Goal: Feedback & Contribution: Contribute content

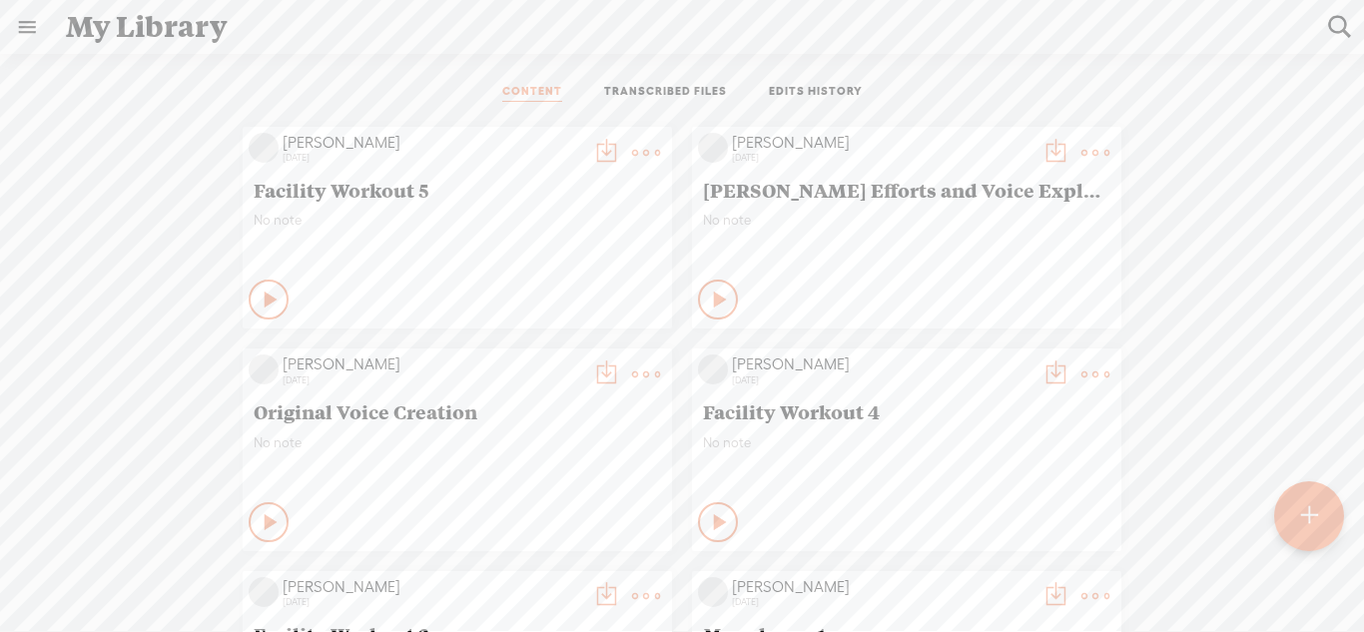
click at [1300, 510] on t at bounding box center [1308, 516] width 17 height 44
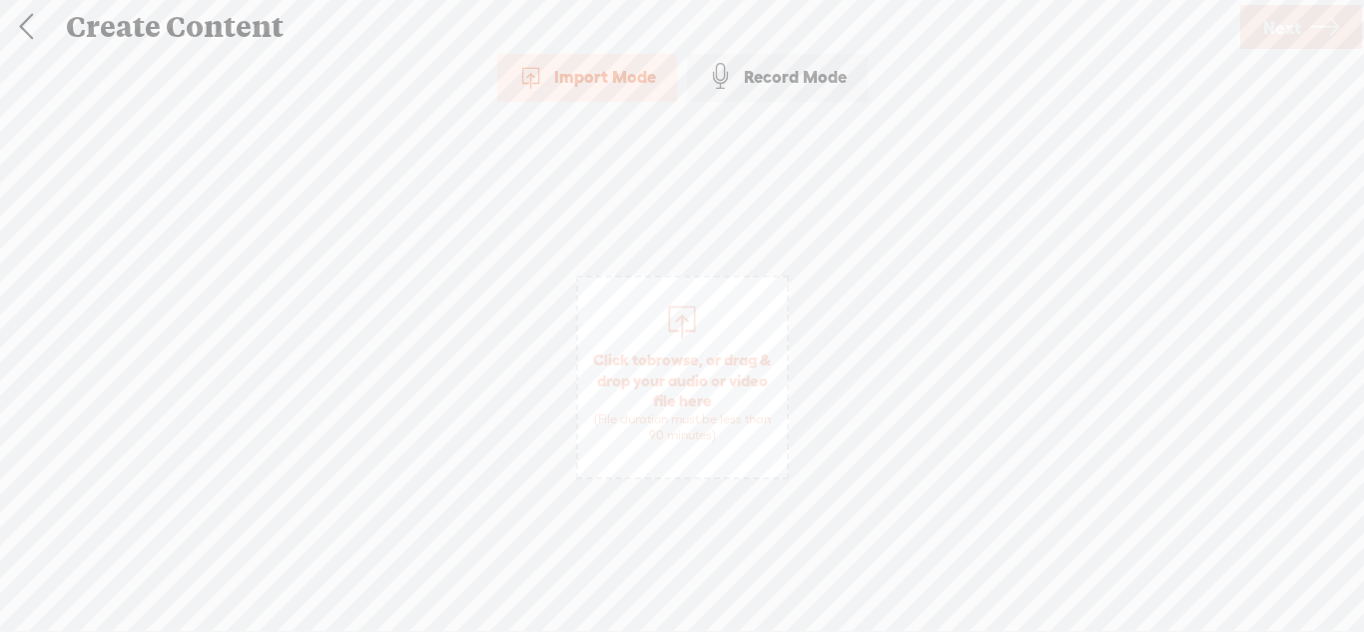
click at [747, 93] on div "Record Mode" at bounding box center [777, 77] width 181 height 50
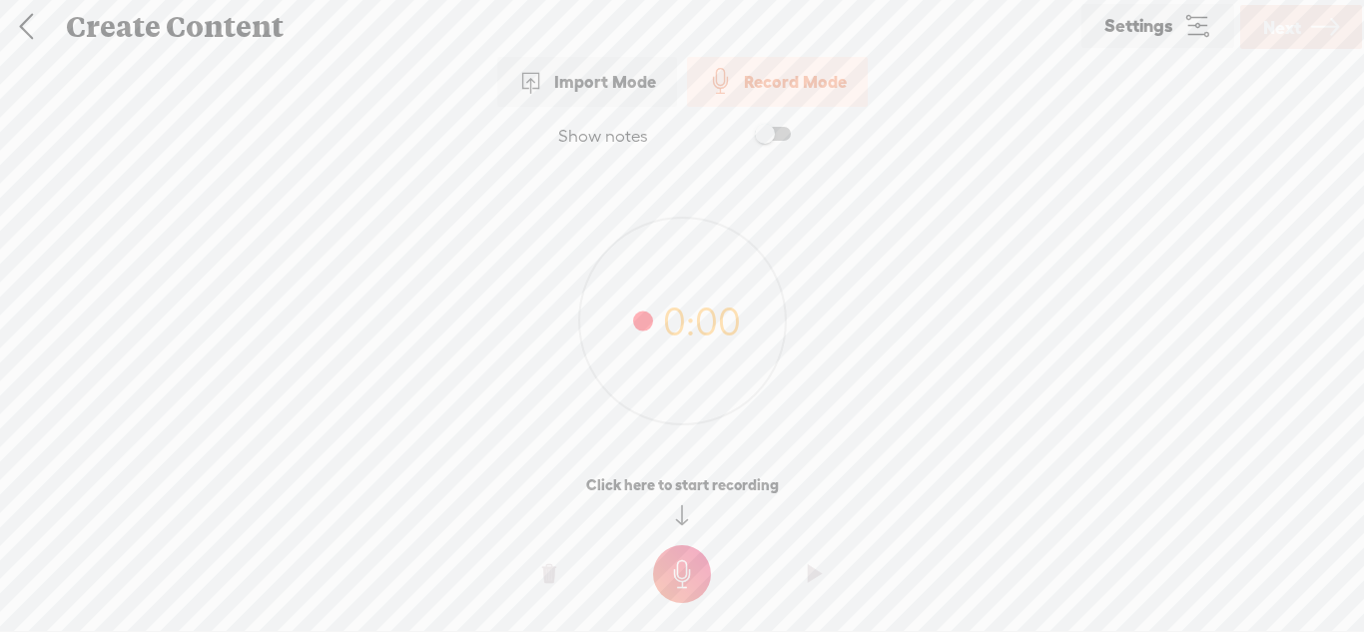
click at [678, 554] on t at bounding box center [682, 574] width 58 height 58
click at [680, 609] on t at bounding box center [682, 588] width 58 height 58
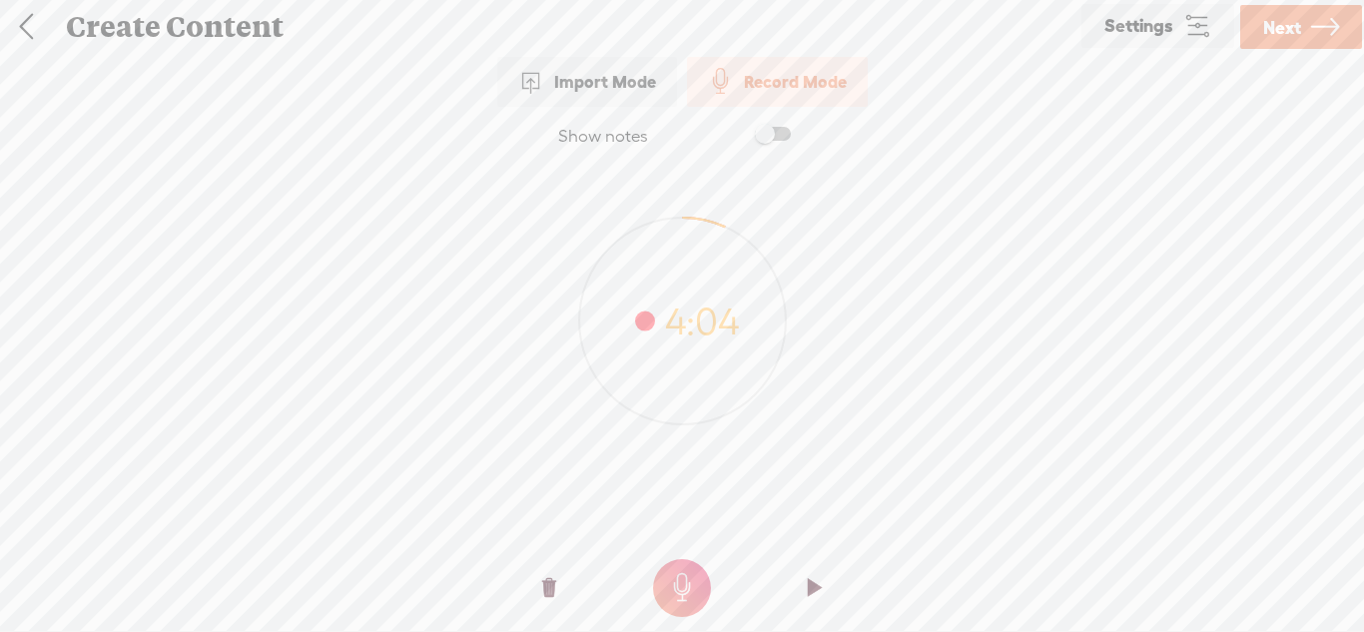
click at [1299, 35] on span "Next" at bounding box center [1282, 27] width 38 height 51
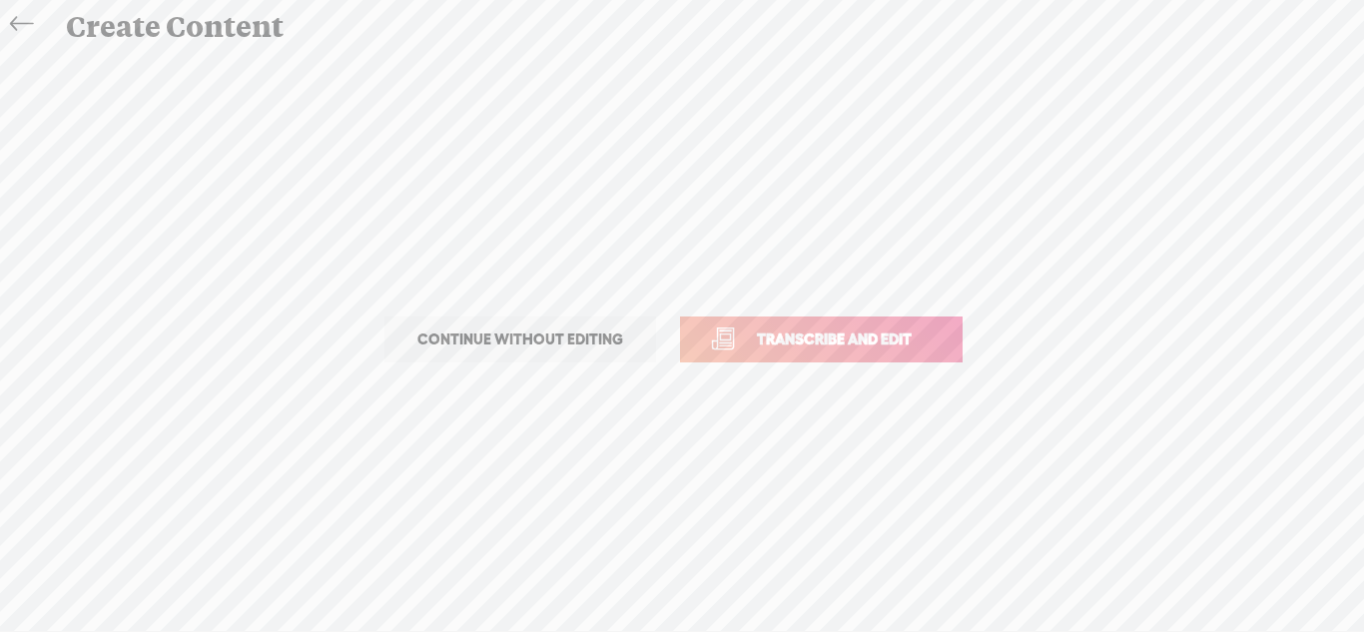
click at [857, 324] on link "Transcribe and edit" at bounding box center [821, 339] width 283 height 46
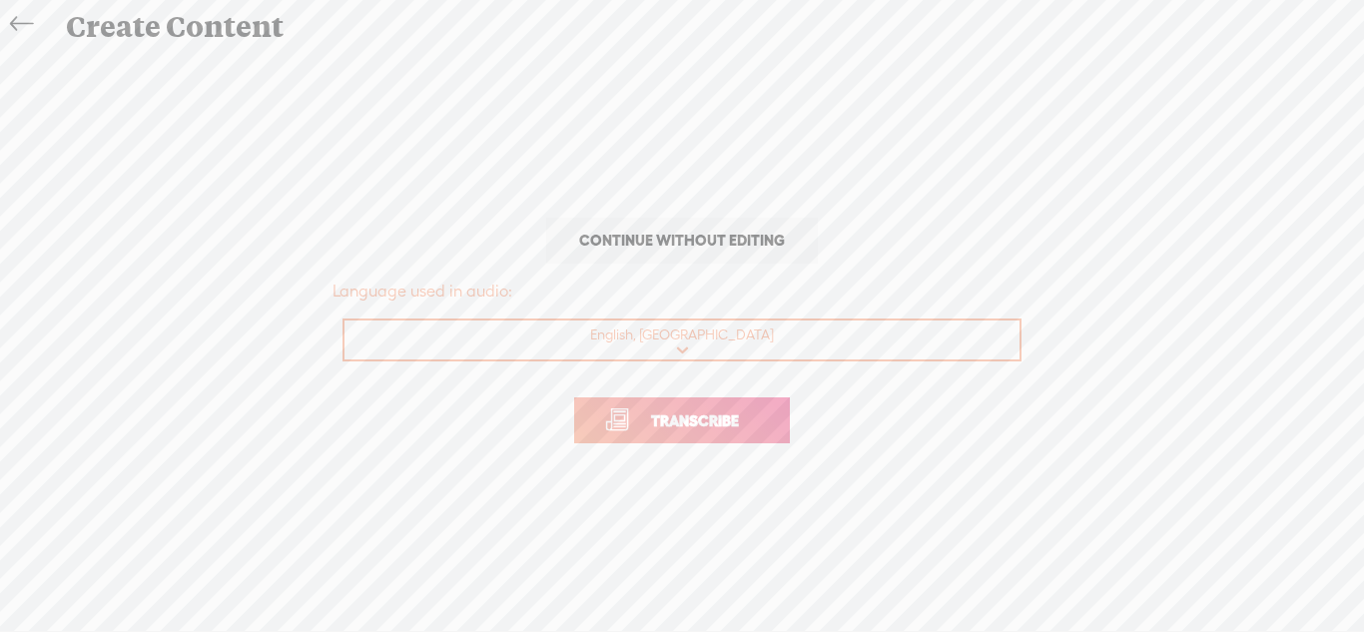
click at [701, 419] on span "Transcribe" at bounding box center [695, 420] width 130 height 23
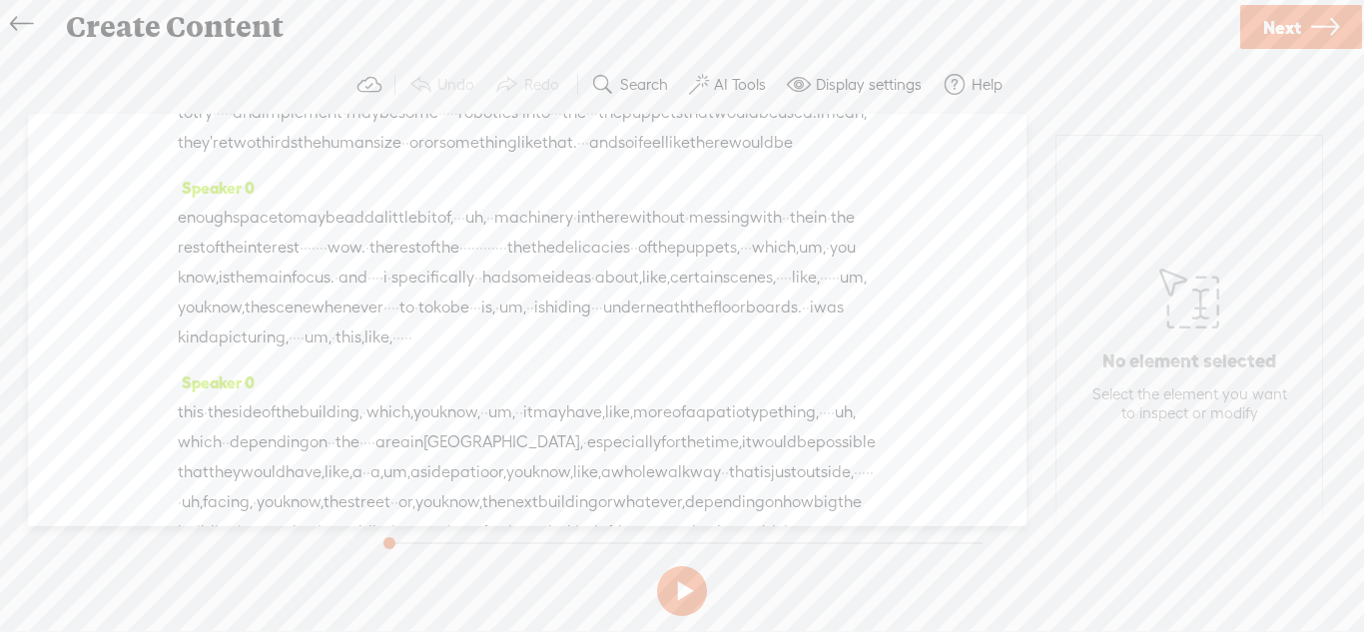
scroll to position [541, 0]
click at [435, 257] on span "of" at bounding box center [428, 242] width 14 height 30
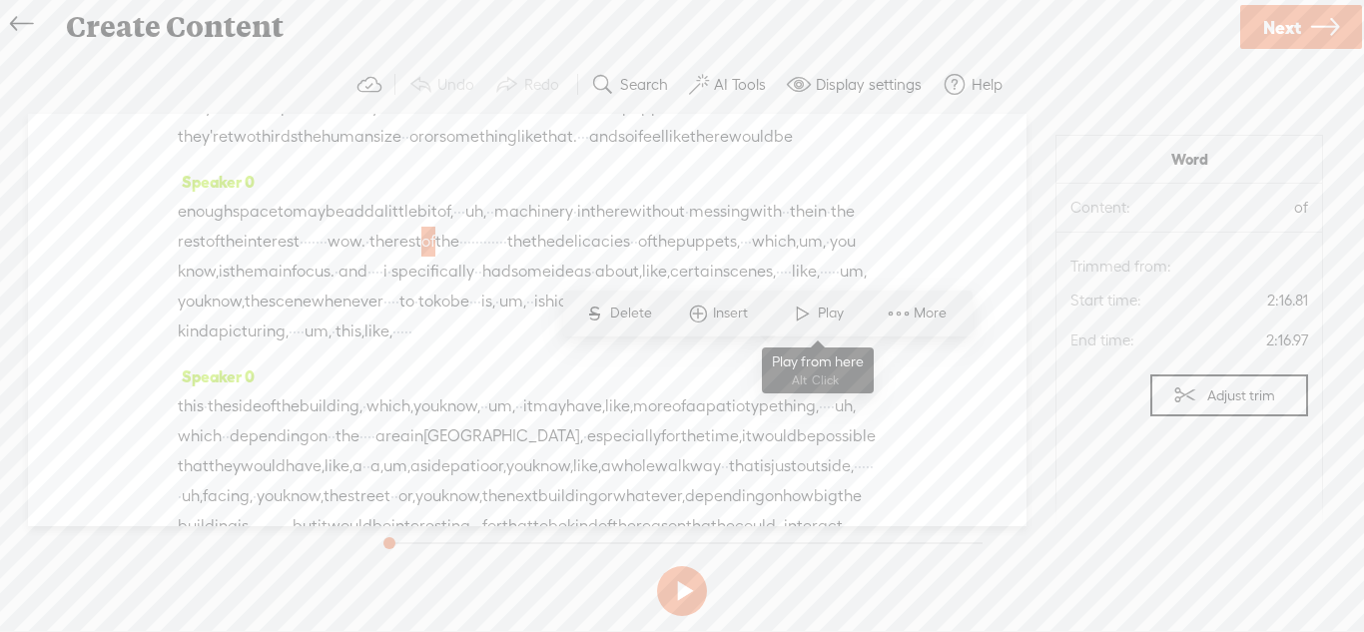
click at [823, 319] on span "Play" at bounding box center [833, 314] width 31 height 20
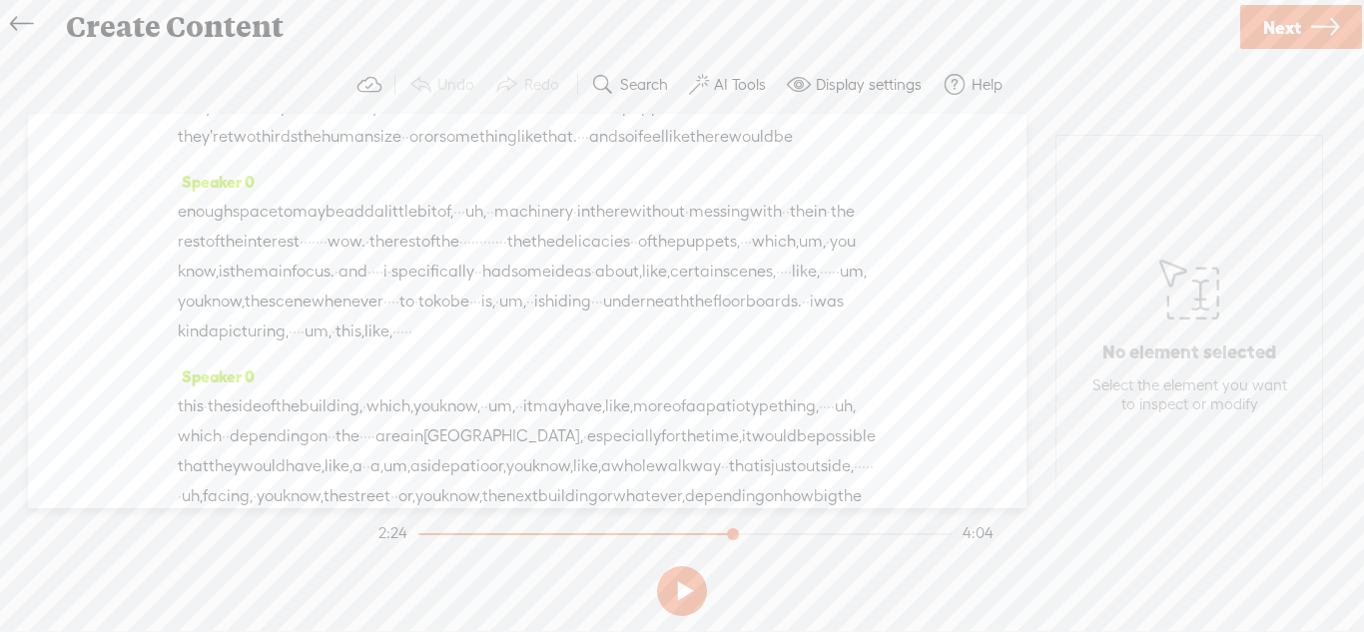
drag, startPoint x: 219, startPoint y: 389, endPoint x: 834, endPoint y: 370, distance: 615.3
click at [834, 346] on div "enough space to maybe add a little bit of, · · · uh, · · machinery · in there w…" at bounding box center [527, 272] width 699 height 150
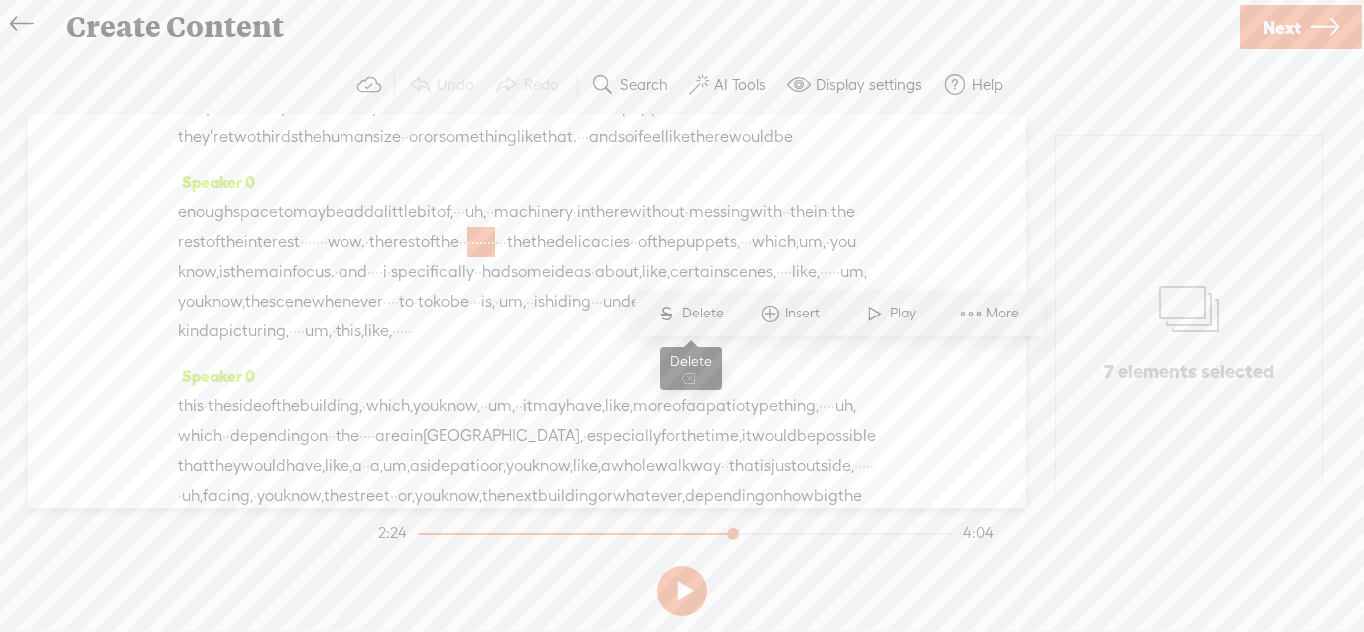
click at [713, 304] on span "Delete" at bounding box center [705, 314] width 47 height 20
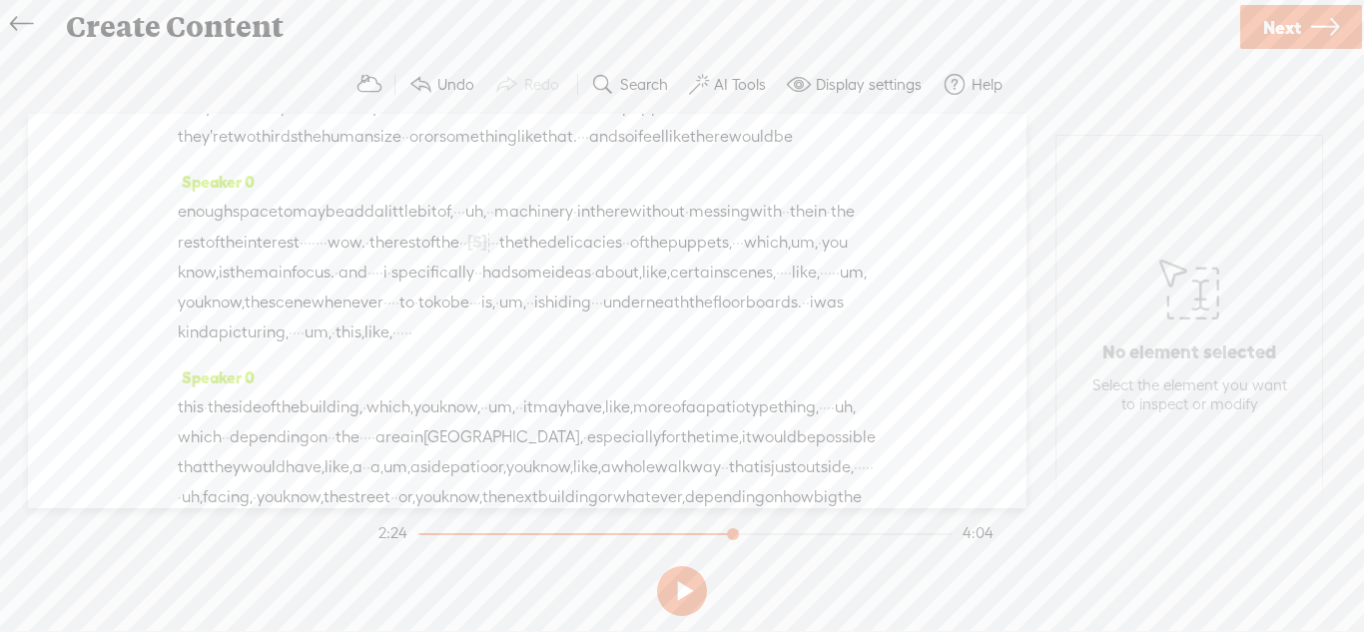
click at [421, 258] on span "rest" at bounding box center [407, 243] width 28 height 30
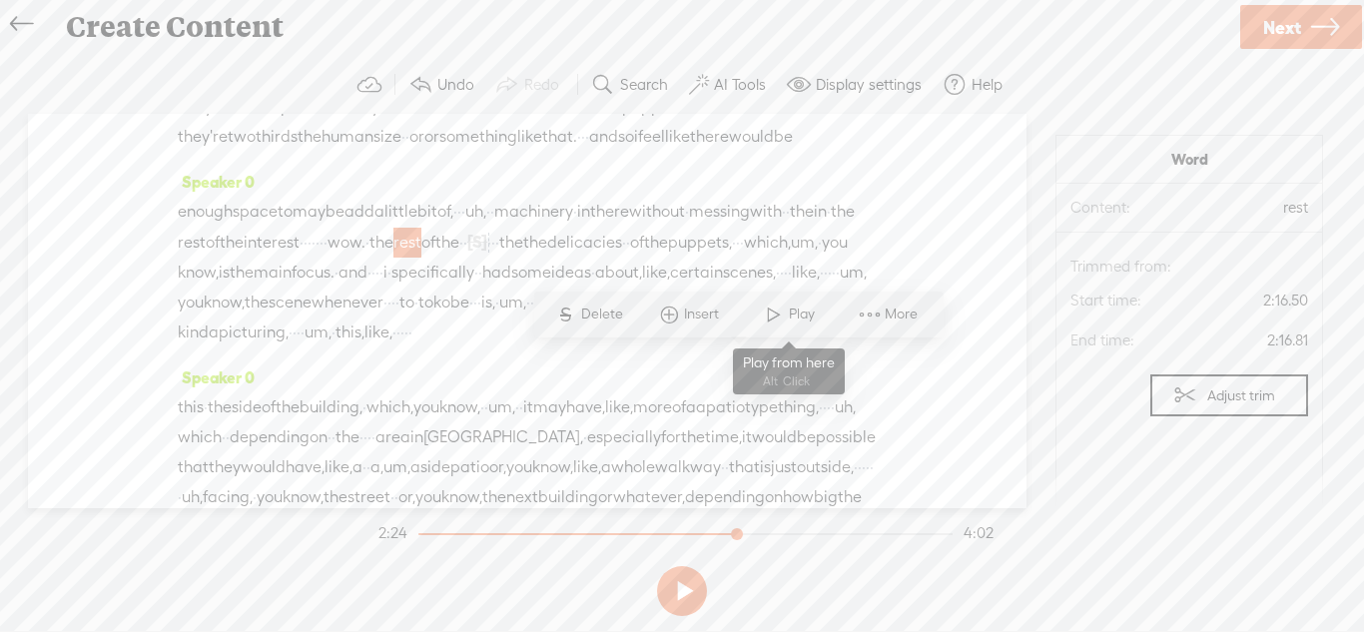
click at [789, 318] on span "Play" at bounding box center [804, 315] width 31 height 20
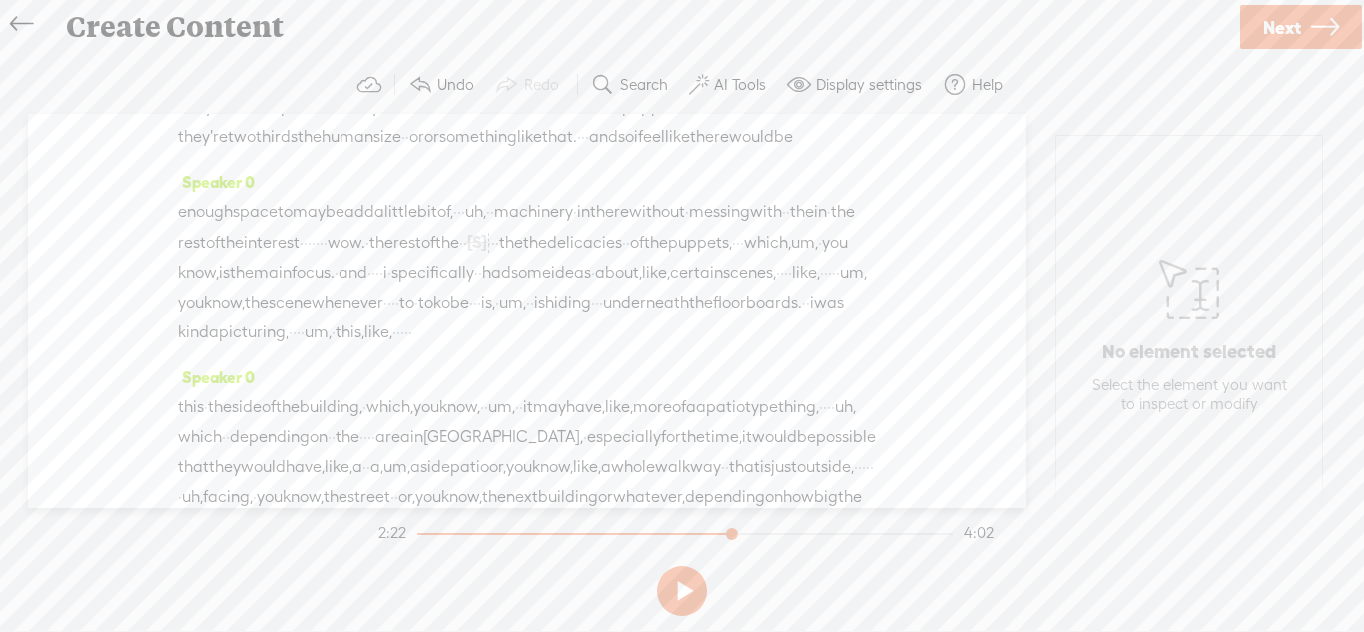
drag, startPoint x: 510, startPoint y: 392, endPoint x: 496, endPoint y: 390, distance: 14.1
click at [496, 347] on div "enough space to maybe add a little bit of, · · · uh, · · machinery · in there w…" at bounding box center [527, 272] width 699 height 151
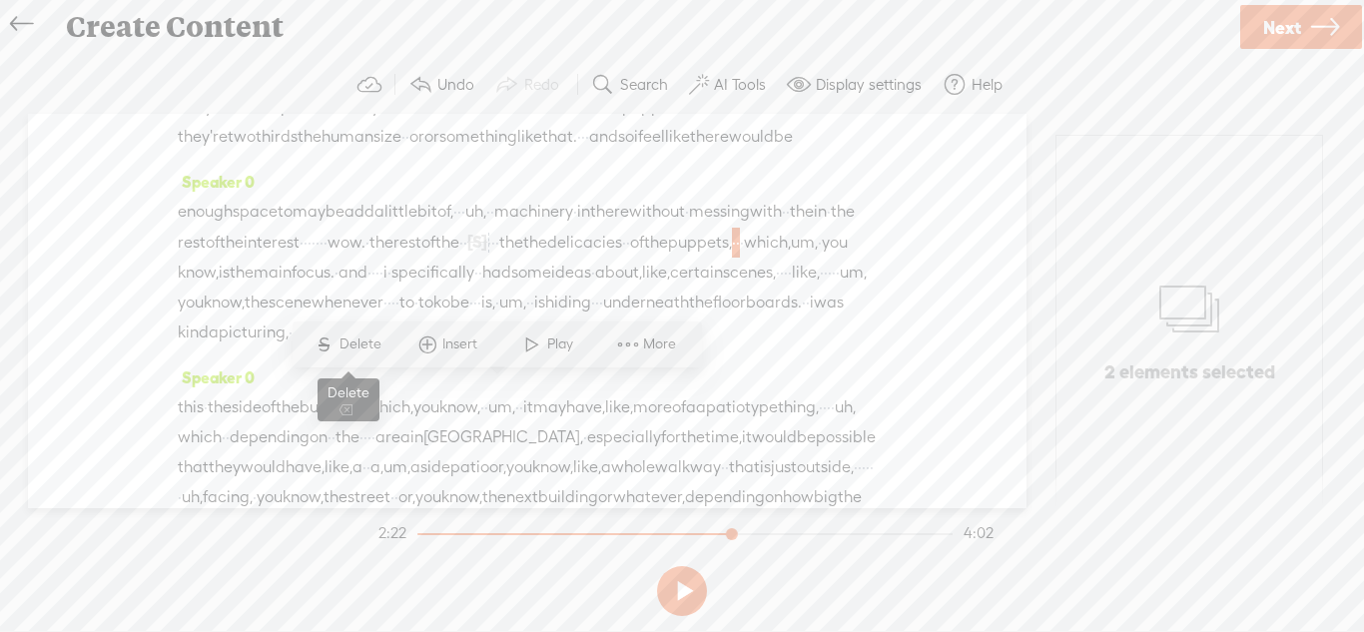
click at [337, 343] on span "S" at bounding box center [324, 344] width 30 height 36
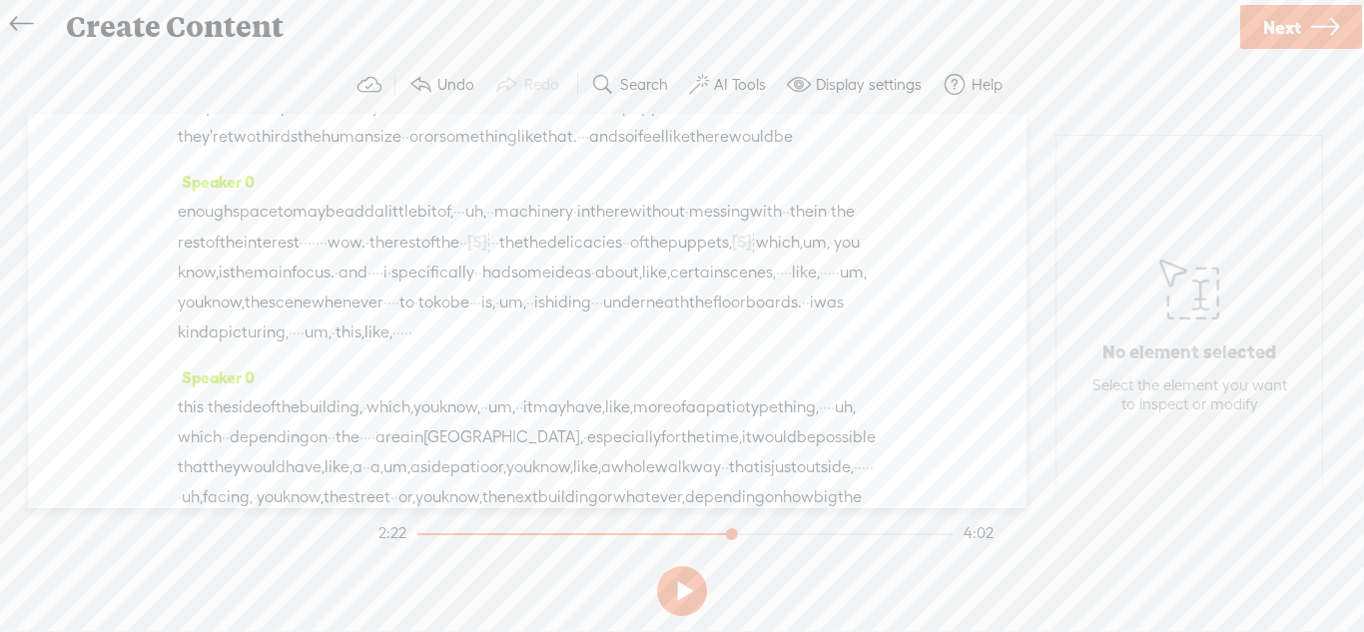
drag, startPoint x: 684, startPoint y: 482, endPoint x: 609, endPoint y: 482, distance: 74.9
click at [609, 347] on div "enough space to maybe add a little bit of, · · · uh, · · machinery · in there w…" at bounding box center [527, 272] width 699 height 151
click at [452, 430] on span "Delete" at bounding box center [475, 435] width 47 height 20
drag, startPoint x: 743, startPoint y: 486, endPoint x: 714, endPoint y: 485, distance: 29.0
click at [714, 348] on div "enough space to maybe add a little bit of, · · · uh, · · machinery · in there w…" at bounding box center [527, 273] width 699 height 152
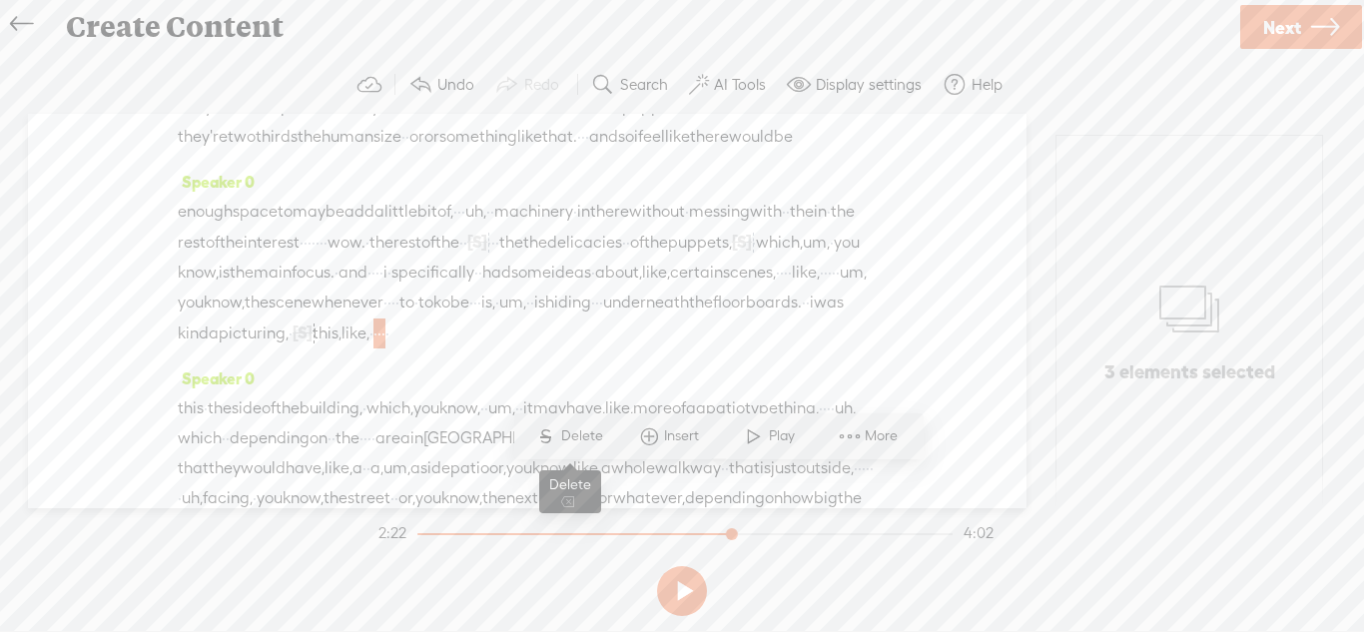
click at [593, 437] on span "Delete" at bounding box center [584, 436] width 47 height 20
click at [814, 317] on span "was" at bounding box center [829, 303] width 30 height 30
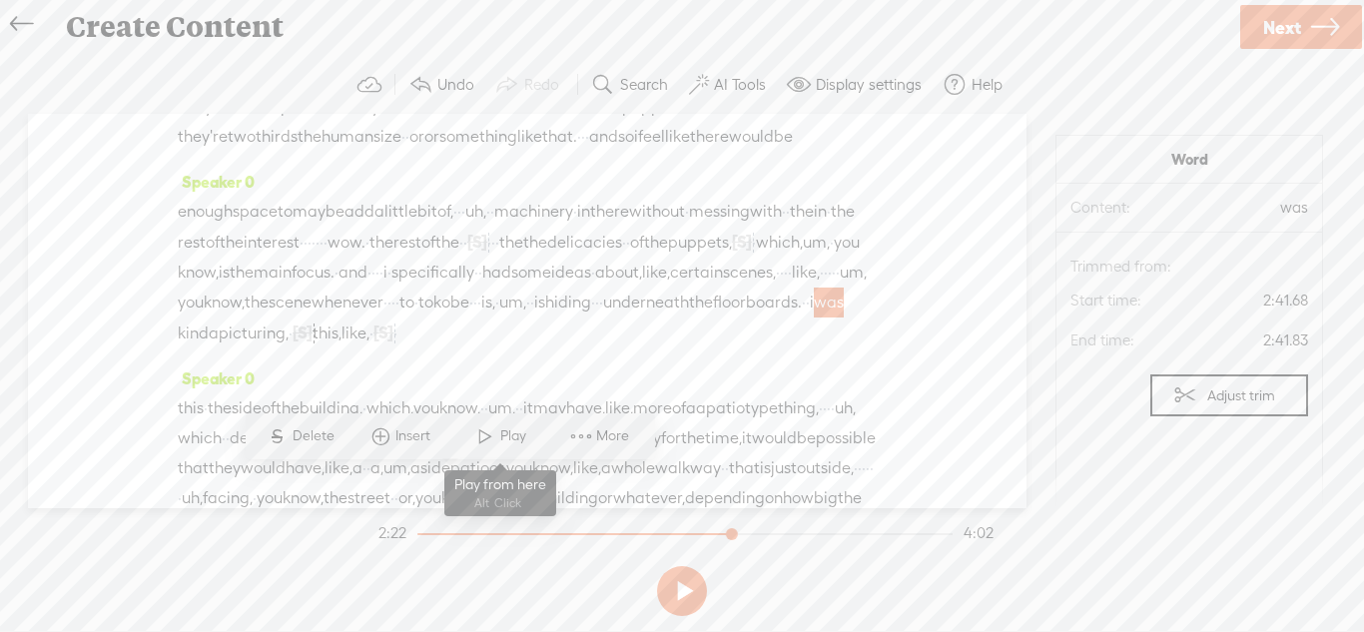
click at [494, 444] on span at bounding box center [485, 436] width 30 height 36
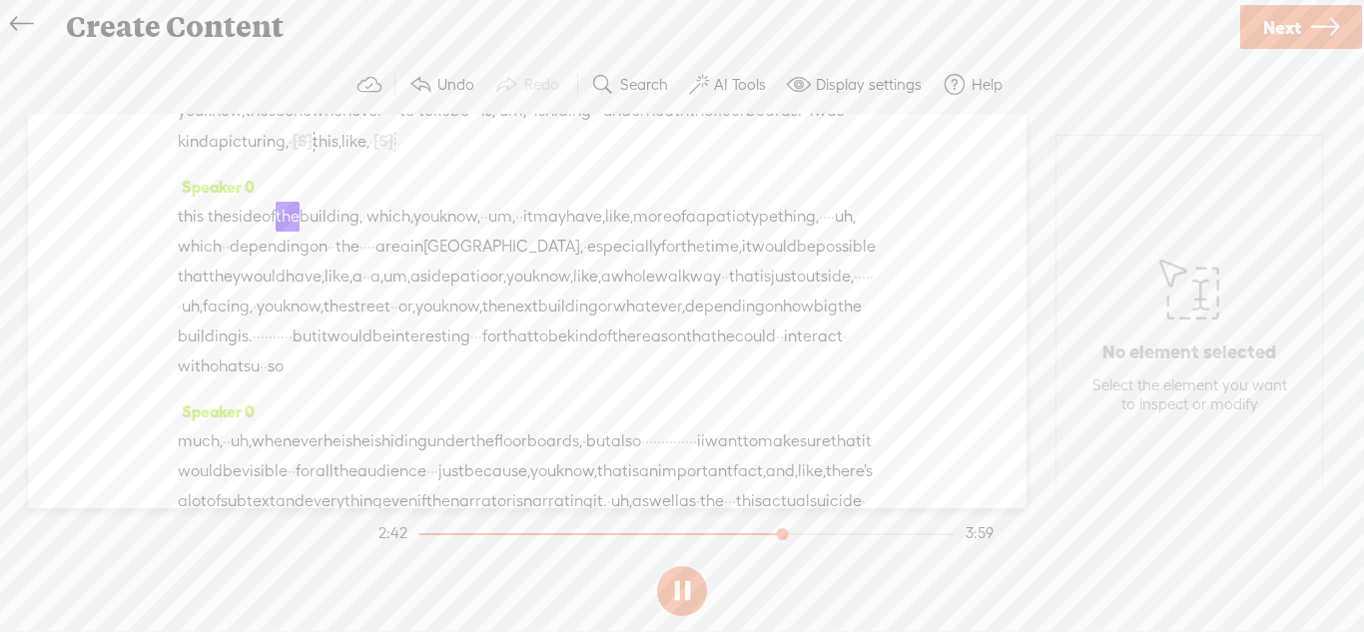
scroll to position [735, 0]
click at [484, 230] on span "·" at bounding box center [482, 215] width 4 height 30
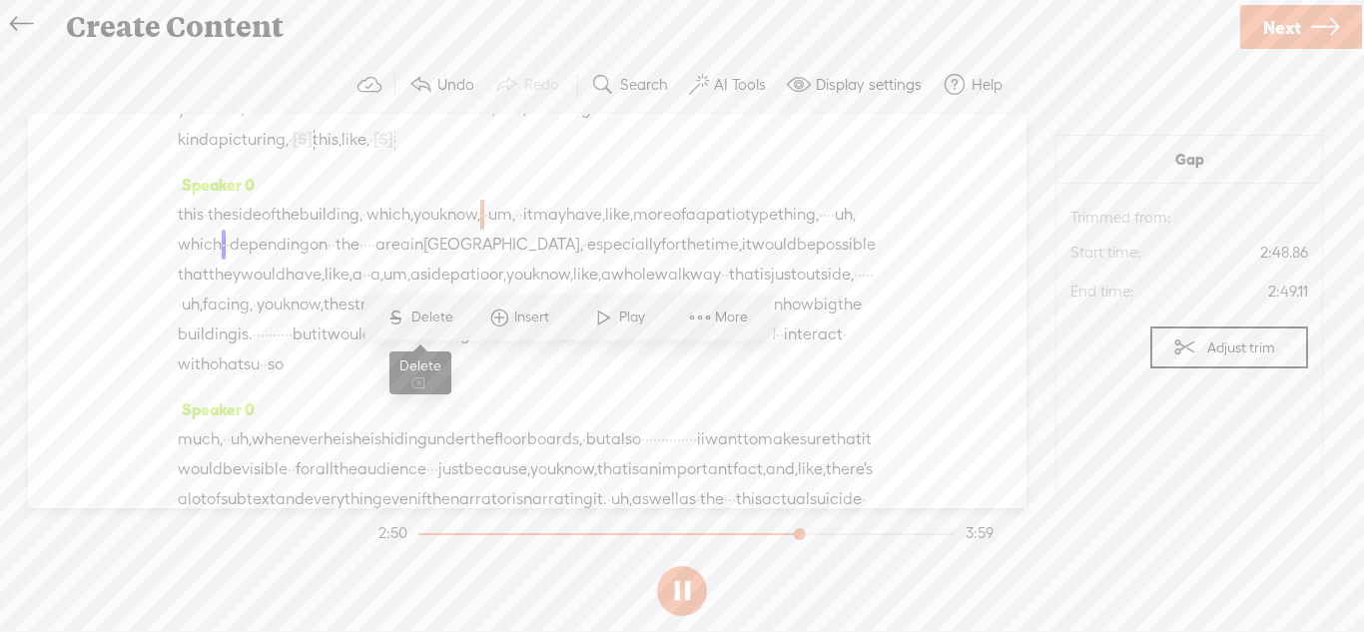
click at [436, 321] on span "Delete" at bounding box center [434, 318] width 47 height 20
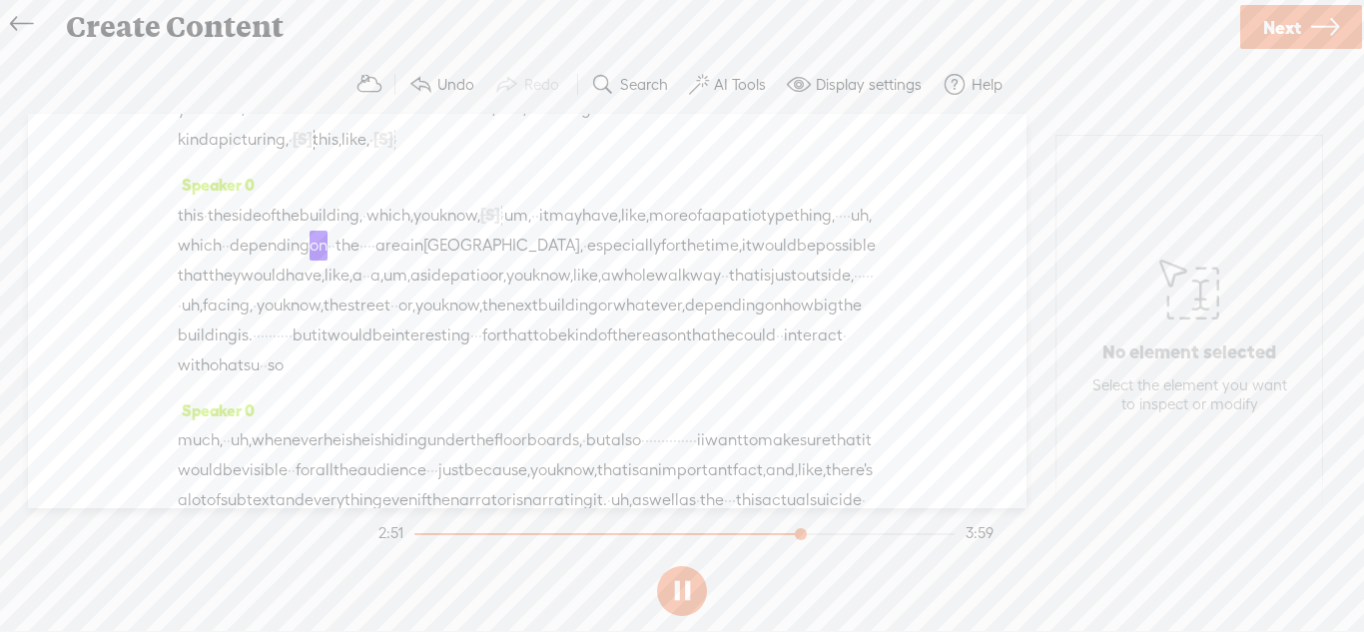
click at [847, 231] on span "·" at bounding box center [849, 216] width 4 height 30
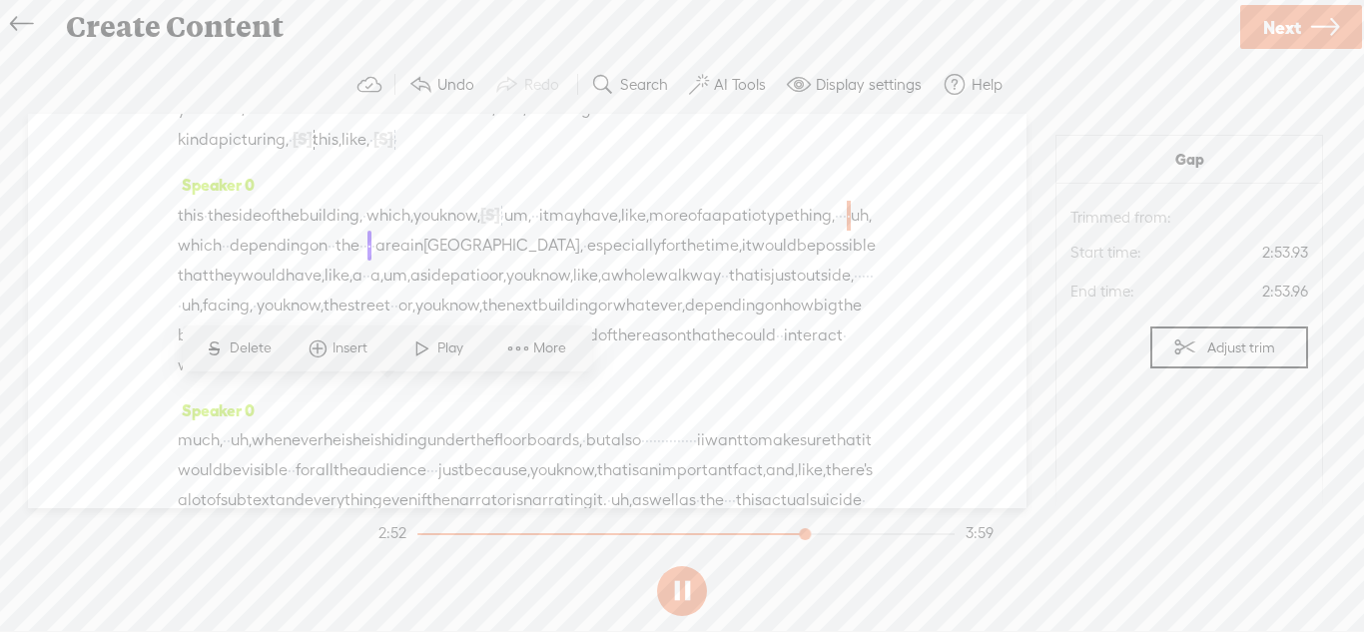
click at [366, 380] on div "this · the side of the building, · which, you know, [S] · · um, · · it may have…" at bounding box center [527, 290] width 699 height 181
click at [839, 231] on span "·" at bounding box center [841, 216] width 4 height 30
click at [843, 231] on span "·" at bounding box center [845, 216] width 4 height 30
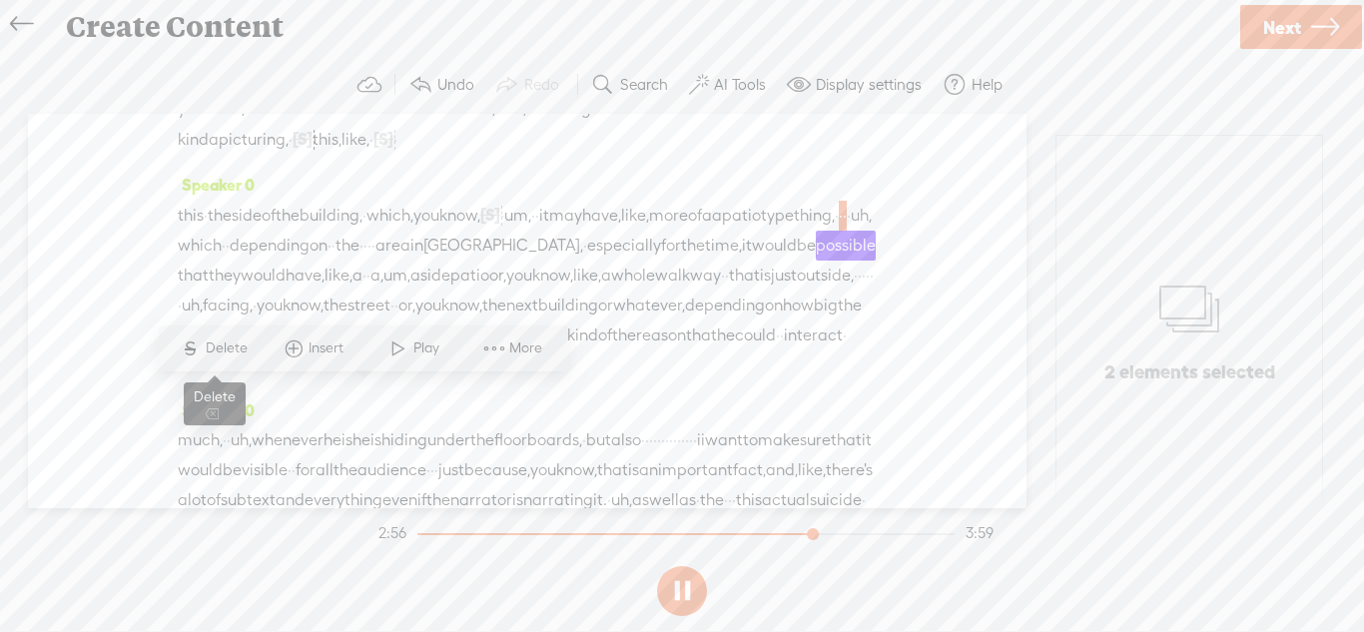
click at [248, 356] on span "Delete" at bounding box center [229, 348] width 47 height 20
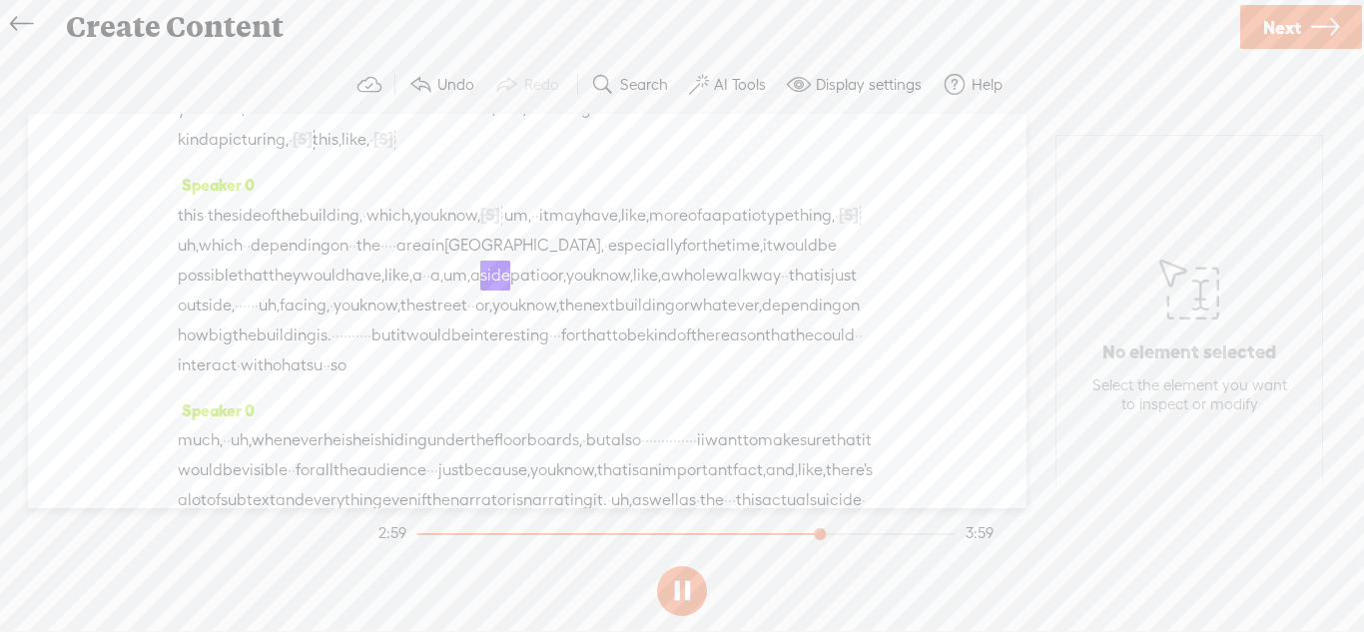
click at [426, 291] on span "·" at bounding box center [424, 276] width 4 height 30
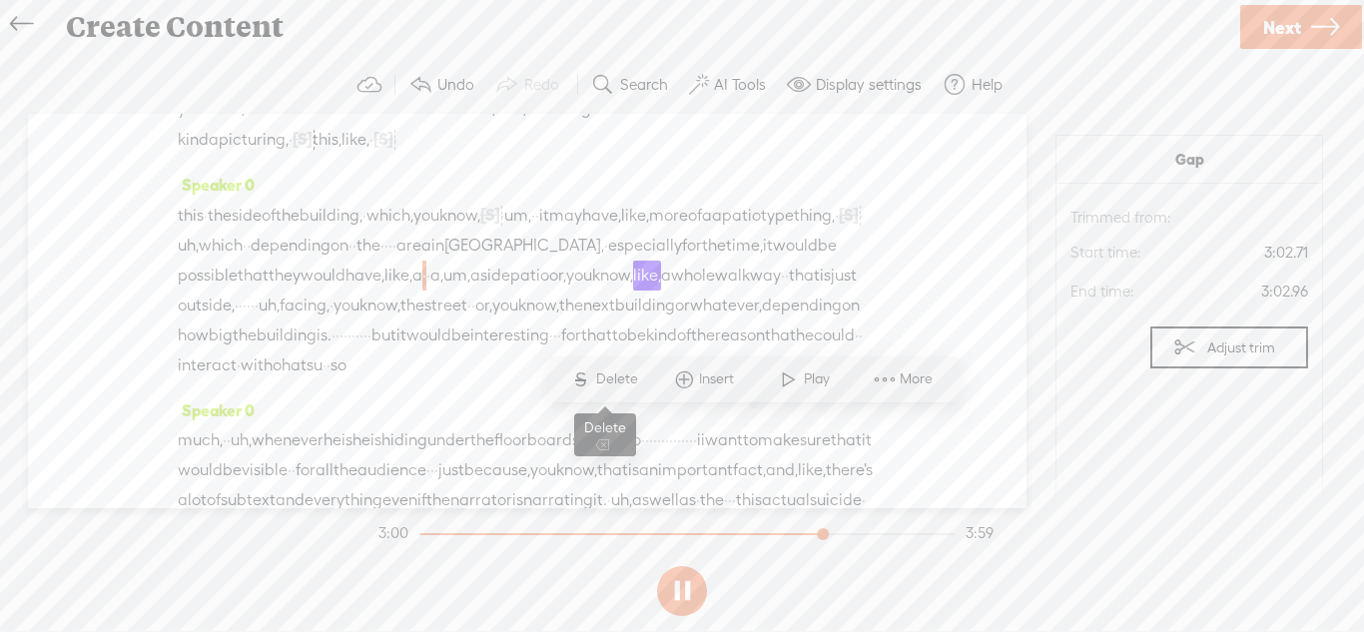
click at [615, 388] on span "S Delete" at bounding box center [604, 379] width 100 height 36
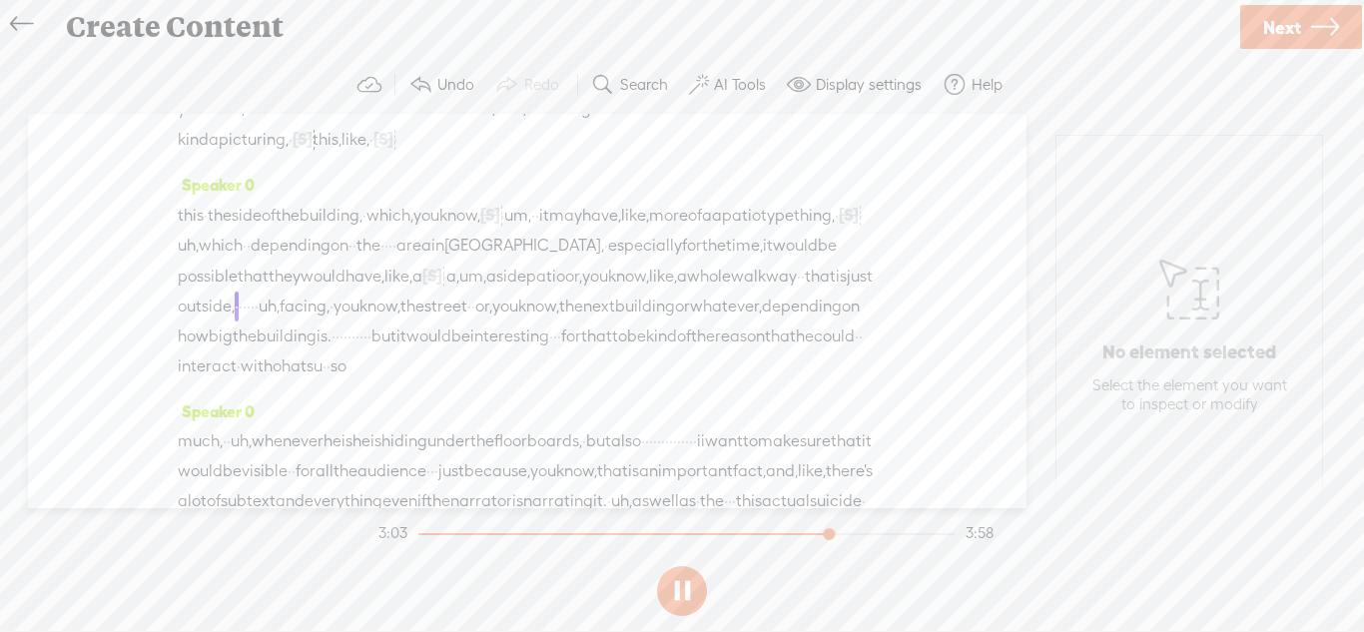
drag, startPoint x: 697, startPoint y: 398, endPoint x: 673, endPoint y: 399, distance: 24.0
click at [673, 381] on div "this · the side of the building, · which, you know, [S] · · um, · · it may have…" at bounding box center [527, 291] width 699 height 182
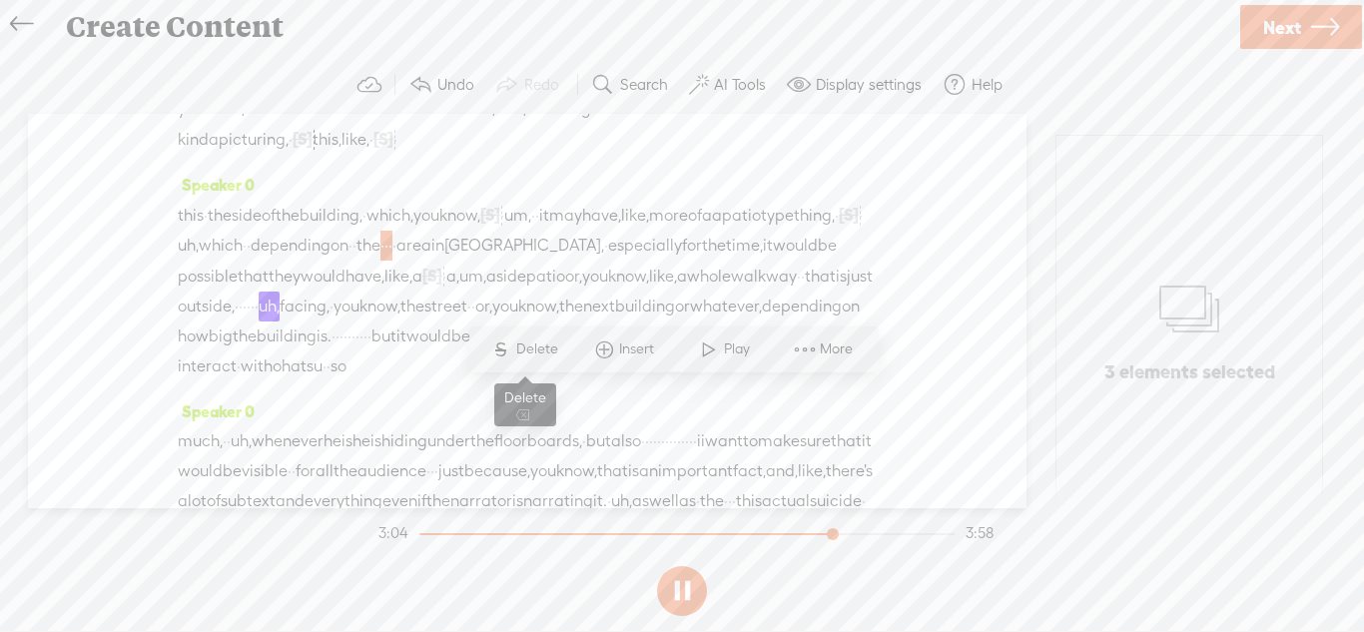
click at [532, 349] on span "Delete" at bounding box center [539, 349] width 47 height 20
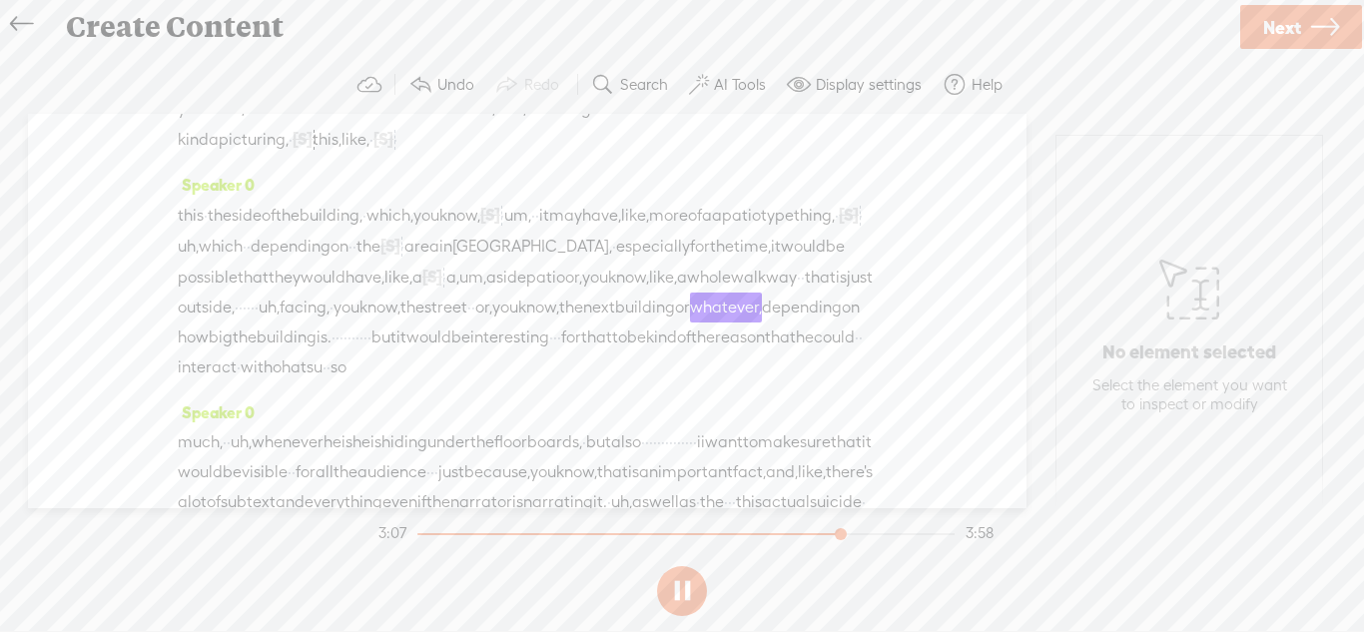
drag, startPoint x: 806, startPoint y: 457, endPoint x: 736, endPoint y: 456, distance: 69.9
click at [736, 382] on div "this · the side of the building, · which, you know, [S] · · um, · · it may have…" at bounding box center [527, 291] width 699 height 183
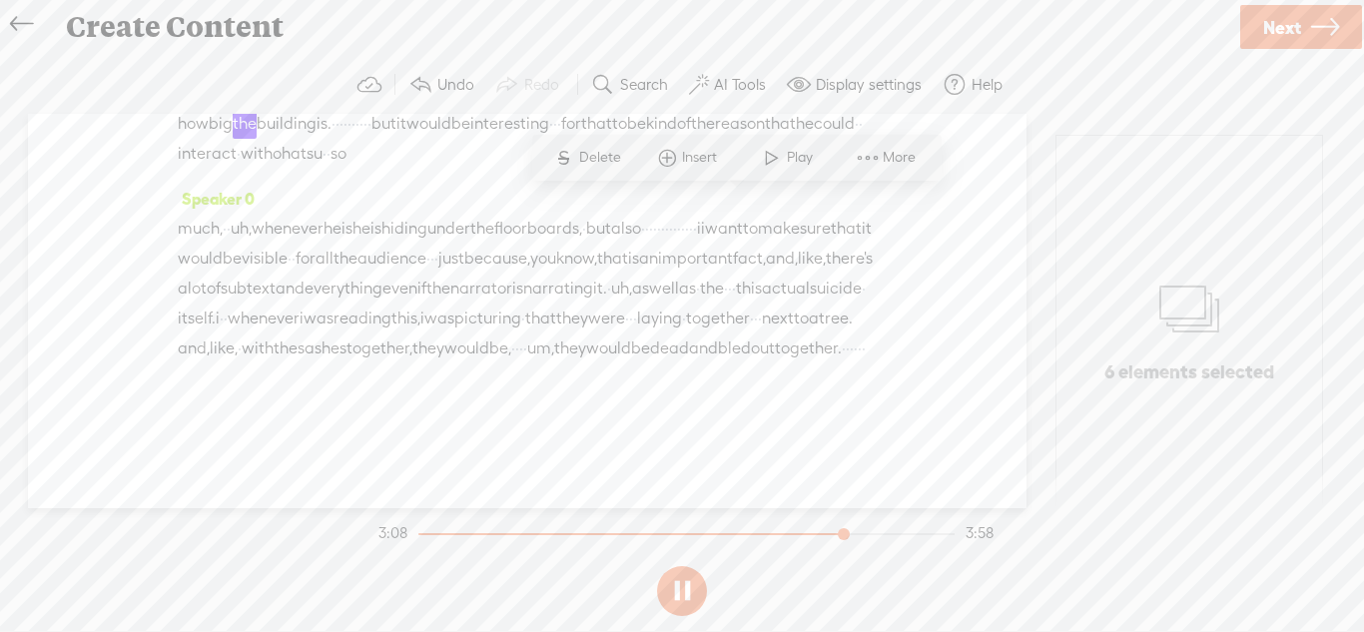
scroll to position [1034, 0]
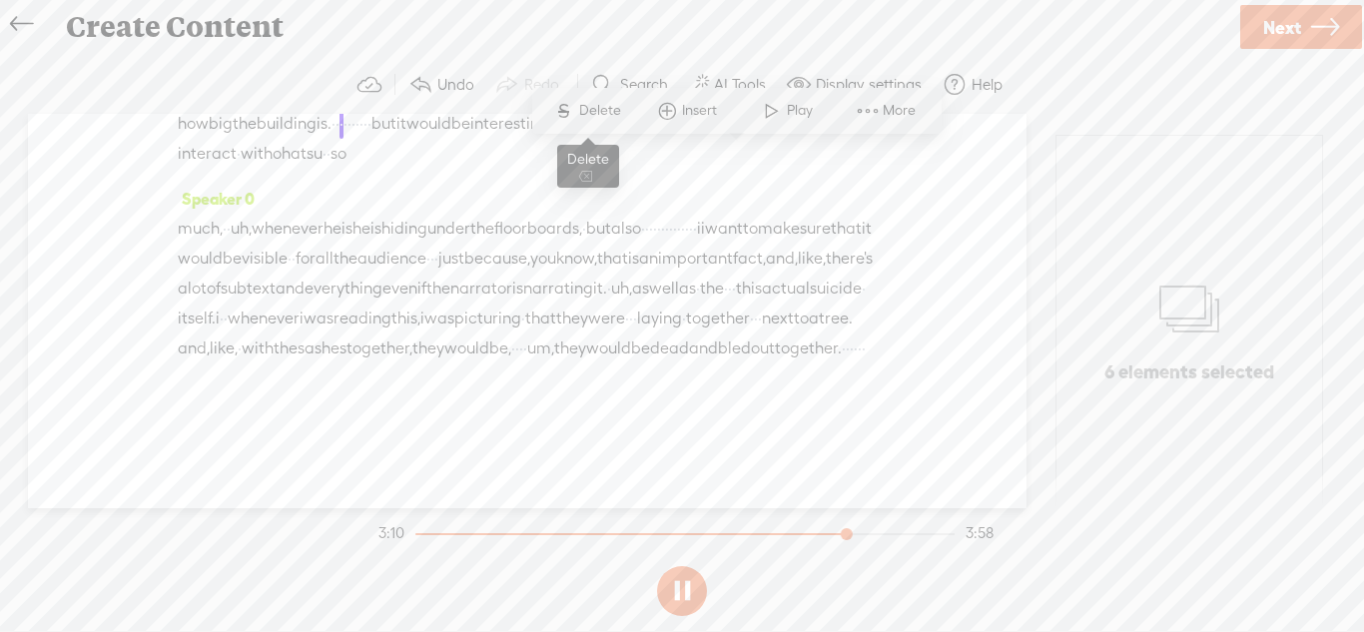
click at [587, 114] on span "Delete" at bounding box center [602, 111] width 47 height 20
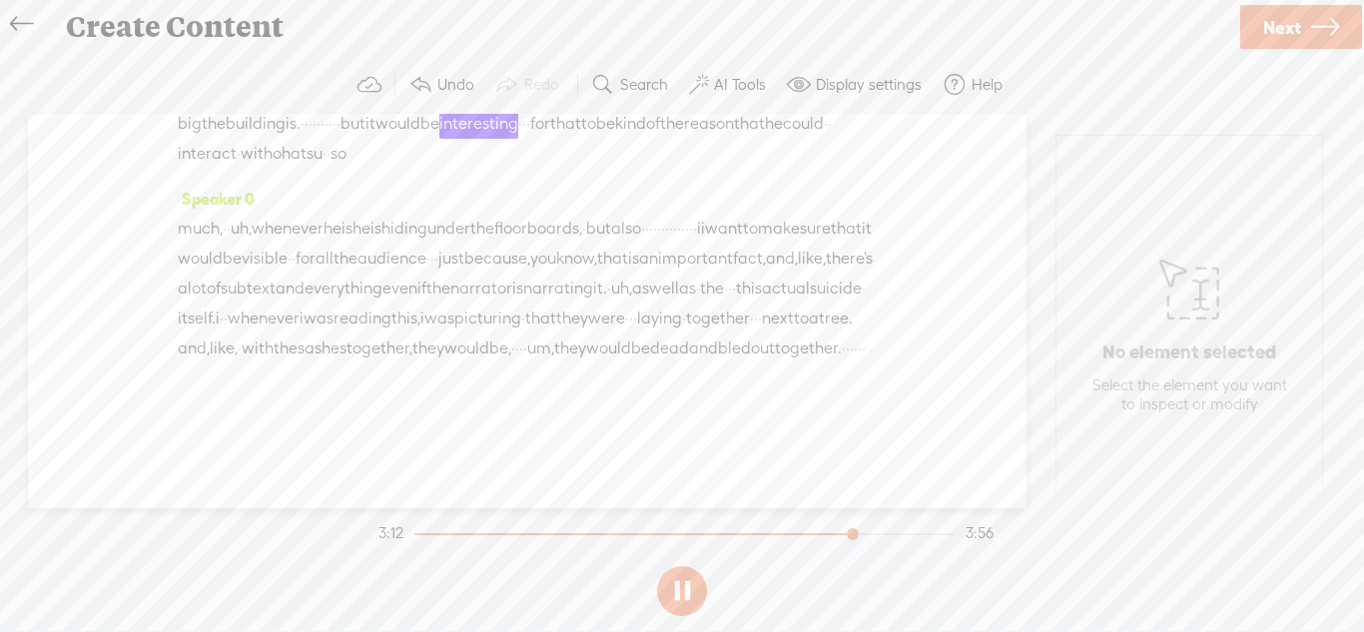
drag, startPoint x: 354, startPoint y: 220, endPoint x: 305, endPoint y: 216, distance: 50.1
click at [305, 169] on div "this · the side of the building, · which, you know, [S] · · um, · · it may have…" at bounding box center [527, 77] width 699 height 184
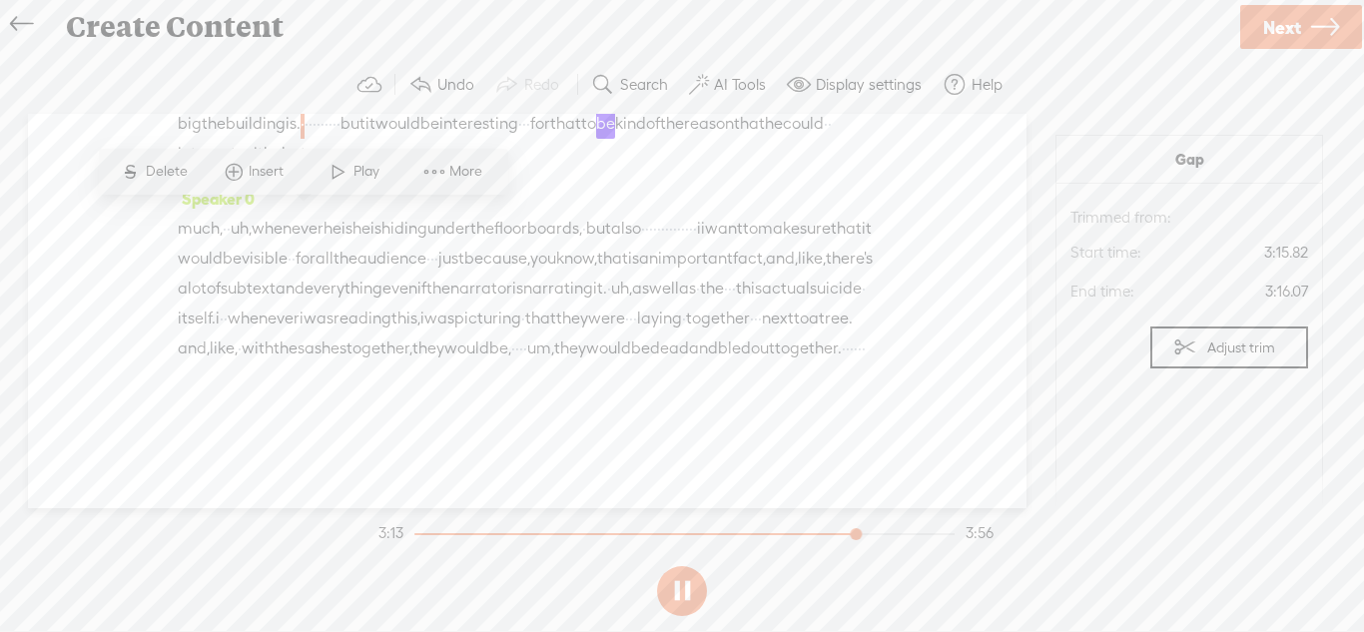
drag, startPoint x: 305, startPoint y: 216, endPoint x: 342, endPoint y: 216, distance: 37.9
click at [356, 169] on div "this · the side of the building, · which, you know, [S] · · um, · · it may have…" at bounding box center [527, 77] width 699 height 184
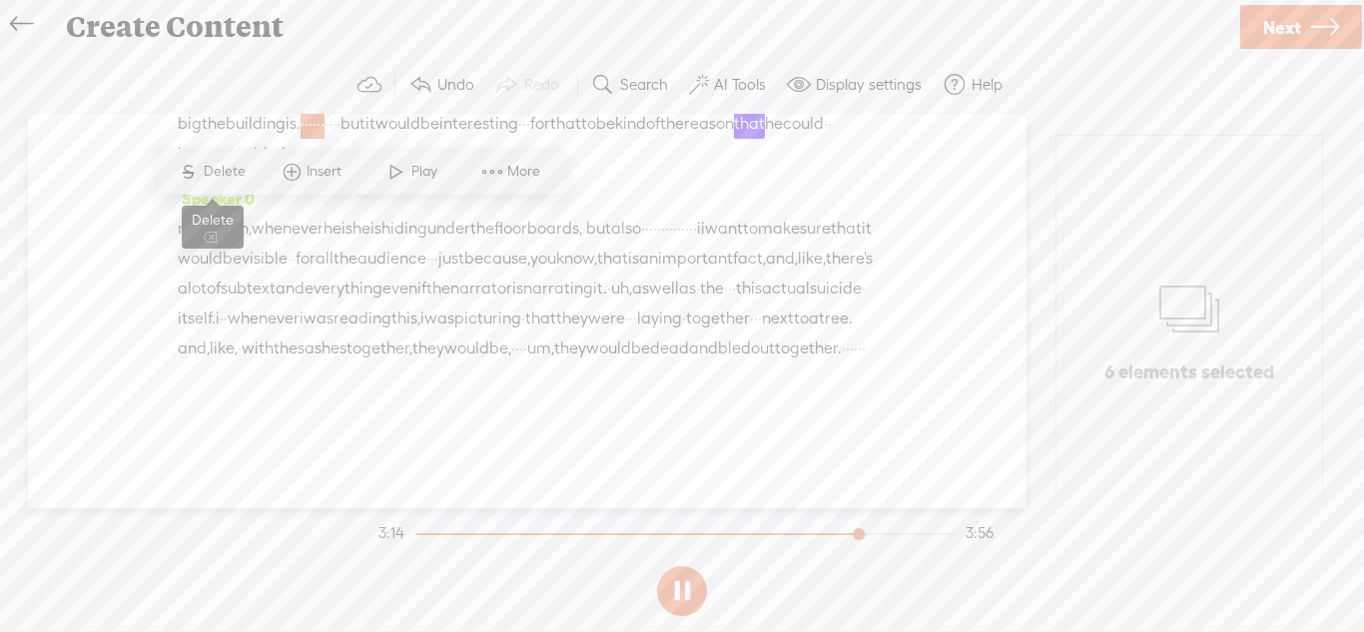
click at [198, 177] on span "S" at bounding box center [189, 172] width 30 height 36
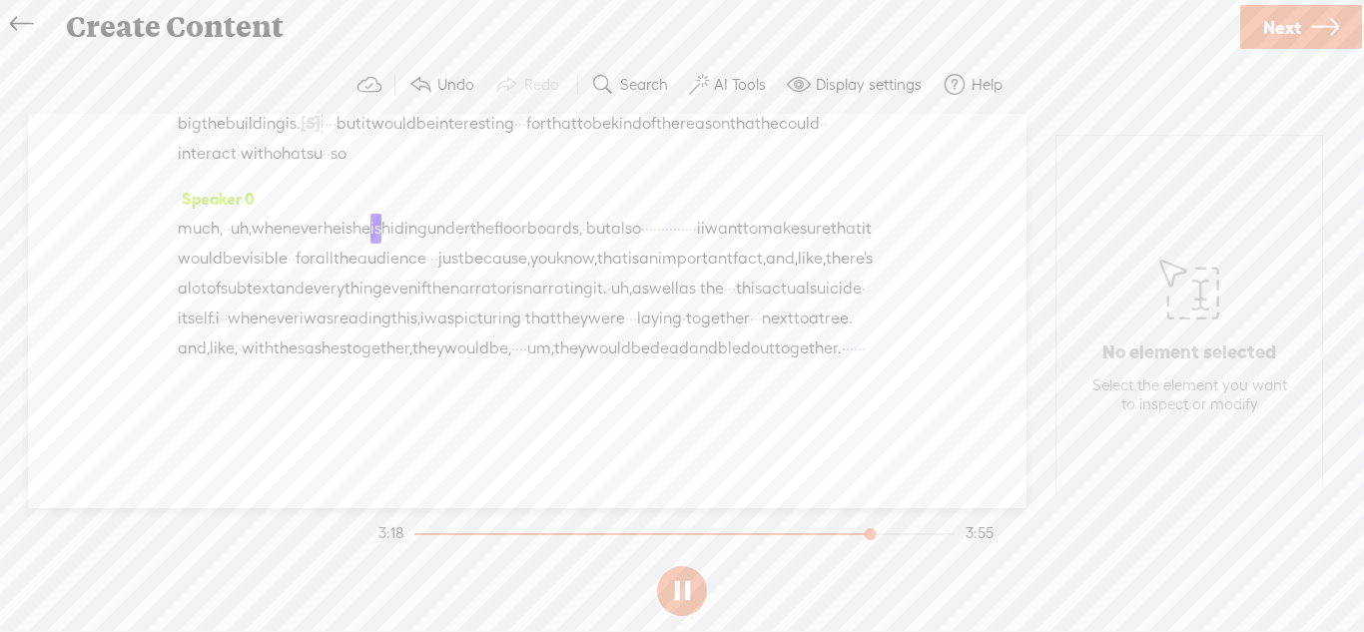
scroll to position [1144, 0]
drag, startPoint x: 221, startPoint y: 248, endPoint x: 801, endPoint y: 208, distance: 581.4
click at [801, 214] on div "much, · · uh, whenever he is he is hiding under the floorboards, · but also · ·…" at bounding box center [527, 304] width 699 height 180
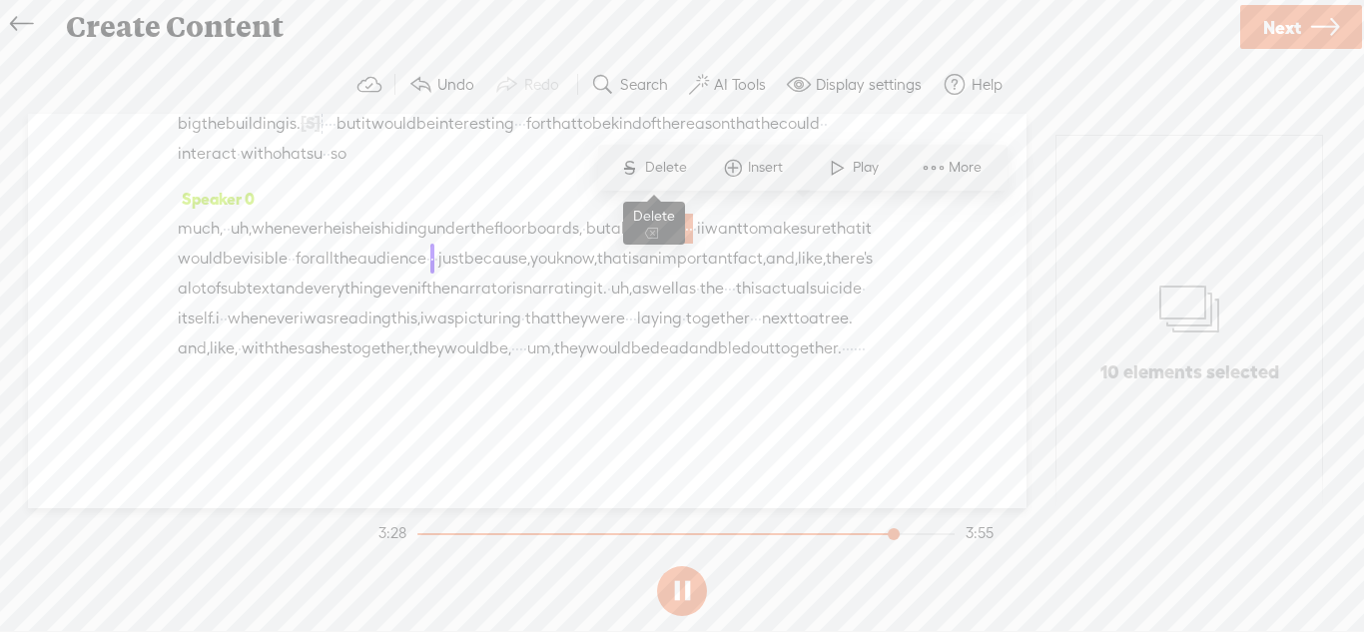
click at [672, 171] on span "Delete" at bounding box center [668, 168] width 47 height 20
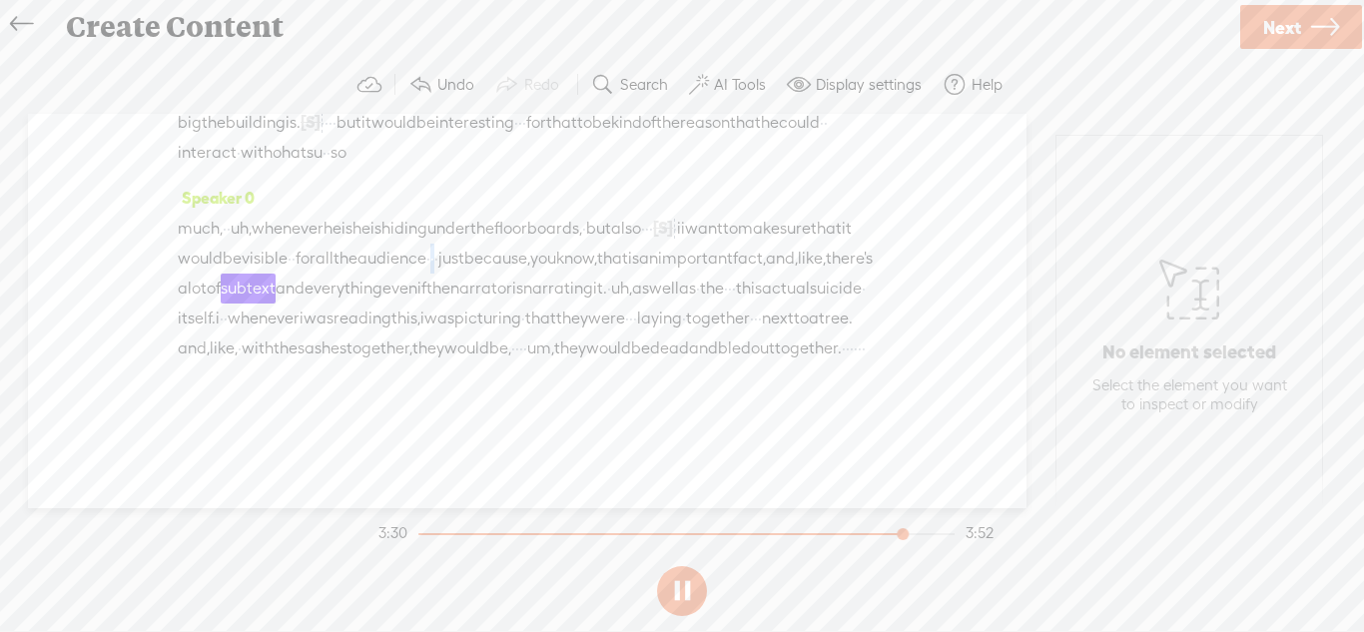
drag, startPoint x: 717, startPoint y: 247, endPoint x: 703, endPoint y: 249, distance: 14.1
click at [703, 249] on div "much, · · uh, whenever he is he is hiding under the floorboards, · but also · ·…" at bounding box center [527, 303] width 699 height 181
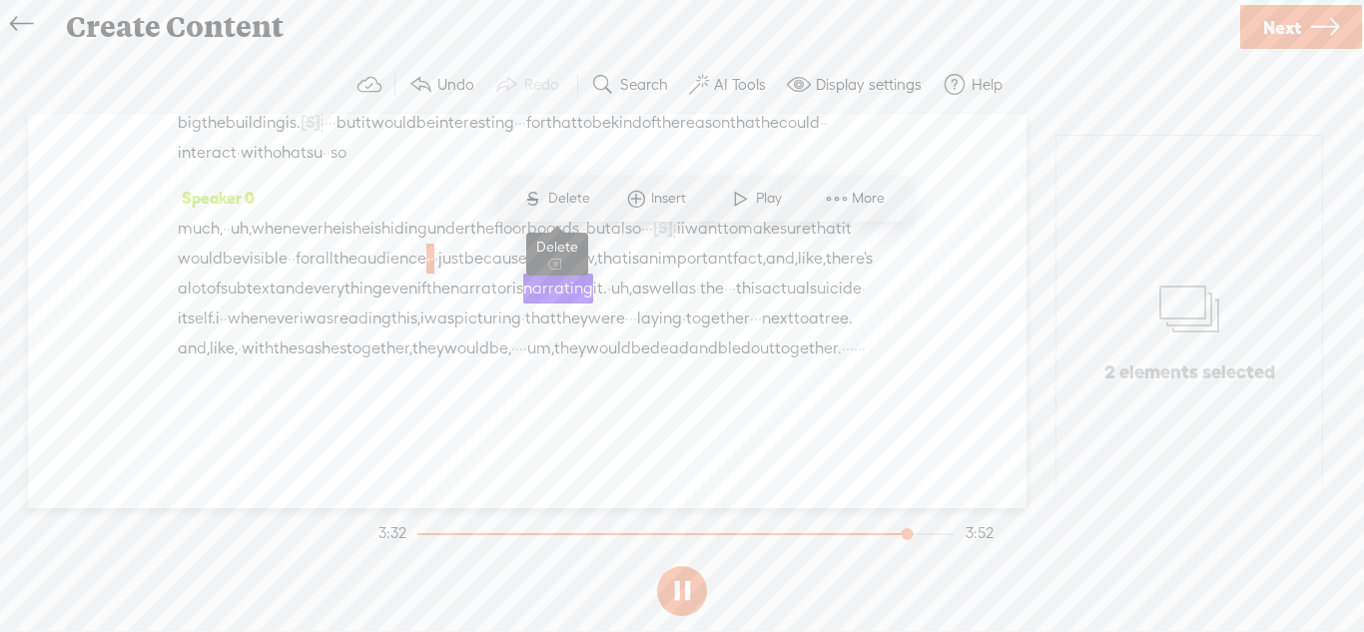
click at [550, 201] on span "Delete" at bounding box center [571, 199] width 47 height 20
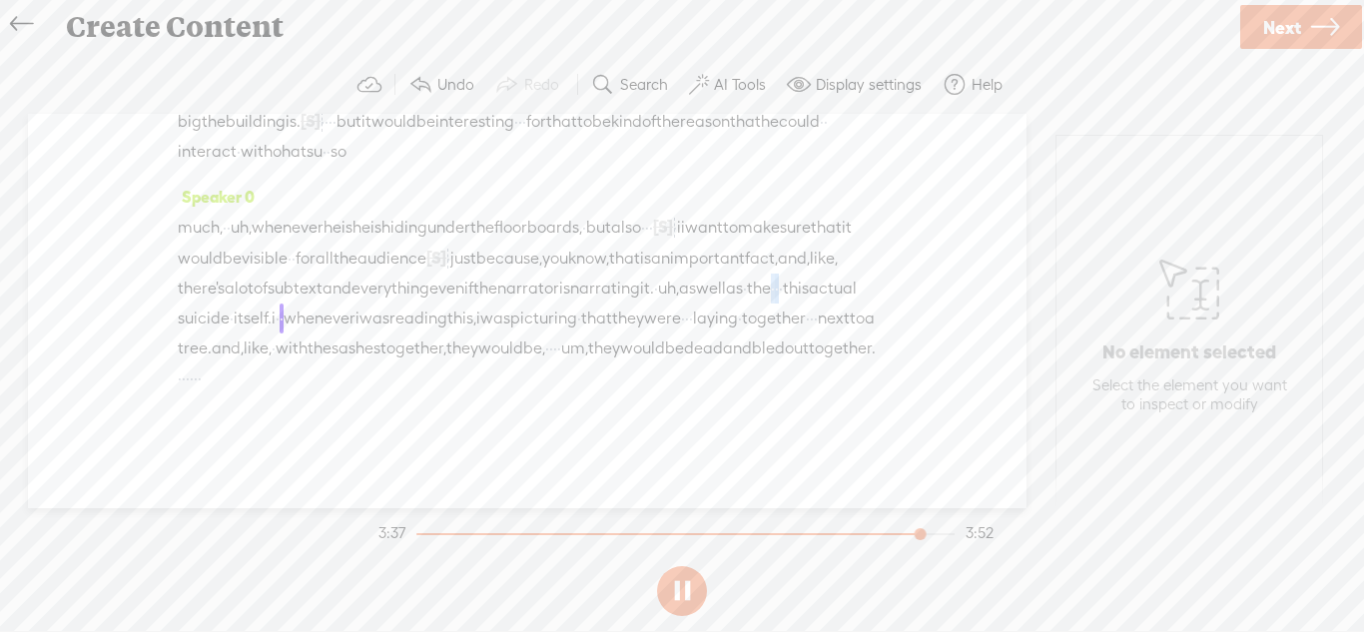
drag, startPoint x: 634, startPoint y: 301, endPoint x: 620, endPoint y: 301, distance: 14.0
click at [620, 301] on div "much, · · uh, whenever he is he is hiding under the floorboards, · but also · ·…" at bounding box center [527, 303] width 699 height 182
click at [478, 250] on span "Delete" at bounding box center [490, 260] width 47 height 20
drag, startPoint x: 698, startPoint y: 336, endPoint x: 686, endPoint y: 337, distance: 12.0
click at [686, 337] on div "much, · · uh, whenever he is he is hiding under the floorboards, · but also · ·…" at bounding box center [527, 302] width 699 height 183
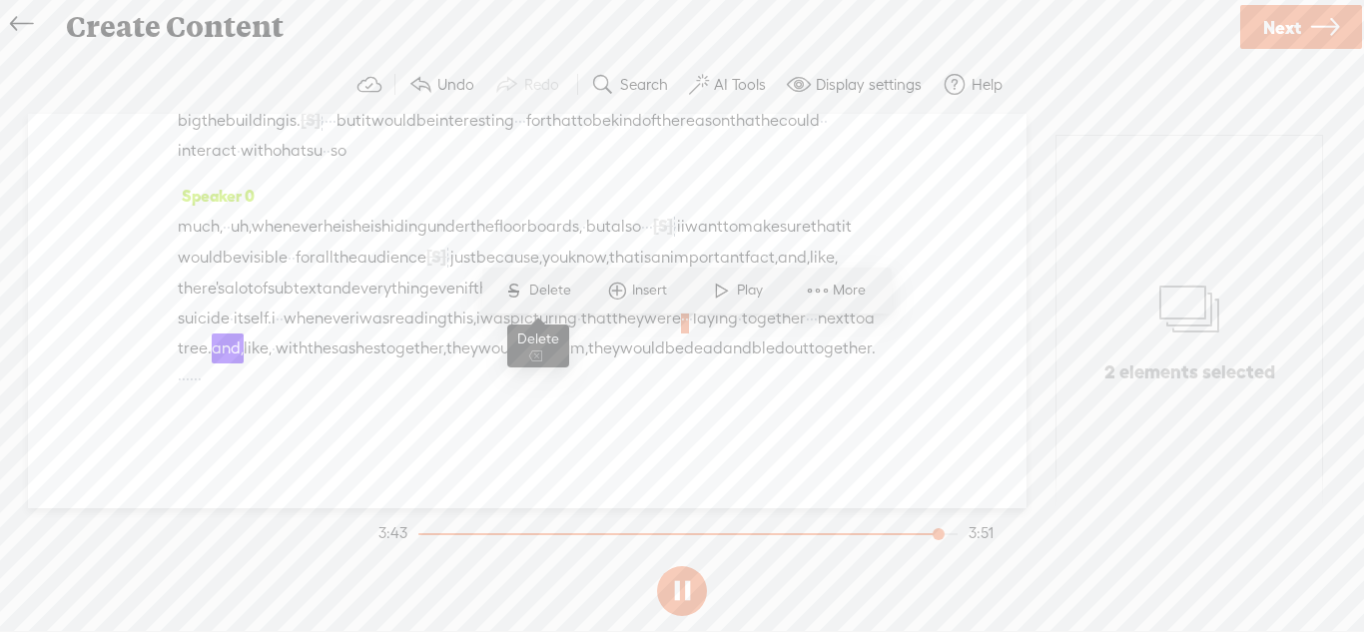
click at [540, 287] on span "Delete" at bounding box center [552, 291] width 47 height 20
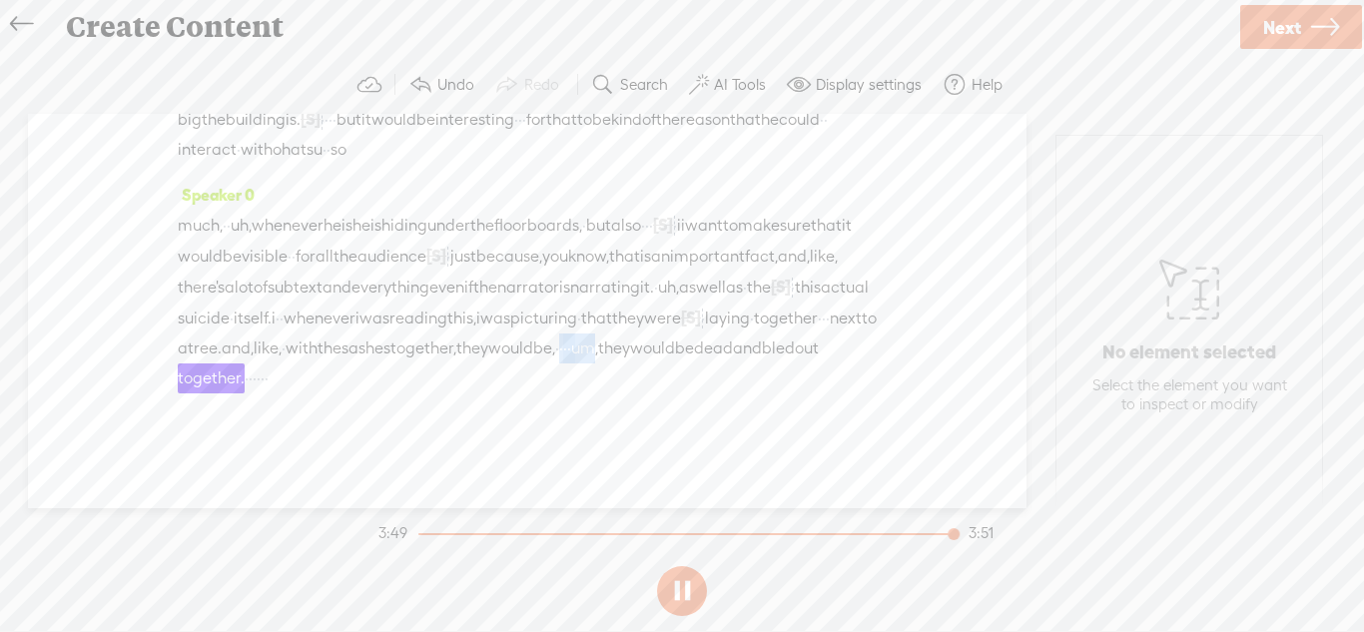
drag, startPoint x: 773, startPoint y: 366, endPoint x: 724, endPoint y: 366, distance: 48.9
click at [724, 366] on div "much, · · uh, whenever he is he is hiding under the floorboards, · but also · ·…" at bounding box center [527, 302] width 699 height 184
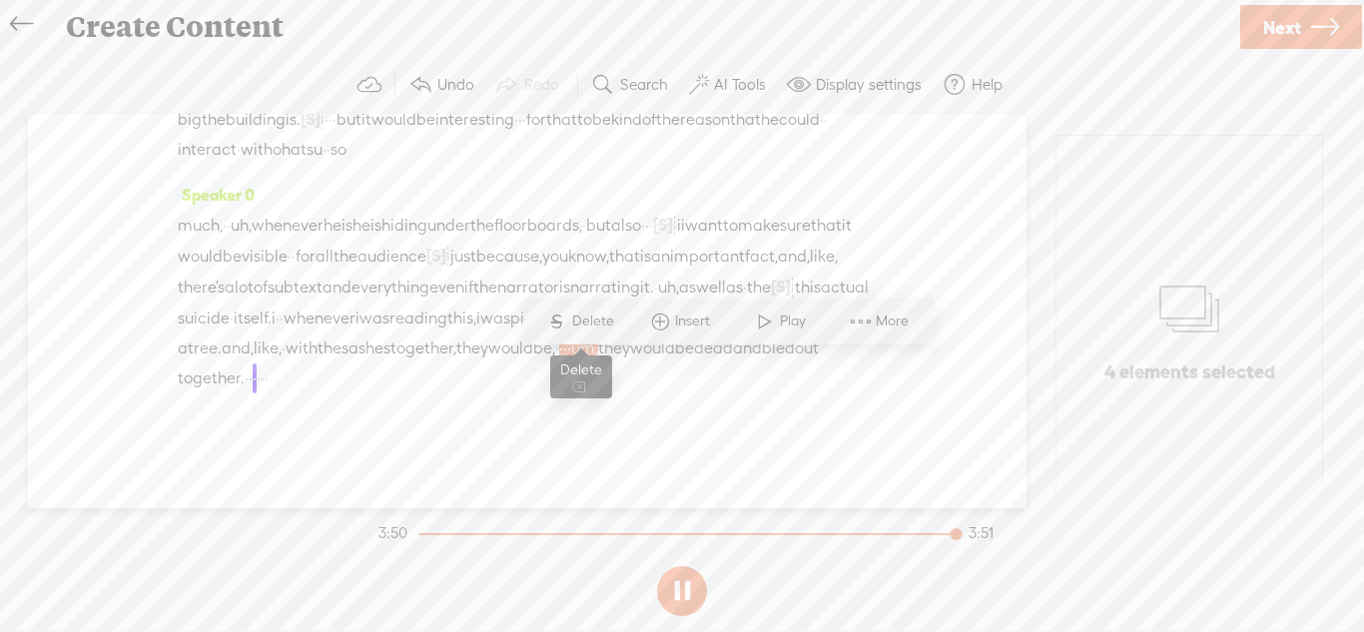
click at [598, 321] on span "Delete" at bounding box center [595, 321] width 47 height 20
drag, startPoint x: 466, startPoint y: 406, endPoint x: 406, endPoint y: 406, distance: 59.9
click at [406, 393] on div "much, · · uh, whenever he is he is hiding under the floorboards, · but also · ·…" at bounding box center [527, 301] width 699 height 185
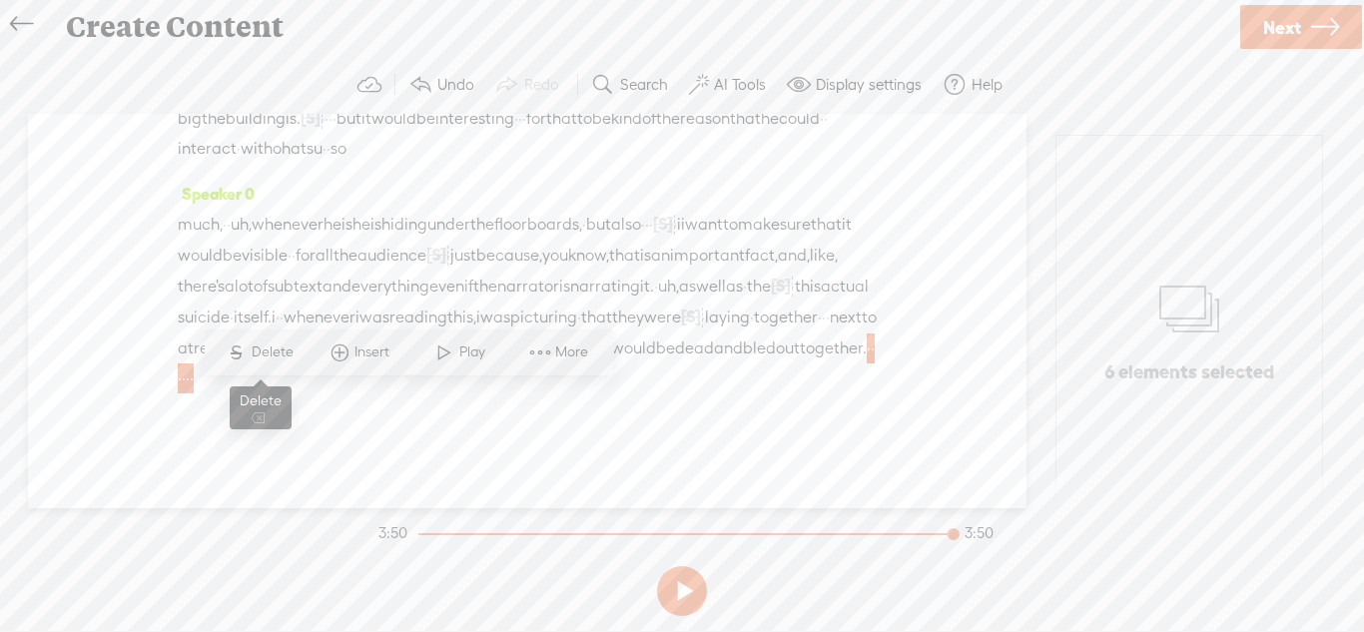
click at [273, 355] on span "Delete" at bounding box center [275, 352] width 47 height 20
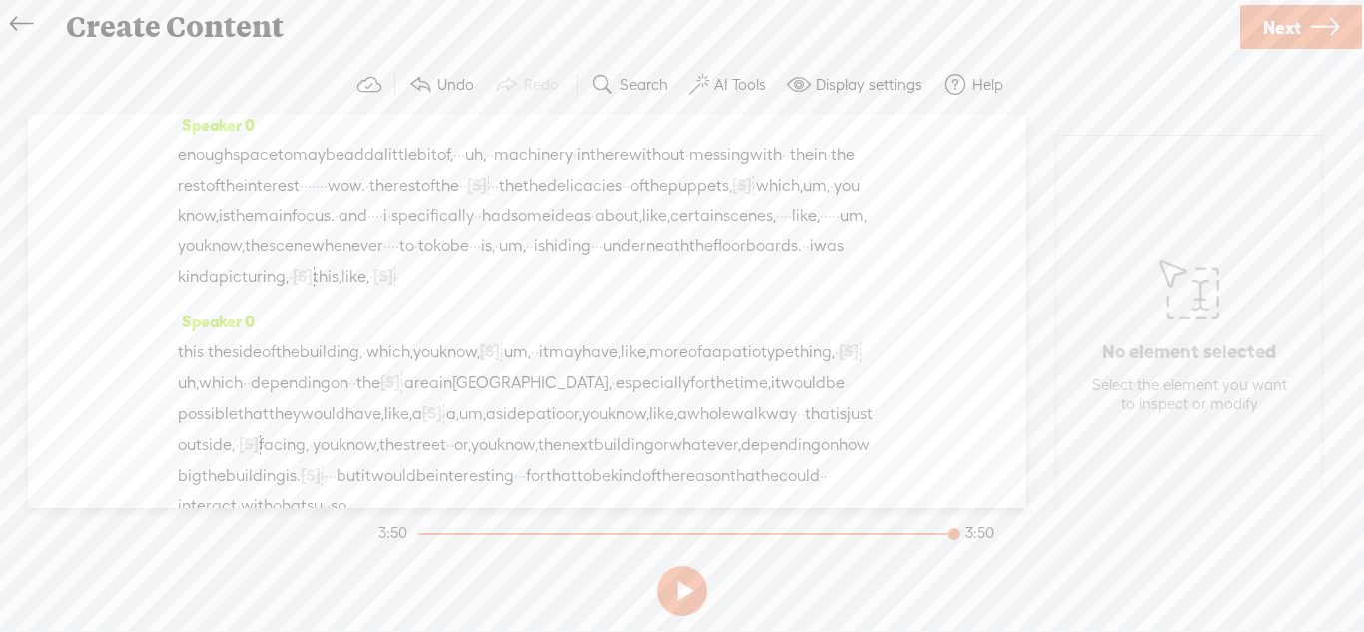
scroll to position [597, 0]
click at [384, 171] on span "a" at bounding box center [379, 156] width 10 height 30
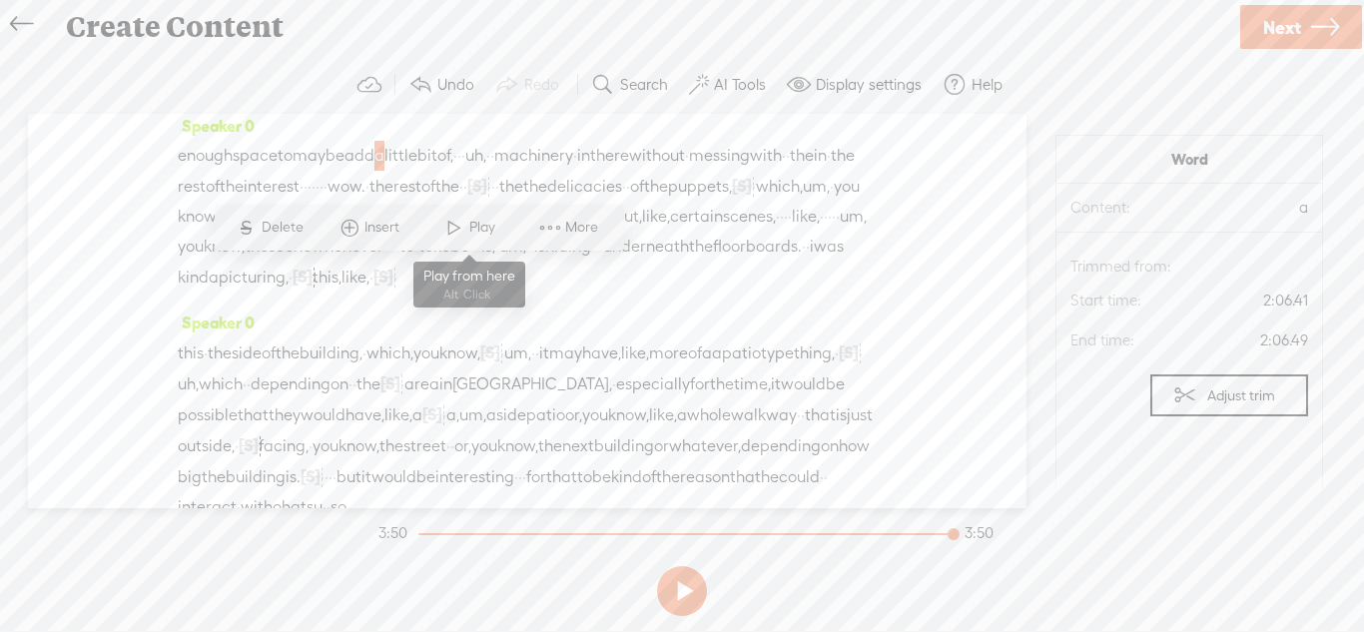
click at [451, 244] on span at bounding box center [454, 228] width 30 height 36
click at [451, 244] on div "Speaker 0 enough space to maybe add a little bit of, · · · uh, · · machinery · …" at bounding box center [527, 209] width 699 height 197
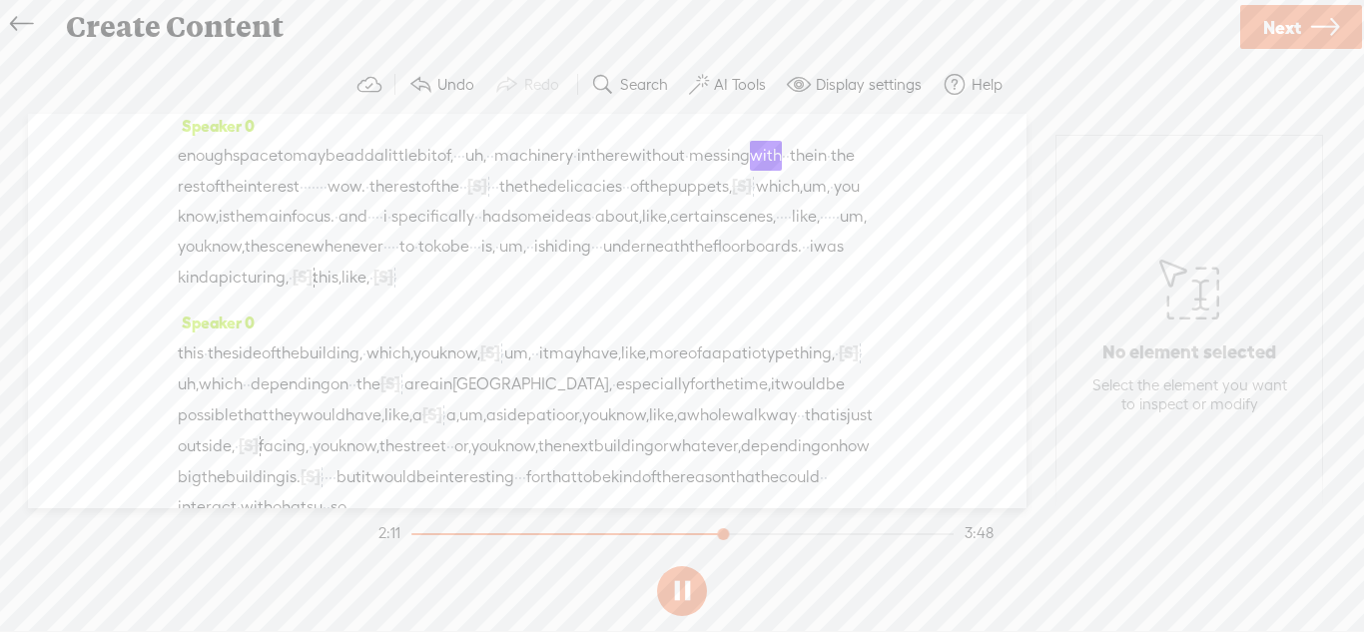
drag, startPoint x: 588, startPoint y: 275, endPoint x: 531, endPoint y: 272, distance: 57.0
click at [531, 272] on div "enough space to maybe add a little bit of, · · · uh, · · machinery · in there w…" at bounding box center [527, 217] width 699 height 152
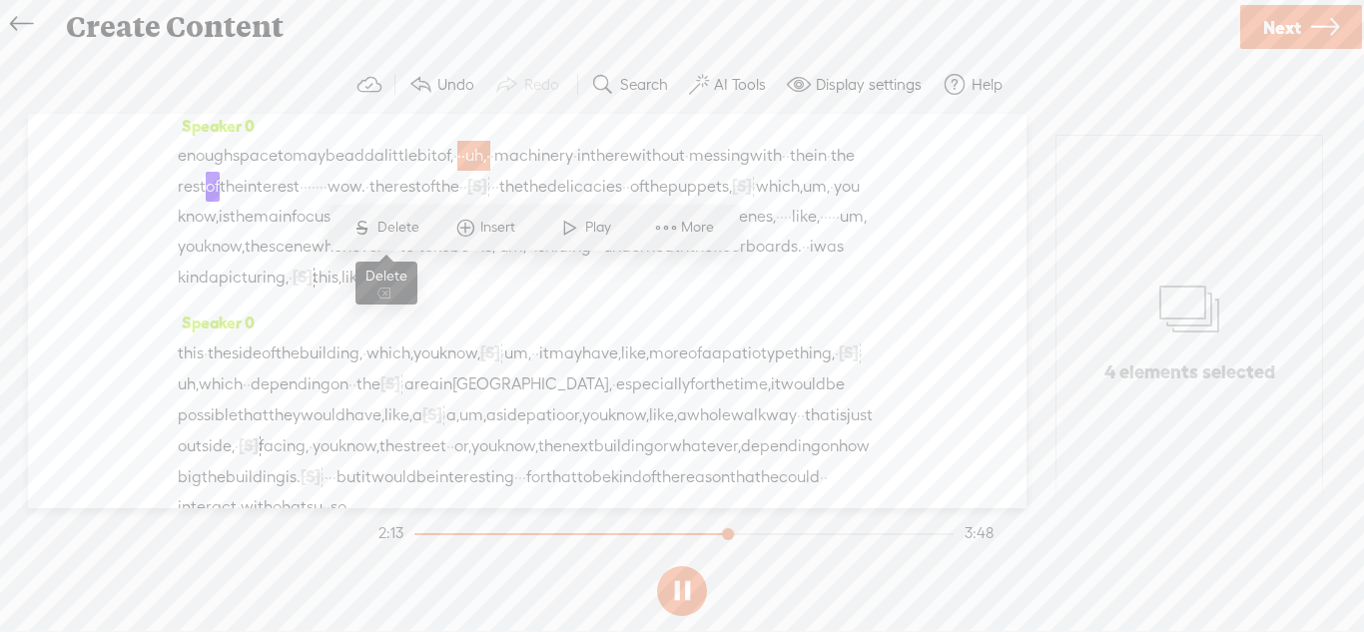
click at [405, 232] on span "Delete" at bounding box center [400, 228] width 47 height 20
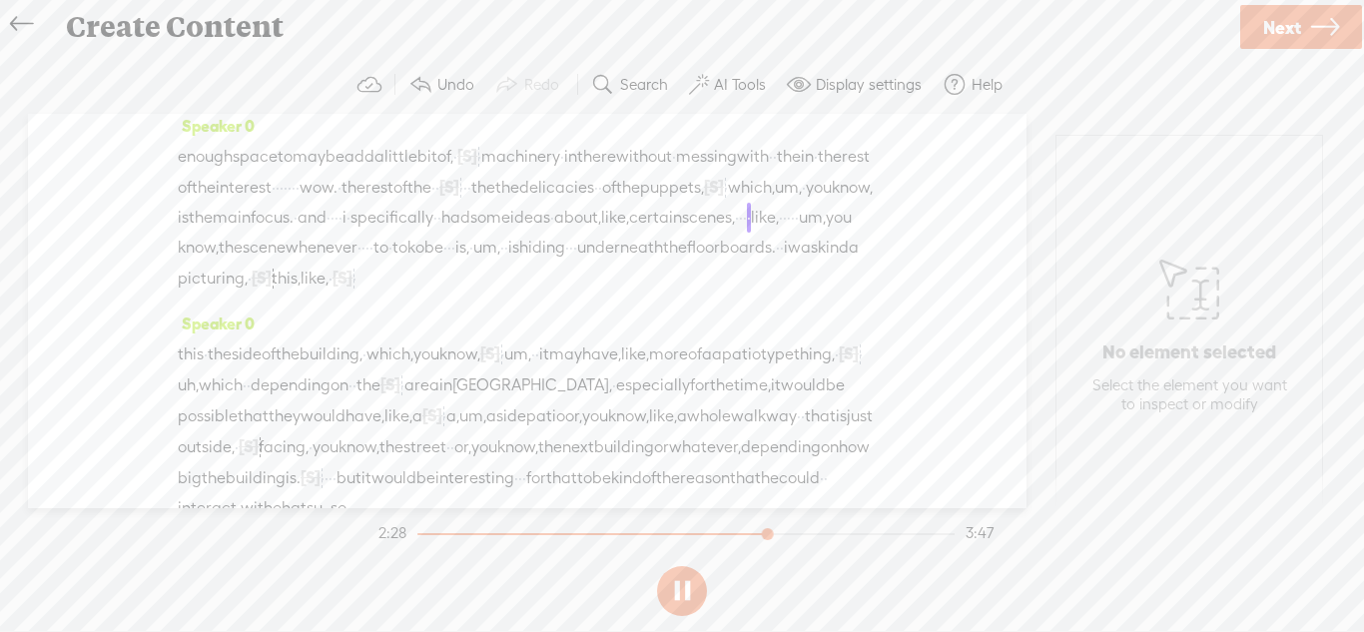
drag, startPoint x: 439, startPoint y: 310, endPoint x: 620, endPoint y: 310, distance: 180.7
click at [620, 294] on div "enough space to maybe add a little bit of, · [S] · · uh, · · machinery · in the…" at bounding box center [527, 217] width 699 height 153
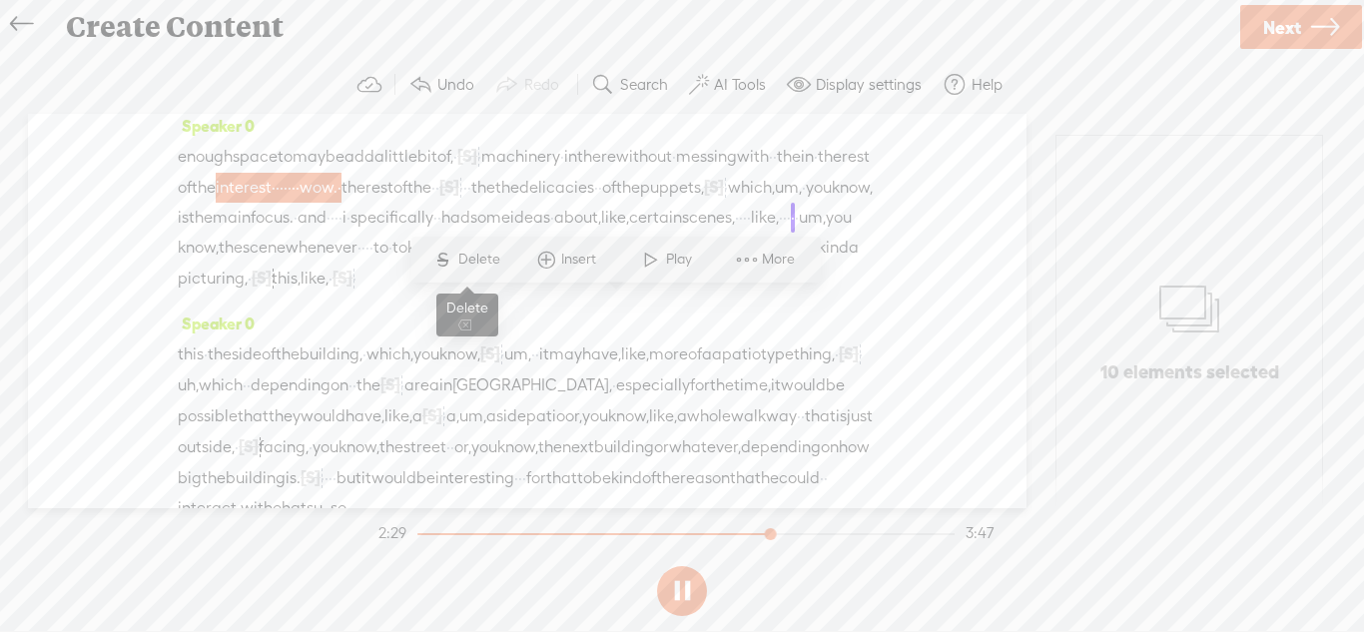
click at [441, 261] on span "S" at bounding box center [443, 260] width 30 height 36
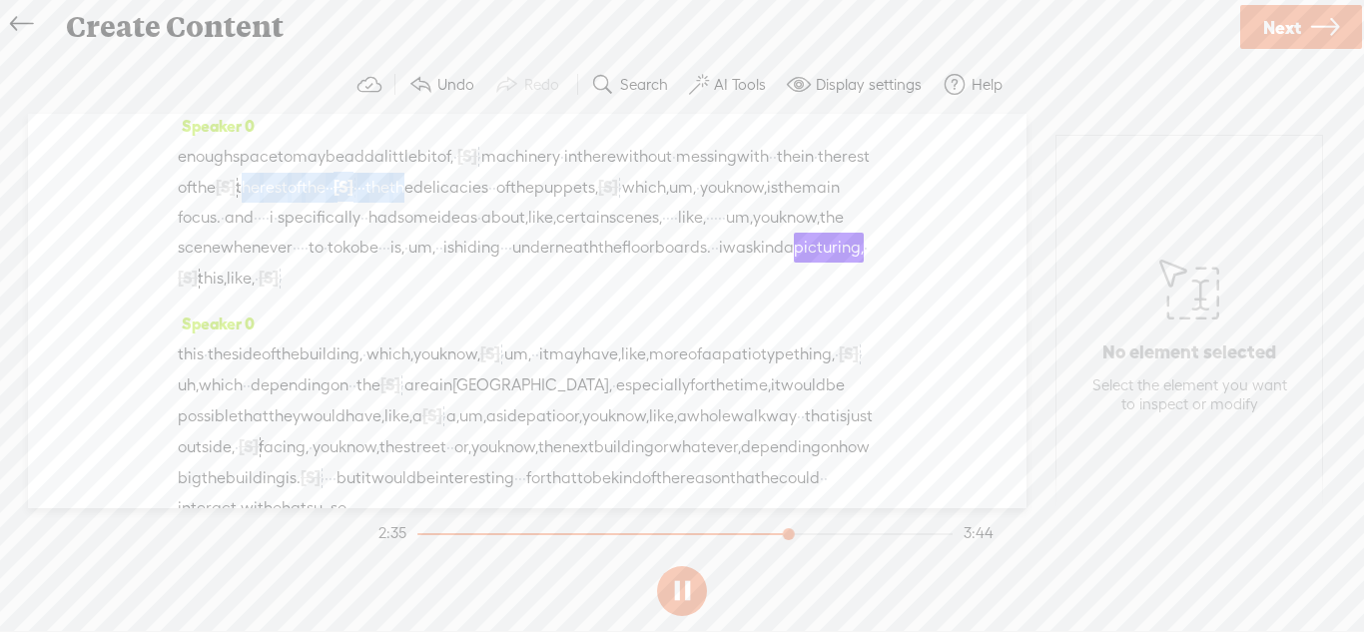
drag, startPoint x: 454, startPoint y: 302, endPoint x: 697, endPoint y: 307, distance: 242.7
click at [697, 294] on div "enough space to maybe add a little bit of, · [S] · · uh, · · machinery · in the…" at bounding box center [527, 217] width 699 height 153
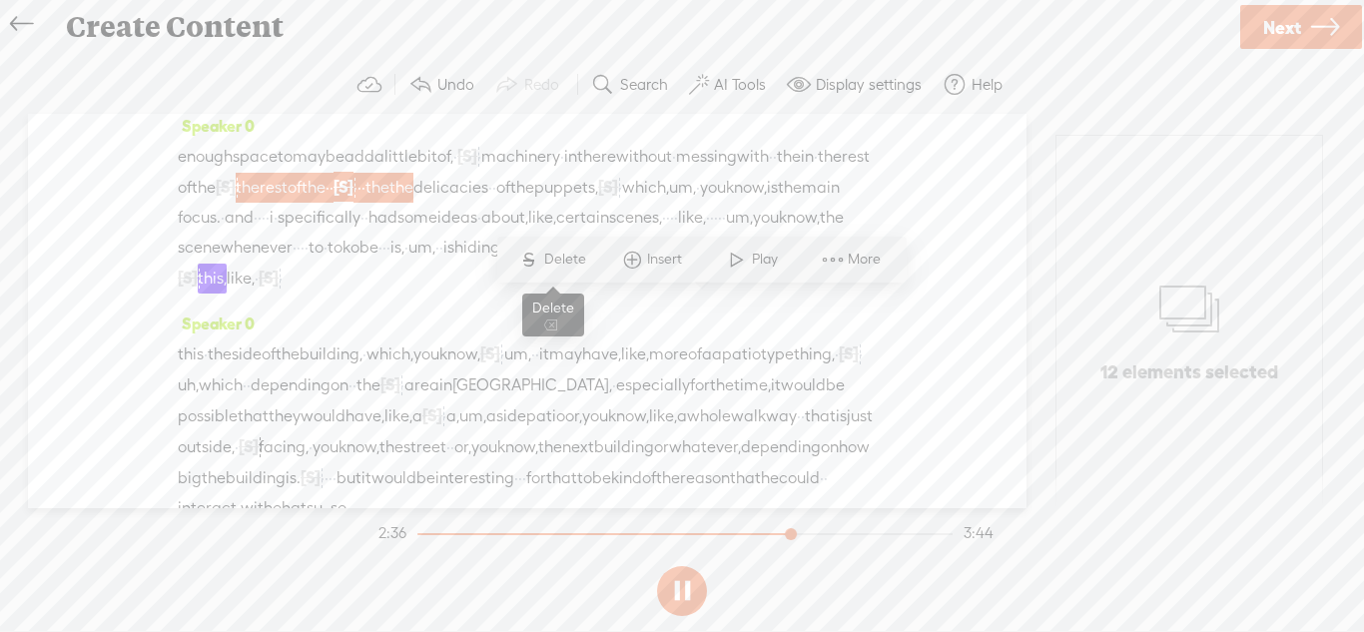
click at [568, 263] on span "Delete" at bounding box center [567, 260] width 47 height 20
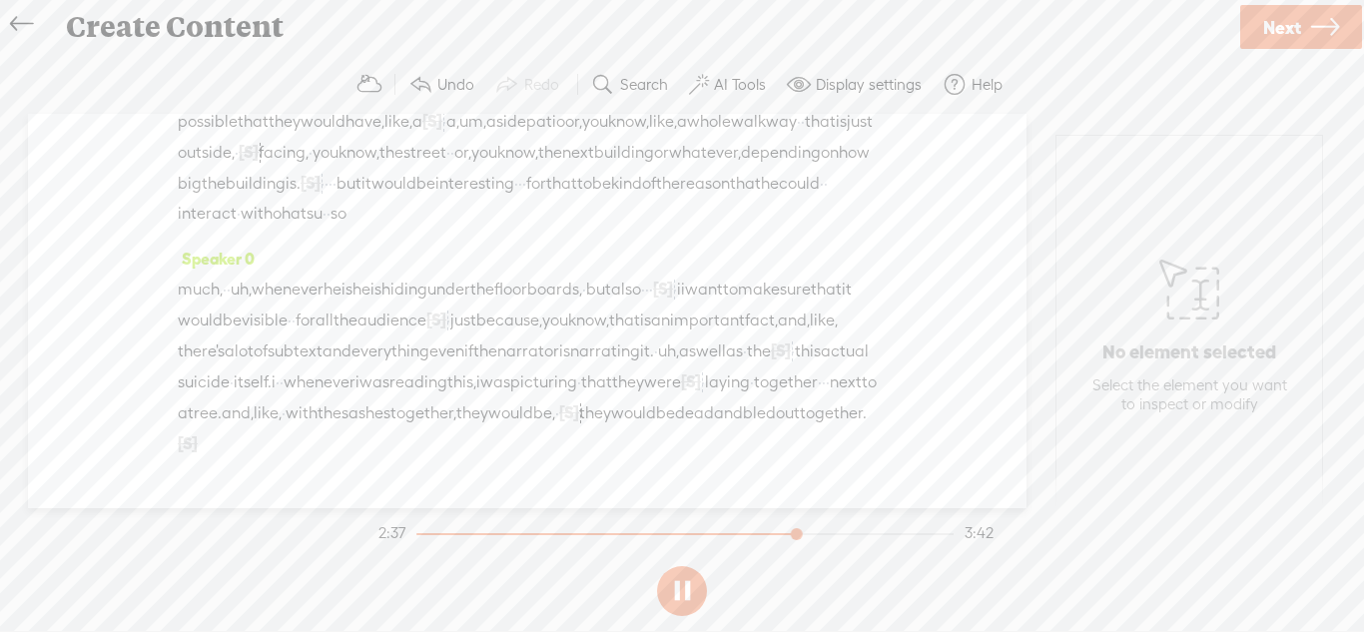
click at [781, 106] on span "would" at bounding box center [803, 91] width 45 height 30
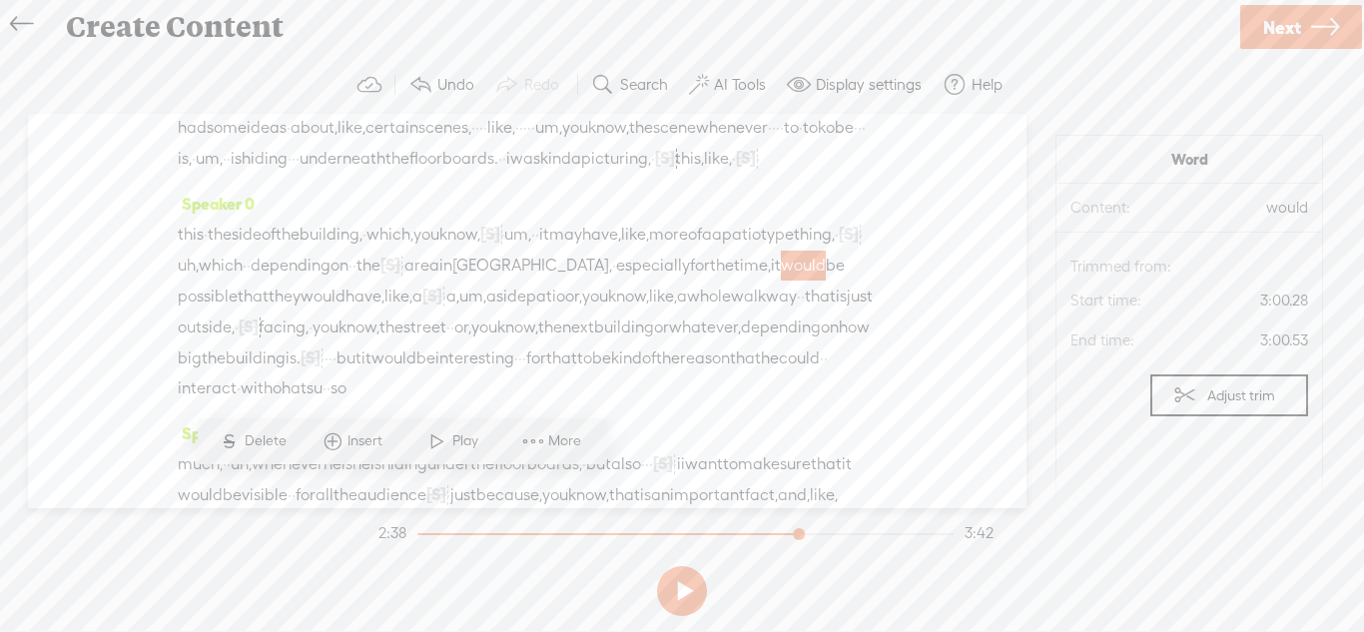
scroll to position [674, 0]
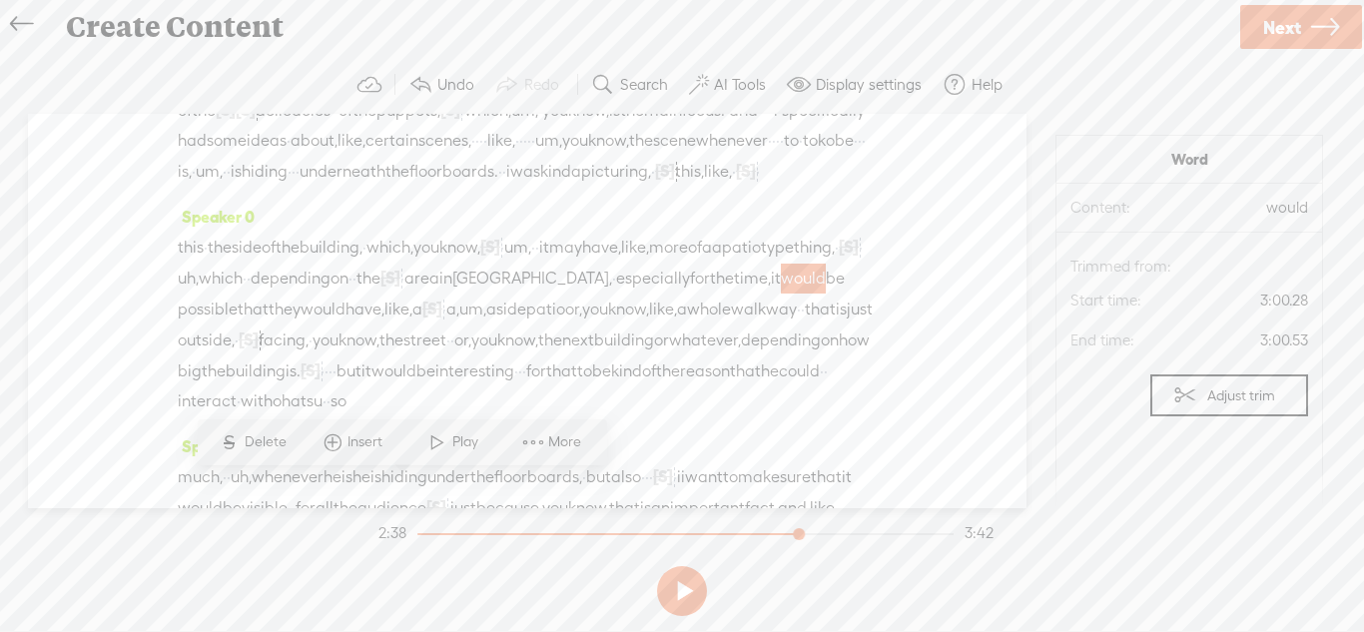
click at [293, 95] on span "to" at bounding box center [285, 80] width 15 height 30
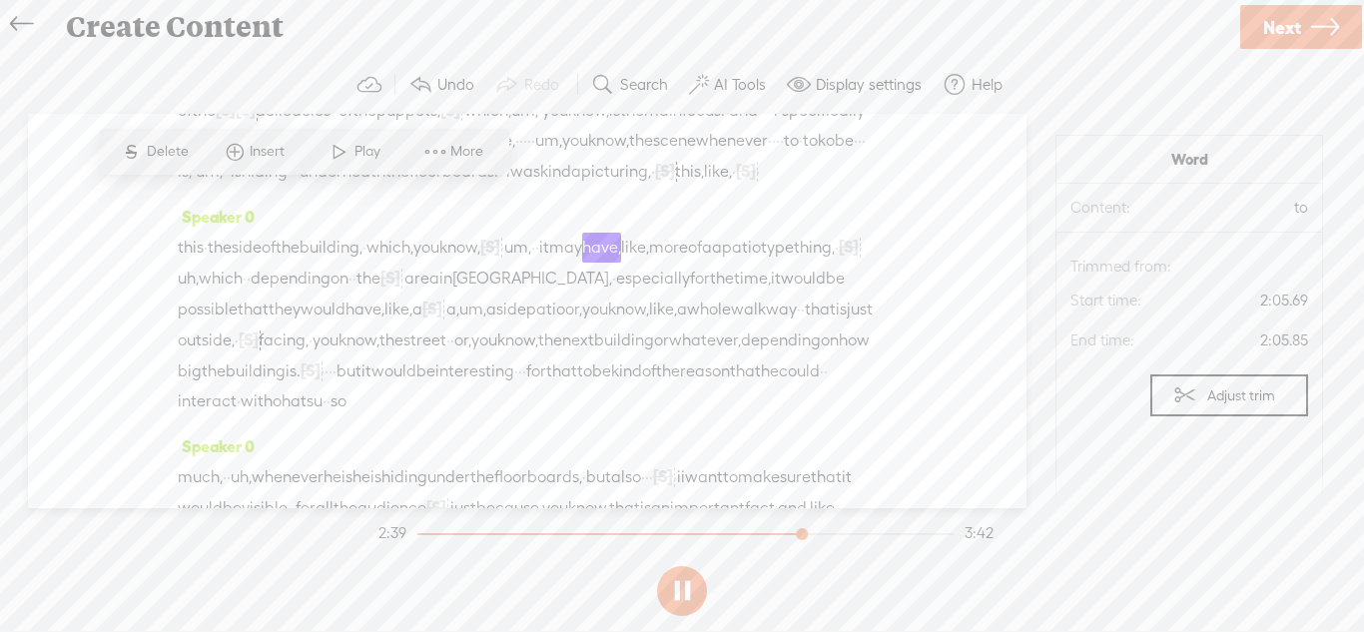
click at [293, 95] on span "to" at bounding box center [285, 80] width 15 height 30
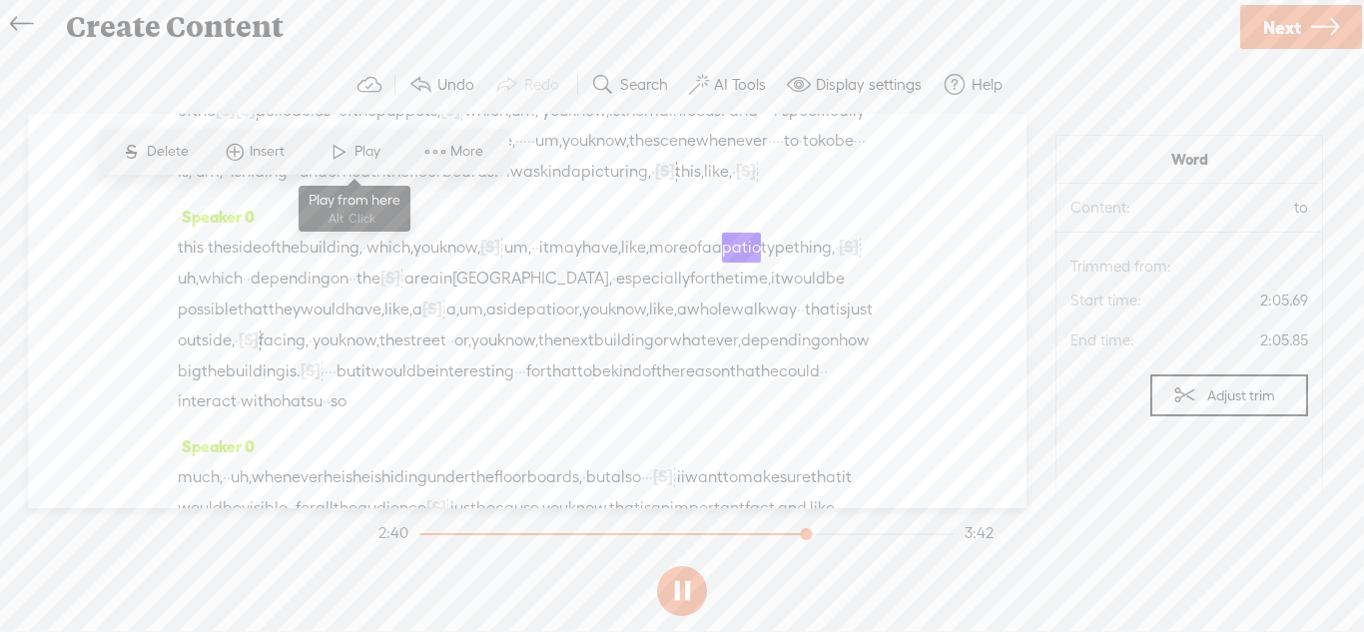
click at [350, 152] on span at bounding box center [339, 152] width 30 height 36
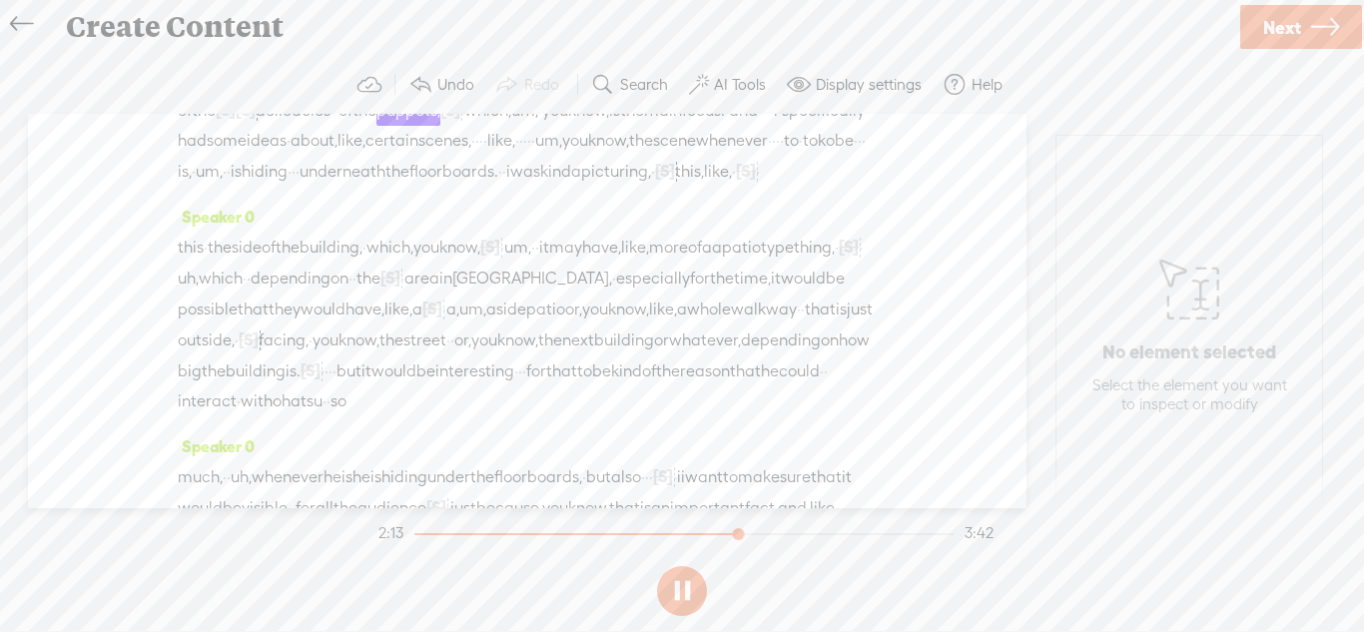
click at [801, 95] on span "in" at bounding box center [807, 80] width 13 height 30
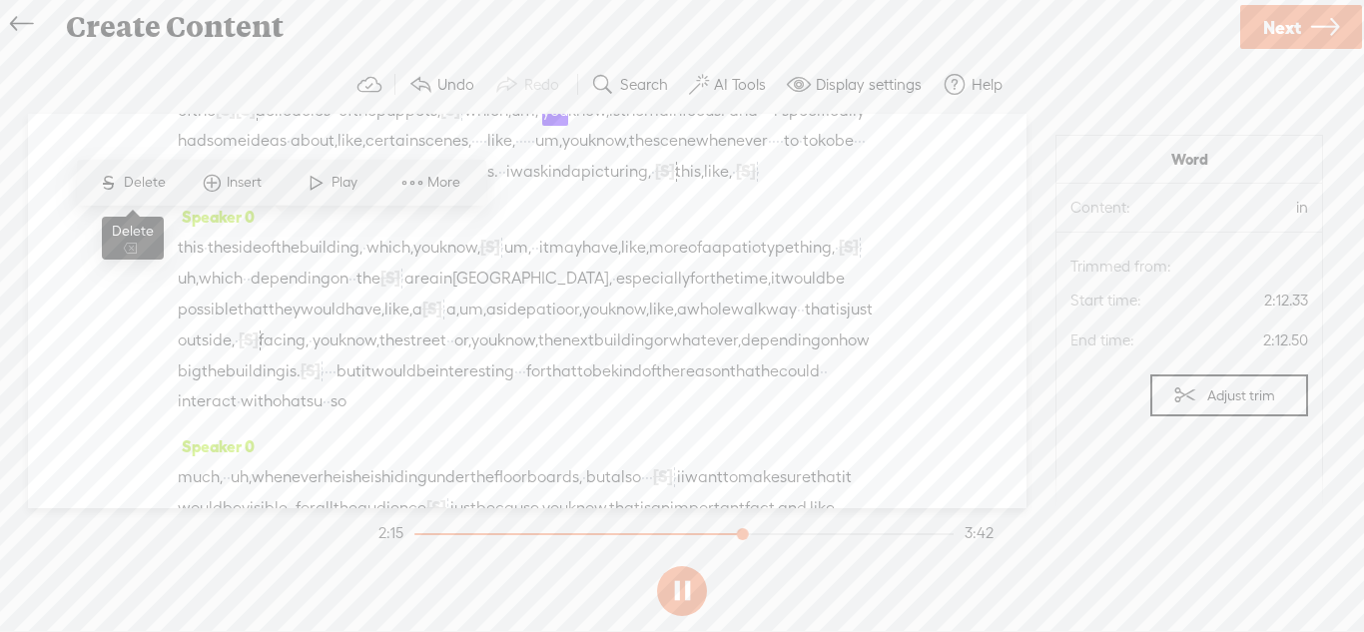
click at [159, 182] on span "Delete" at bounding box center [147, 183] width 47 height 20
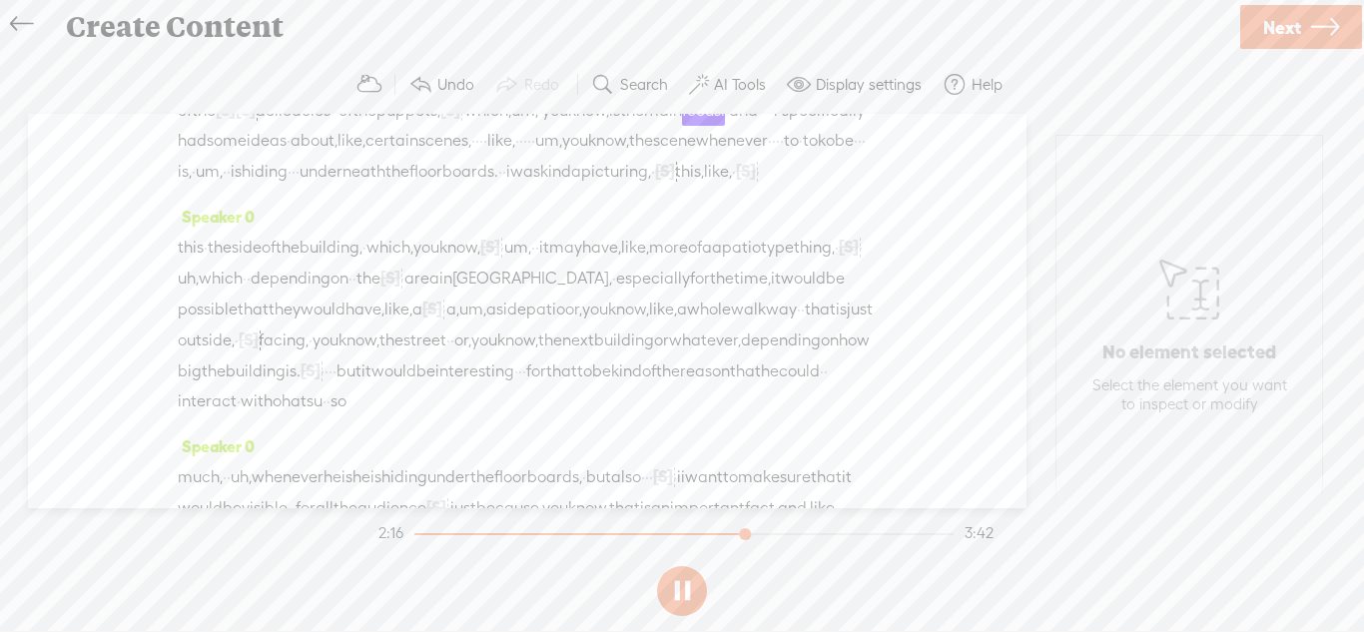
click at [777, 95] on span "the" at bounding box center [789, 80] width 24 height 30
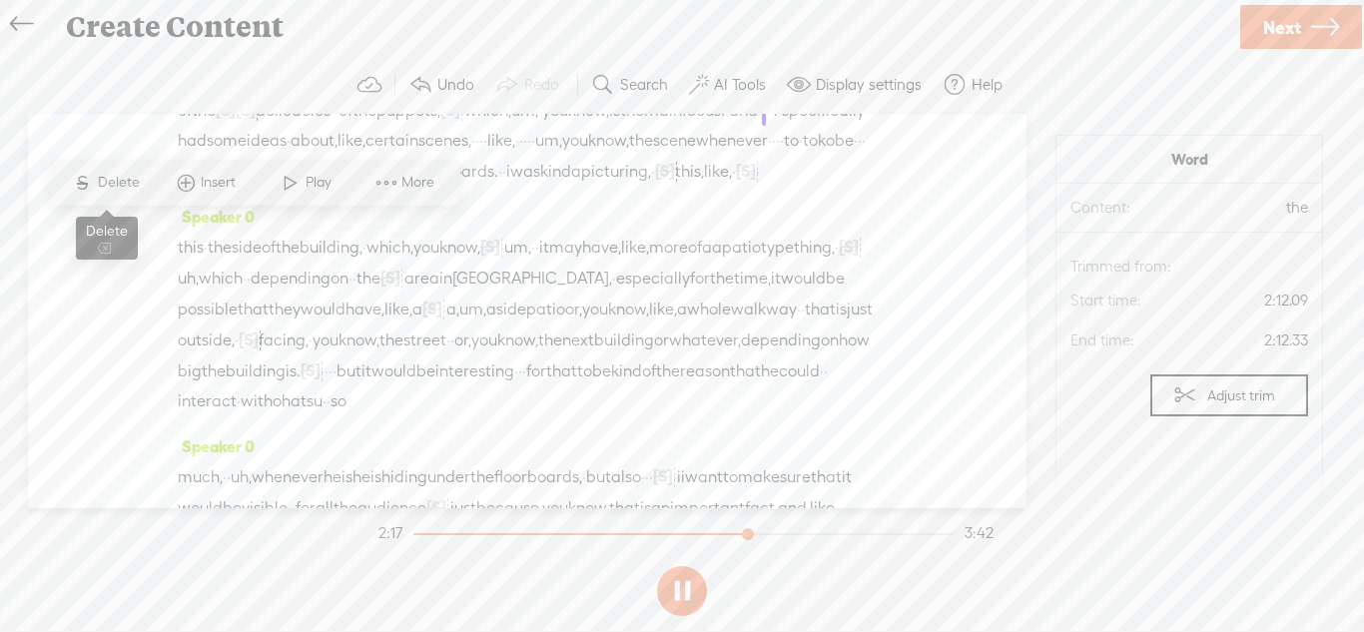
click at [109, 188] on span "Delete" at bounding box center [121, 183] width 47 height 20
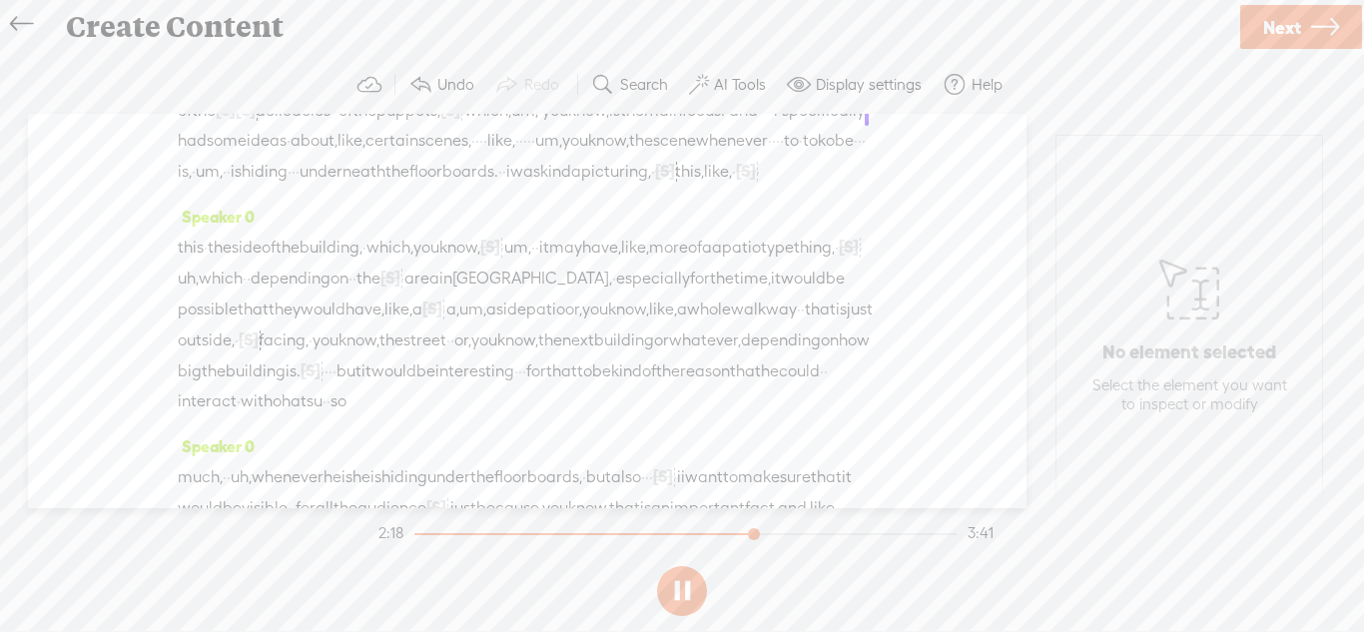
drag, startPoint x: 244, startPoint y: 229, endPoint x: 220, endPoint y: 231, distance: 24.0
click at [220, 187] on div "enough space to maybe add a little bit of, · [S] · · uh, · · machinery · in the…" at bounding box center [527, 125] width 699 height 123
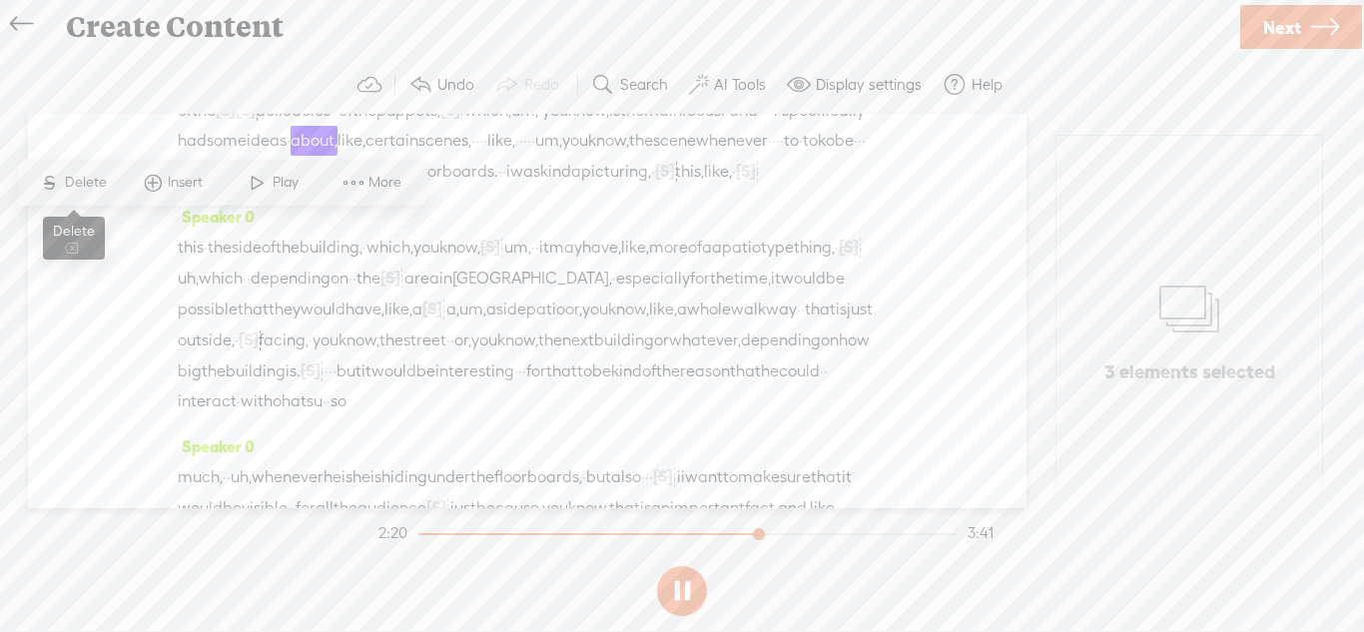
click at [88, 187] on span "Delete" at bounding box center [88, 183] width 47 height 20
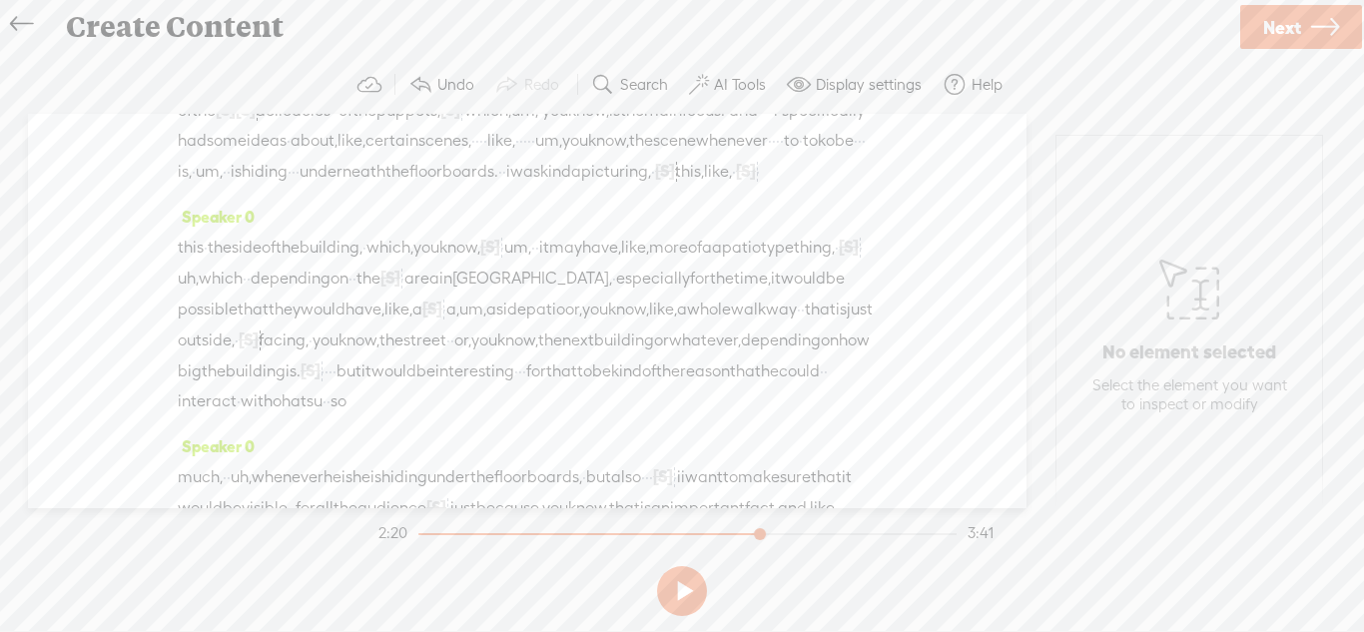
click at [225, 95] on span "enough" at bounding box center [205, 80] width 55 height 30
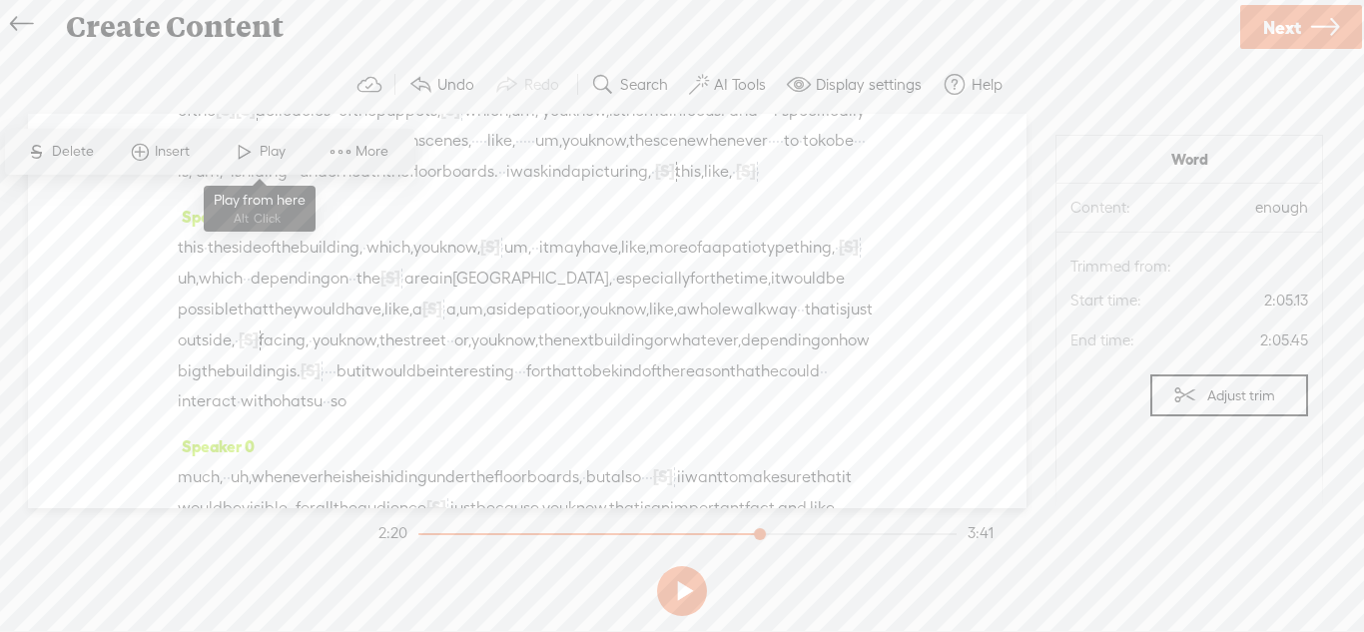
click at [255, 165] on span at bounding box center [245, 152] width 30 height 36
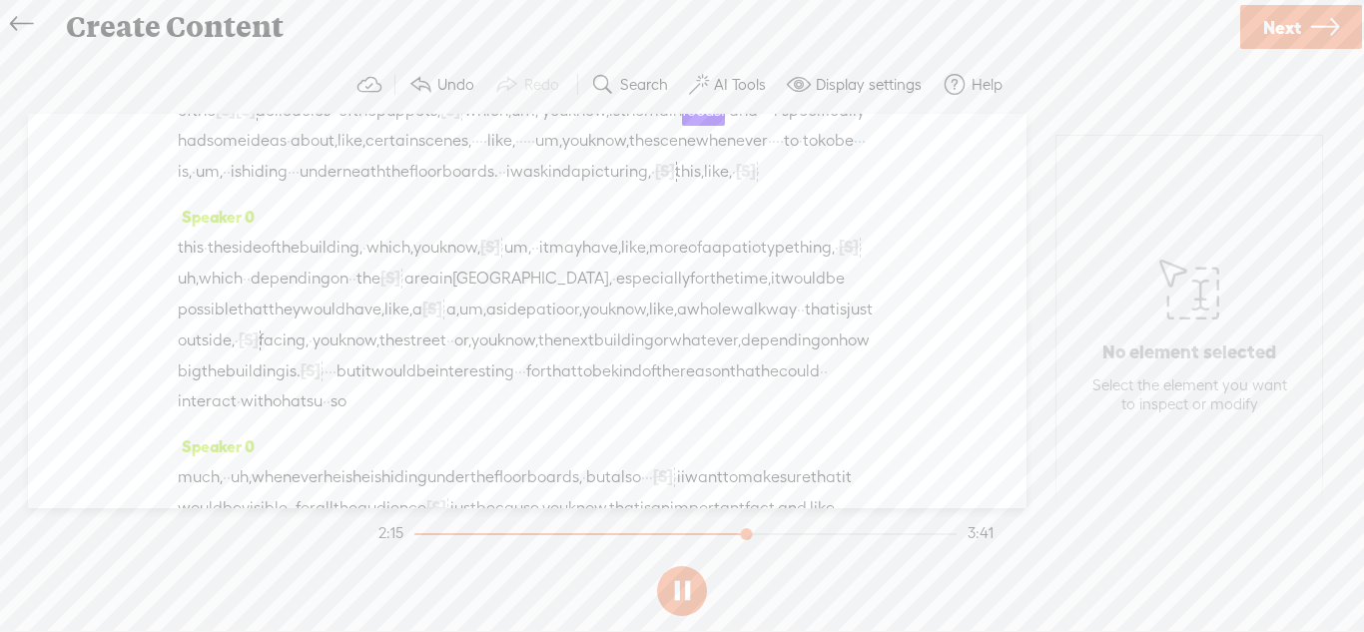
click at [256, 119] on span "[S]" at bounding box center [246, 110] width 20 height 18
click at [444, 178] on span "Restore" at bounding box center [456, 182] width 53 height 20
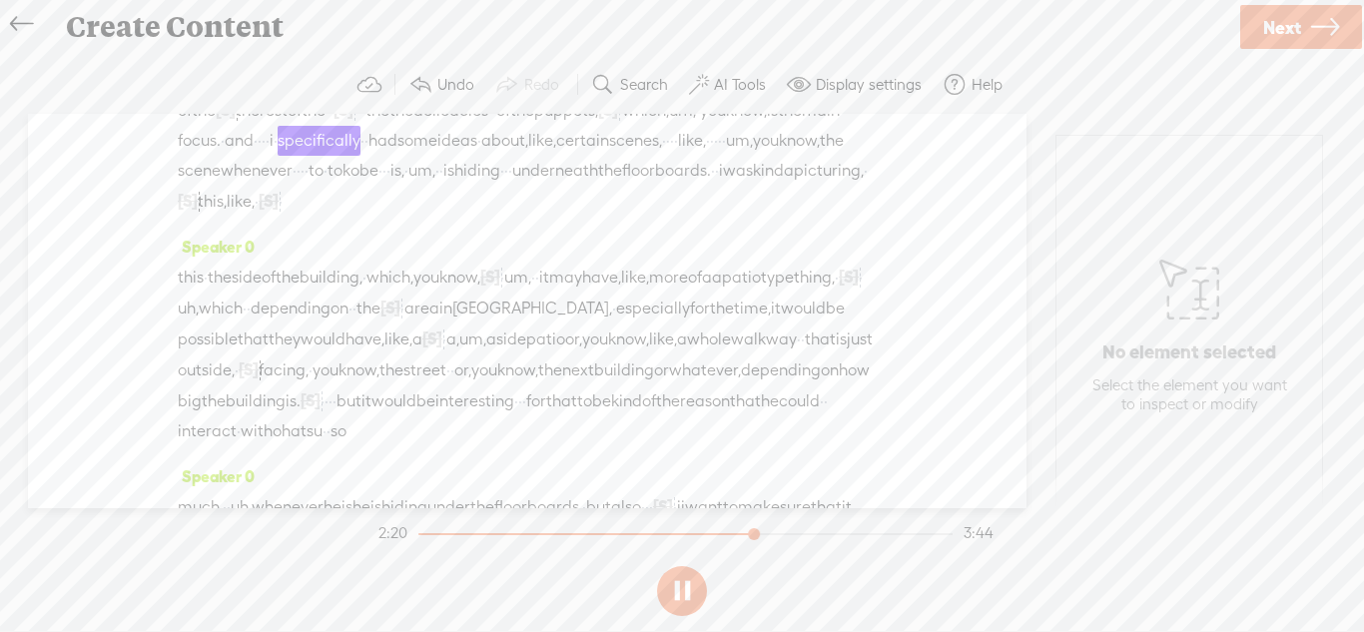
drag, startPoint x: 569, startPoint y: 233, endPoint x: 537, endPoint y: 232, distance: 32.0
click at [537, 217] on div "enough space to maybe add a little bit of, · [S] · · uh, · · machinery · in the…" at bounding box center [527, 140] width 699 height 153
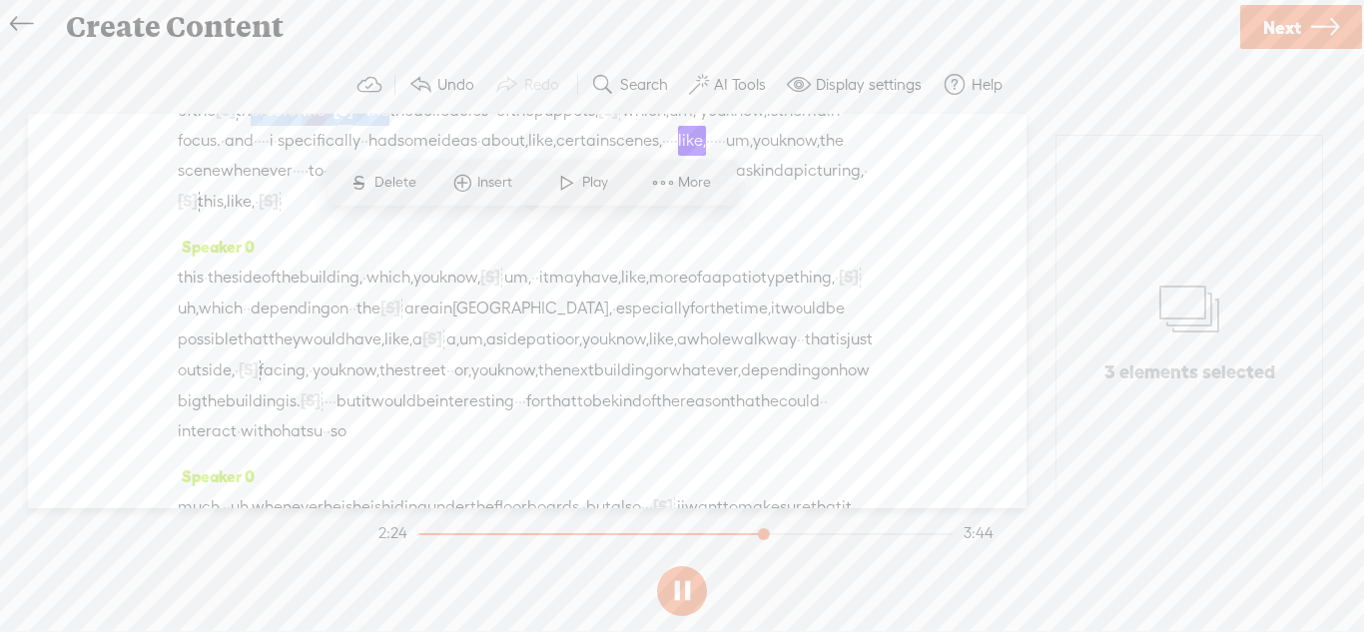
drag, startPoint x: 655, startPoint y: 233, endPoint x: 435, endPoint y: 229, distance: 219.7
click at [435, 217] on div "enough space to maybe add a little bit of, · [S] · · uh, · · machinery · in the…" at bounding box center [527, 140] width 699 height 153
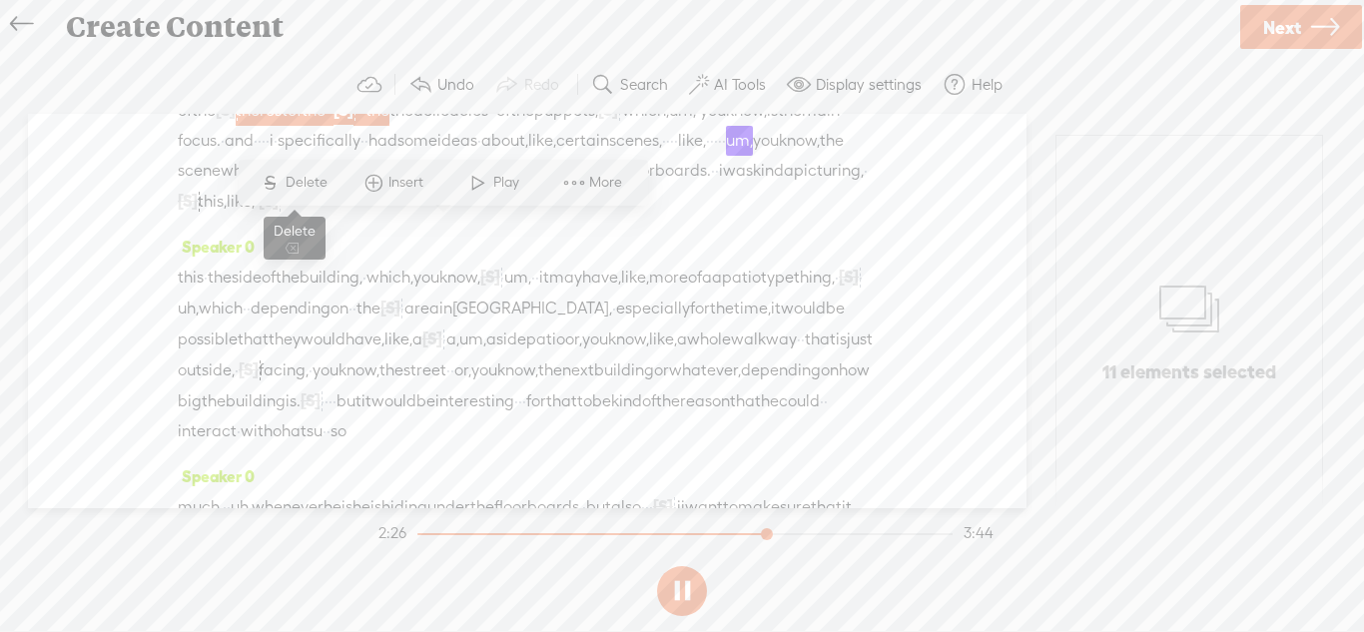
click at [312, 184] on span "Delete" at bounding box center [309, 183] width 47 height 20
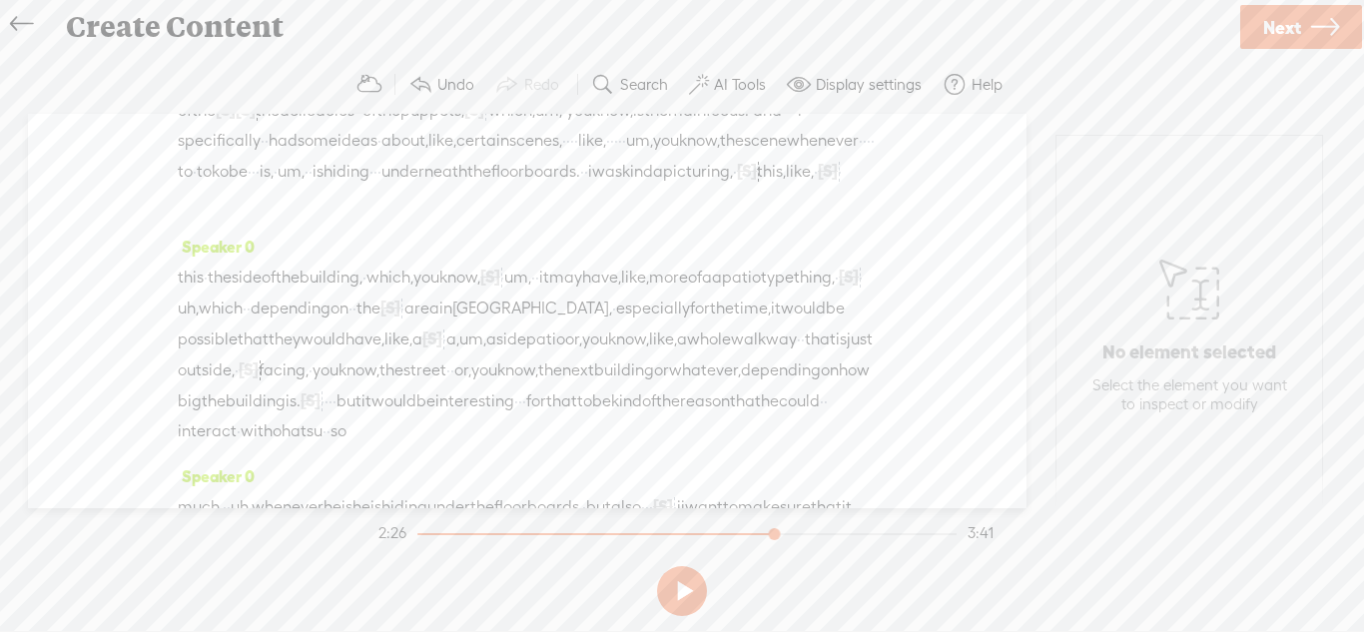
click at [275, 95] on span "space" at bounding box center [255, 80] width 45 height 30
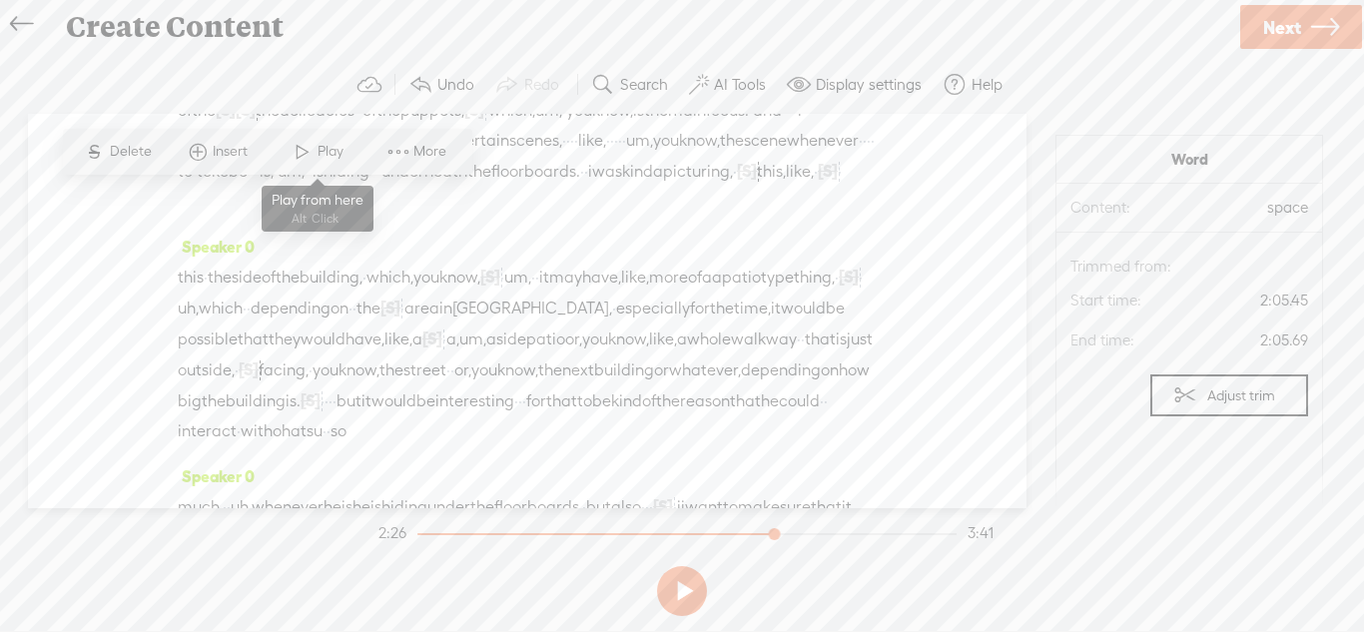
click at [323, 153] on span "Play" at bounding box center [332, 152] width 31 height 20
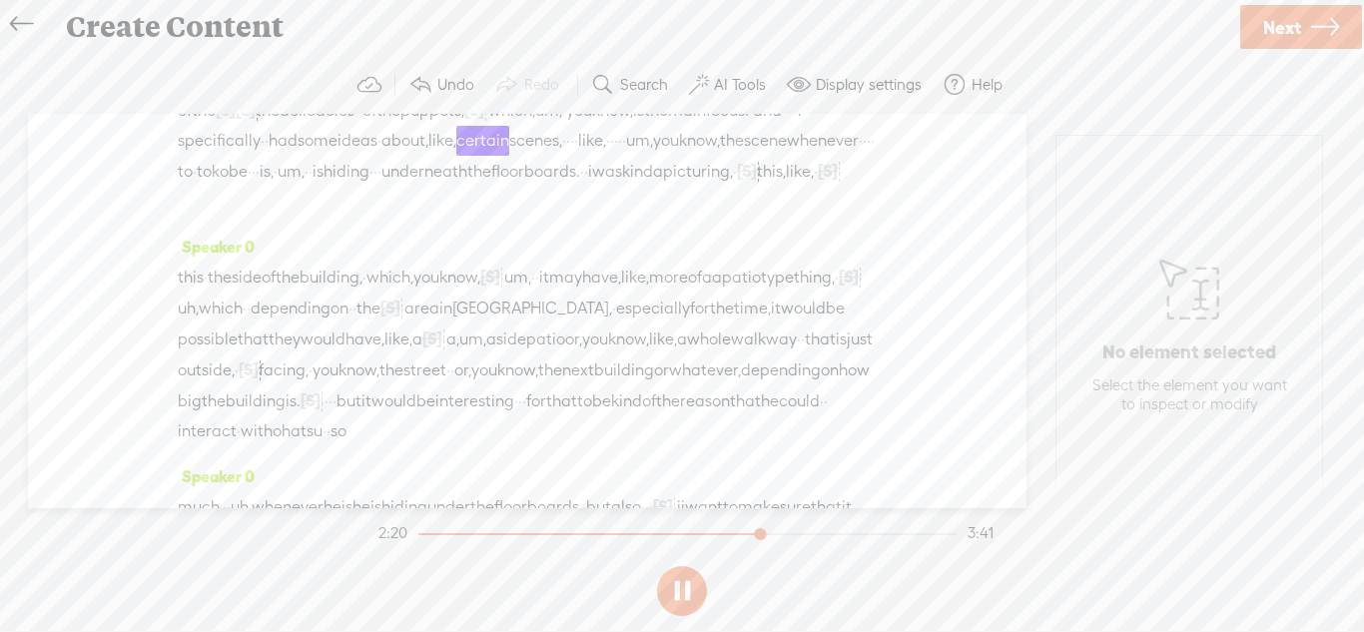
click at [769, 88] on span "[S]" at bounding box center [779, 79] width 20 height 18
click at [237, 189] on span "Restore" at bounding box center [245, 182] width 53 height 20
click at [737, 95] on span "with" at bounding box center [753, 80] width 32 height 30
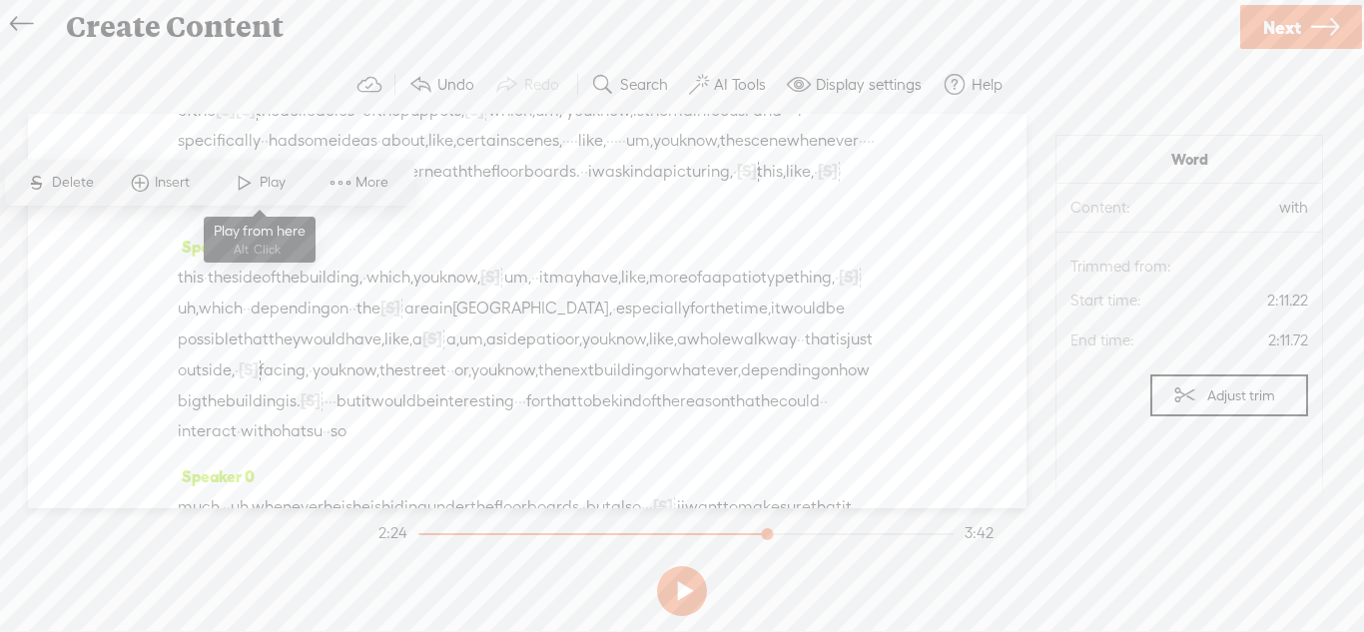
click at [247, 187] on span at bounding box center [245, 183] width 30 height 36
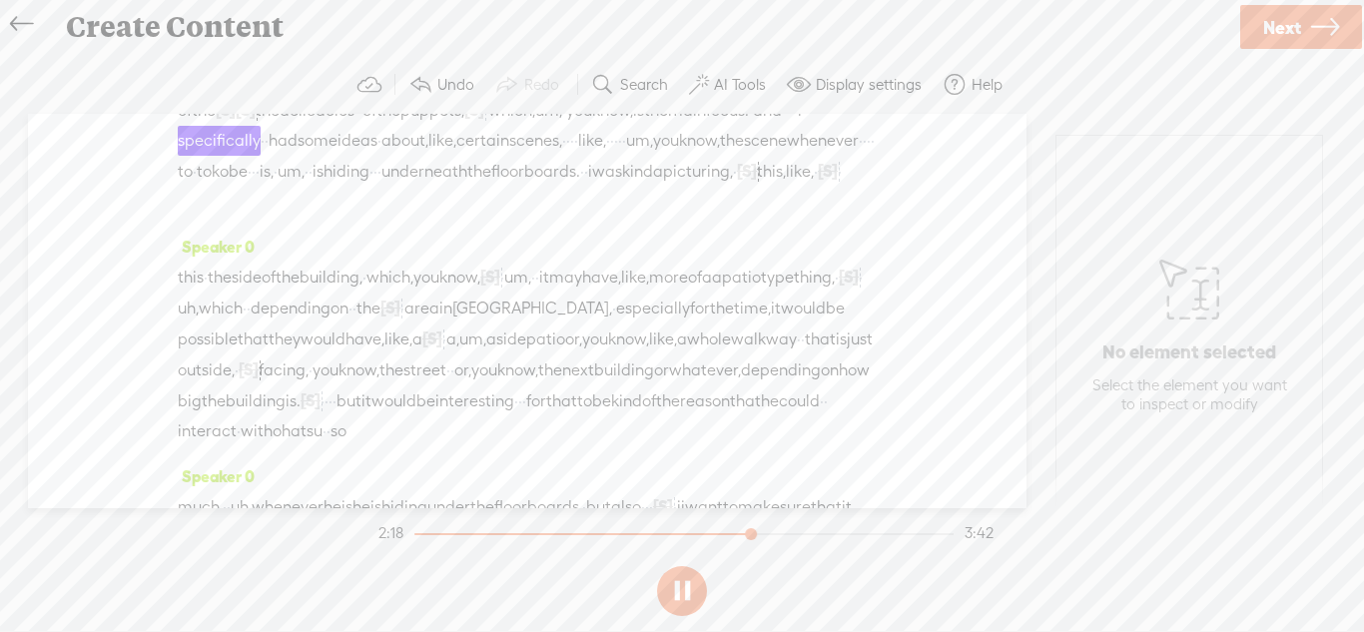
click at [256, 119] on span "[S]" at bounding box center [246, 110] width 20 height 18
drag, startPoint x: 330, startPoint y: 294, endPoint x: 301, endPoint y: 294, distance: 30.0
click at [301, 217] on div "enough space to maybe add a little bit of, · [S] · · uh, · · machinery · in the…" at bounding box center [527, 140] width 699 height 153
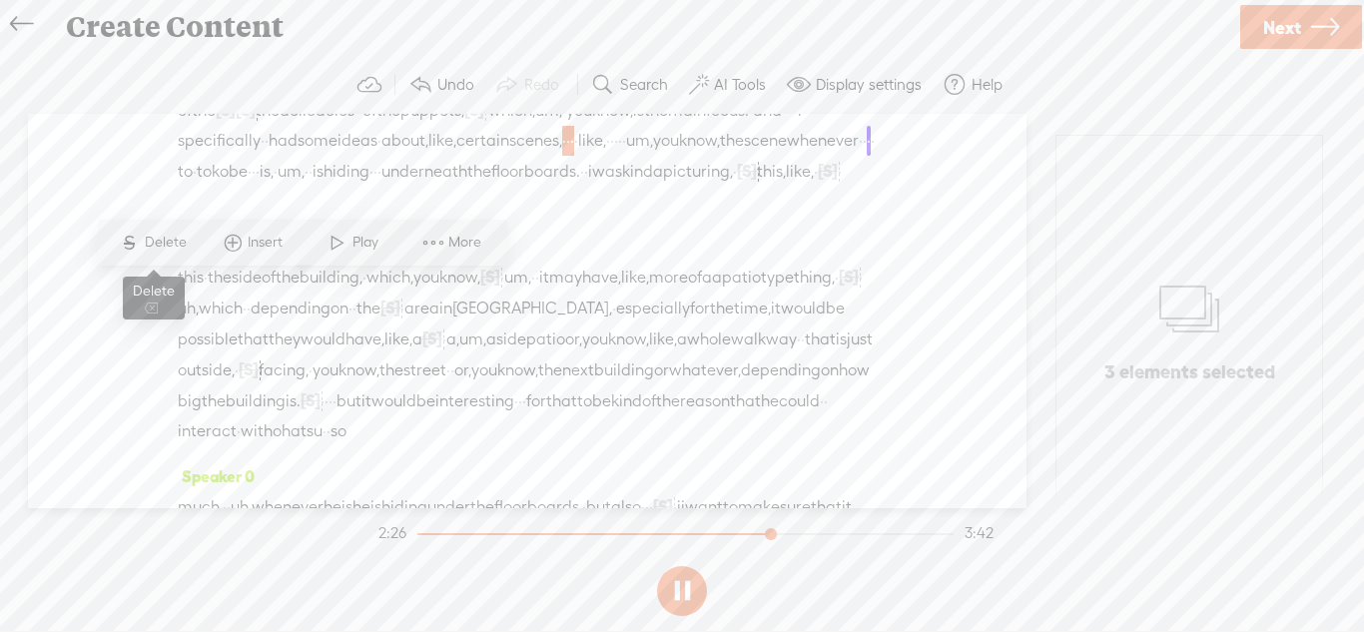
click at [160, 250] on span "Delete" at bounding box center [168, 243] width 47 height 20
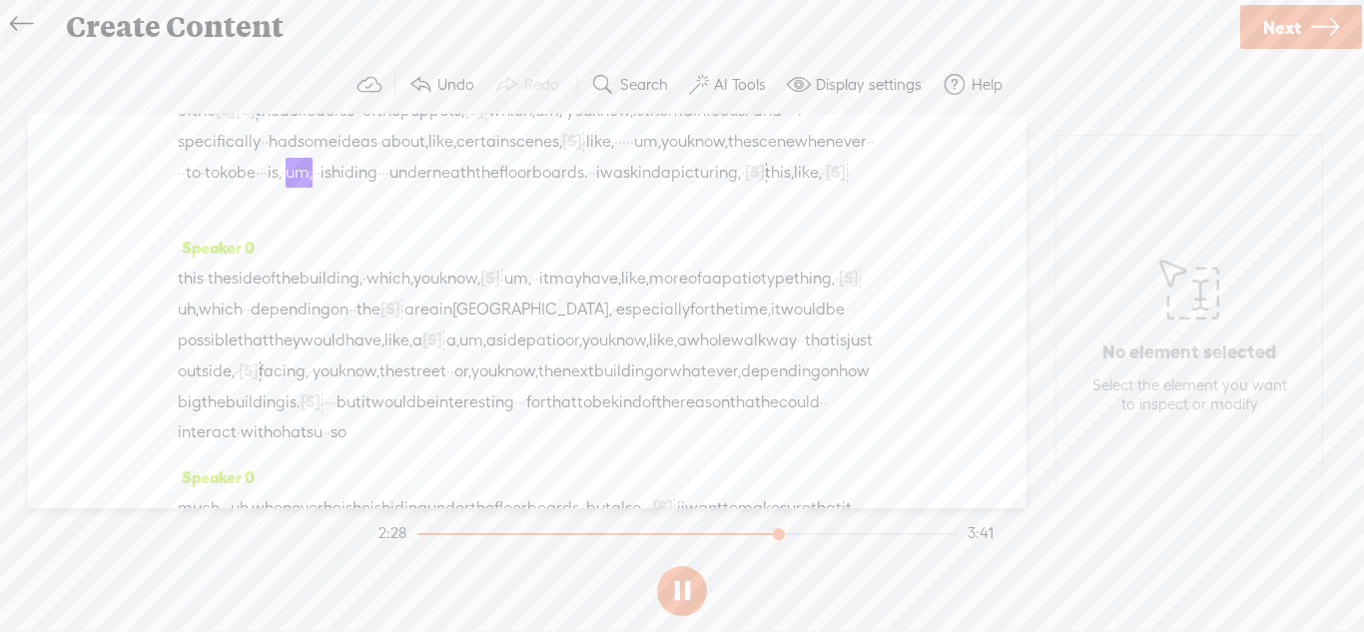
drag, startPoint x: 735, startPoint y: 286, endPoint x: 713, endPoint y: 289, distance: 22.2
click at [713, 218] on div "enough space to maybe add a little bit of, · [S] · · uh, · · machinery · in the…" at bounding box center [527, 141] width 699 height 154
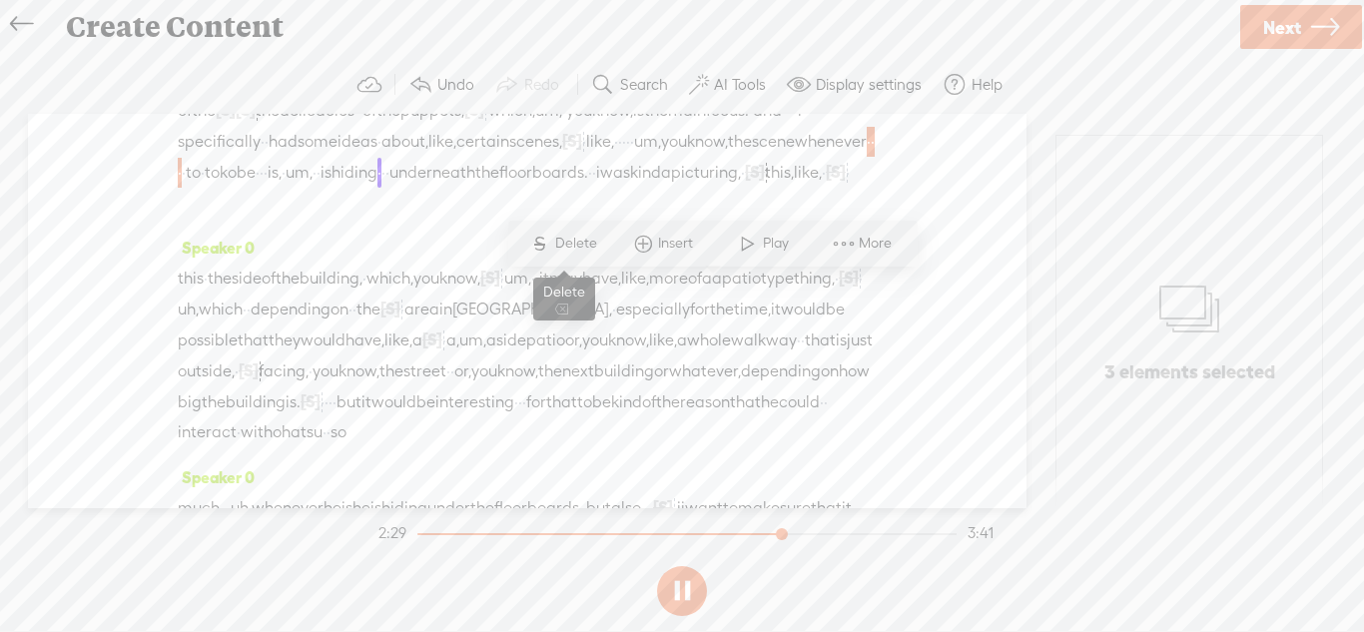
click at [563, 247] on span "Delete" at bounding box center [578, 244] width 47 height 20
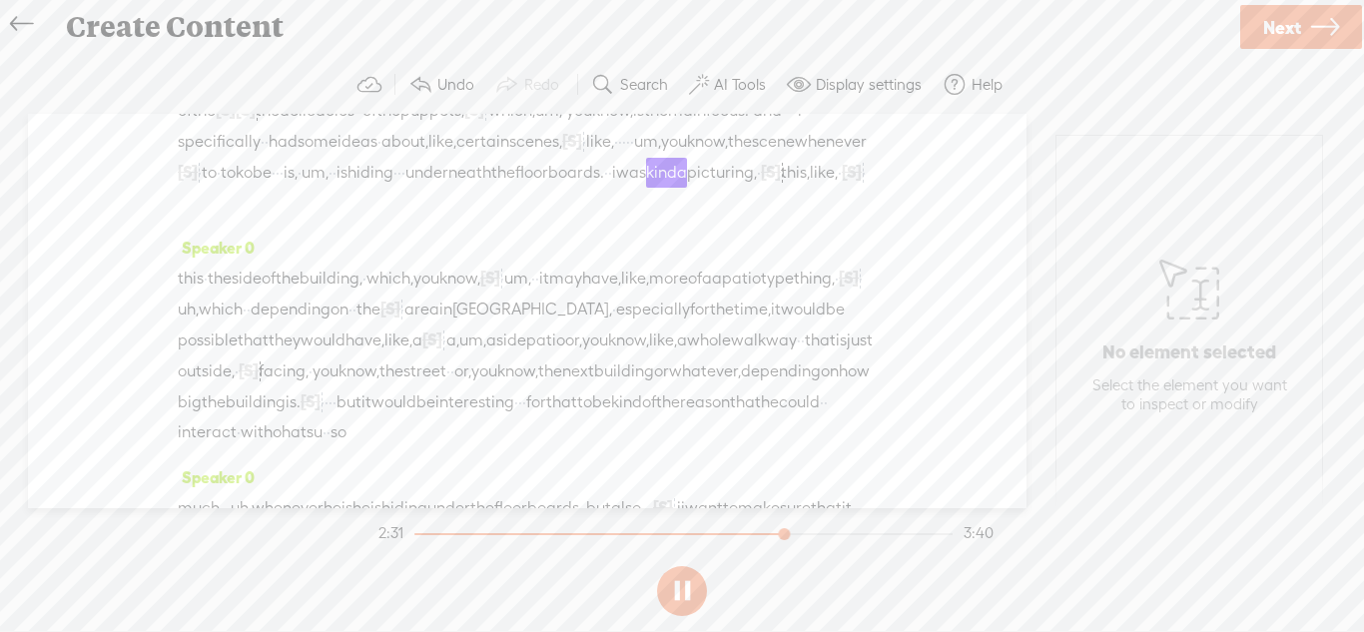
drag, startPoint x: 361, startPoint y: 329, endPoint x: 342, endPoint y: 327, distance: 19.1
click at [342, 218] on div "enough space to maybe add a little bit of, · [S] · · uh, · · machinery · in the…" at bounding box center [527, 141] width 699 height 154
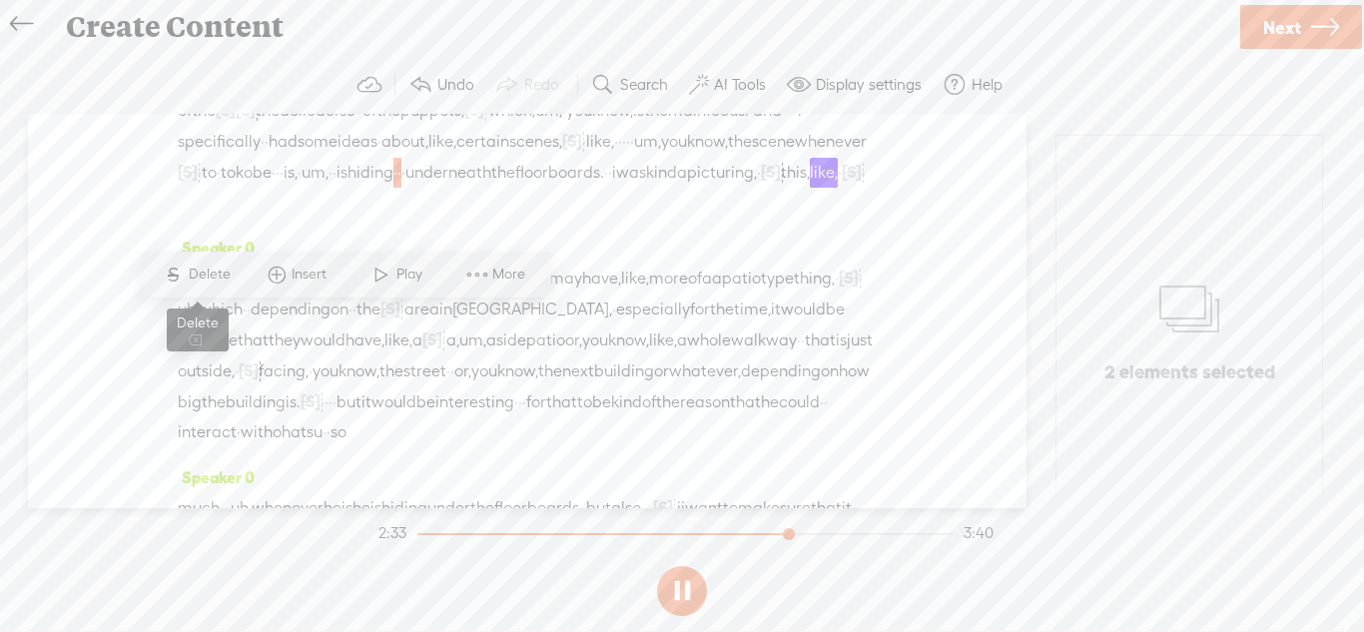
click at [205, 282] on span "Delete" at bounding box center [212, 275] width 47 height 20
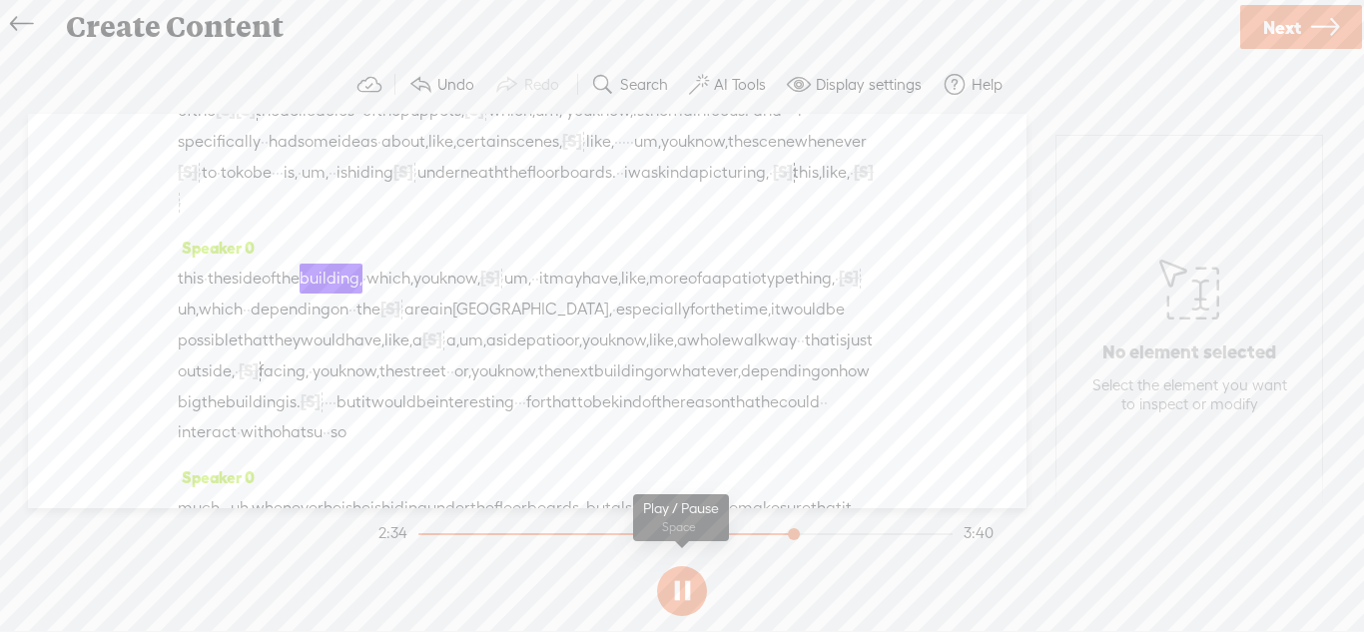
click at [686, 588] on button at bounding box center [682, 591] width 50 height 50
click at [1341, 13] on link "Next" at bounding box center [1301, 27] width 122 height 44
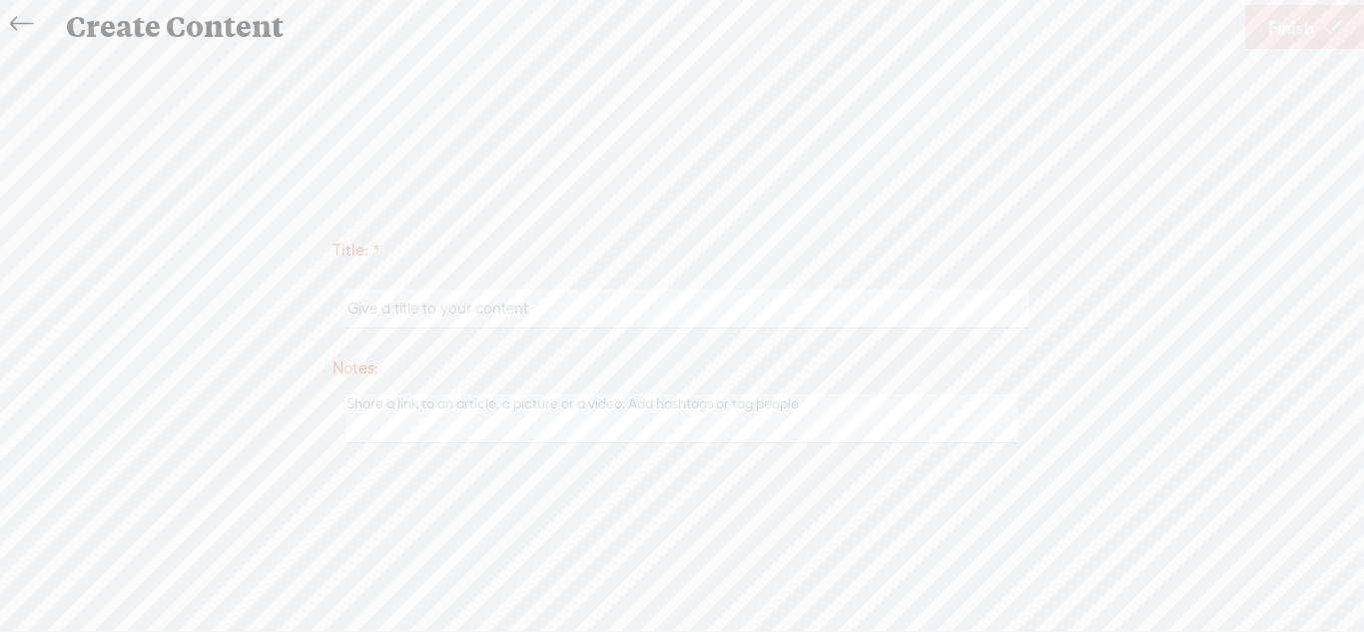
click at [845, 310] on input "text" at bounding box center [685, 309] width 684 height 39
type input "World Theatre Discussion (1)"
click at [1254, 46] on link "Finish" at bounding box center [1305, 27] width 120 height 44
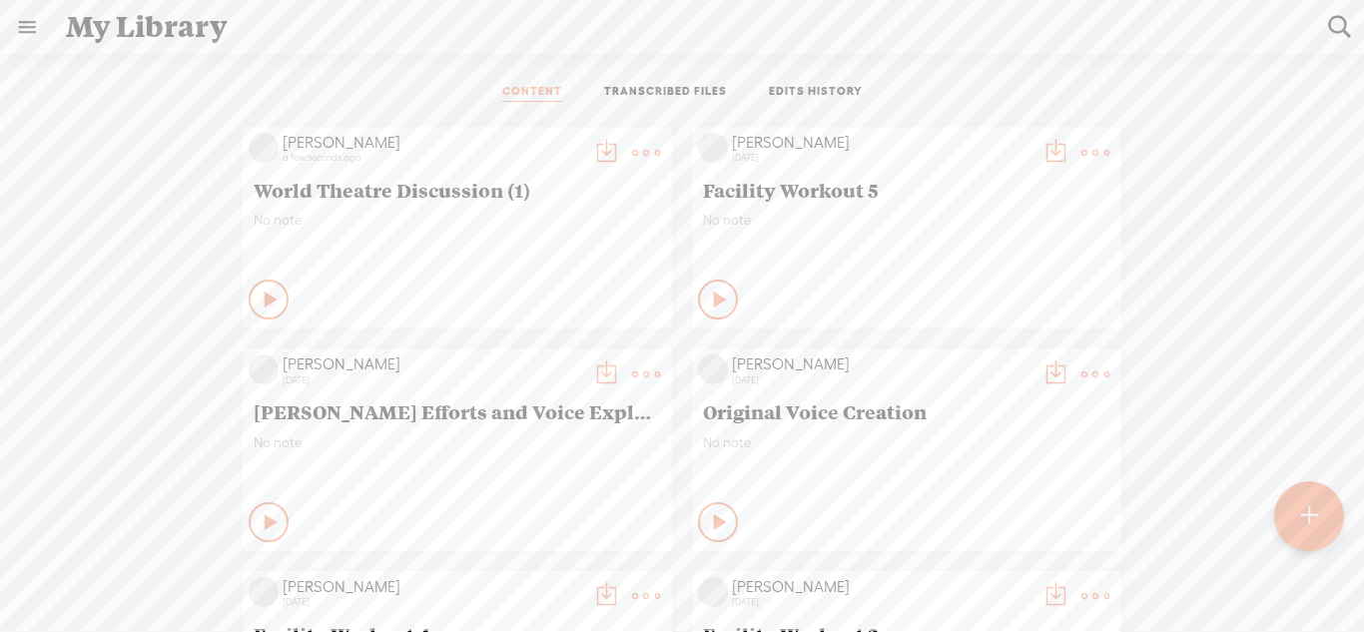
click at [1319, 507] on div at bounding box center [1309, 516] width 70 height 70
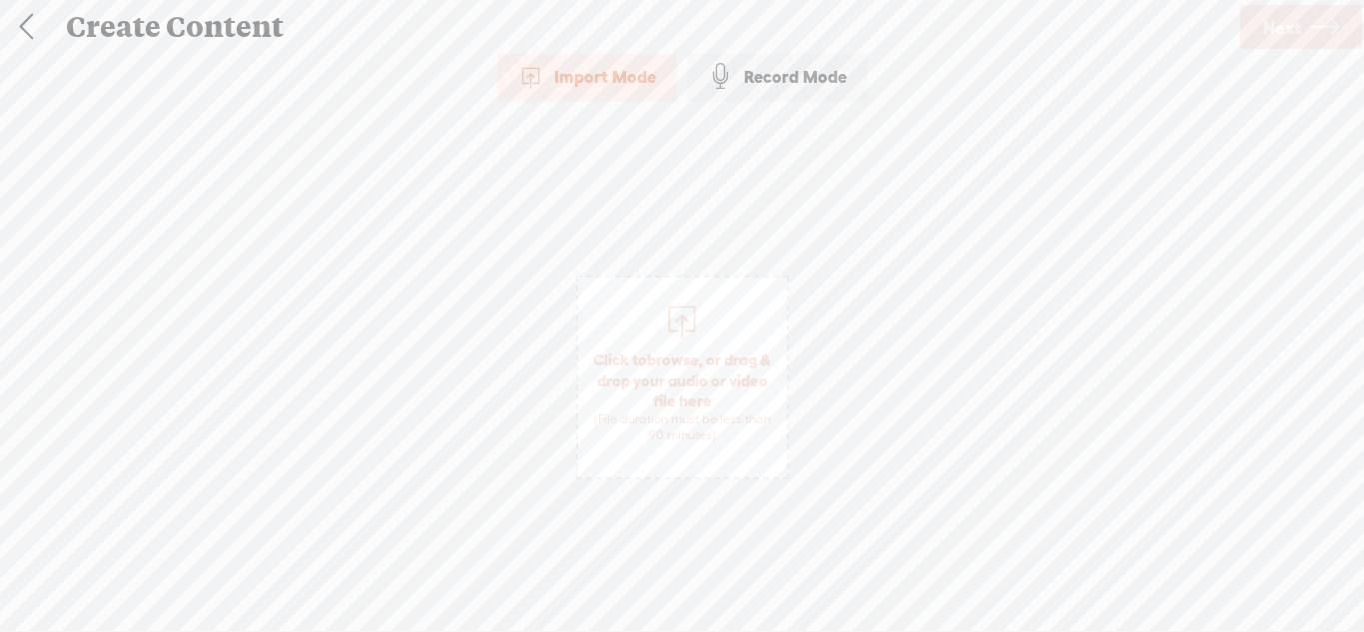
click at [824, 98] on div "Record Mode" at bounding box center [777, 77] width 181 height 50
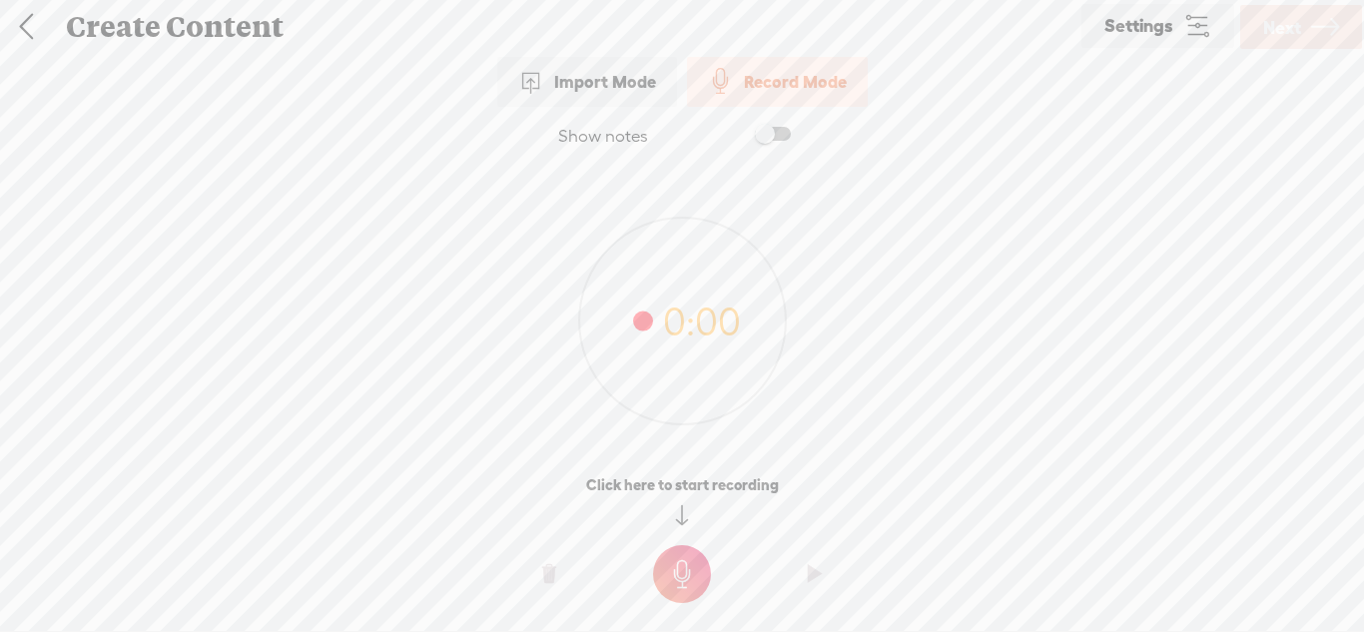
click at [694, 565] on t at bounding box center [682, 574] width 58 height 58
click at [691, 570] on t at bounding box center [682, 588] width 58 height 58
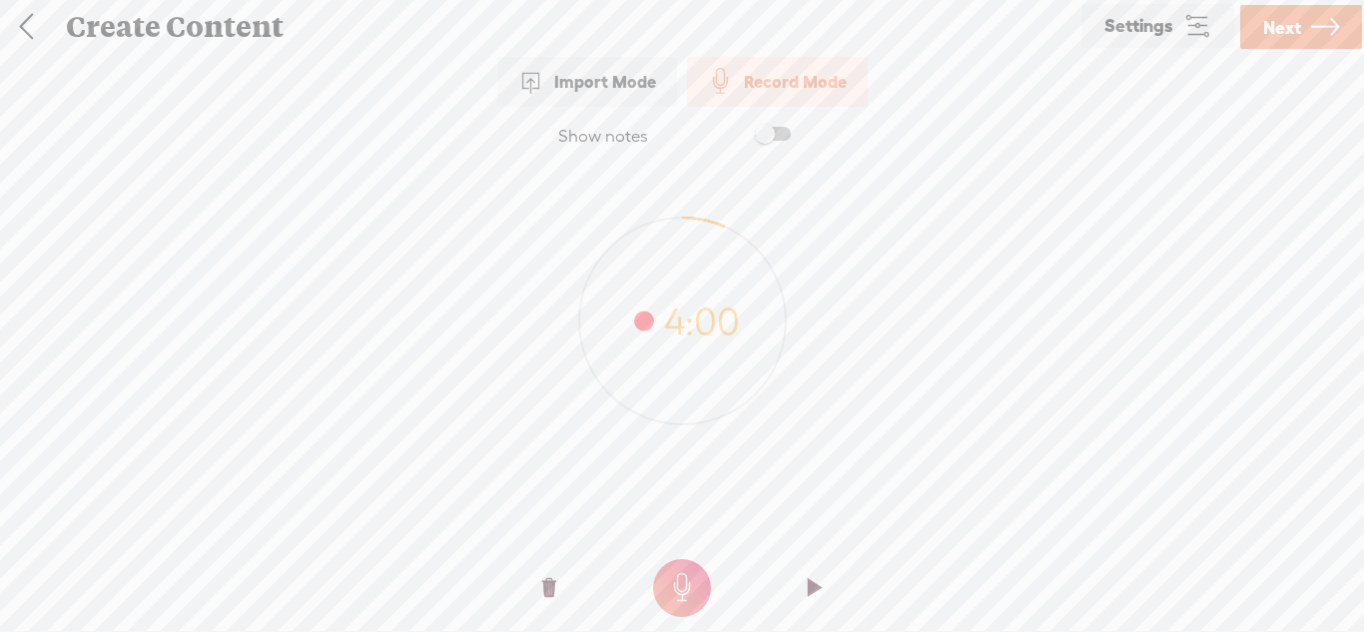
click at [1283, 20] on span "Next" at bounding box center [1282, 27] width 38 height 51
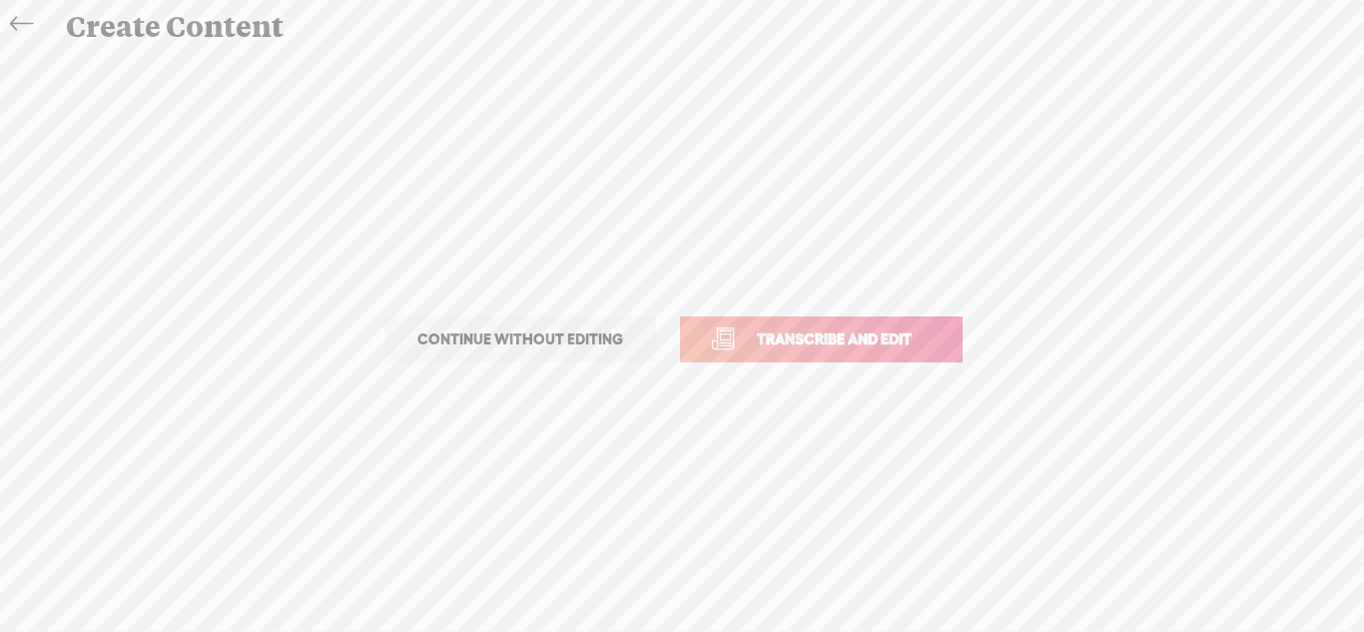
click at [879, 333] on span "Transcribe and edit" at bounding box center [834, 338] width 197 height 23
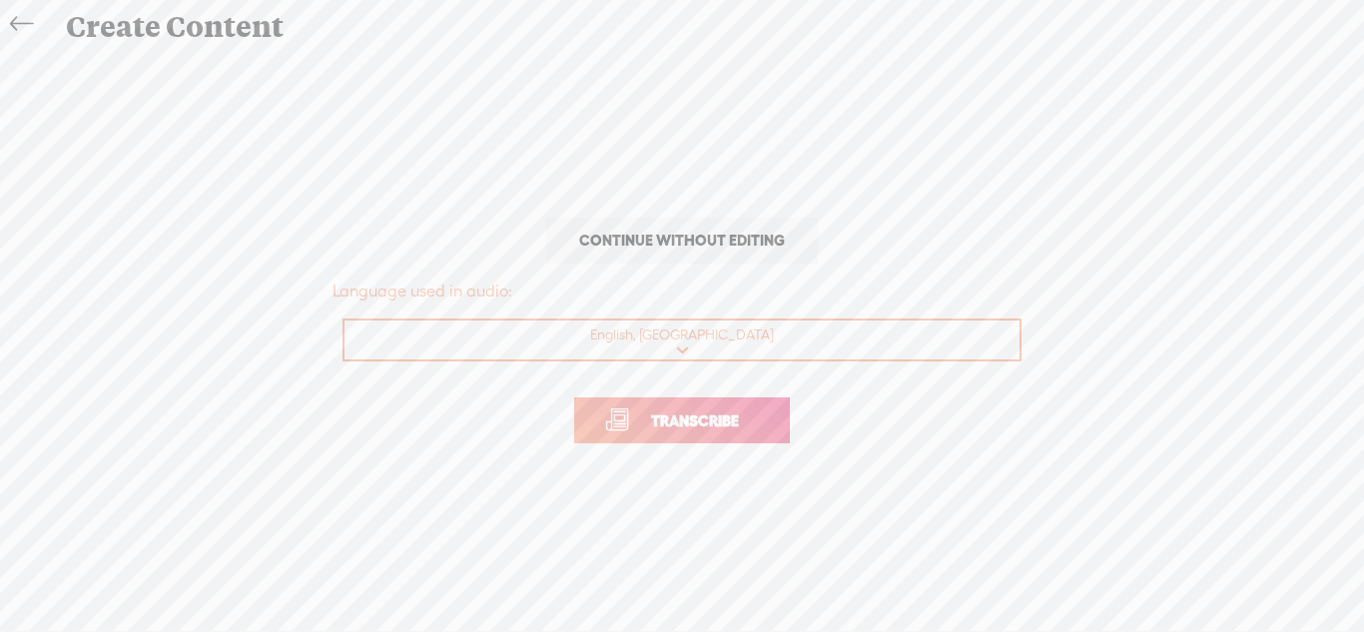
click at [683, 434] on link "Transcribe" at bounding box center [682, 420] width 216 height 46
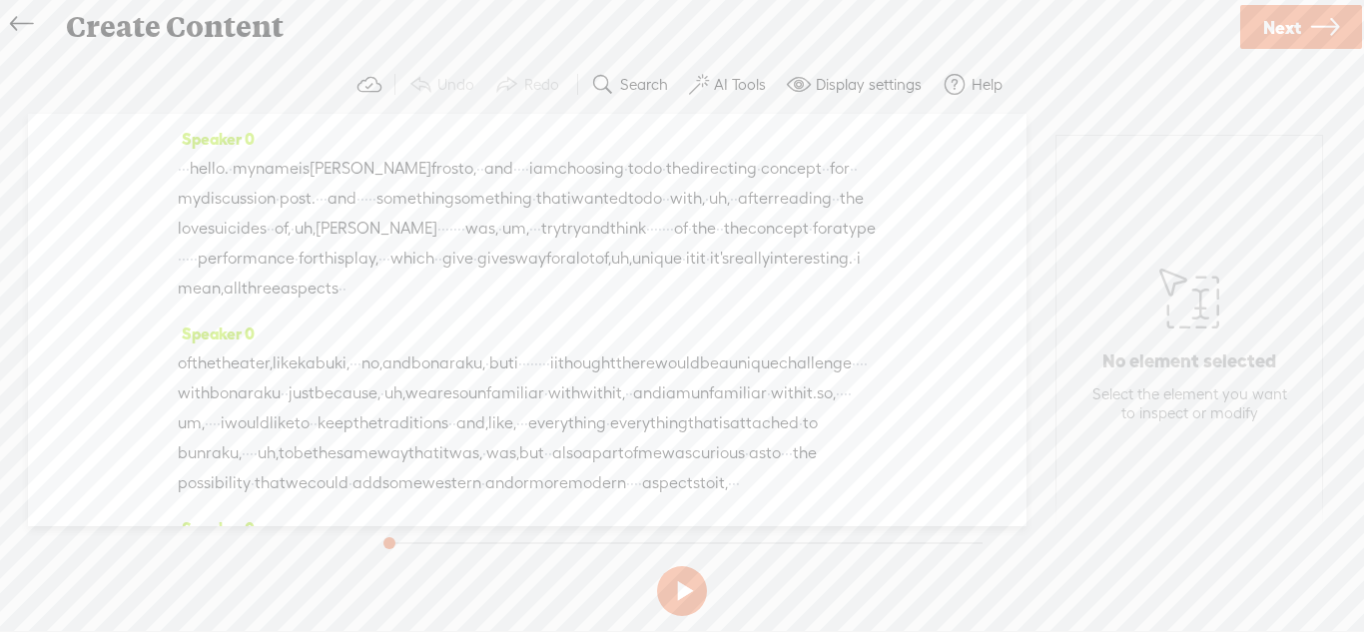
drag, startPoint x: 685, startPoint y: 394, endPoint x: 628, endPoint y: 392, distance: 56.9
click at [628, 395] on div "of the theater, like kabuki, · · · no, and [GEOGRAPHIC_DATA], · but i · · · · ·…" at bounding box center [527, 423] width 699 height 150
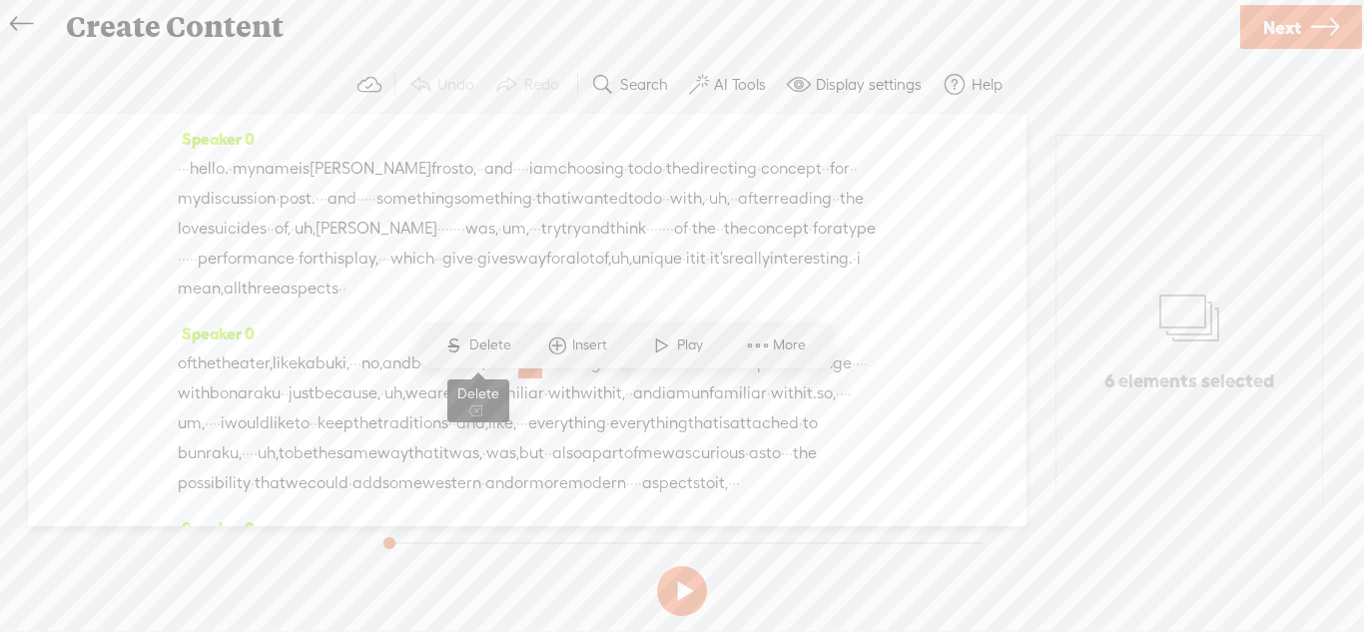
click at [490, 338] on span "Delete" at bounding box center [492, 345] width 47 height 20
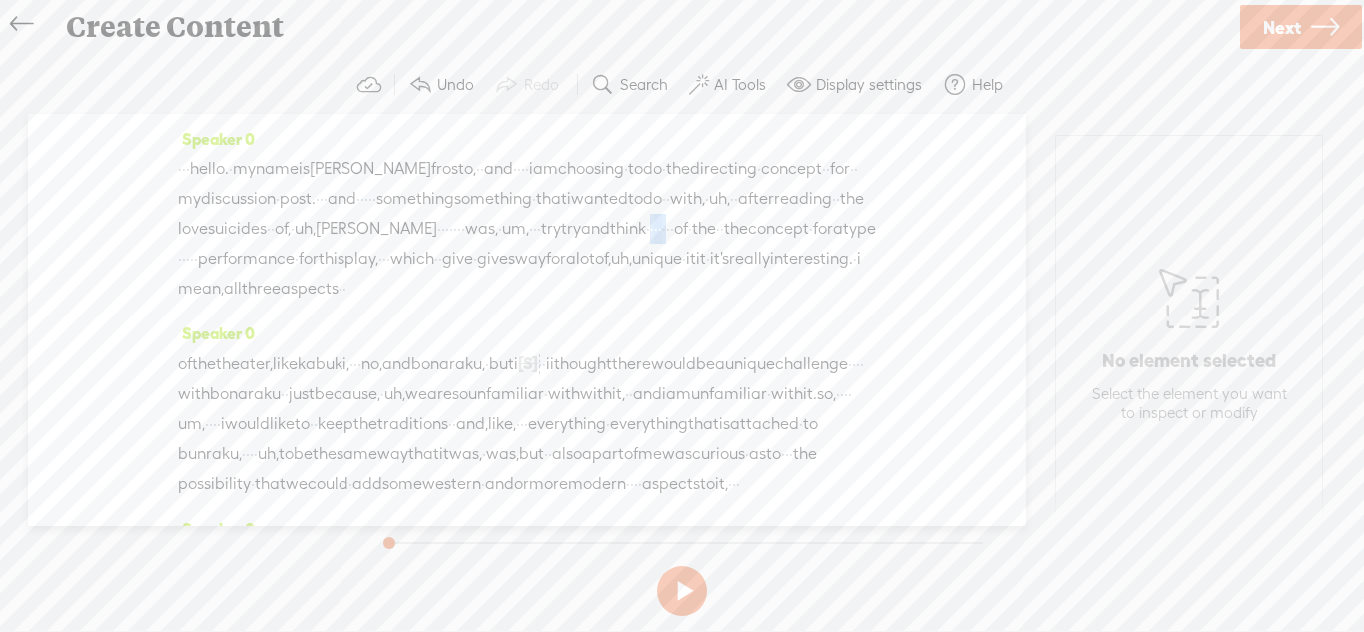
drag, startPoint x: 633, startPoint y: 256, endPoint x: 556, endPoint y: 253, distance: 76.9
click at [589, 257] on div "· · · hello. · my name is [PERSON_NAME] frosto, · · and · · · · i am choosing ·…" at bounding box center [527, 229] width 699 height 150
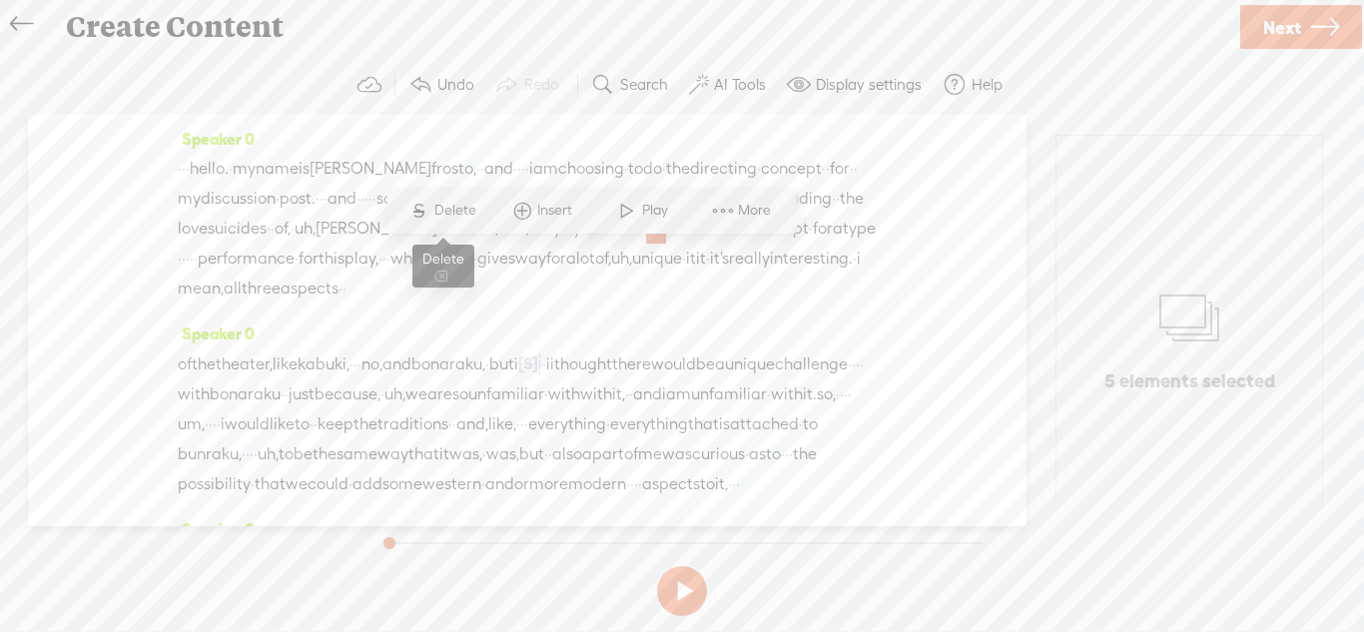
click at [463, 219] on span "Delete" at bounding box center [457, 211] width 47 height 20
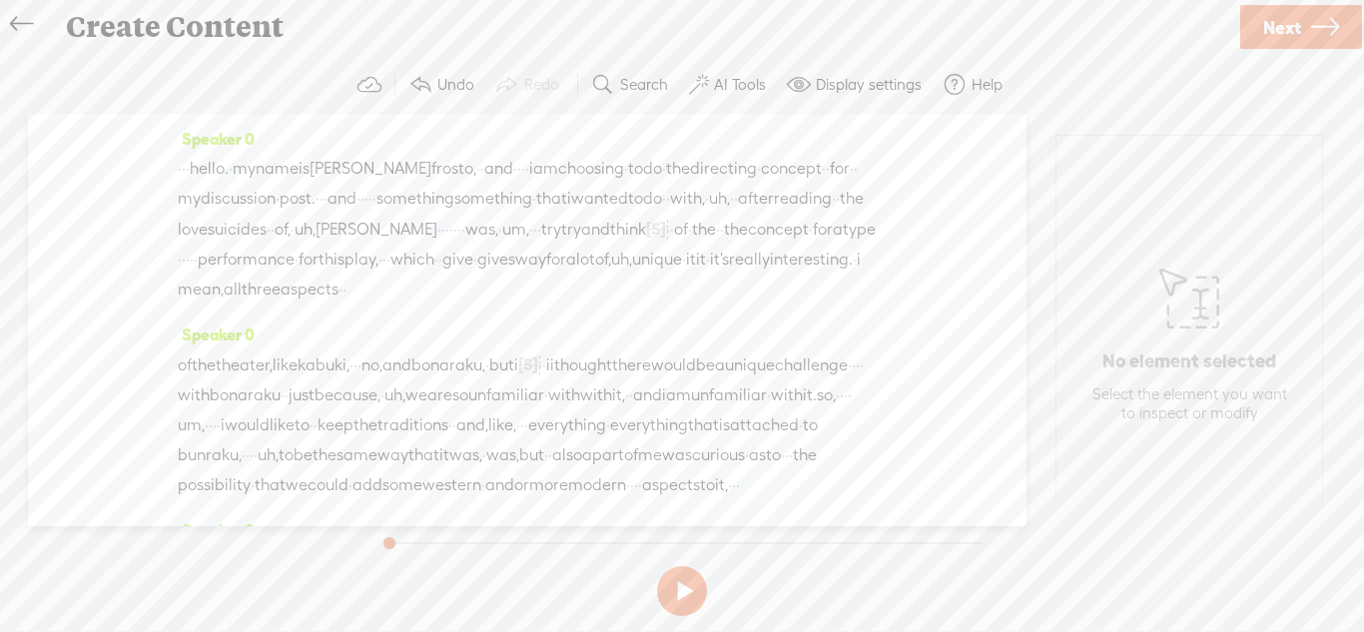
drag, startPoint x: 675, startPoint y: 199, endPoint x: 575, endPoint y: 188, distance: 100.4
click at [646, 199] on div "· · · hello. · my name is [PERSON_NAME] frosto, · · and · · · · i am choosing ·…" at bounding box center [527, 229] width 699 height 151
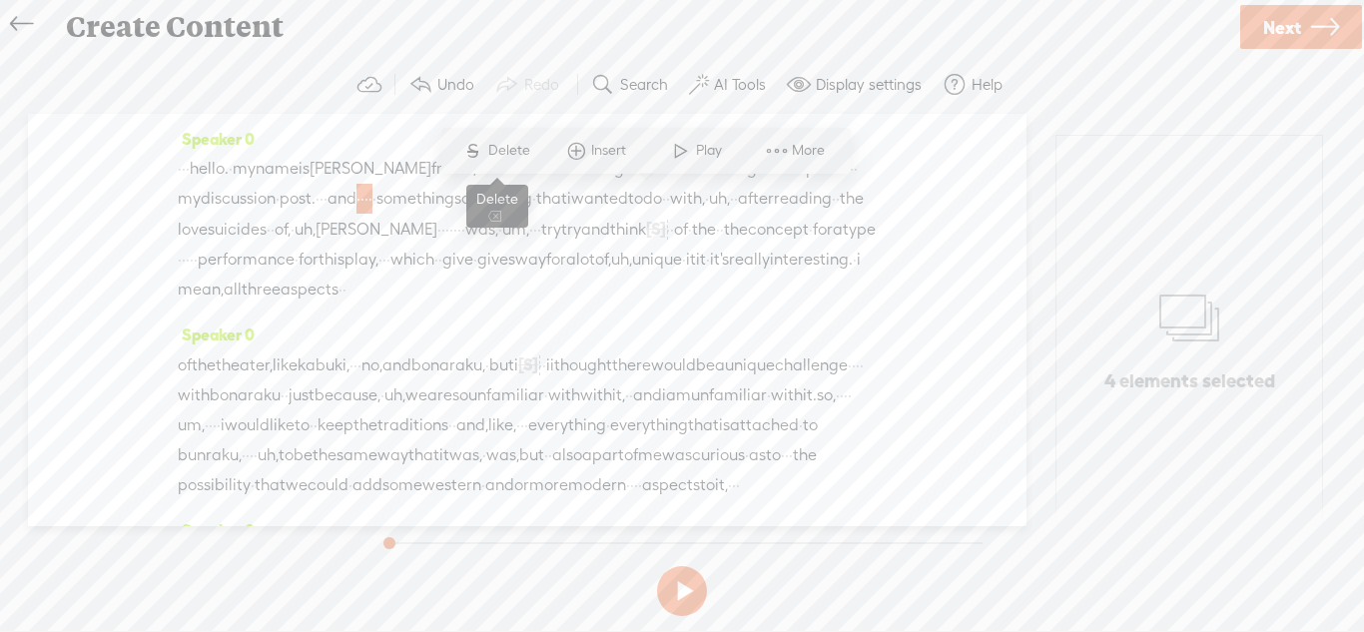
click at [495, 157] on span "Delete" at bounding box center [511, 151] width 47 height 20
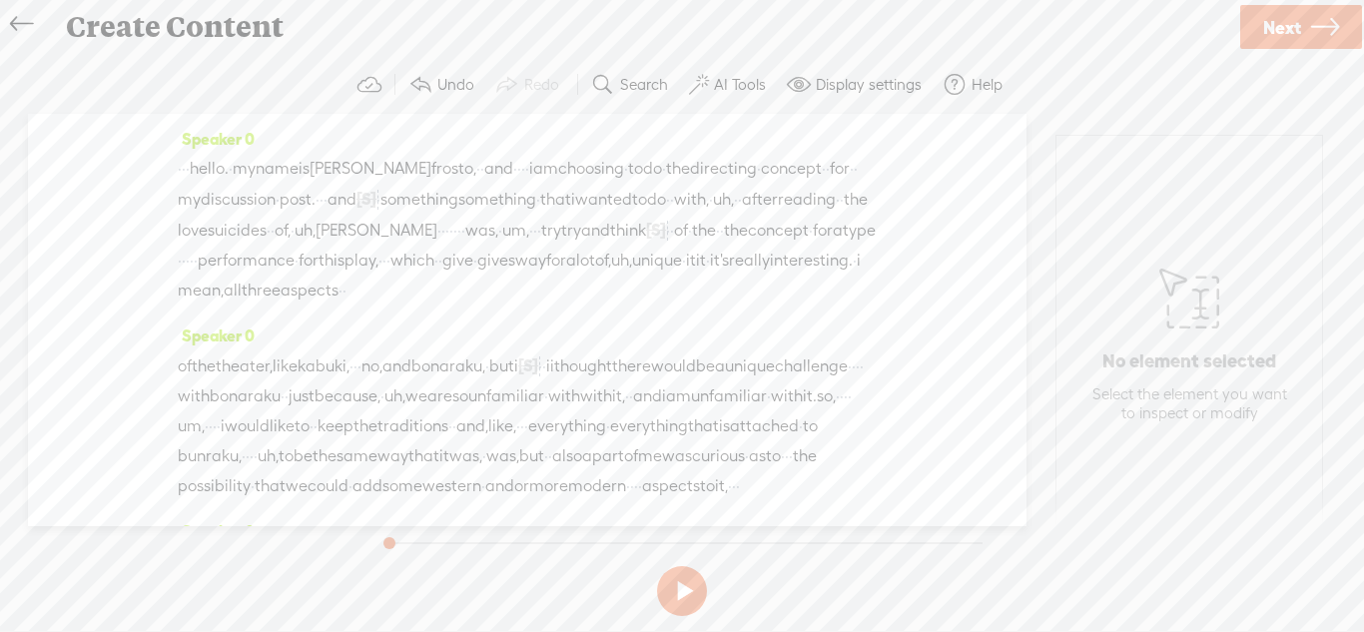
drag, startPoint x: 302, startPoint y: 267, endPoint x: 258, endPoint y: 265, distance: 44.0
click at [258, 265] on div "· · · hello. · my name is [PERSON_NAME] frosto, · · and · · · · i am choosing ·…" at bounding box center [527, 230] width 699 height 152
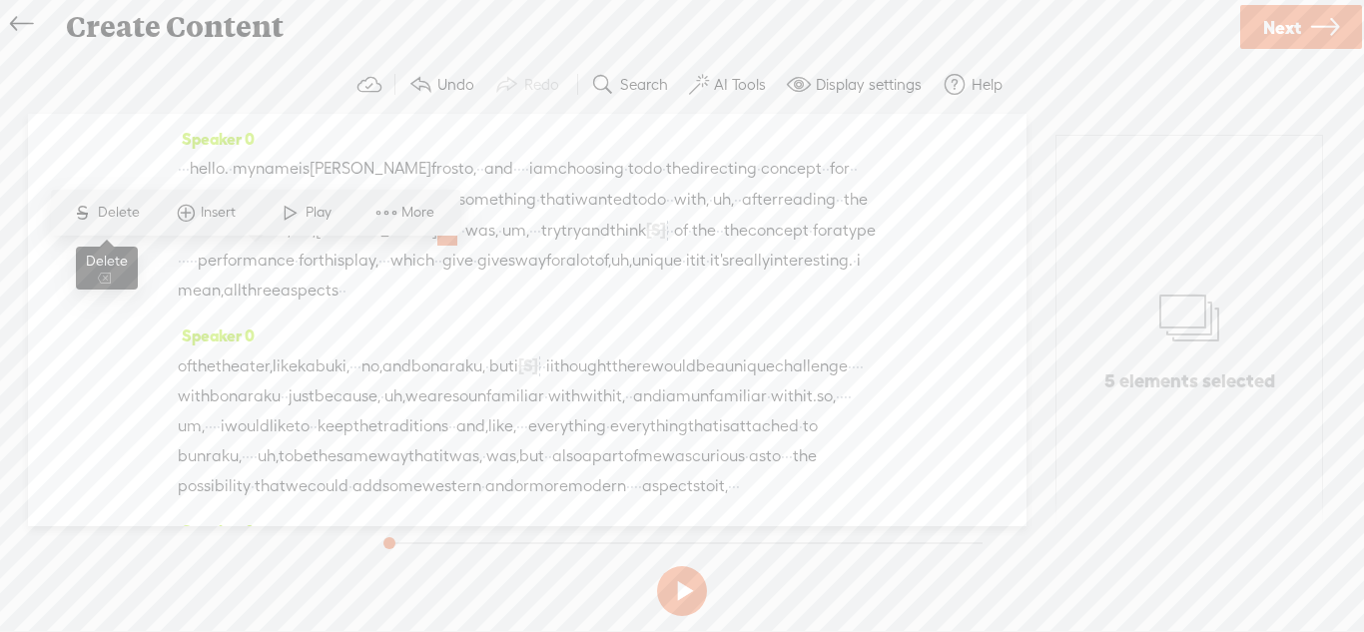
click at [133, 217] on span "Delete" at bounding box center [121, 213] width 47 height 20
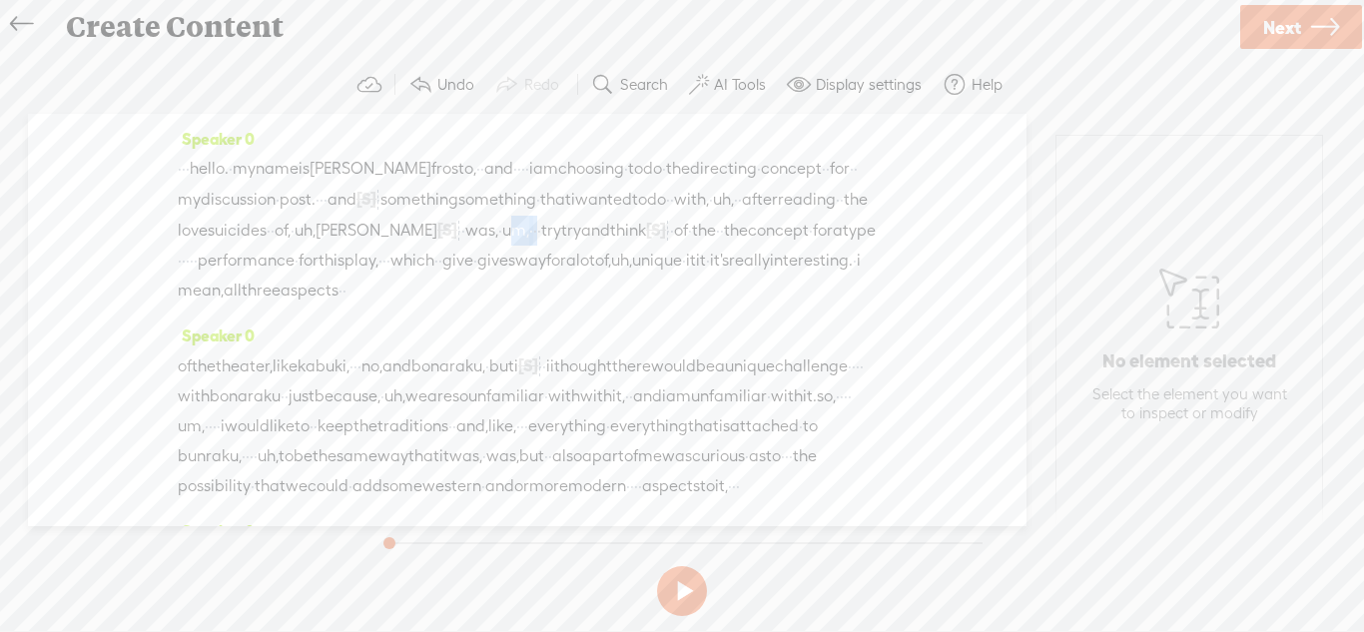
drag, startPoint x: 397, startPoint y: 263, endPoint x: 341, endPoint y: 248, distance: 57.9
click at [354, 257] on div "· · · hello. · my name is [PERSON_NAME] frosto, · · and · · · · i am choosing ·…" at bounding box center [527, 230] width 699 height 152
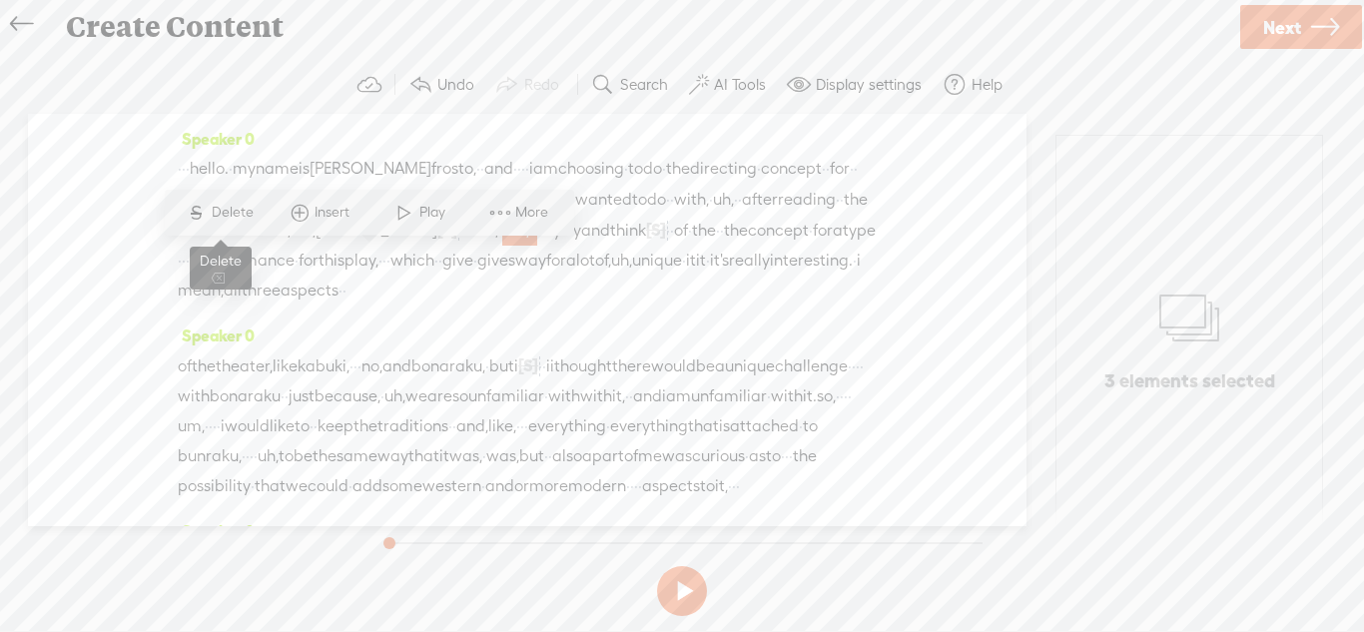
click at [232, 214] on span "Delete" at bounding box center [235, 213] width 47 height 20
drag, startPoint x: 390, startPoint y: 423, endPoint x: 368, endPoint y: 421, distance: 22.1
click at [370, 421] on div "of the theater, like kabuki, · · · no, and [GEOGRAPHIC_DATA], · but i [S] · · ·…" at bounding box center [527, 425] width 699 height 151
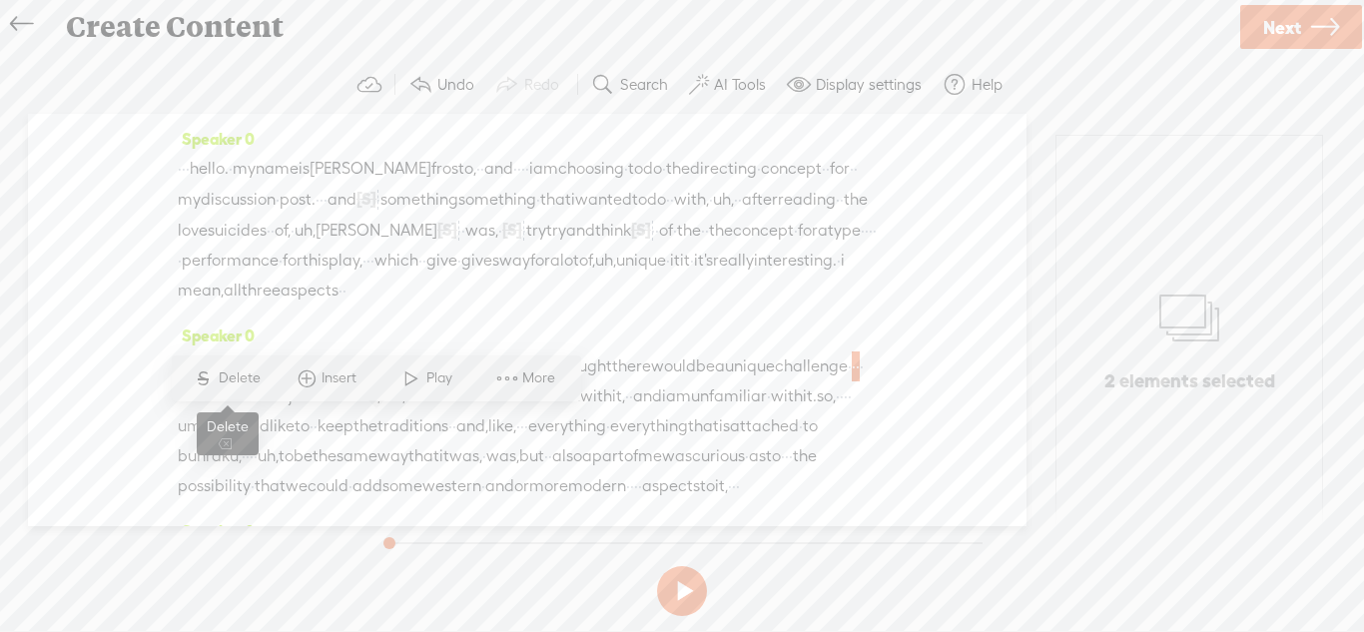
click at [237, 379] on span "Delete" at bounding box center [242, 378] width 47 height 20
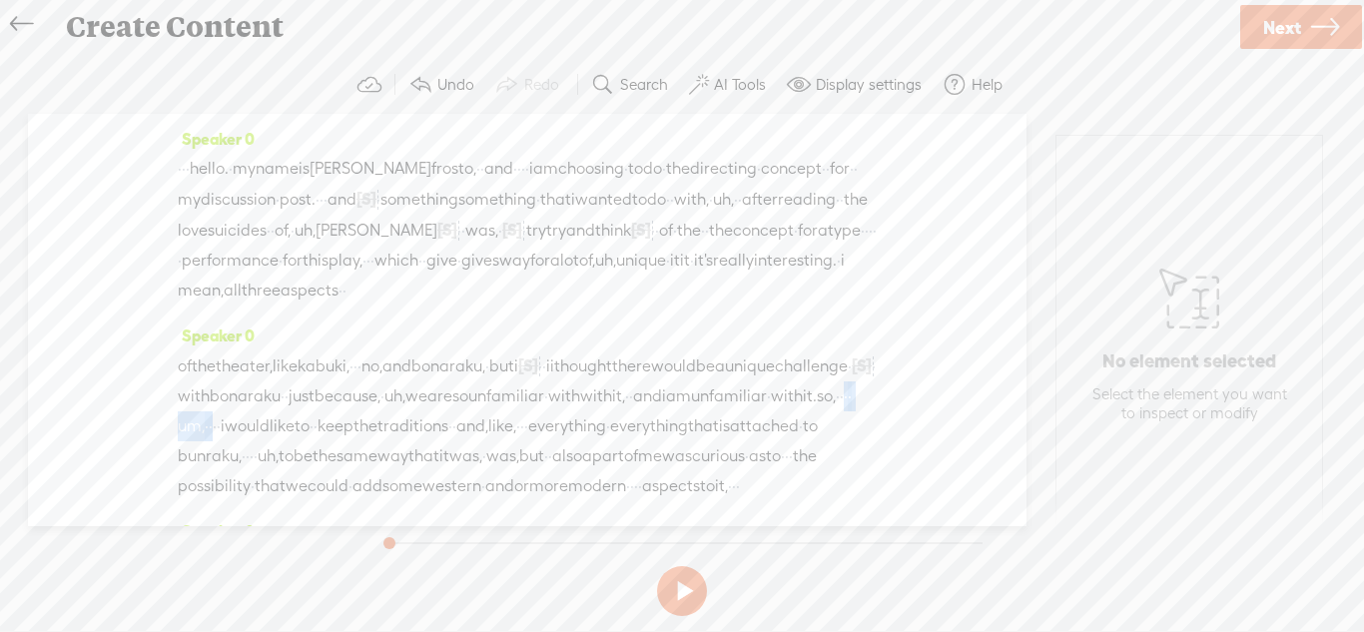
drag, startPoint x: 655, startPoint y: 456, endPoint x: 537, endPoint y: 434, distance: 119.8
click at [572, 452] on div "of the theater, like kabuki, · · · no, and [GEOGRAPHIC_DATA], · but i [S] · · ·…" at bounding box center [527, 425] width 699 height 151
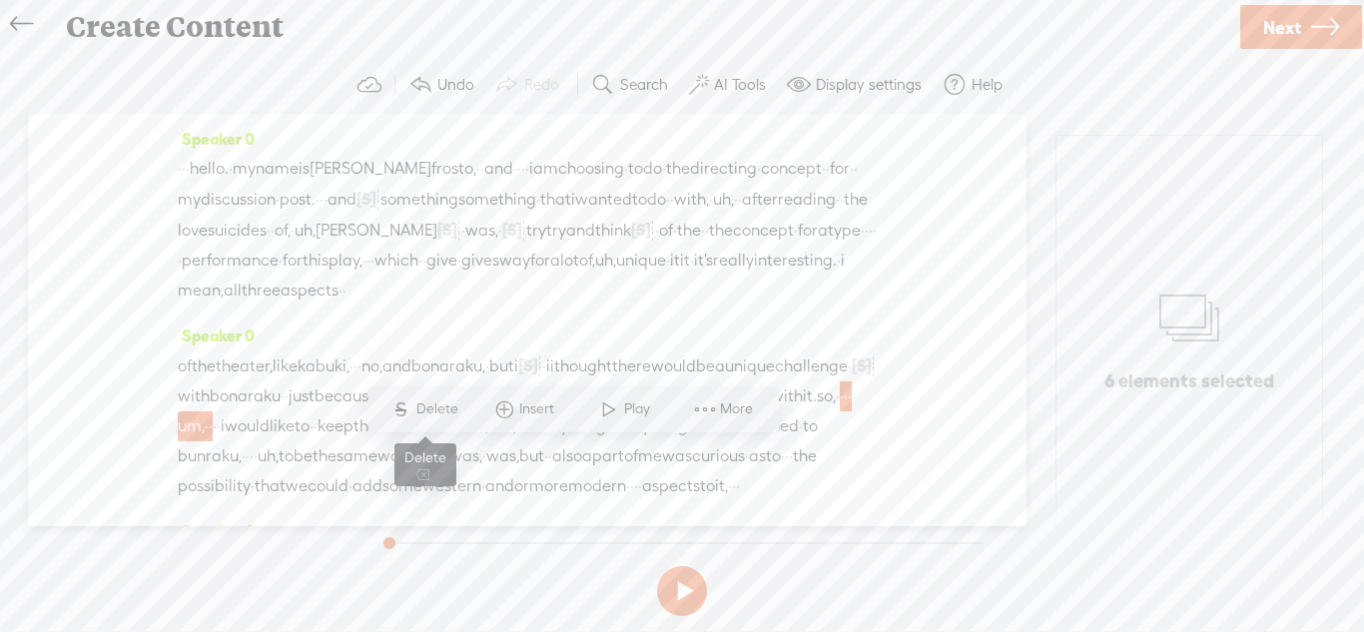
click at [435, 403] on span "Delete" at bounding box center [439, 409] width 47 height 20
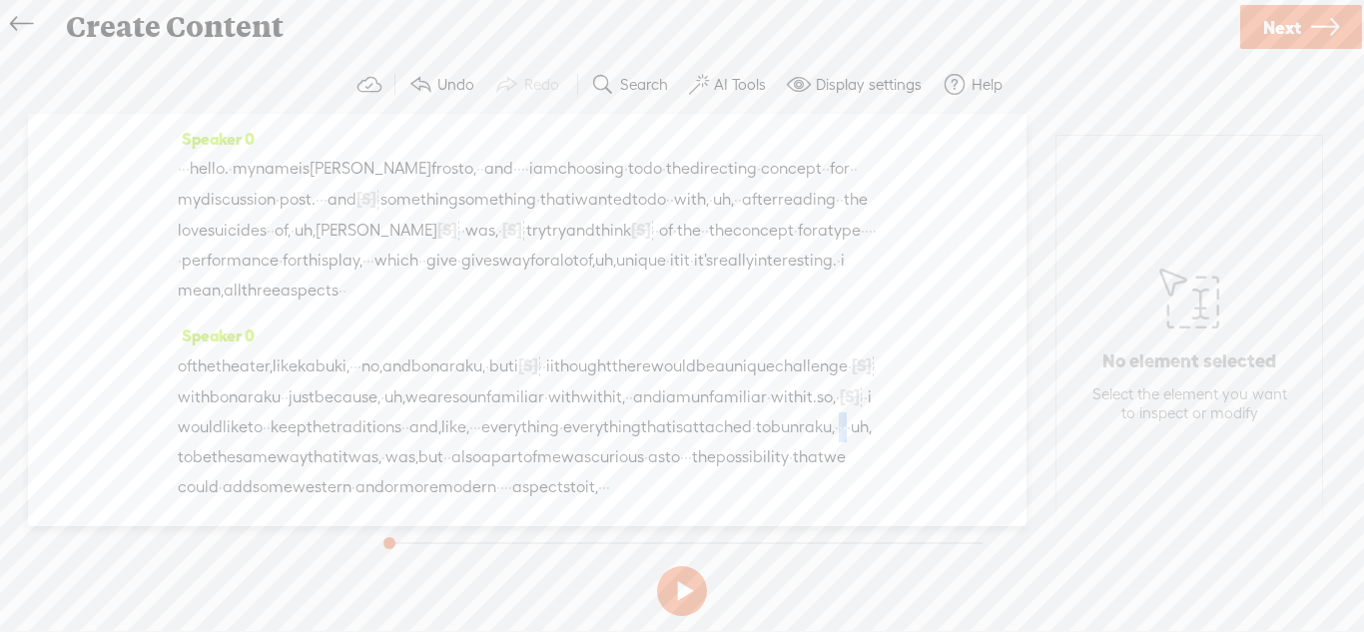
drag, startPoint x: 829, startPoint y: 491, endPoint x: 783, endPoint y: 479, distance: 47.5
click at [806, 492] on div "of the theater, like kabuki, · · · no, and [GEOGRAPHIC_DATA], · but i [S] · · ·…" at bounding box center [527, 426] width 699 height 152
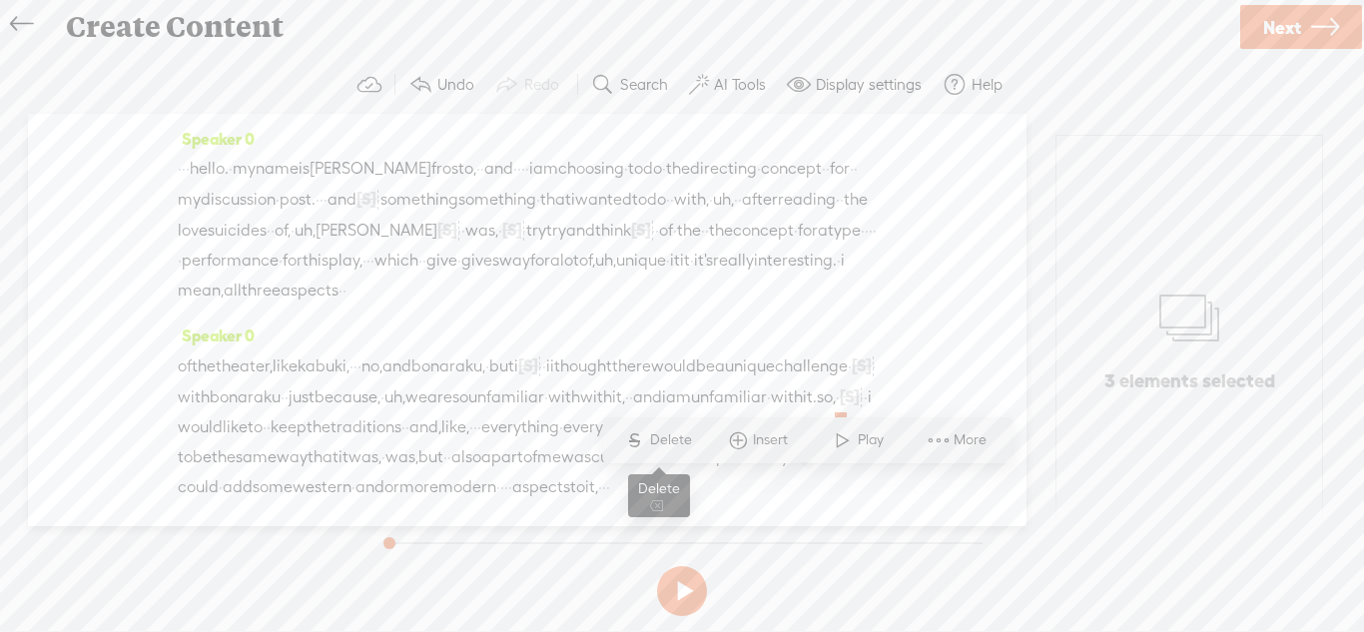
click at [663, 438] on span "Delete" at bounding box center [673, 440] width 47 height 20
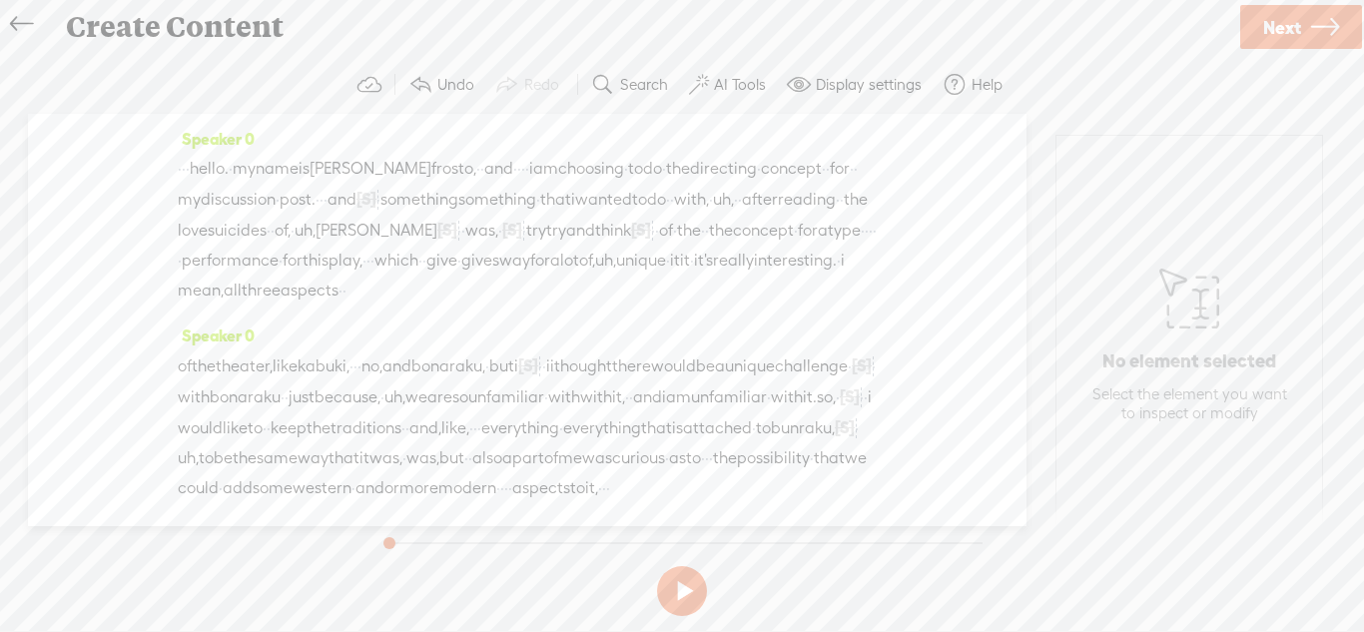
drag, startPoint x: 564, startPoint y: 169, endPoint x: 536, endPoint y: 167, distance: 28.0
click at [536, 166] on div "· · · hello. · my name is [PERSON_NAME] frosto, · · and · · · · i am choosing ·…" at bounding box center [527, 230] width 699 height 152
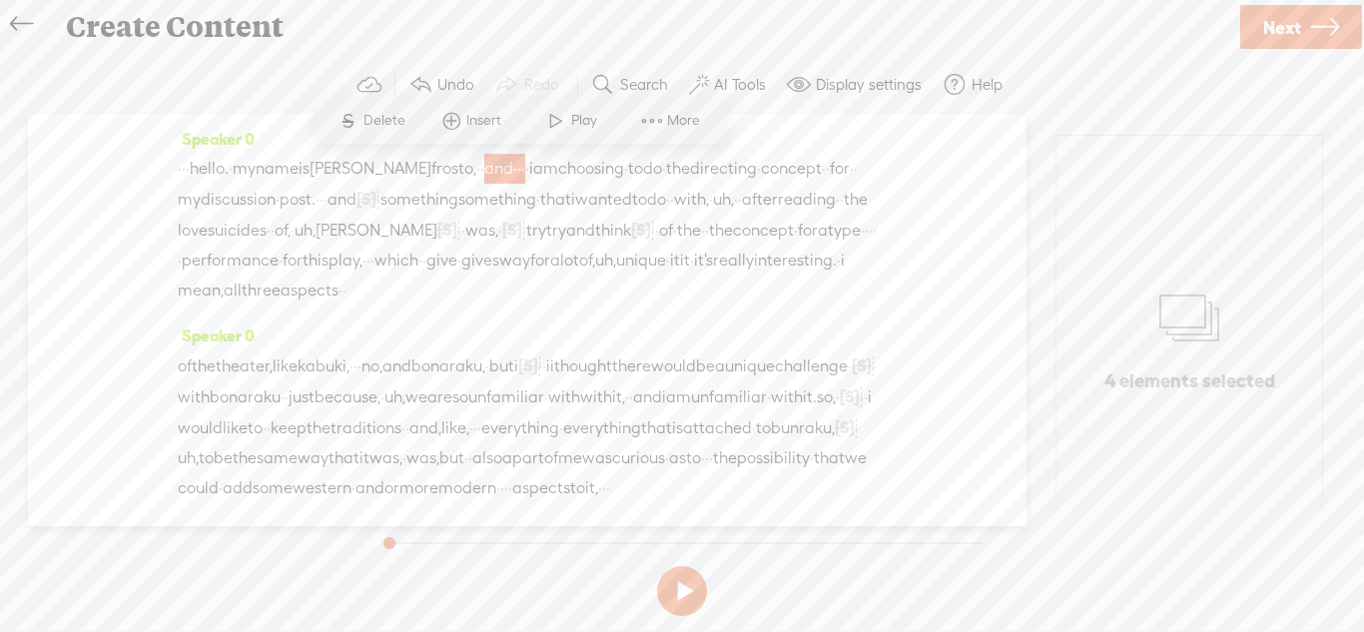
click at [558, 160] on span "am" at bounding box center [545, 169] width 25 height 30
drag, startPoint x: 566, startPoint y: 171, endPoint x: 549, endPoint y: 169, distance: 17.1
click at [549, 169] on div "· · · hello. · my name is [PERSON_NAME] frosto, · · and · · · · i am choosing ·…" at bounding box center [527, 230] width 699 height 152
click at [419, 128] on span "Delete" at bounding box center [410, 121] width 47 height 20
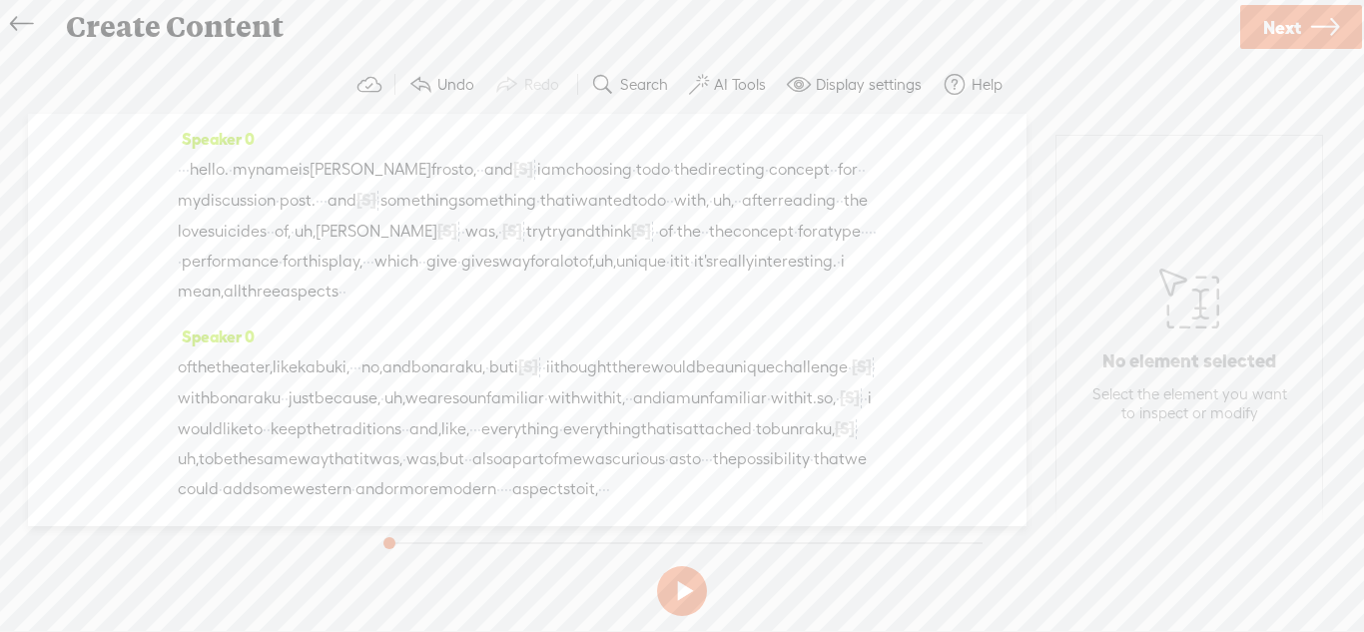
drag, startPoint x: 765, startPoint y: 263, endPoint x: 804, endPoint y: 266, distance: 39.1
click at [804, 266] on div "· · · hello. · my name is [PERSON_NAME] frosto, · · and [S] · · · · i am choosi…" at bounding box center [527, 230] width 699 height 153
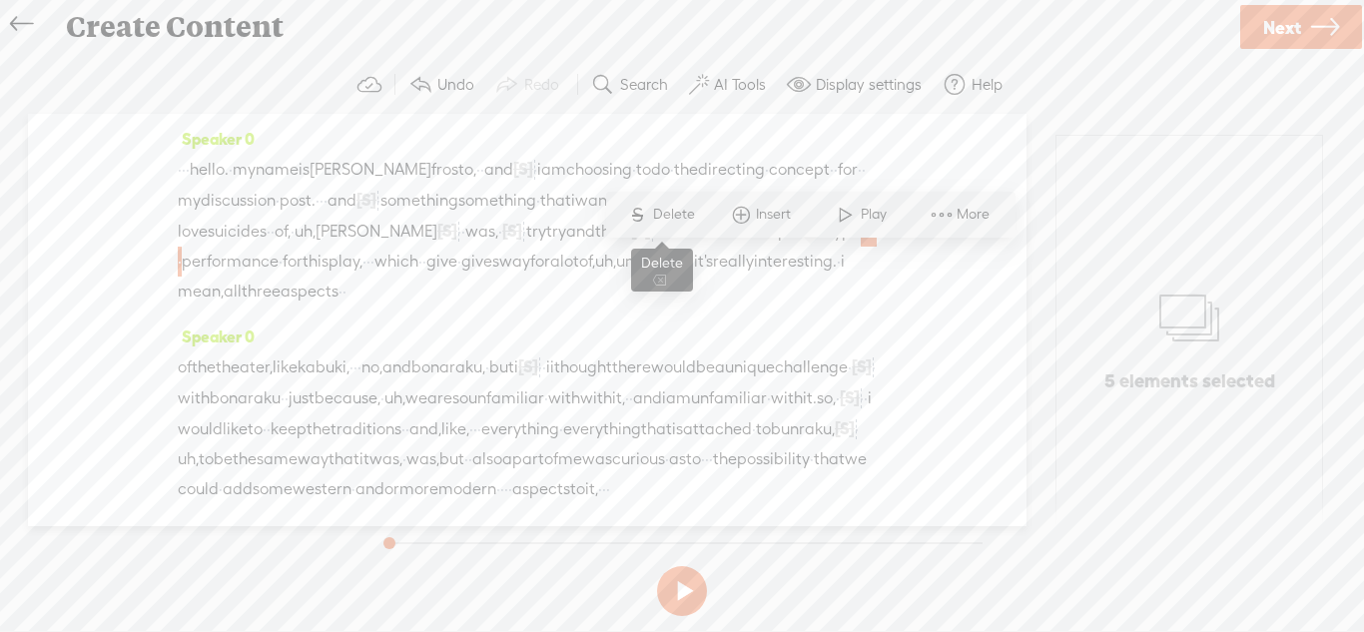
click at [672, 209] on span "Delete" at bounding box center [676, 215] width 47 height 20
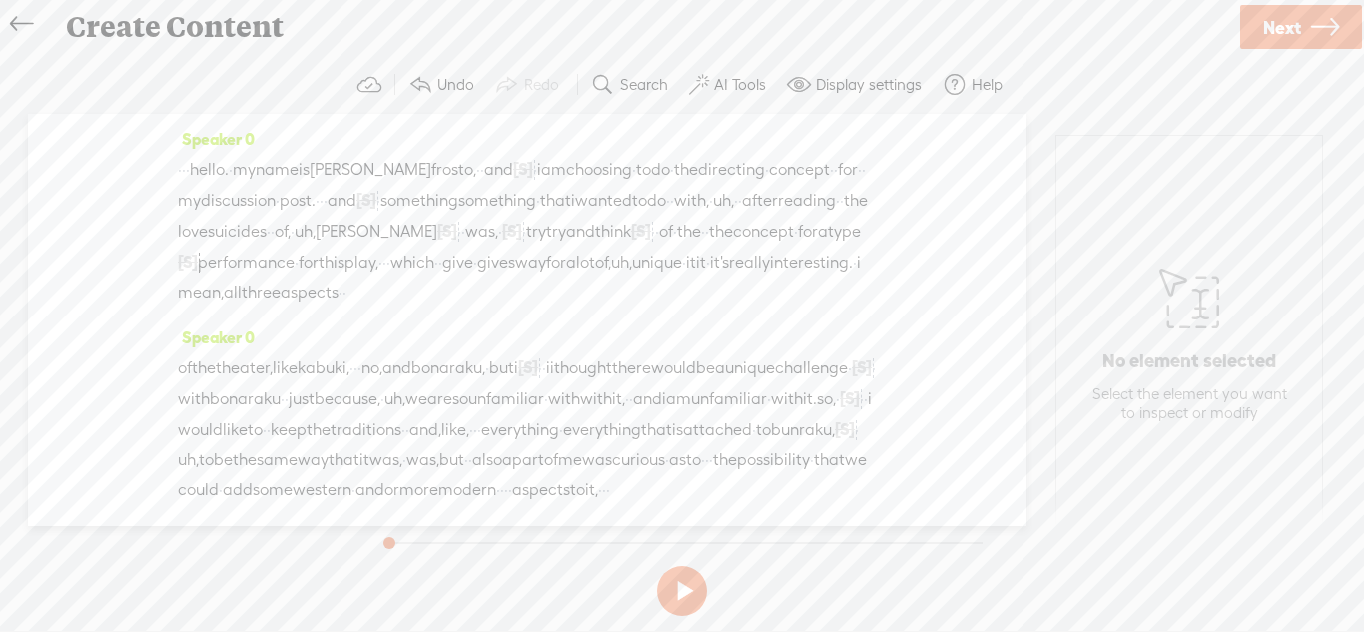
click at [198, 264] on span "[S]" at bounding box center [188, 262] width 20 height 18
click at [786, 218] on span "Restore" at bounding box center [787, 214] width 53 height 20
drag, startPoint x: 797, startPoint y: 266, endPoint x: 767, endPoint y: 263, distance: 30.1
click at [767, 263] on div "· · · hello. · my name is [PERSON_NAME] frosto, · · and [S] · · · · i am choosi…" at bounding box center [527, 230] width 699 height 153
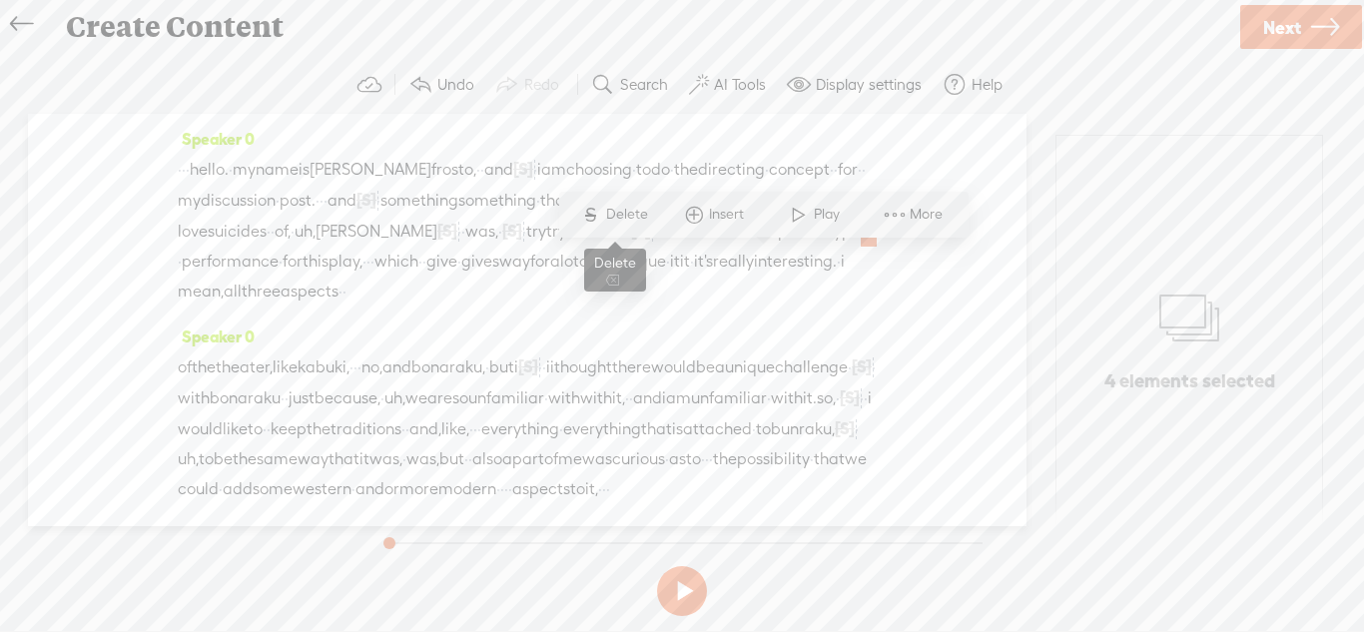
click at [628, 218] on span "Delete" at bounding box center [629, 215] width 47 height 20
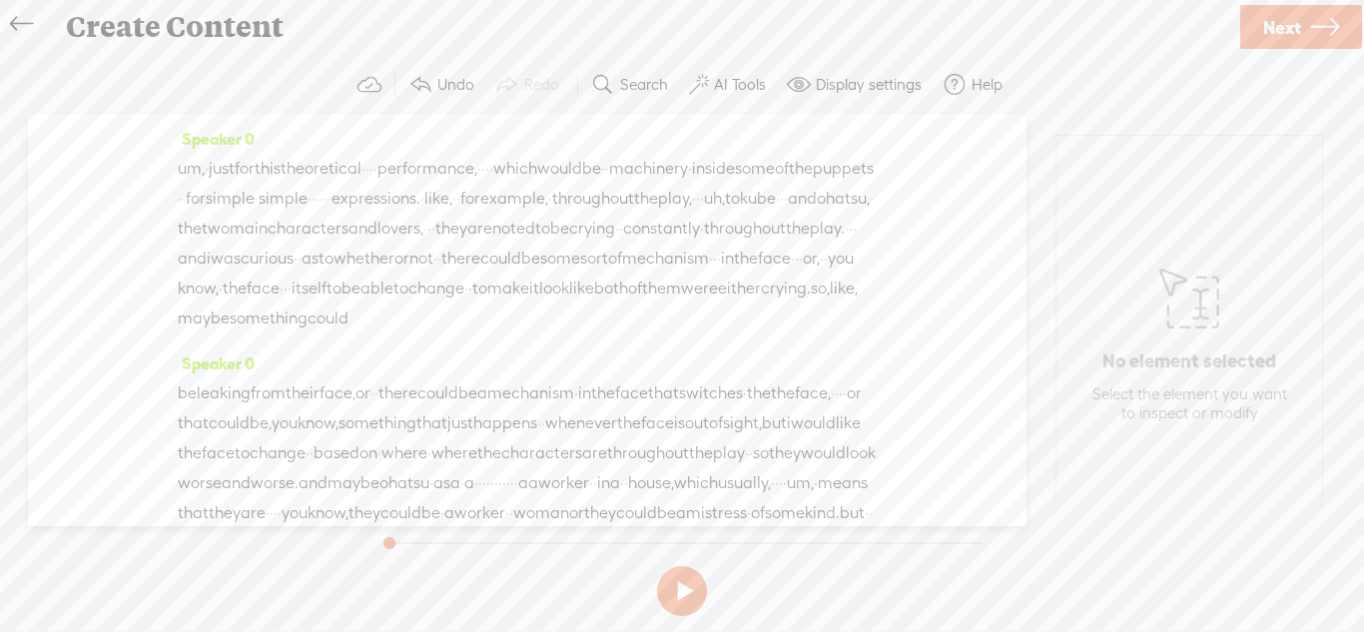
scroll to position [397, 0]
click at [688, 568] on button at bounding box center [682, 591] width 50 height 50
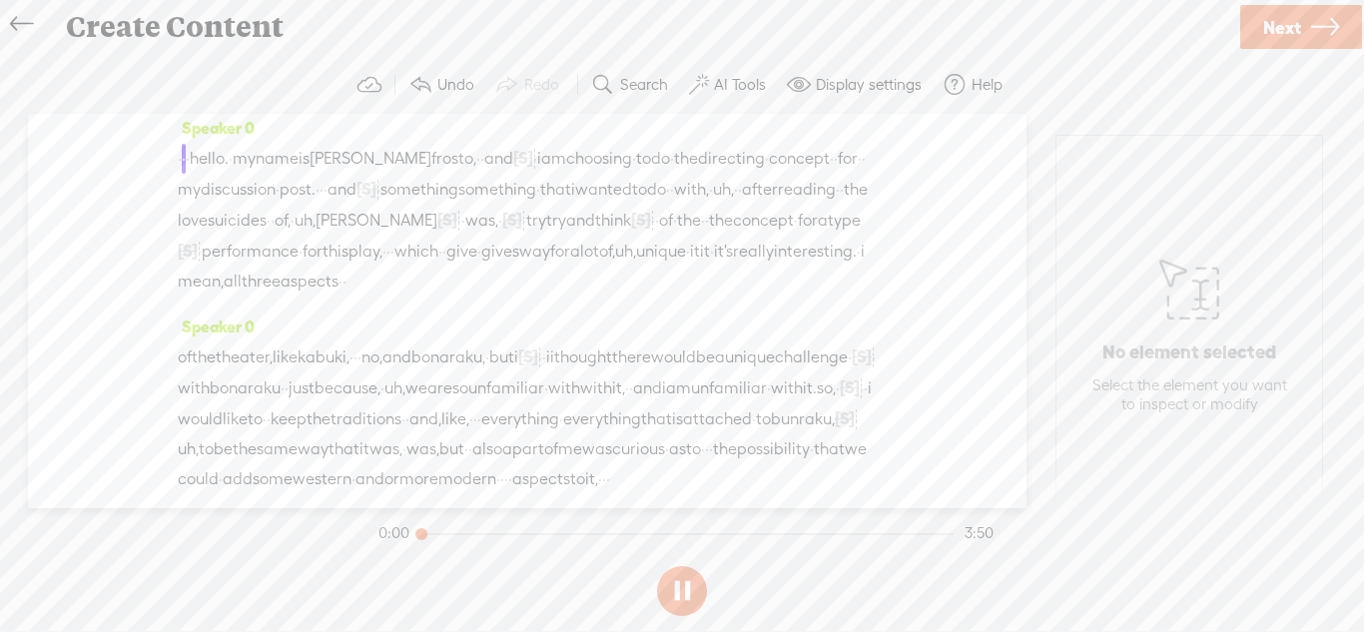
scroll to position [0, 0]
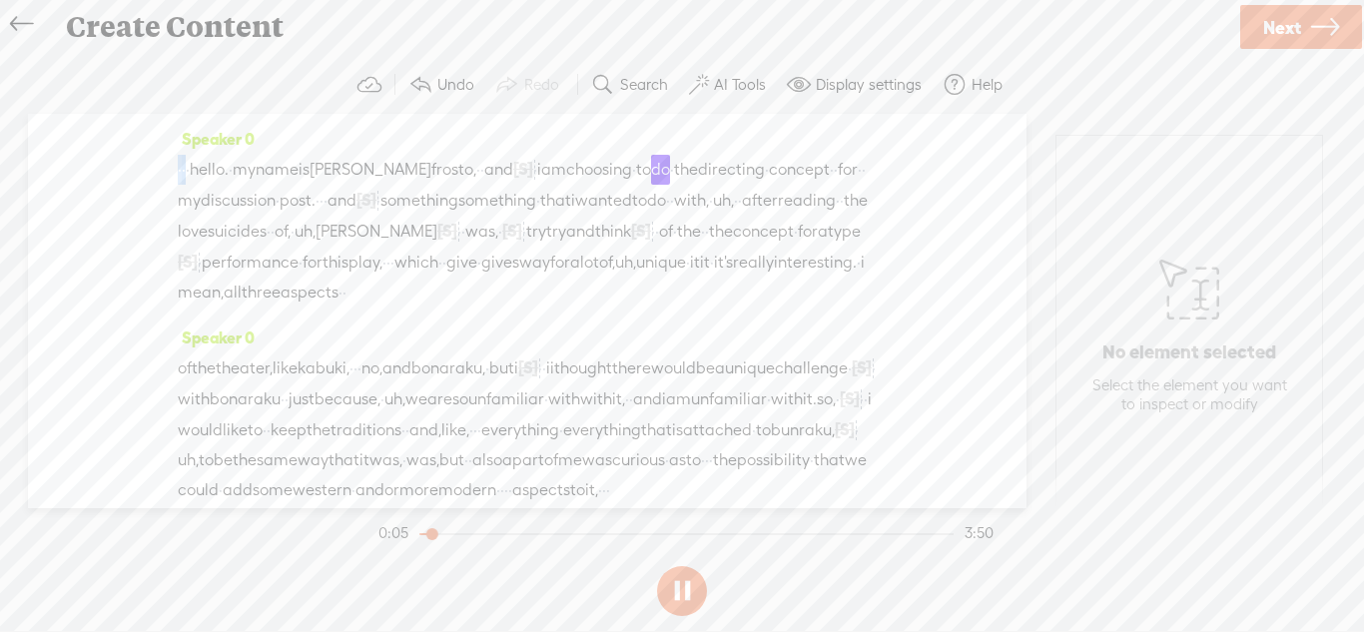
drag, startPoint x: 195, startPoint y: 173, endPoint x: 181, endPoint y: 174, distance: 14.0
click at [178, 174] on div "· · · hello. · my name is [PERSON_NAME] frosto, · · and [S] · · · · i am choosi…" at bounding box center [527, 231] width 699 height 154
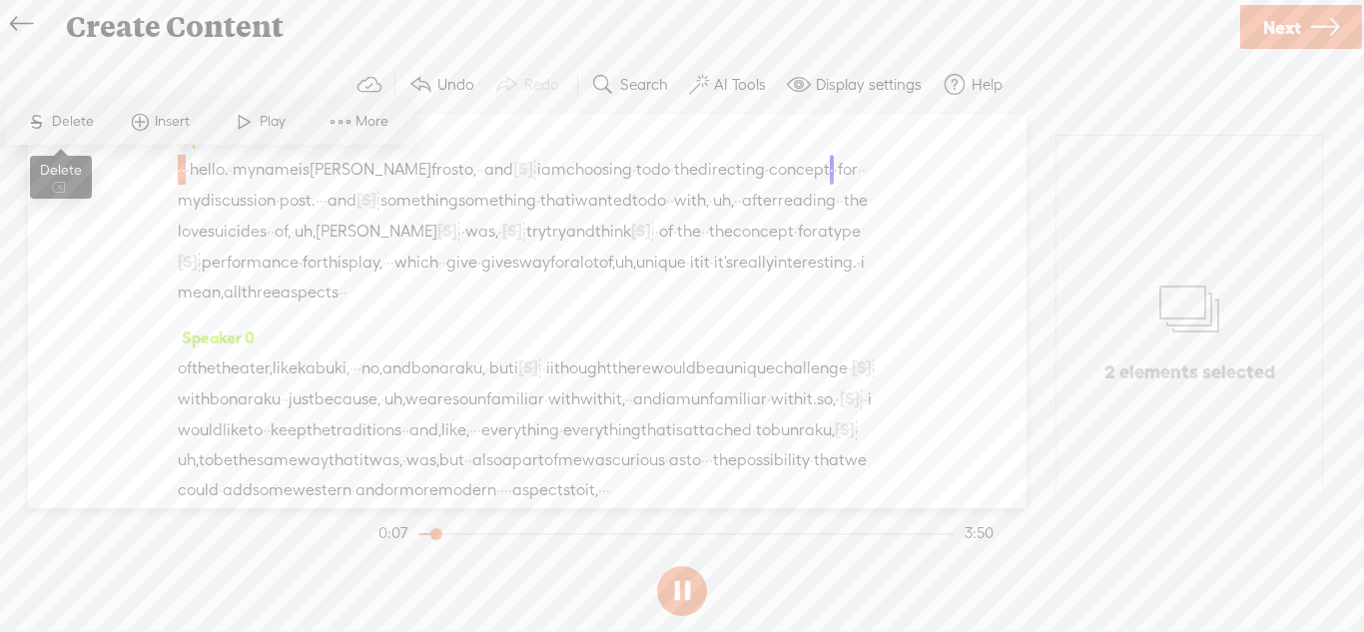
click at [87, 127] on span "Delete" at bounding box center [75, 122] width 47 height 20
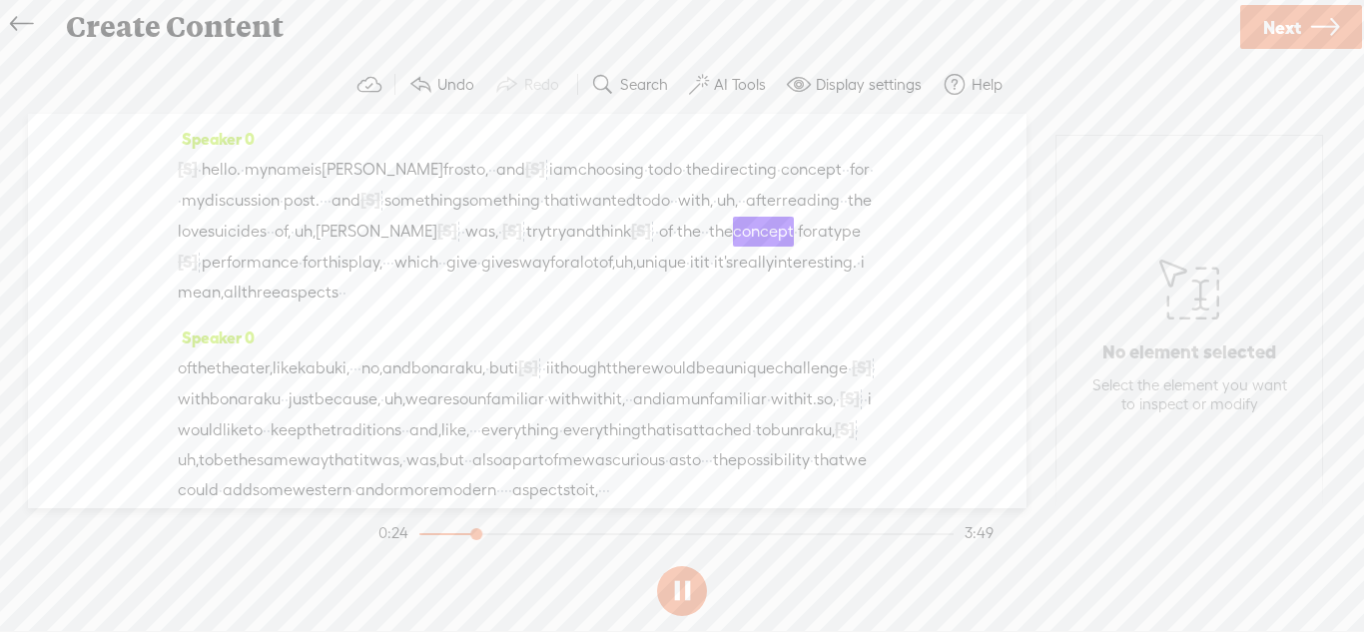
click at [502, 240] on span "[S]" at bounding box center [512, 231] width 20 height 18
click at [281, 213] on span "Restore" at bounding box center [281, 214] width 53 height 20
drag, startPoint x: 291, startPoint y: 259, endPoint x: 252, endPoint y: 261, distance: 39.0
click at [252, 261] on div "[S] · · · hello. · my name is [PERSON_NAME] frosto, · · and [S] · · · · i am ch…" at bounding box center [527, 231] width 699 height 154
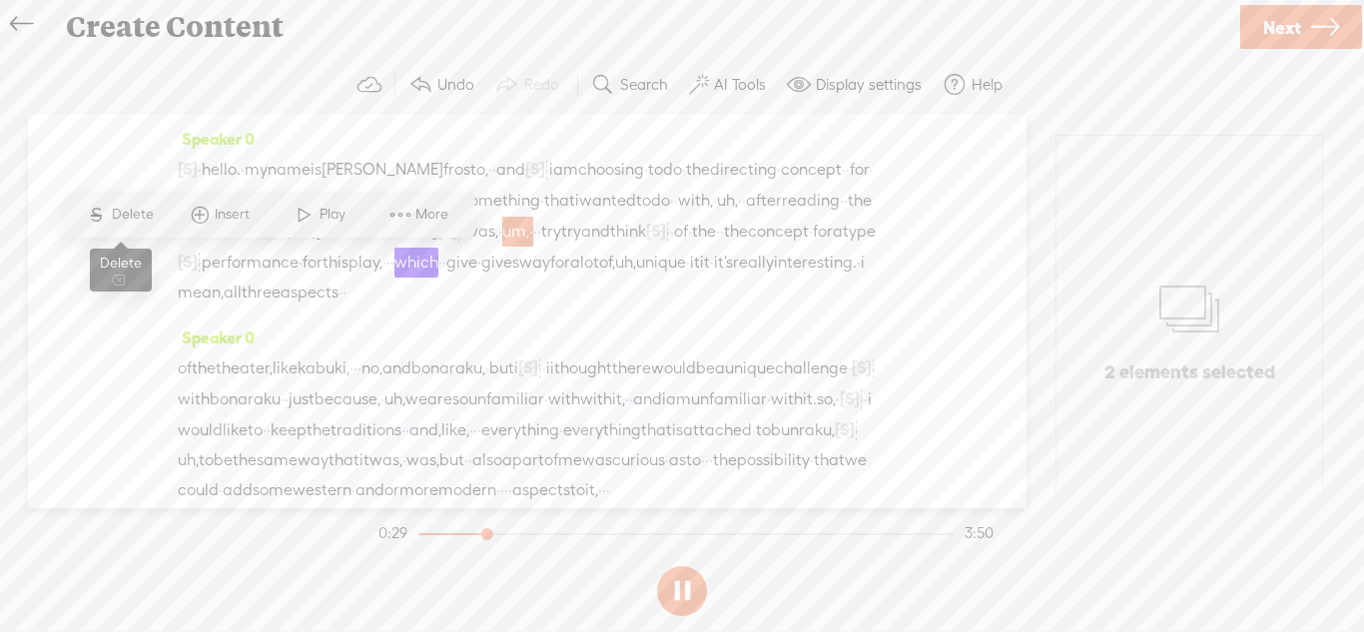
click at [121, 214] on span "Delete" at bounding box center [135, 215] width 47 height 20
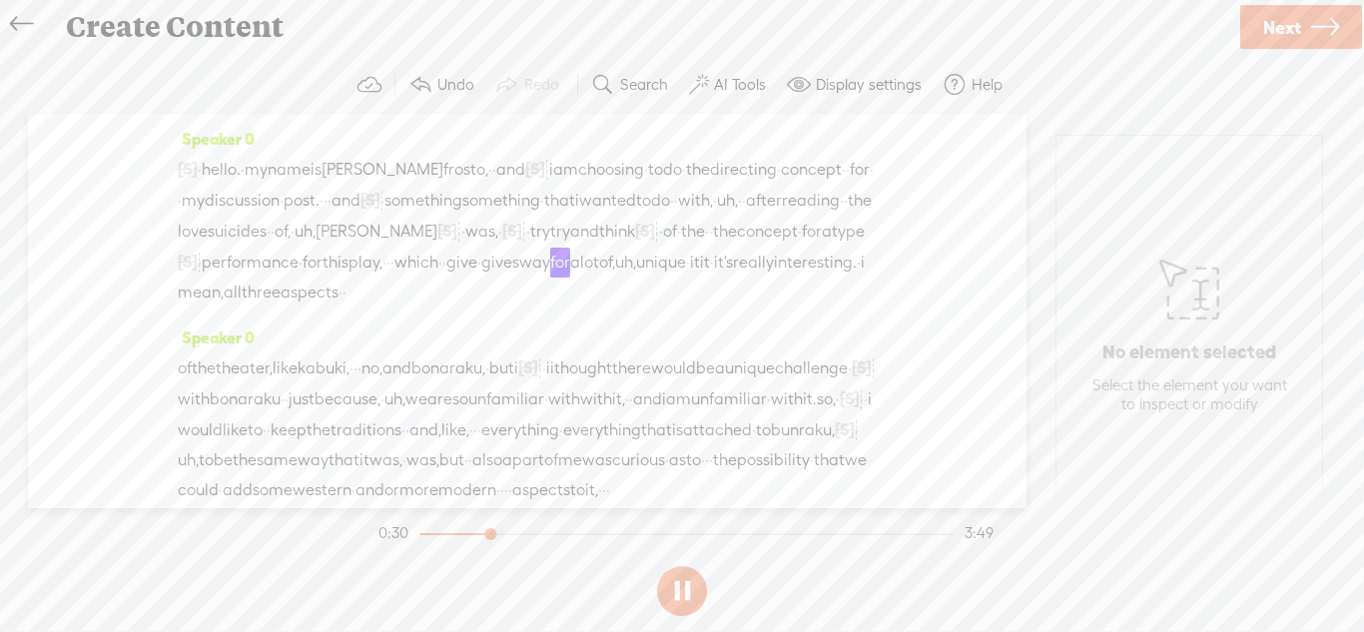
click at [198, 257] on span "[S]" at bounding box center [188, 262] width 20 height 18
click at [825, 259] on div "[S] · · · hello. · my name is [PERSON_NAME] frosto, · · and [S] · · · · i am ch…" at bounding box center [527, 231] width 699 height 154
click at [809, 258] on div "[S] · · · hello. · my name is [PERSON_NAME] frosto, · · and [S] · · · · i am ch…" at bounding box center [527, 231] width 699 height 154
click at [836, 250] on div "[S] · · · hello. · my name is [PERSON_NAME] frosto, · · and [S] · · · · i am ch…" at bounding box center [527, 231] width 699 height 154
click at [231, 166] on span "hello." at bounding box center [221, 170] width 39 height 30
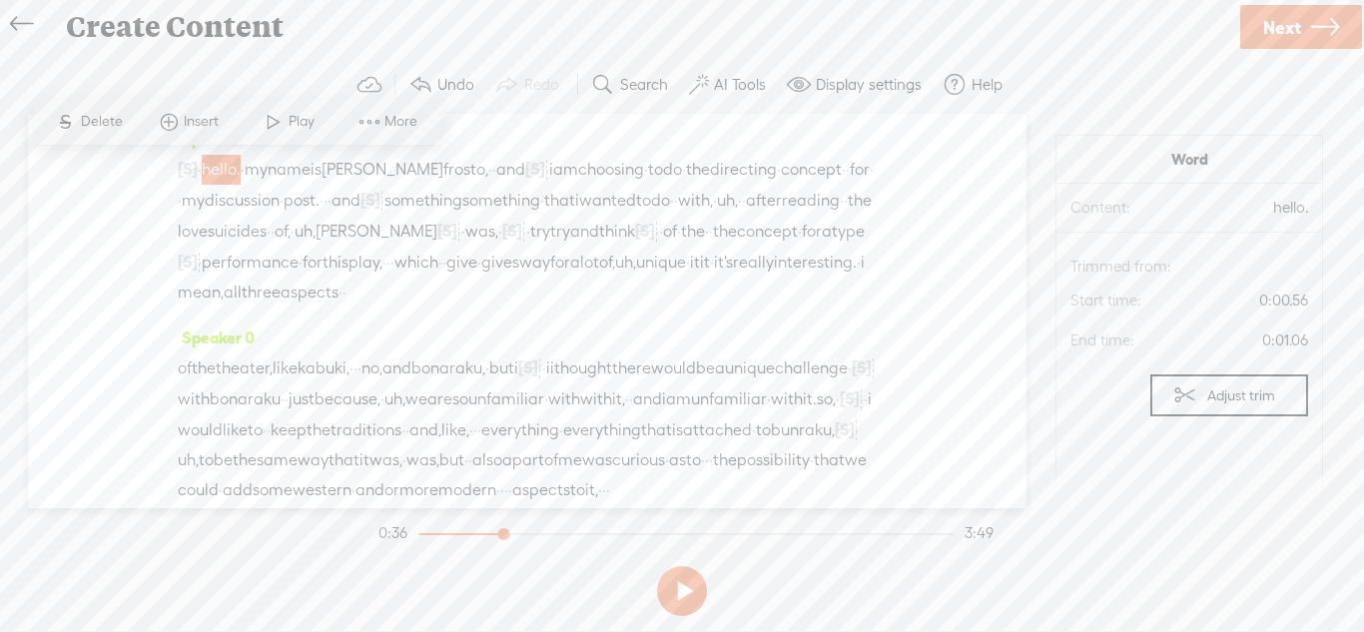
click at [462, 196] on span "something" at bounding box center [423, 201] width 78 height 30
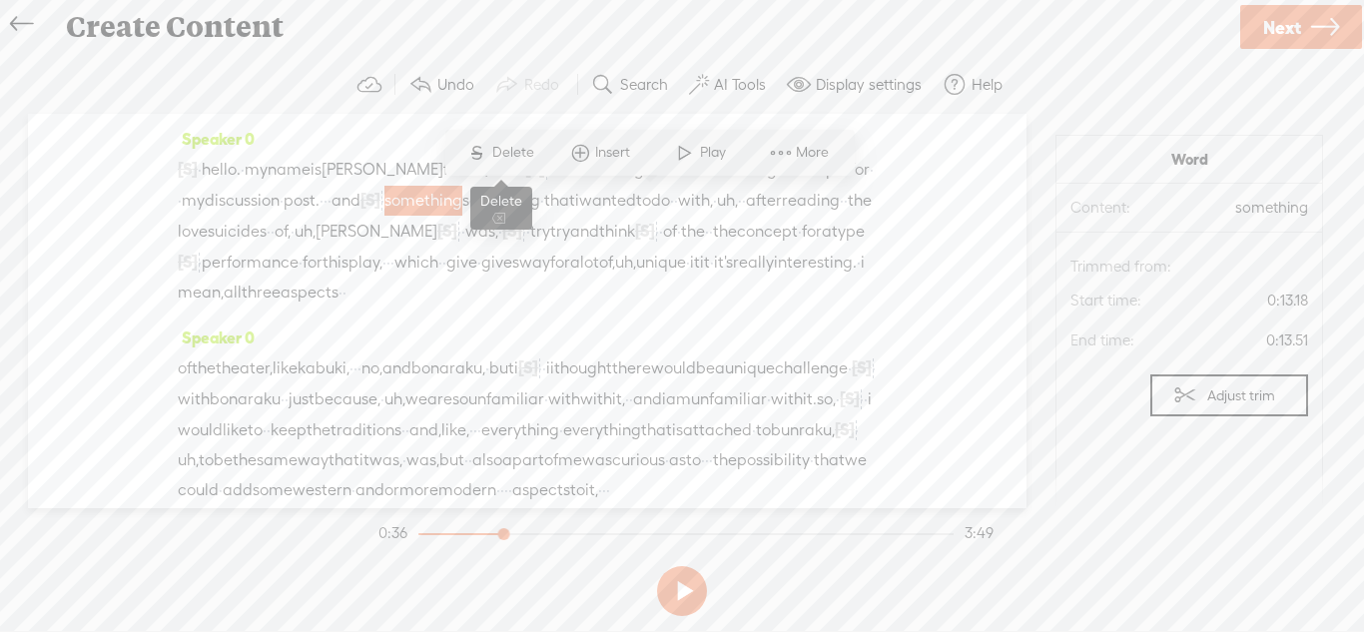
click at [518, 147] on span "Delete" at bounding box center [515, 153] width 47 height 20
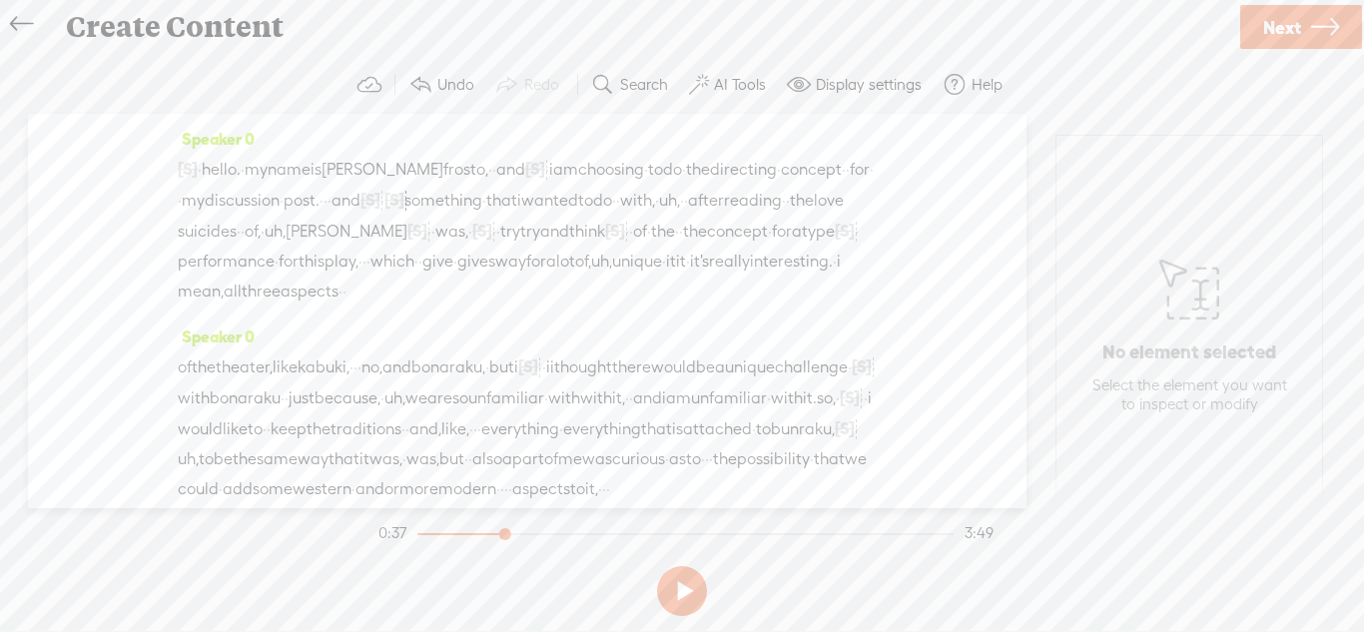
click at [241, 173] on span "hello." at bounding box center [221, 170] width 39 height 30
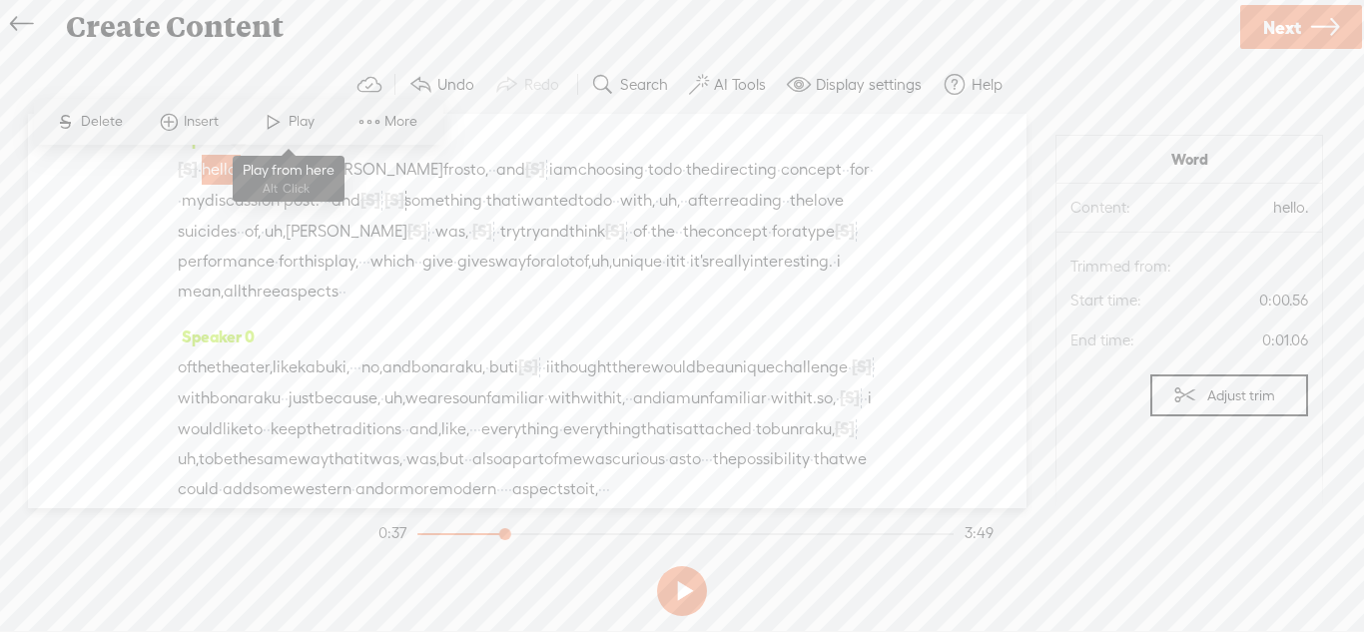
click at [308, 121] on span "Play" at bounding box center [304, 122] width 31 height 20
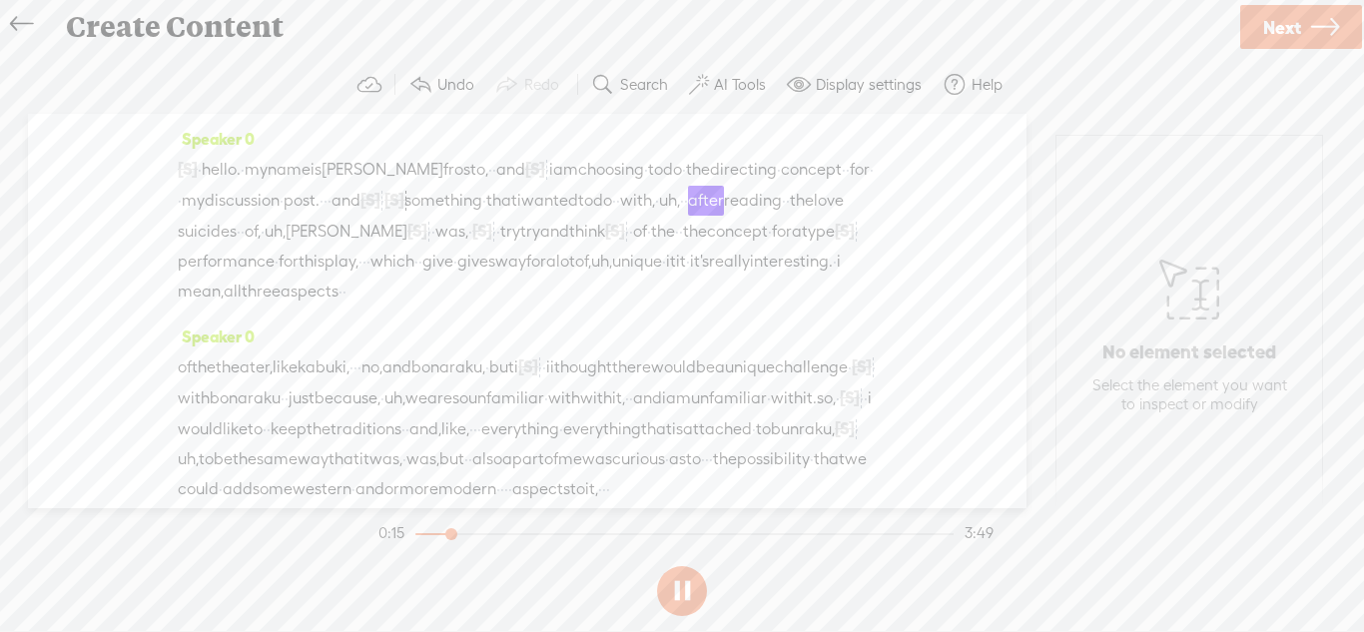
click at [384, 197] on span "·" at bounding box center [382, 201] width 4 height 30
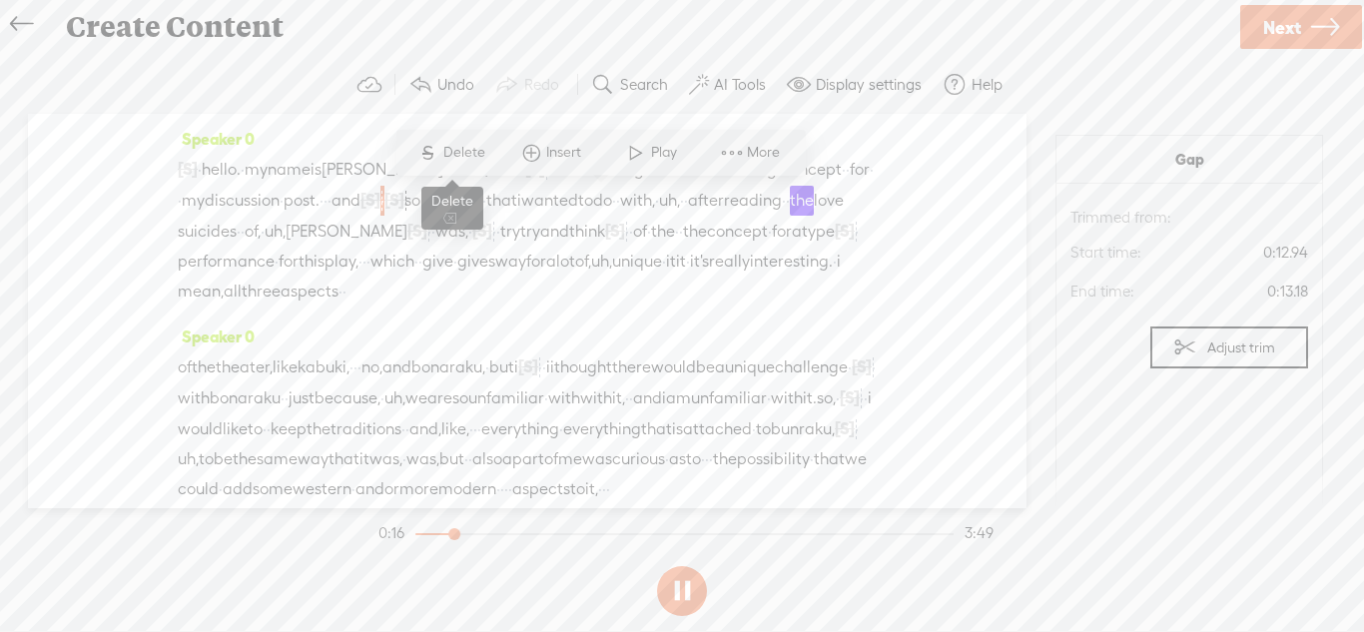
click at [462, 160] on span "Delete" at bounding box center [466, 153] width 47 height 20
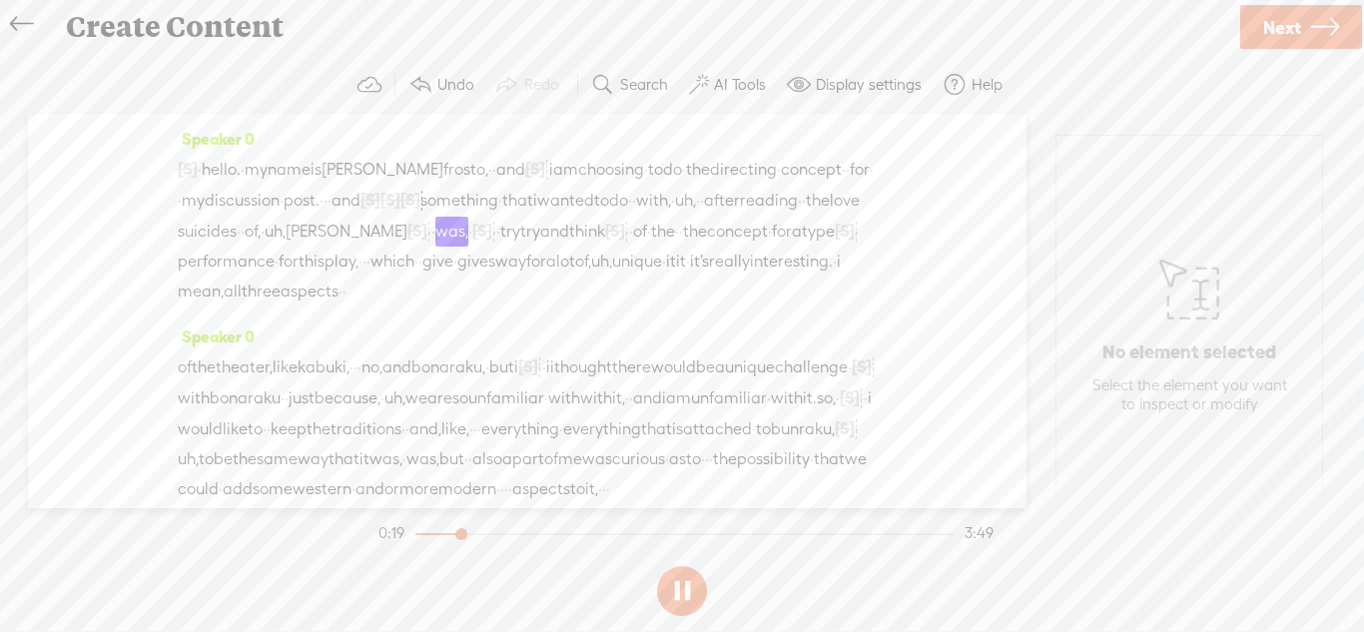
click at [427, 233] on span "[S]" at bounding box center [417, 231] width 20 height 18
click at [803, 179] on span "Restore" at bounding box center [810, 183] width 53 height 20
drag, startPoint x: 823, startPoint y: 229, endPoint x: 863, endPoint y: 231, distance: 40.0
click at [863, 231] on div "[S] · · · hello. · my name is [PERSON_NAME] frosto, · · and [S] · · · · i am ch…" at bounding box center [527, 230] width 699 height 153
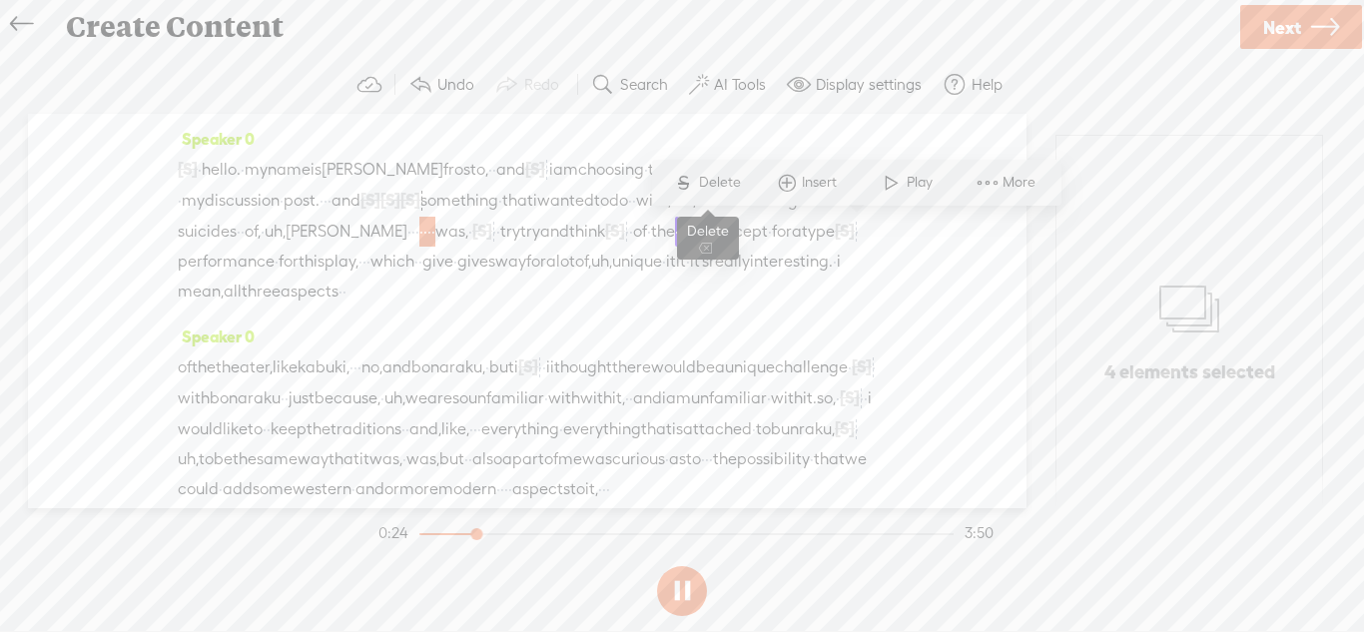
click at [716, 189] on span "Delete" at bounding box center [722, 183] width 47 height 20
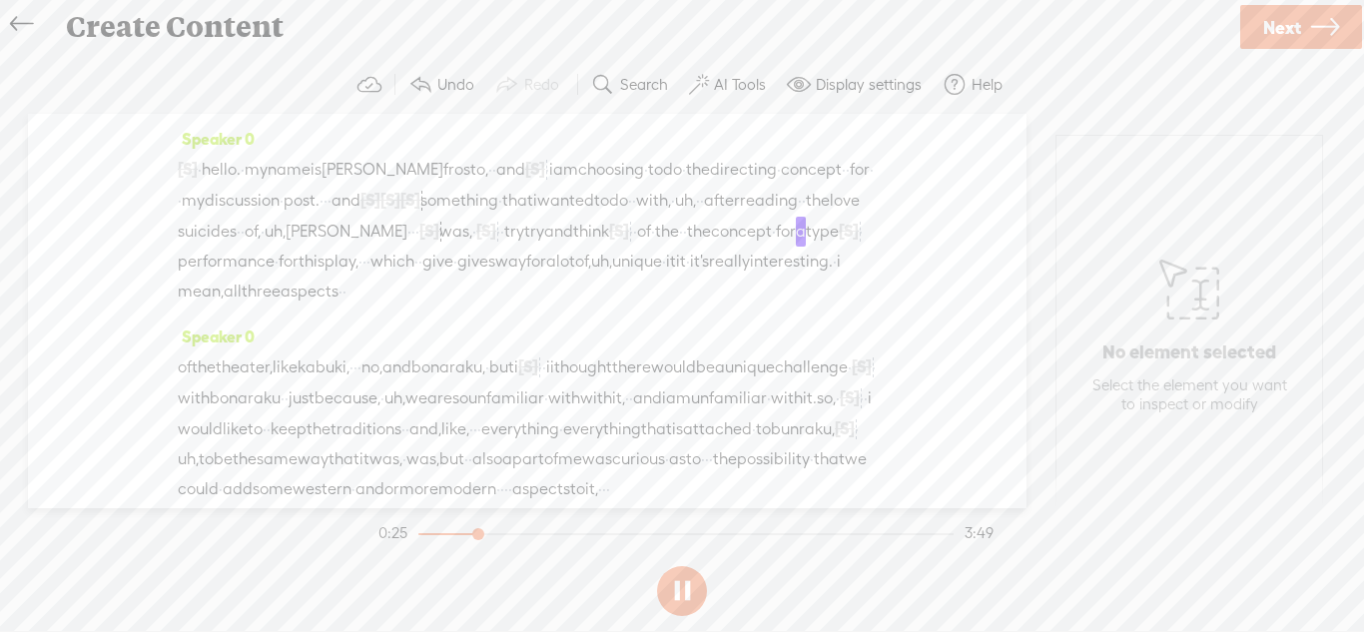
click at [504, 247] on span "try" at bounding box center [514, 232] width 20 height 30
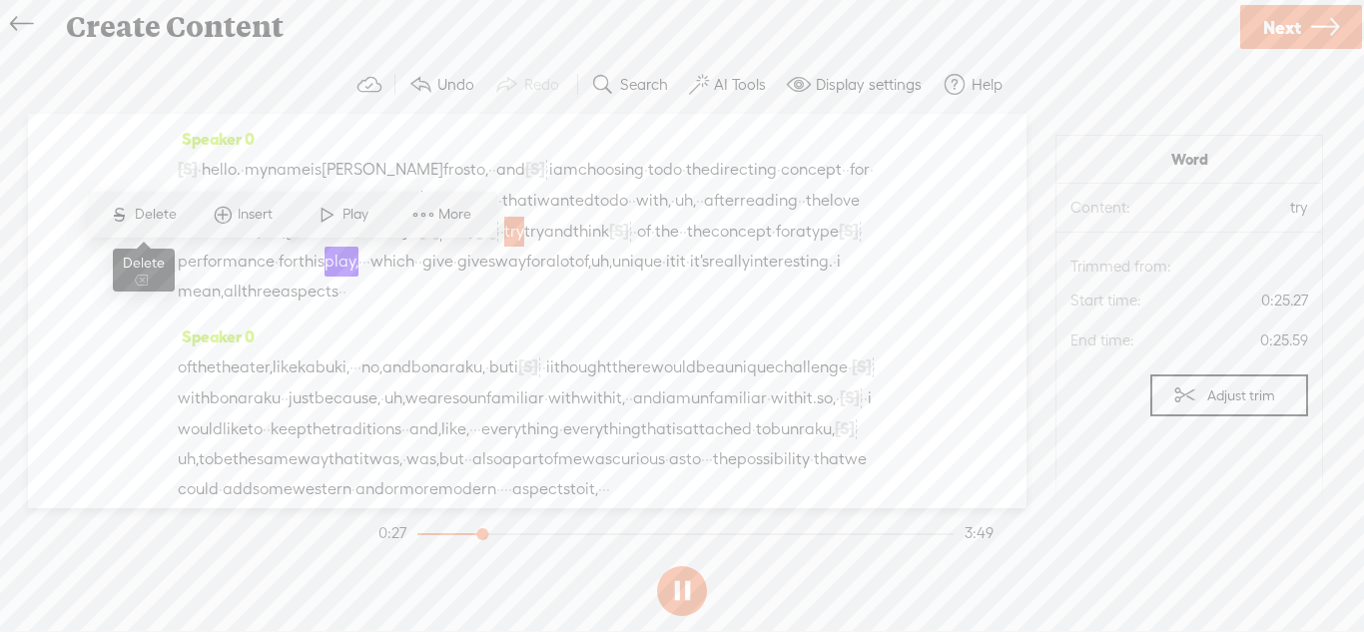
click at [174, 212] on span "Delete" at bounding box center [158, 215] width 47 height 20
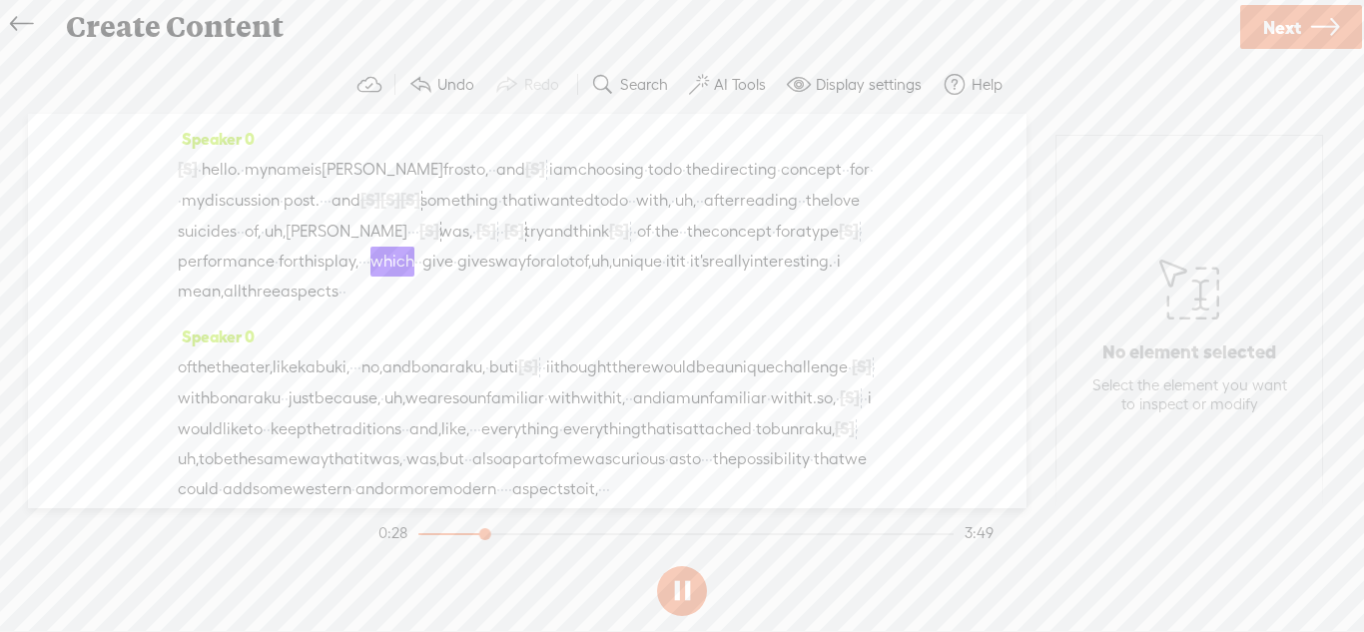
click at [224, 177] on span "hello." at bounding box center [221, 170] width 39 height 30
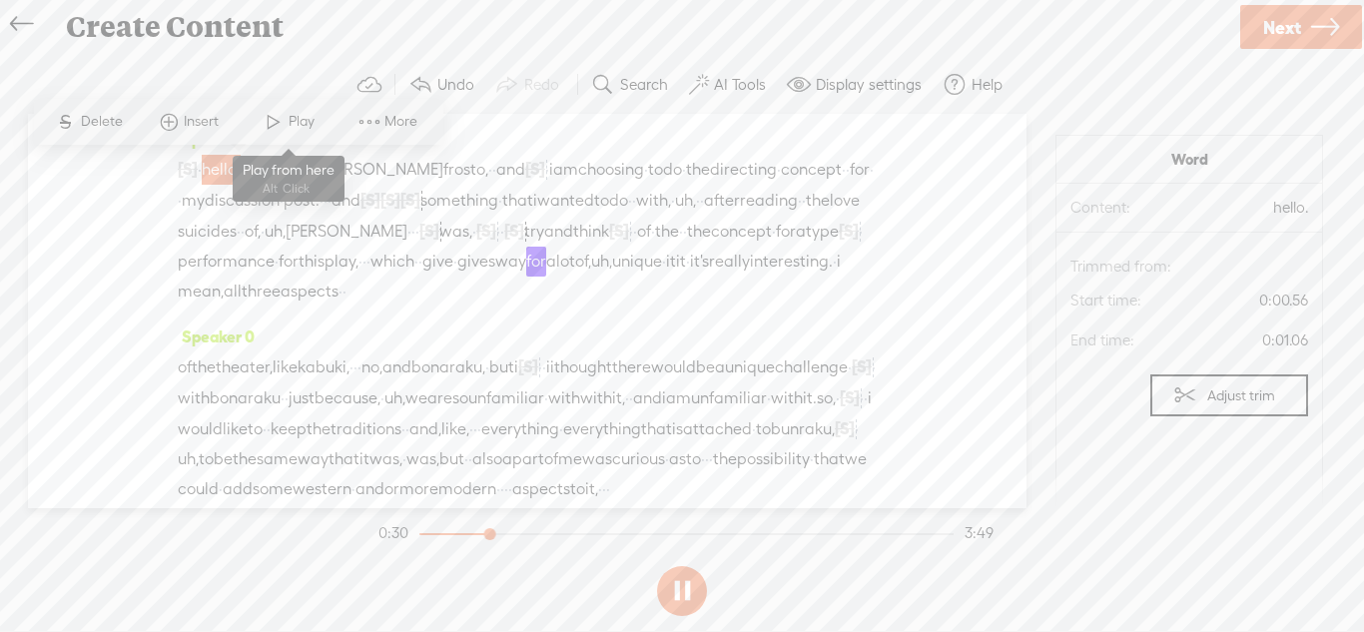
click at [282, 126] on span at bounding box center [274, 122] width 30 height 36
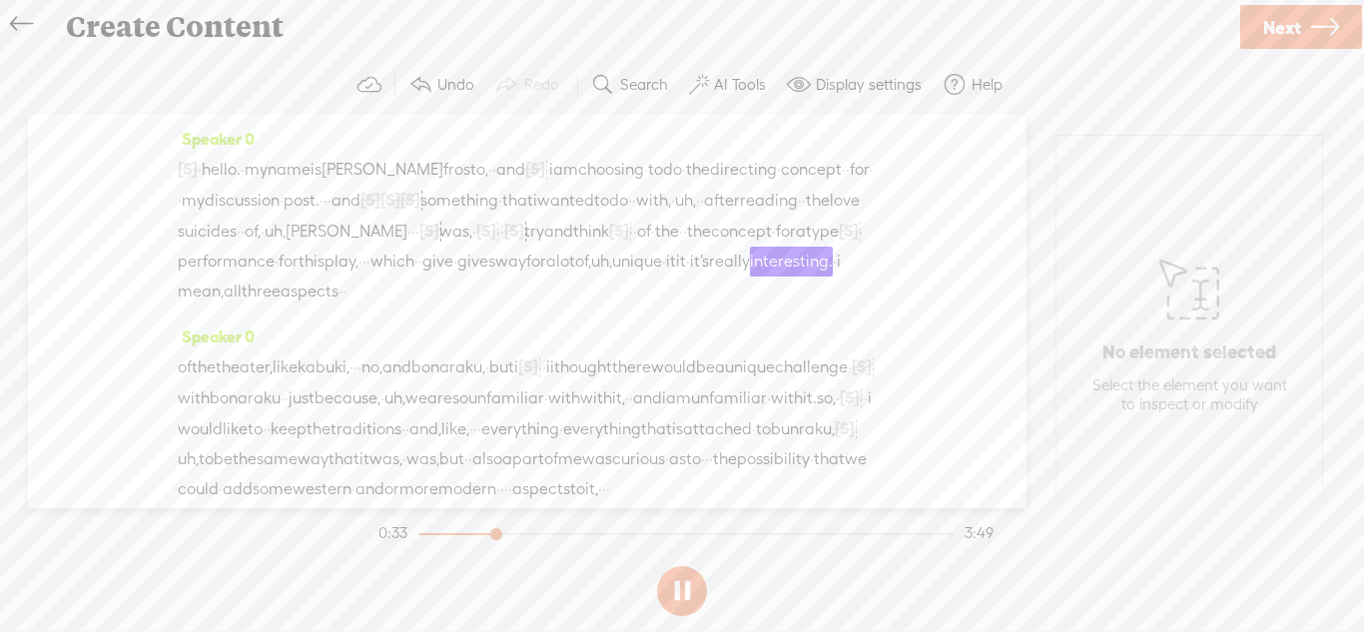
click at [839, 240] on span "[S]" at bounding box center [849, 231] width 20 height 18
click at [746, 204] on span at bounding box center [733, 213] width 45 height 41
click at [776, 247] on span "for" at bounding box center [786, 232] width 20 height 30
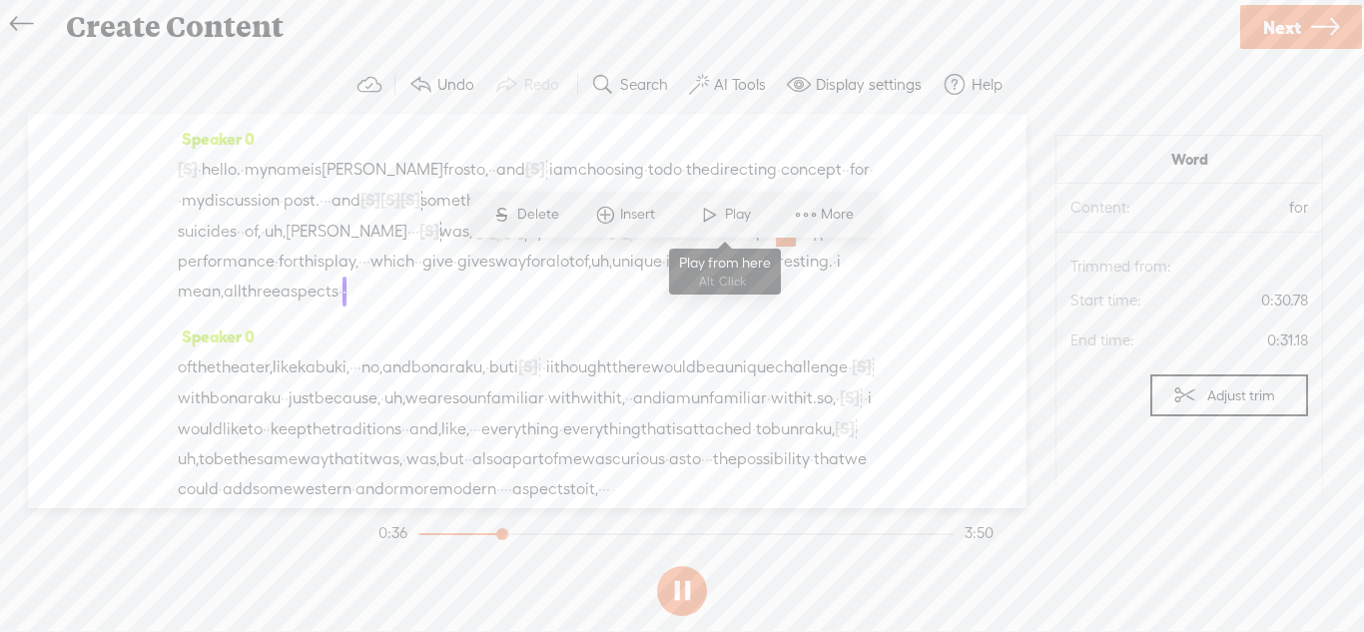
click at [725, 217] on span "Play" at bounding box center [740, 215] width 31 height 20
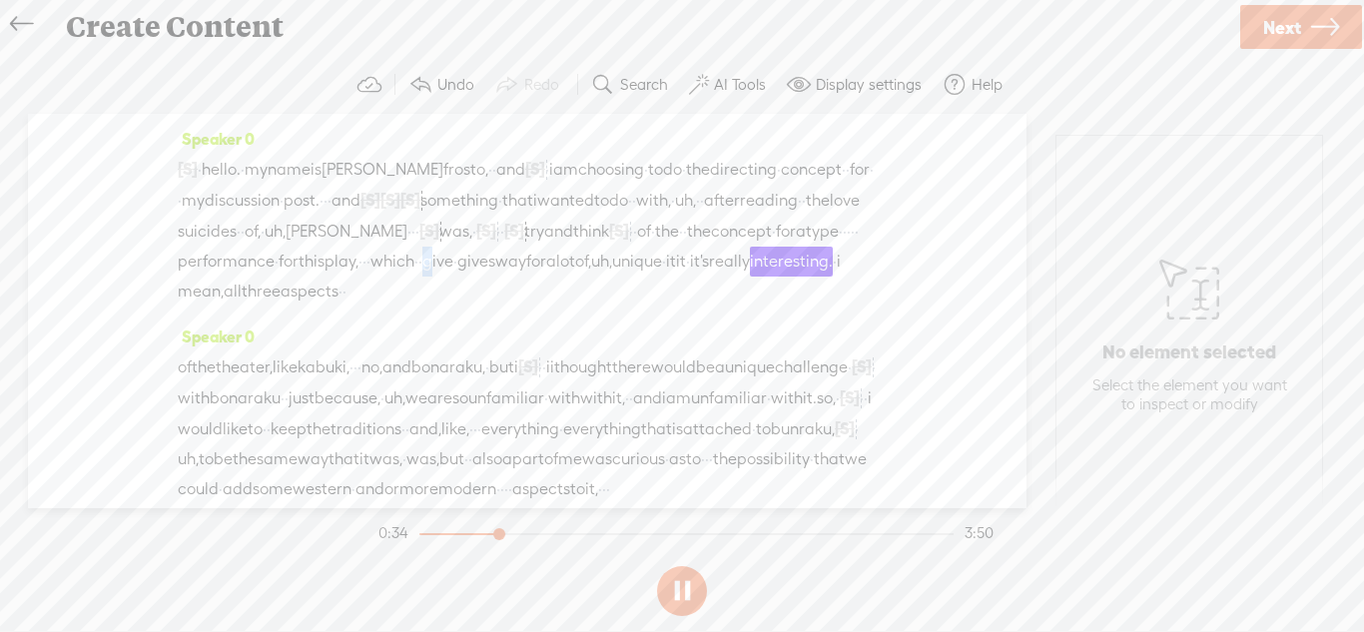
drag, startPoint x: 506, startPoint y: 290, endPoint x: 495, endPoint y: 290, distance: 11.0
click at [495, 290] on div "[S] · · · hello. · my name is [PERSON_NAME] frosto, · · and [S] · · · · i am ch…" at bounding box center [527, 230] width 699 height 153
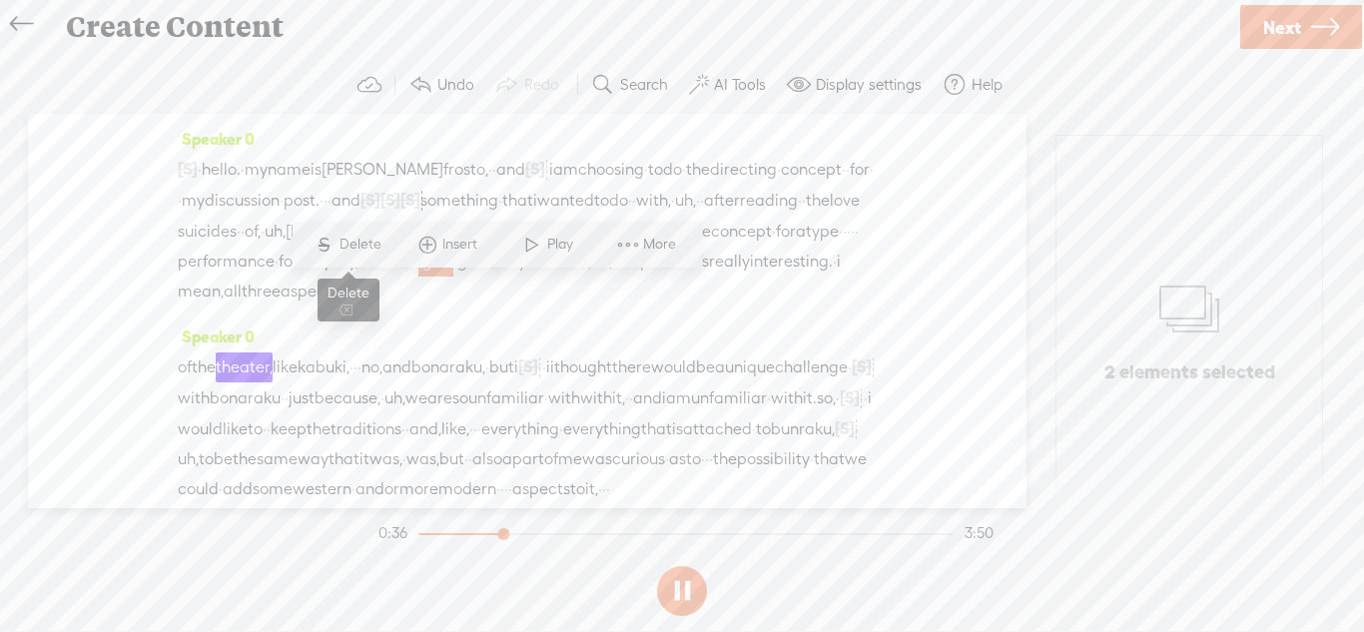
click at [365, 232] on span "S Delete" at bounding box center [348, 245] width 100 height 36
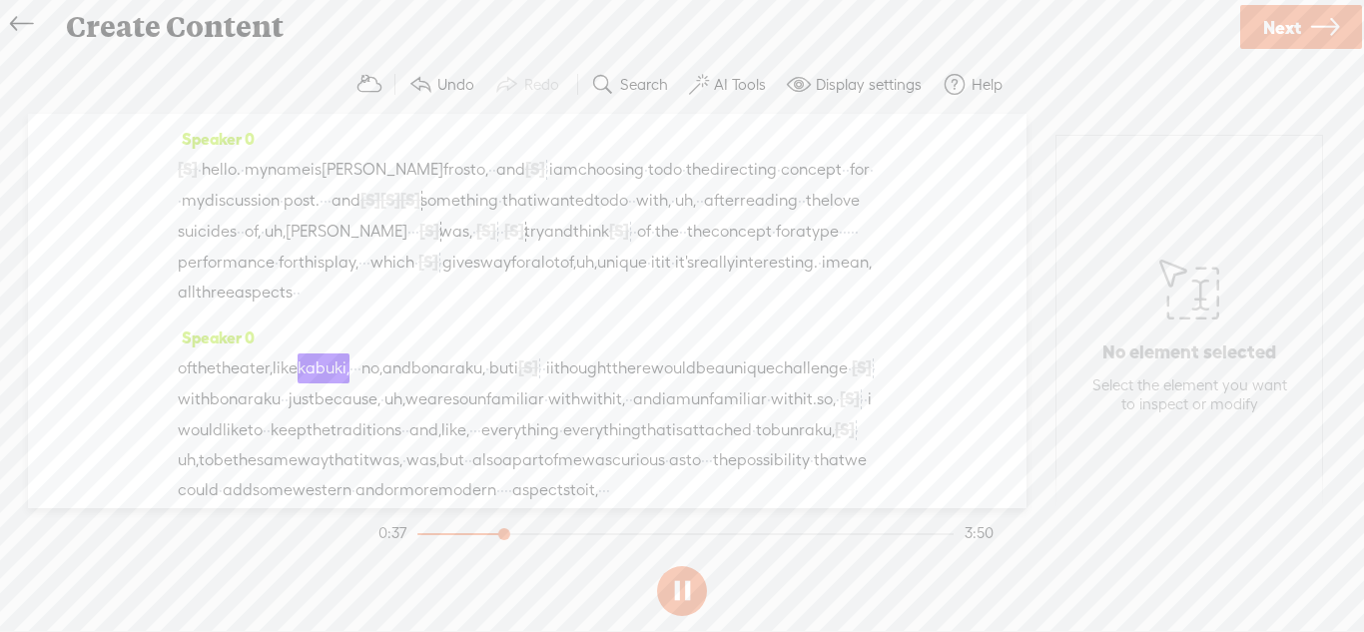
click at [414, 278] on span "which" at bounding box center [392, 263] width 44 height 30
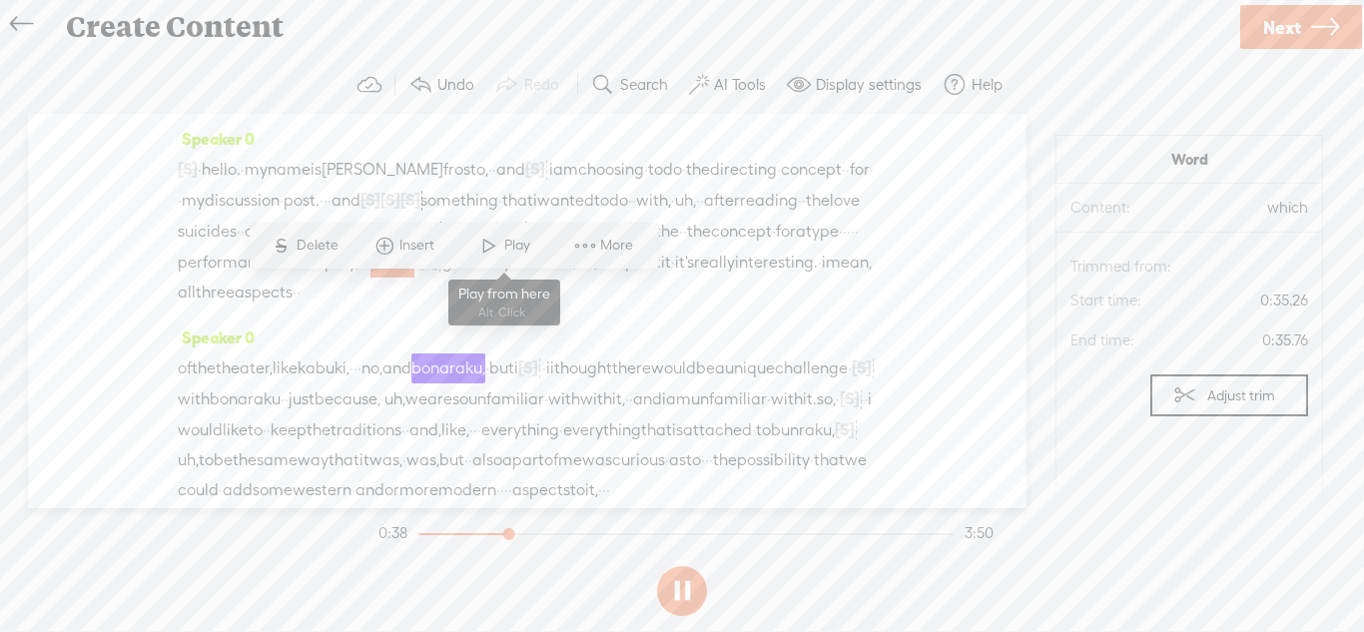
click at [490, 258] on span at bounding box center [489, 246] width 30 height 36
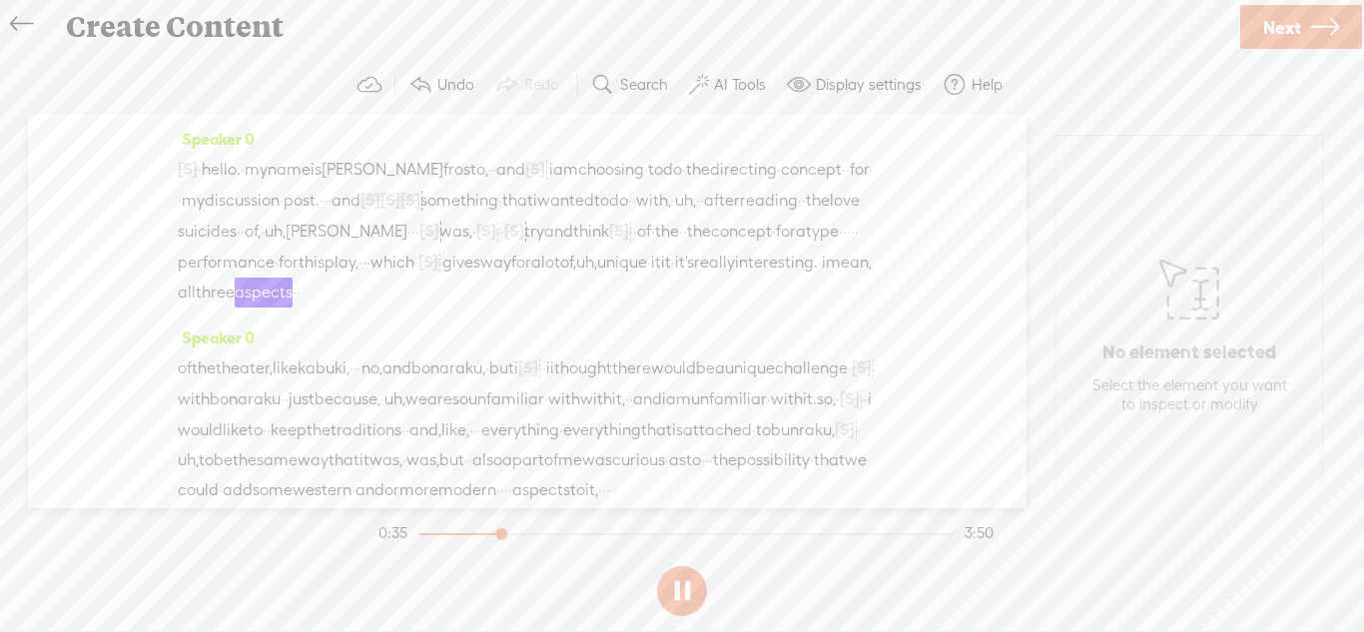
drag, startPoint x: 809, startPoint y: 301, endPoint x: 847, endPoint y: 301, distance: 37.9
click at [847, 301] on div "[S] · · · hello. · my name is [PERSON_NAME] frosto, · · and [S] · · · · i am ch…" at bounding box center [527, 231] width 699 height 154
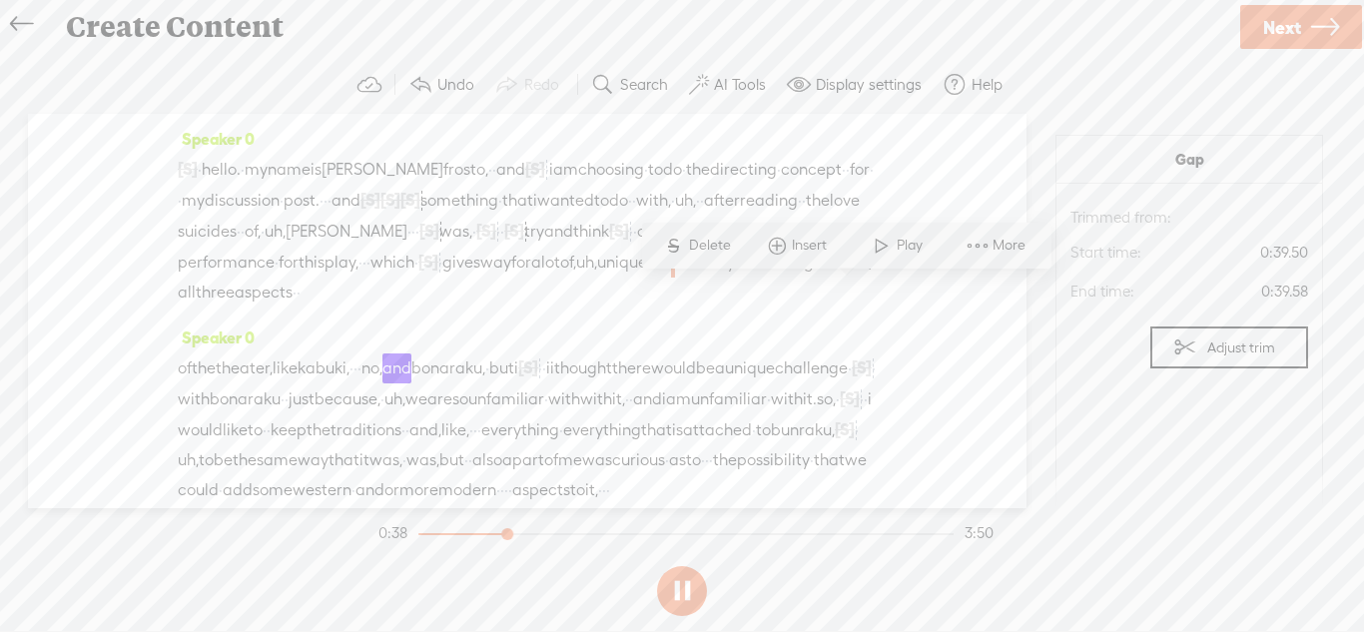
drag, startPoint x: 847, startPoint y: 301, endPoint x: 817, endPoint y: 296, distance: 30.4
click at [817, 296] on div "[S] · · · hello. · my name is [PERSON_NAME] frosto, · · and [S] · · · · i am ch…" at bounding box center [527, 231] width 699 height 154
click at [718, 250] on span "Insert" at bounding box center [766, 246] width 100 height 36
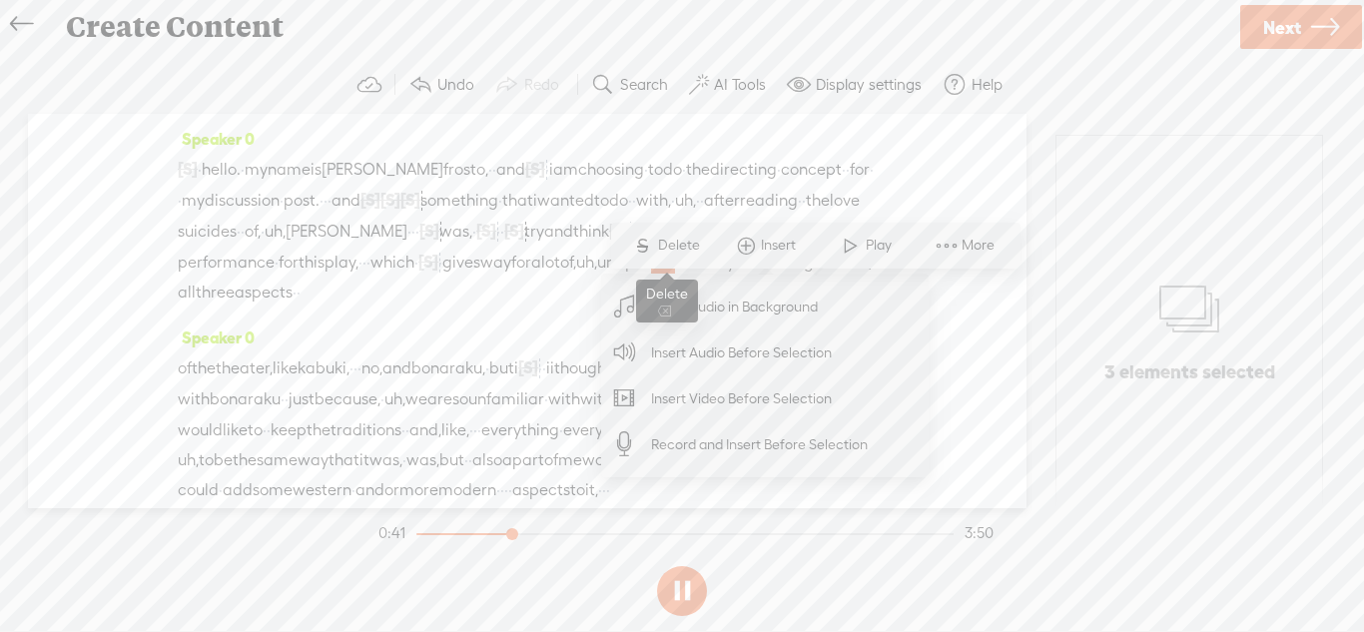
click at [684, 246] on span "Delete" at bounding box center [681, 246] width 47 height 20
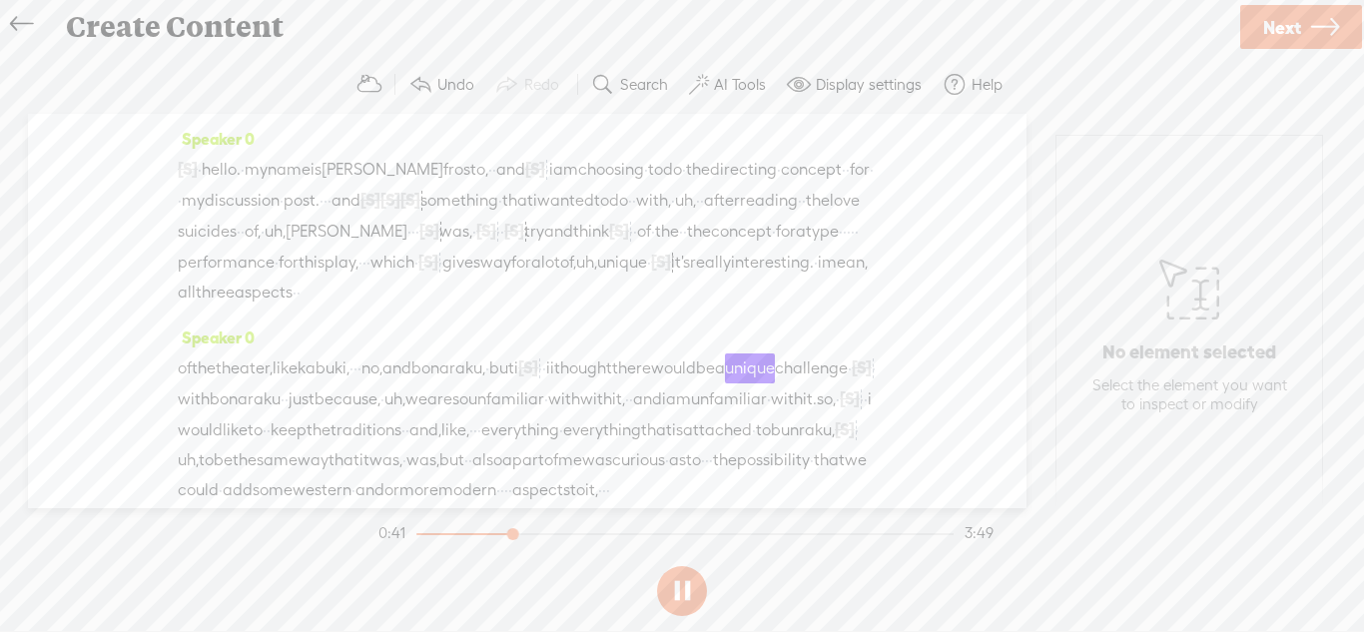
click at [531, 278] on span "for" at bounding box center [521, 263] width 20 height 30
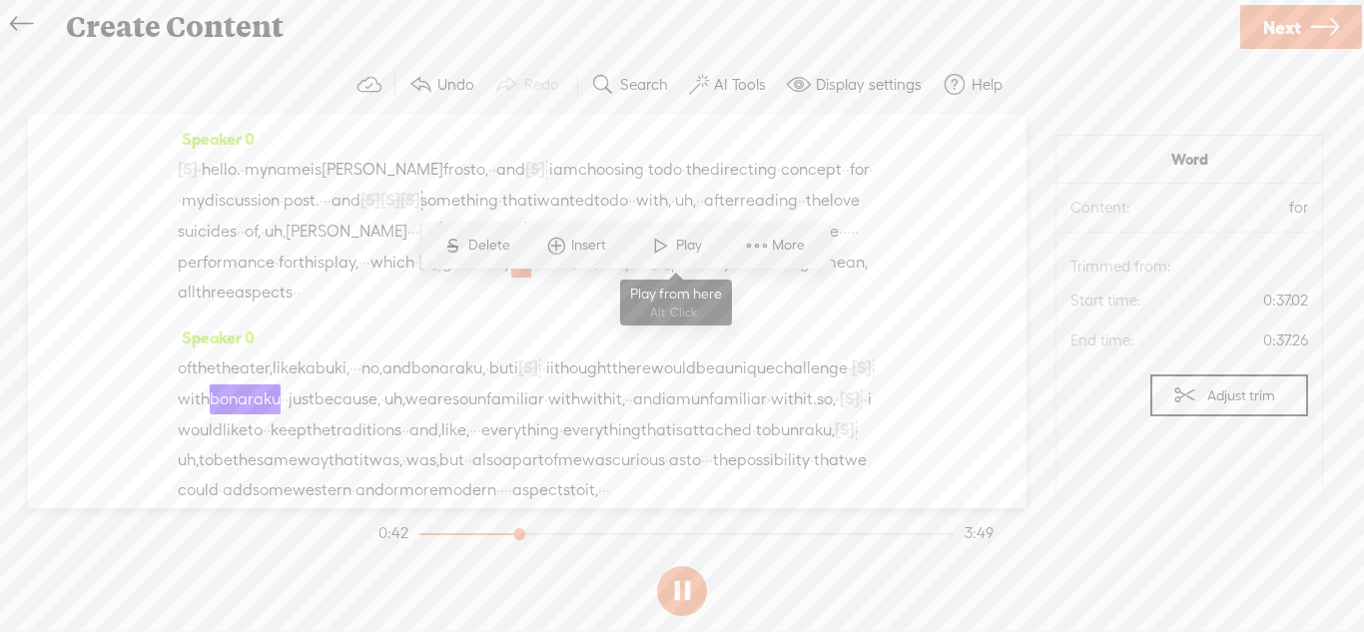
click at [673, 240] on span at bounding box center [661, 246] width 30 height 36
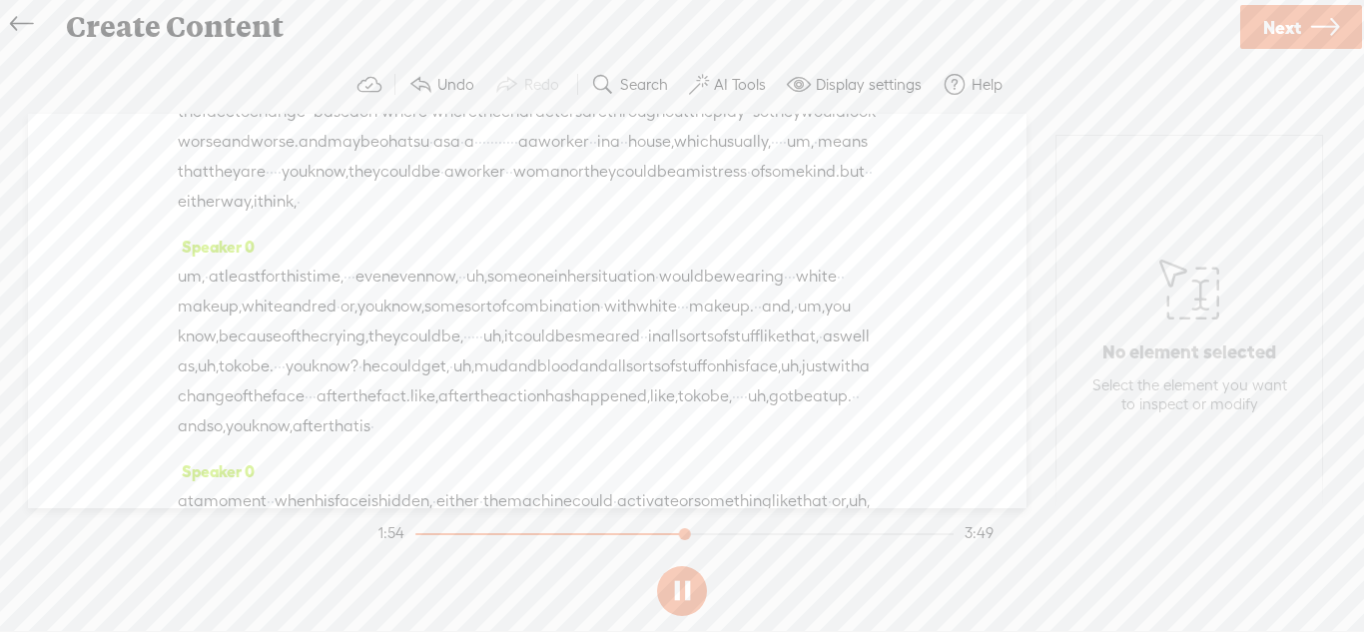
scroll to position [739, 0]
drag, startPoint x: 542, startPoint y: 333, endPoint x: 482, endPoint y: 325, distance: 60.4
click at [482, 216] on div "be leaking from their face, or · · there could be a mechanism · in the face tha…" at bounding box center [527, 126] width 699 height 180
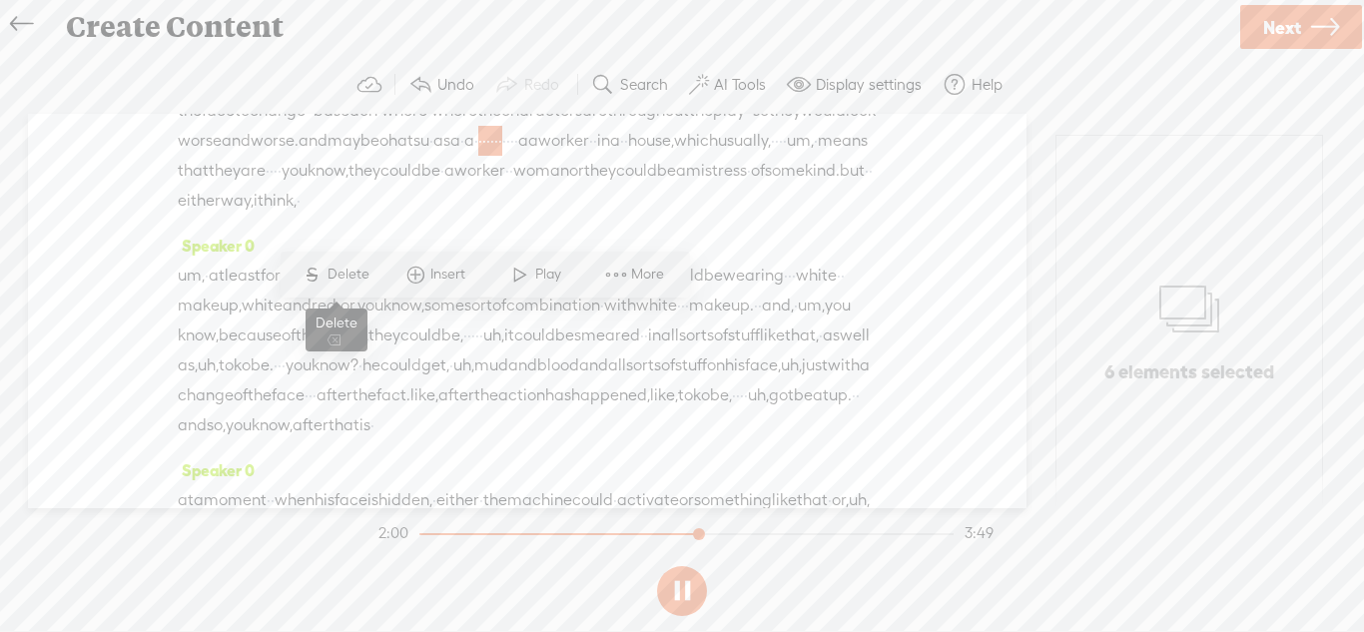
click at [334, 277] on span "Delete" at bounding box center [350, 275] width 47 height 20
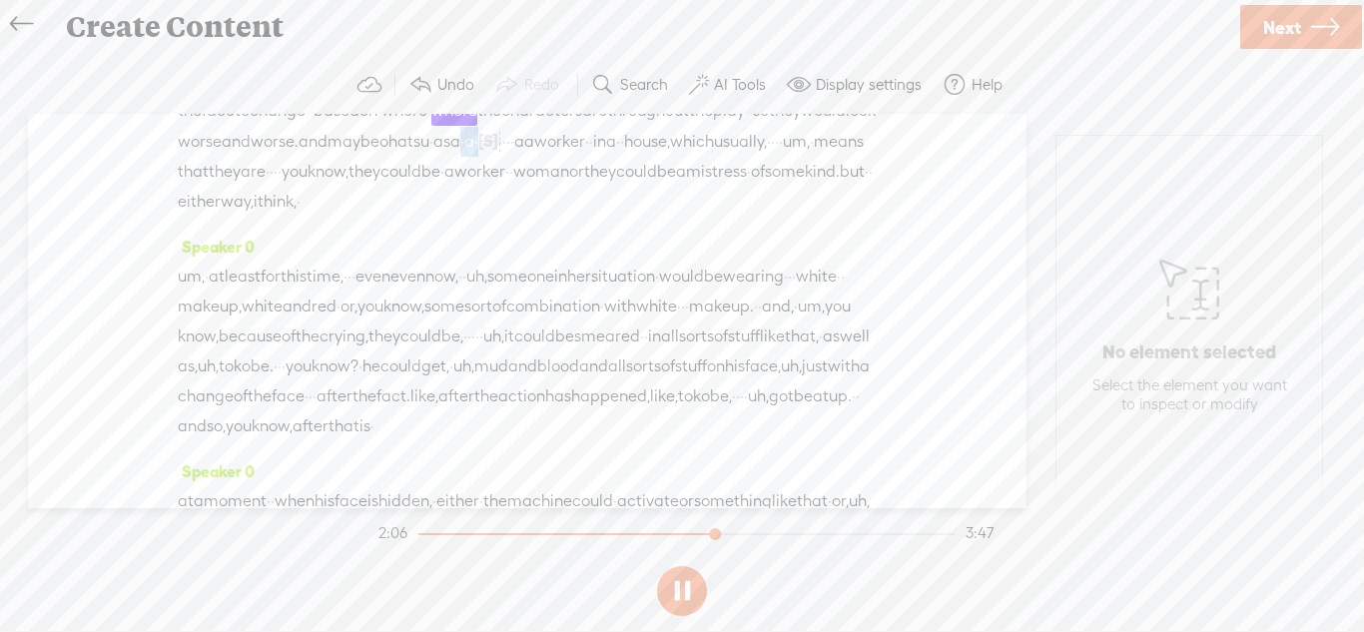
drag, startPoint x: 471, startPoint y: 323, endPoint x: 439, endPoint y: 320, distance: 32.1
click at [439, 217] on div "be leaking from their face, or · · there could be a mechanism · in the face tha…" at bounding box center [527, 126] width 699 height 181
click at [298, 279] on span "Delete" at bounding box center [310, 276] width 47 height 20
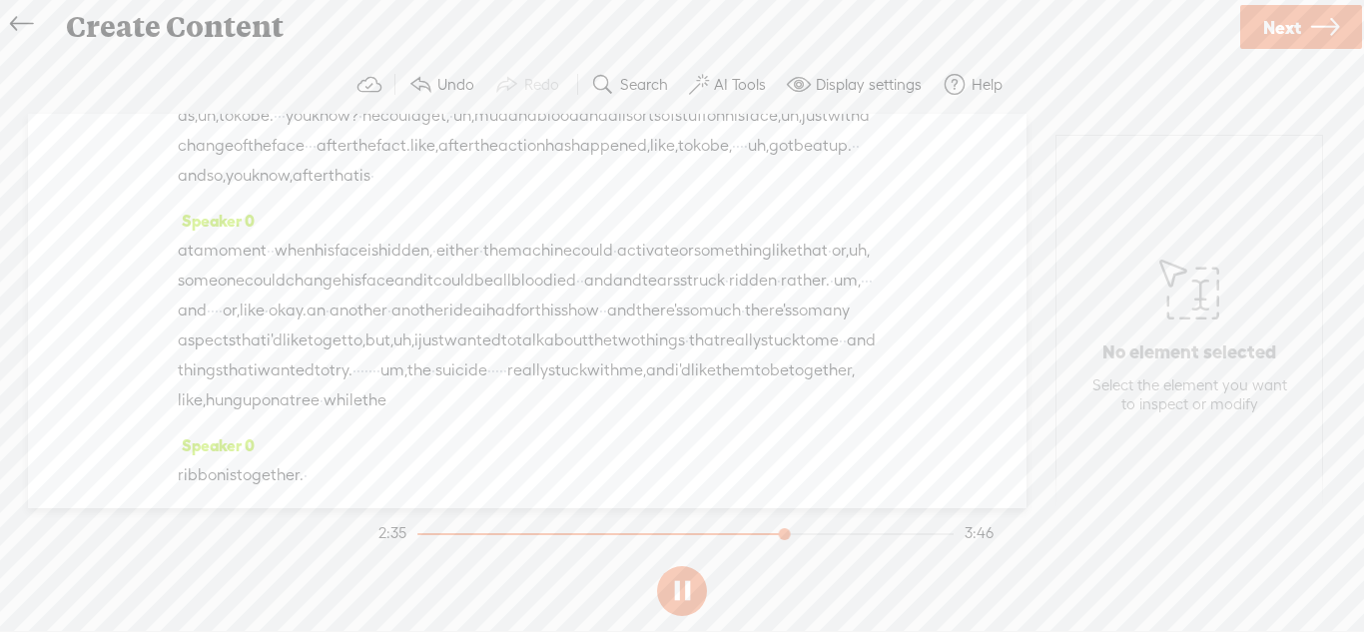
scroll to position [991, 0]
drag, startPoint x: 356, startPoint y: 290, endPoint x: 314, endPoint y: 292, distance: 42.0
click at [314, 189] on div "um, · at least for this time, · · · even even now, · · uh, someone in her situa…" at bounding box center [527, 99] width 699 height 180
click at [170, 250] on span "Delete" at bounding box center [177, 248] width 47 height 20
click at [400, 100] on span "could" at bounding box center [420, 85] width 41 height 30
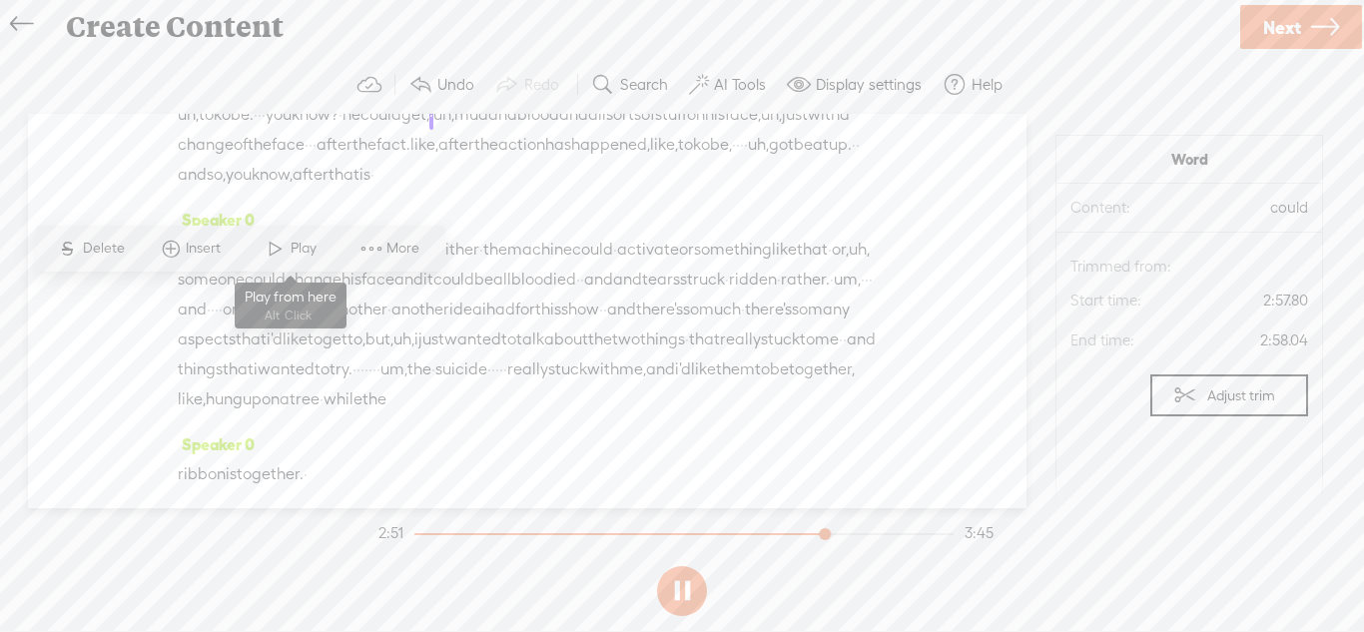
click at [273, 260] on span at bounding box center [276, 249] width 30 height 36
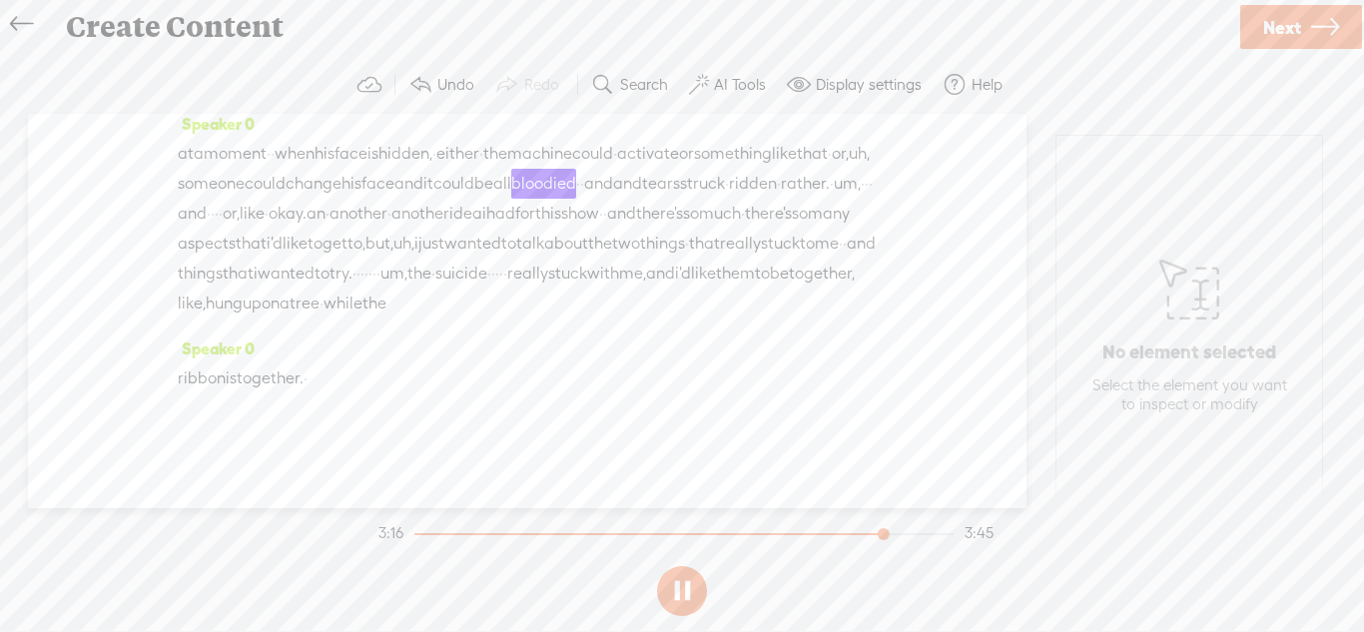
scroll to position [1305, 0]
drag, startPoint x: 706, startPoint y: 208, endPoint x: 524, endPoint y: 210, distance: 181.7
click at [524, 210] on div "at a moment · · when his face is hidden, · either · the machine could · activat…" at bounding box center [527, 229] width 699 height 180
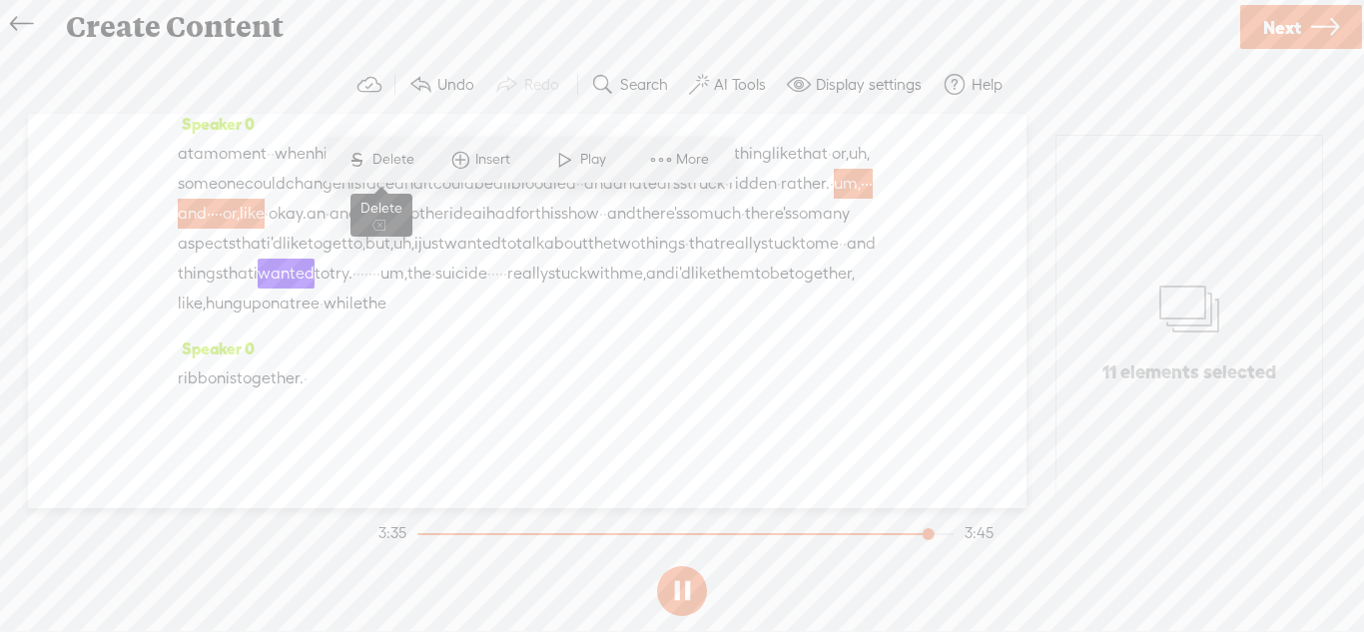
click at [390, 157] on span "Delete" at bounding box center [395, 160] width 47 height 20
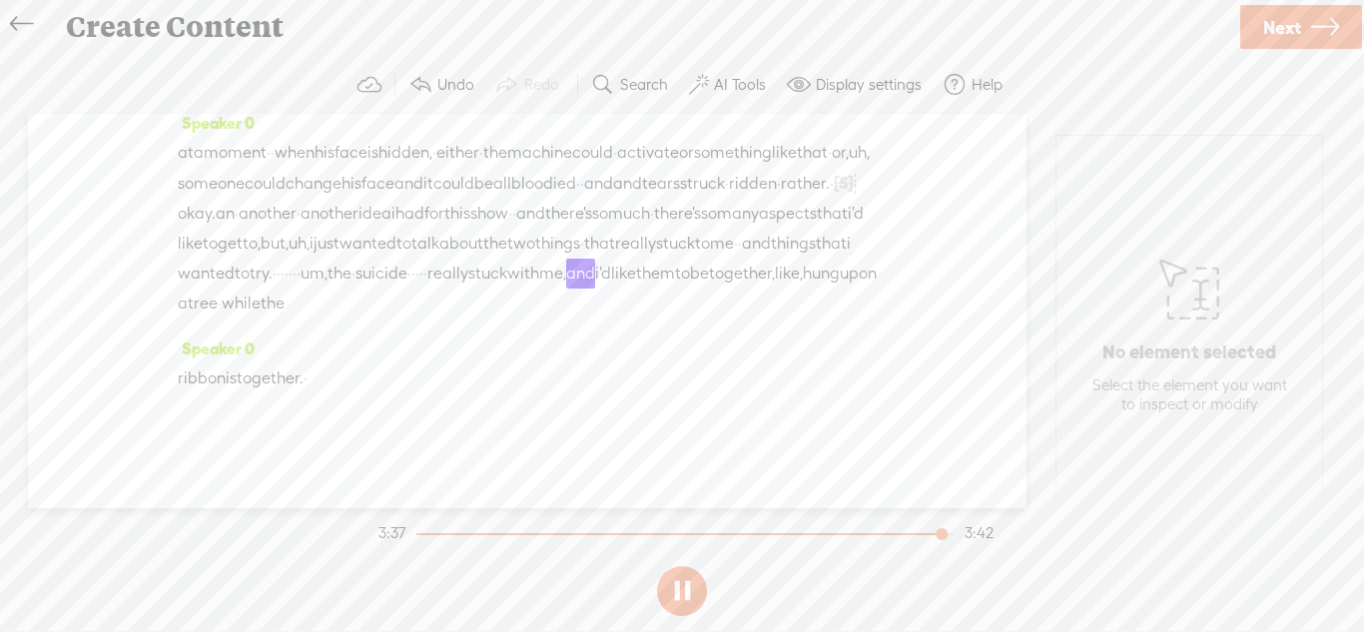
click at [680, 199] on span "struck" at bounding box center [702, 184] width 45 height 30
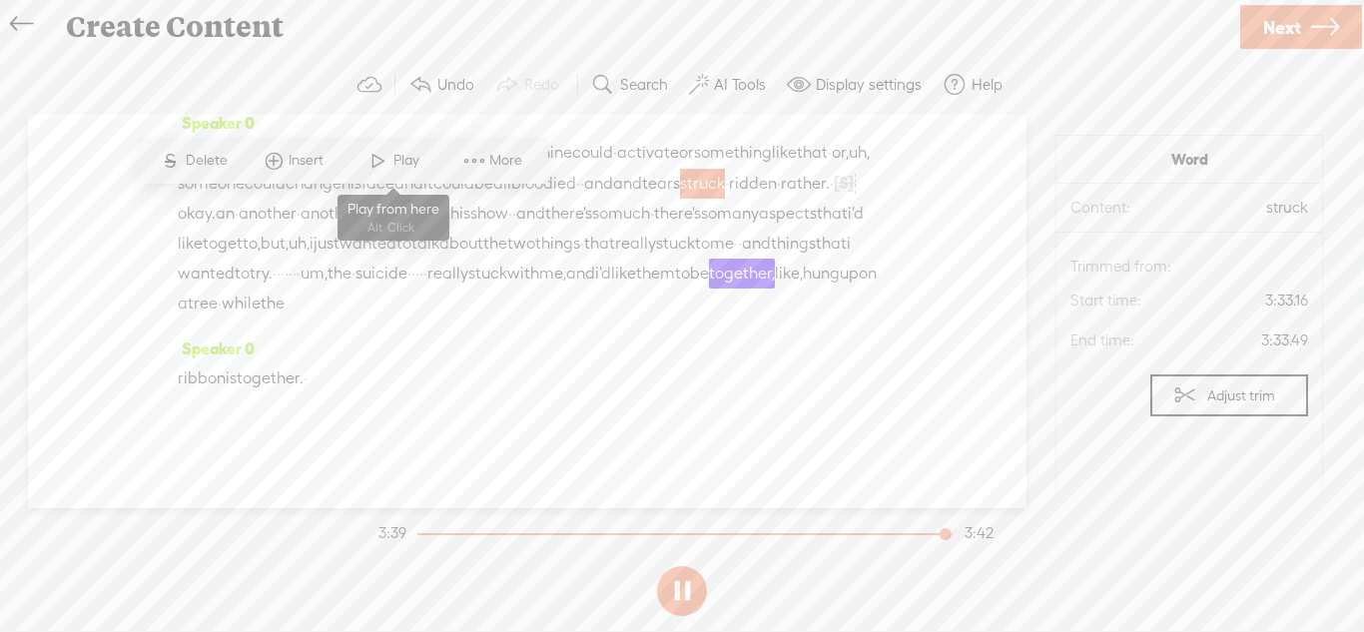
click at [393, 167] on span "Play" at bounding box center [408, 161] width 31 height 20
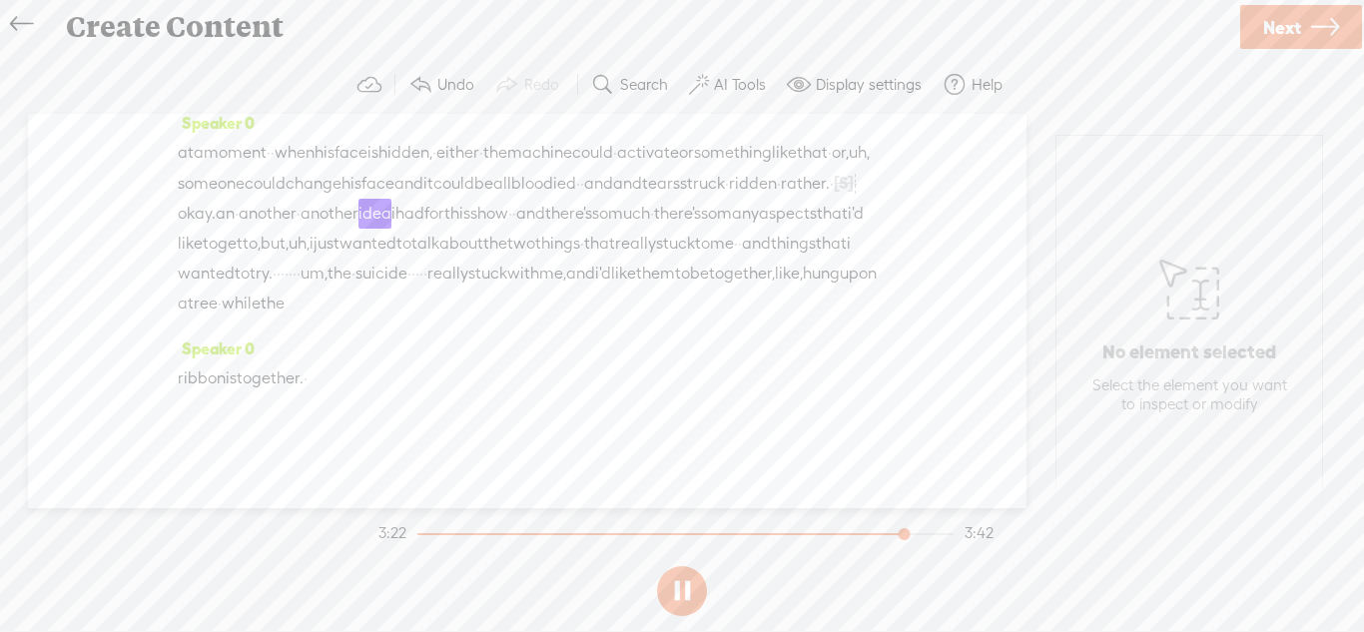
drag, startPoint x: 449, startPoint y: 298, endPoint x: 404, endPoint y: 296, distance: 45.0
click at [404, 296] on div "at a moment · · when his face is hidden, · either · the machine could · activat…" at bounding box center [527, 228] width 699 height 181
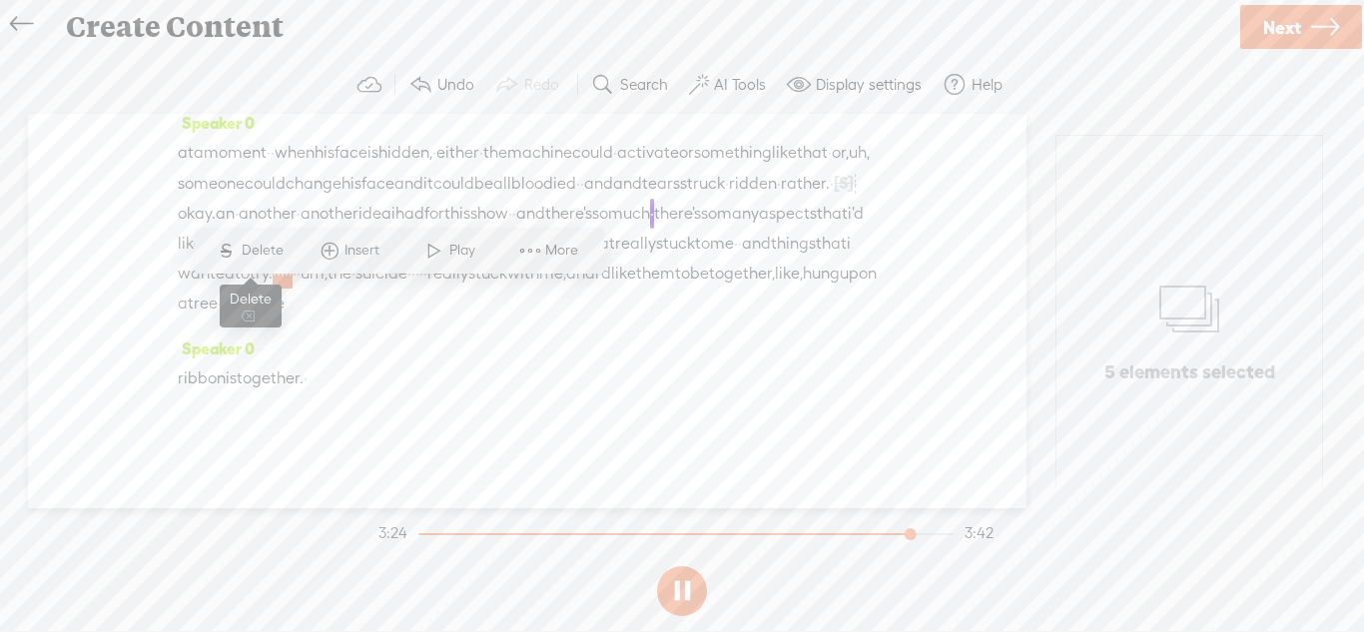
click at [240, 257] on span "S" at bounding box center [227, 251] width 30 height 36
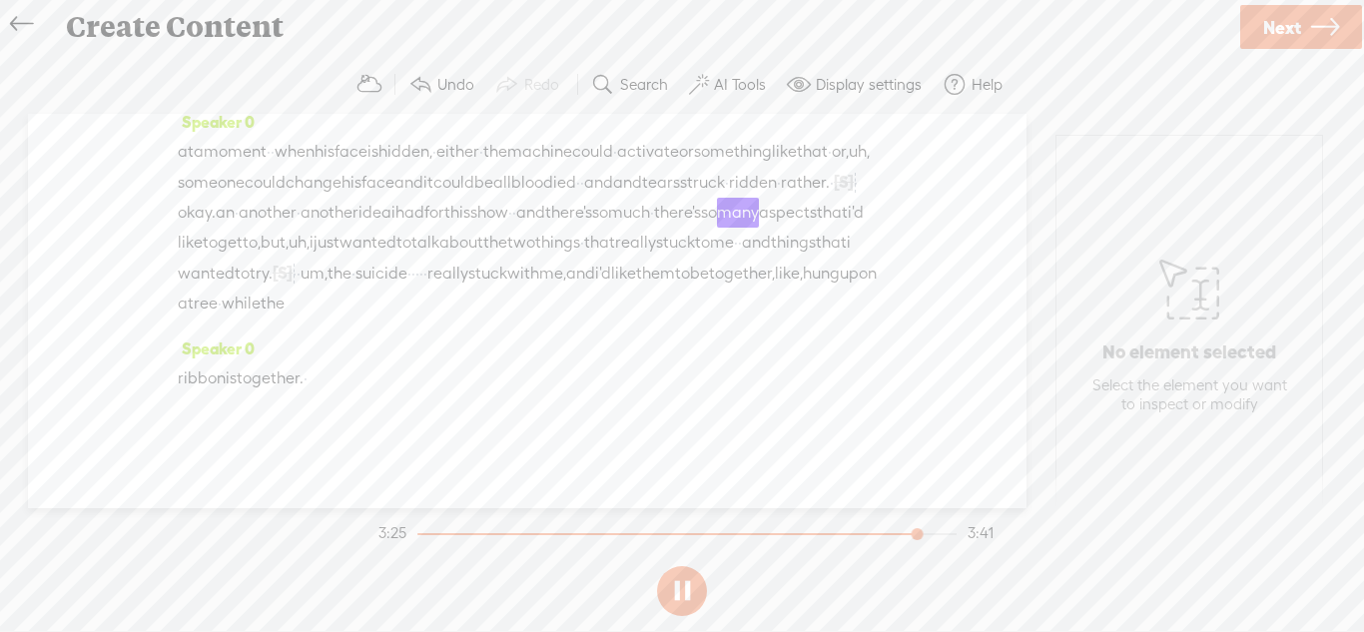
click at [297, 216] on span "another" at bounding box center [268, 213] width 58 height 30
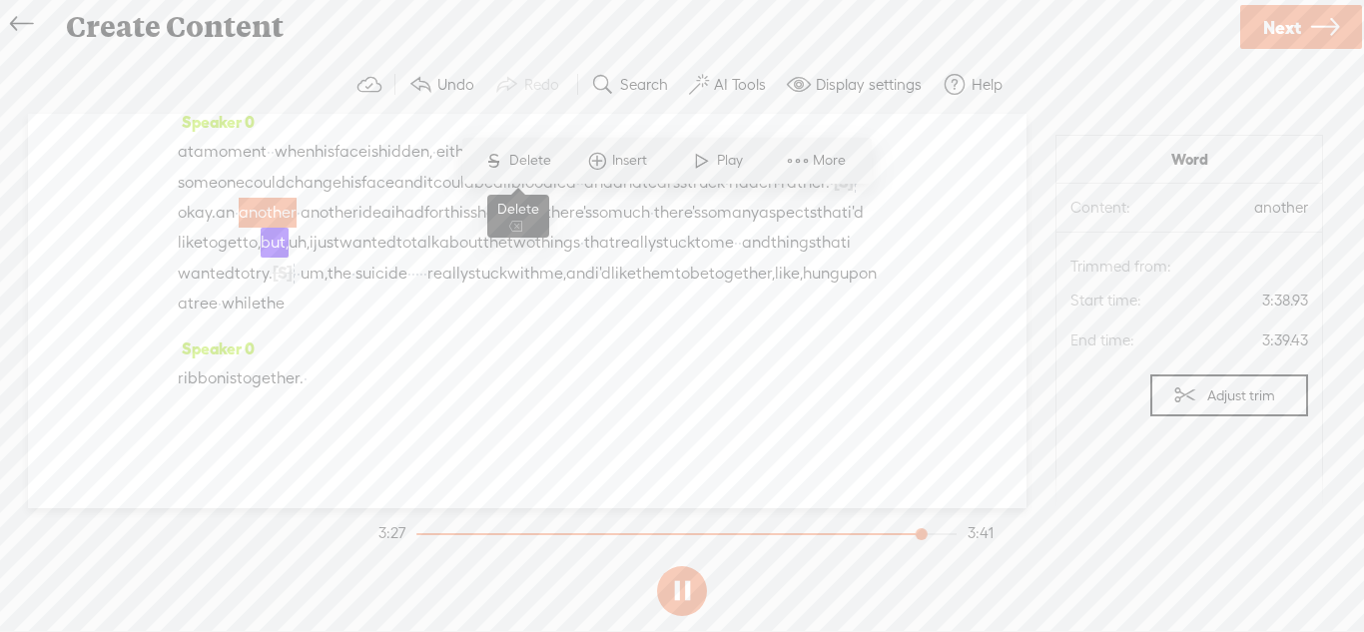
click at [530, 161] on span "Delete" at bounding box center [532, 161] width 47 height 20
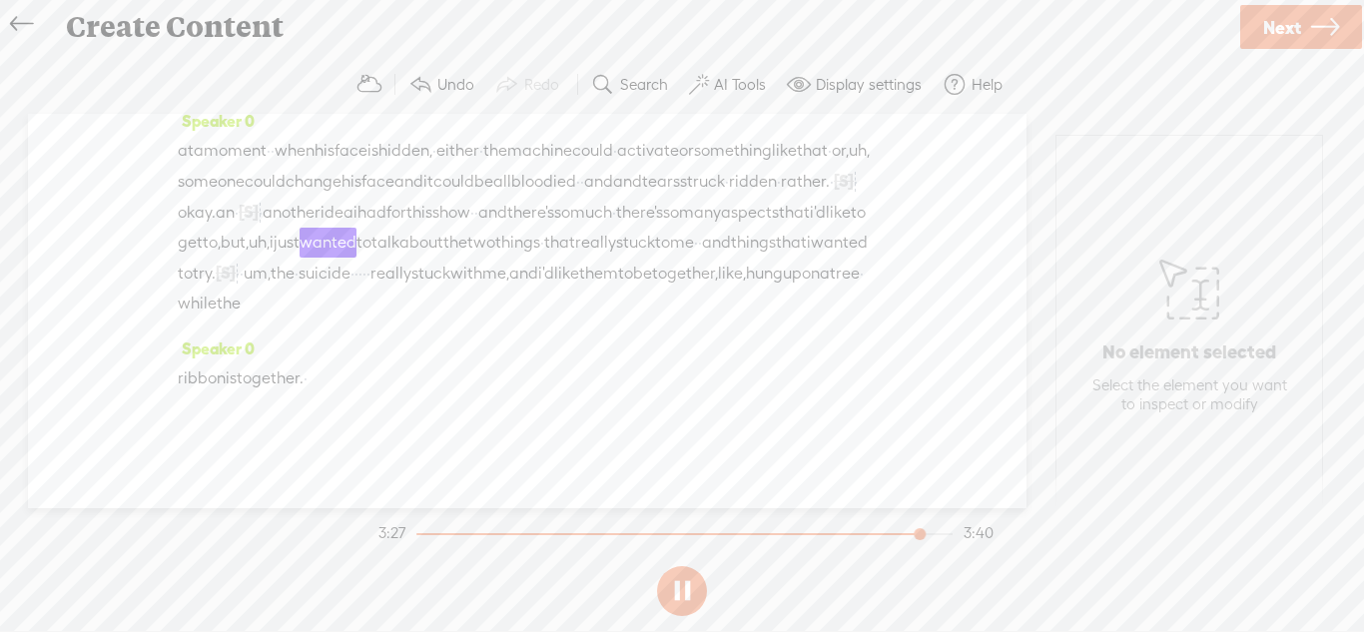
click at [729, 197] on span "ridden" at bounding box center [753, 182] width 48 height 30
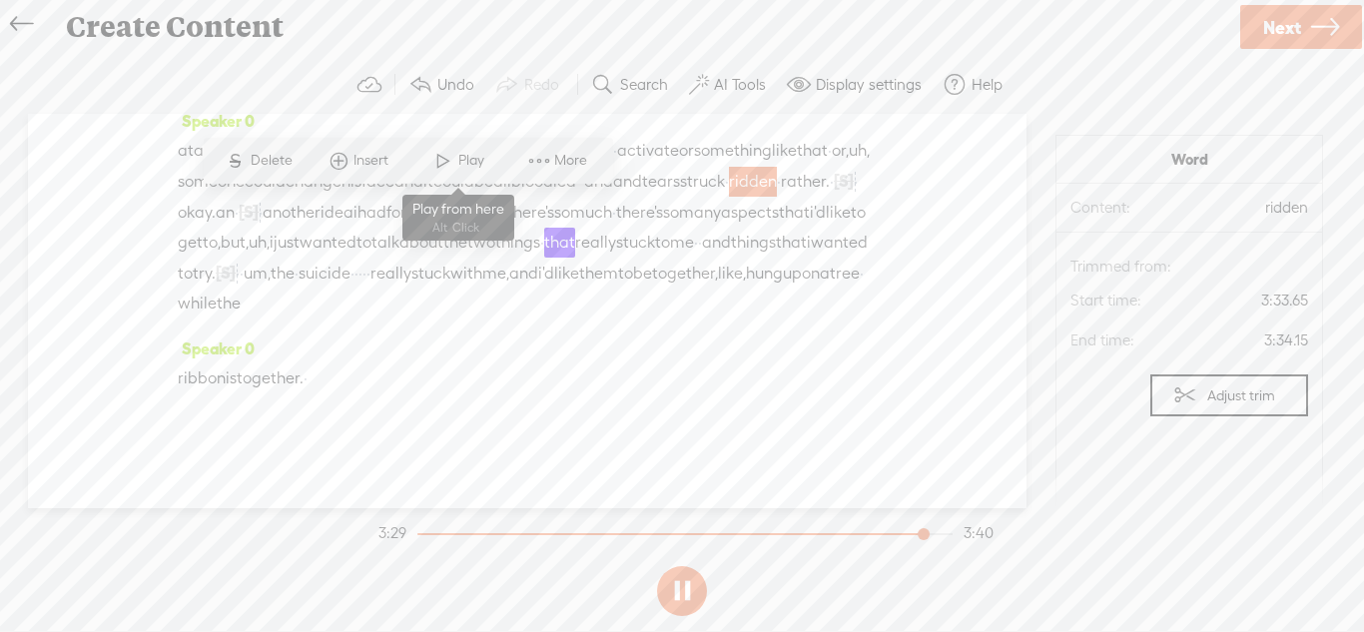
click at [460, 170] on span "Play" at bounding box center [458, 161] width 100 height 36
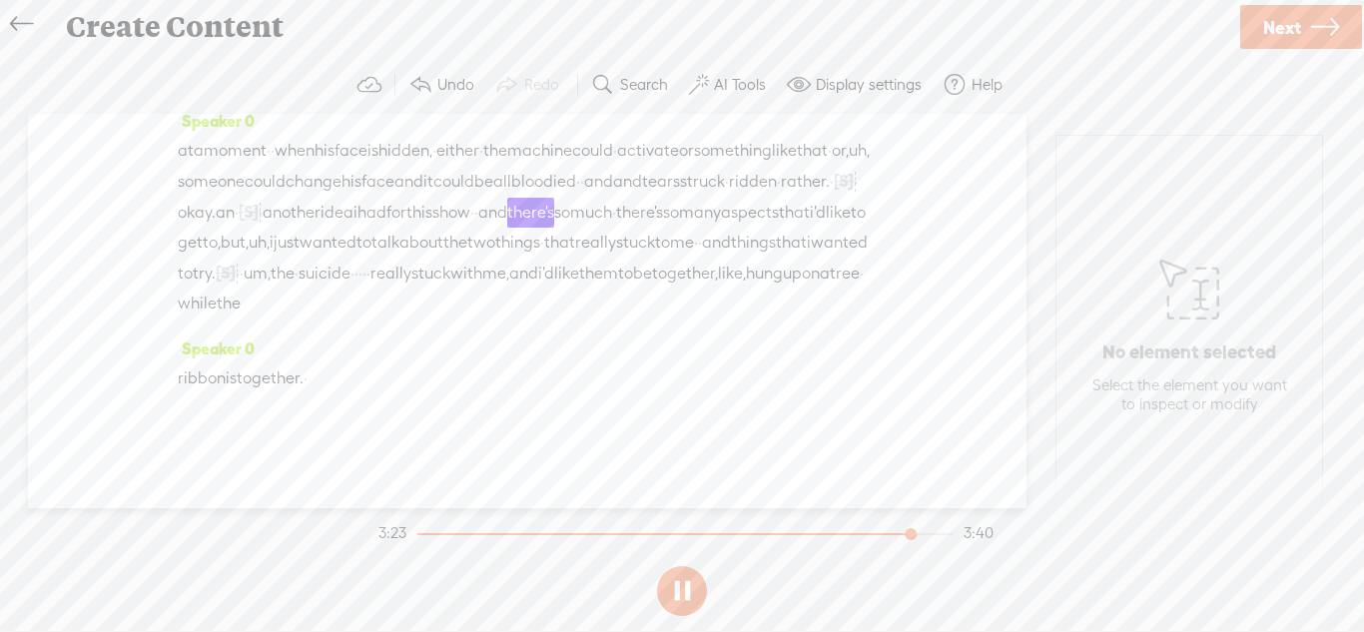
click at [239, 215] on span "·" at bounding box center [237, 213] width 4 height 30
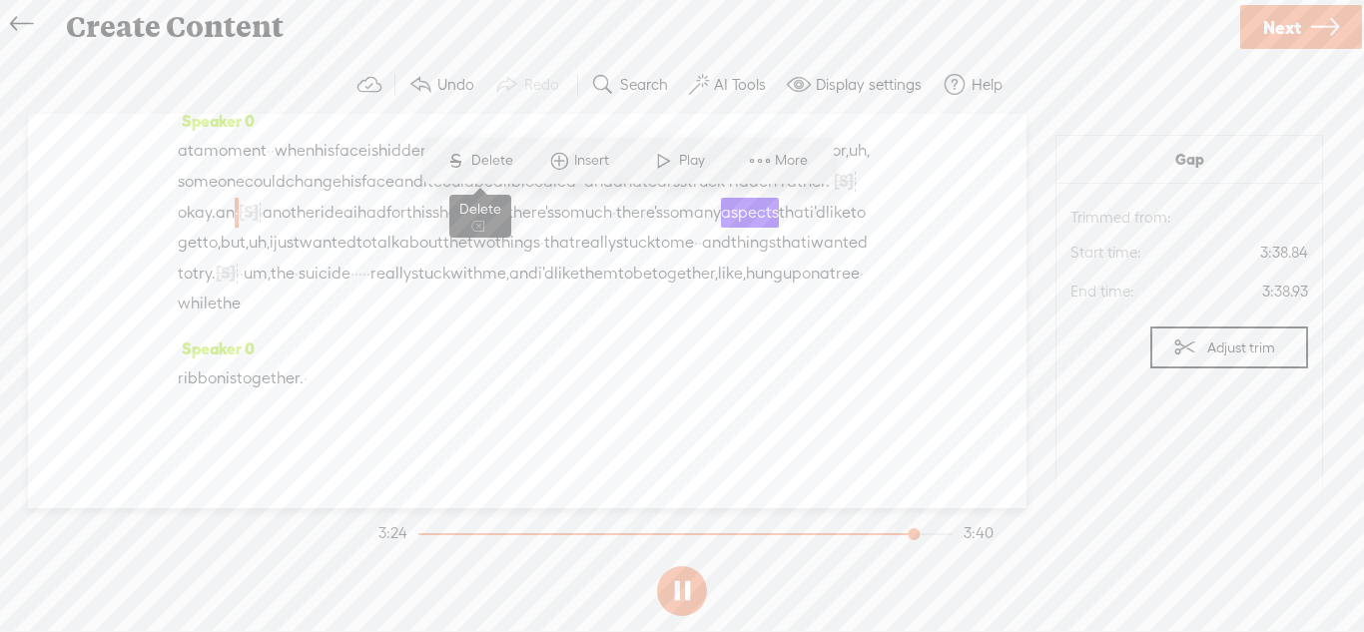
click at [500, 169] on span "Delete" at bounding box center [494, 161] width 47 height 20
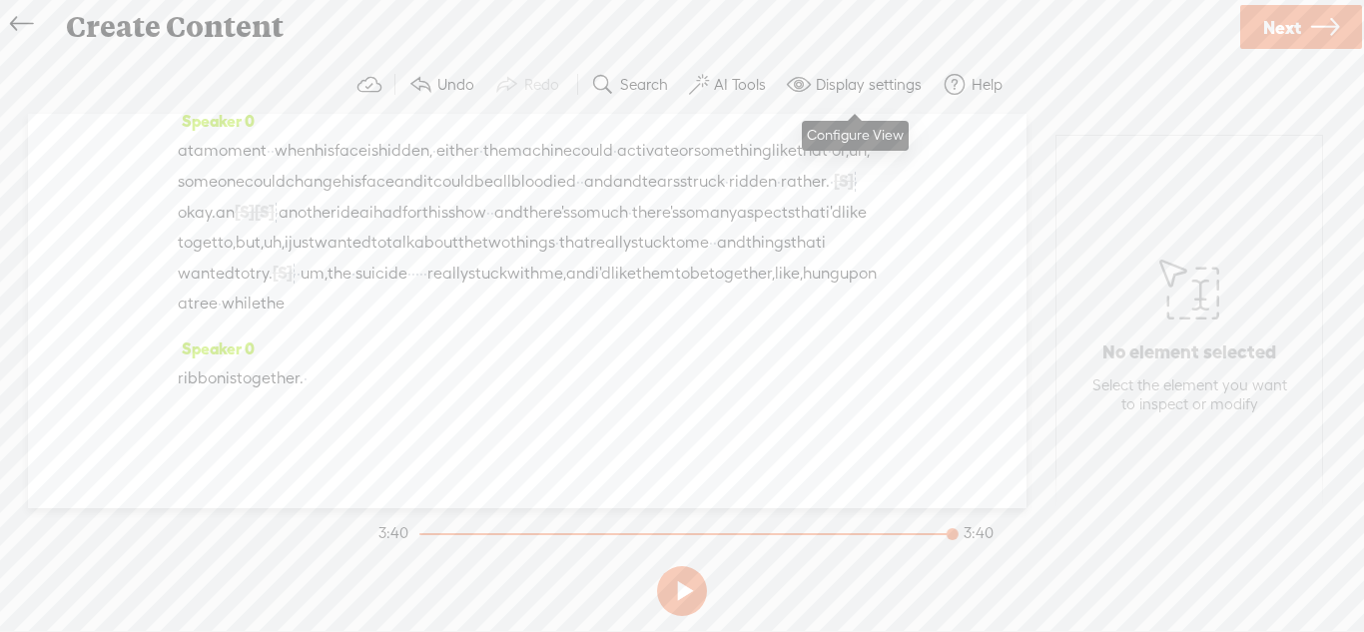
click at [886, 86] on label "Display settings" at bounding box center [869, 85] width 106 height 20
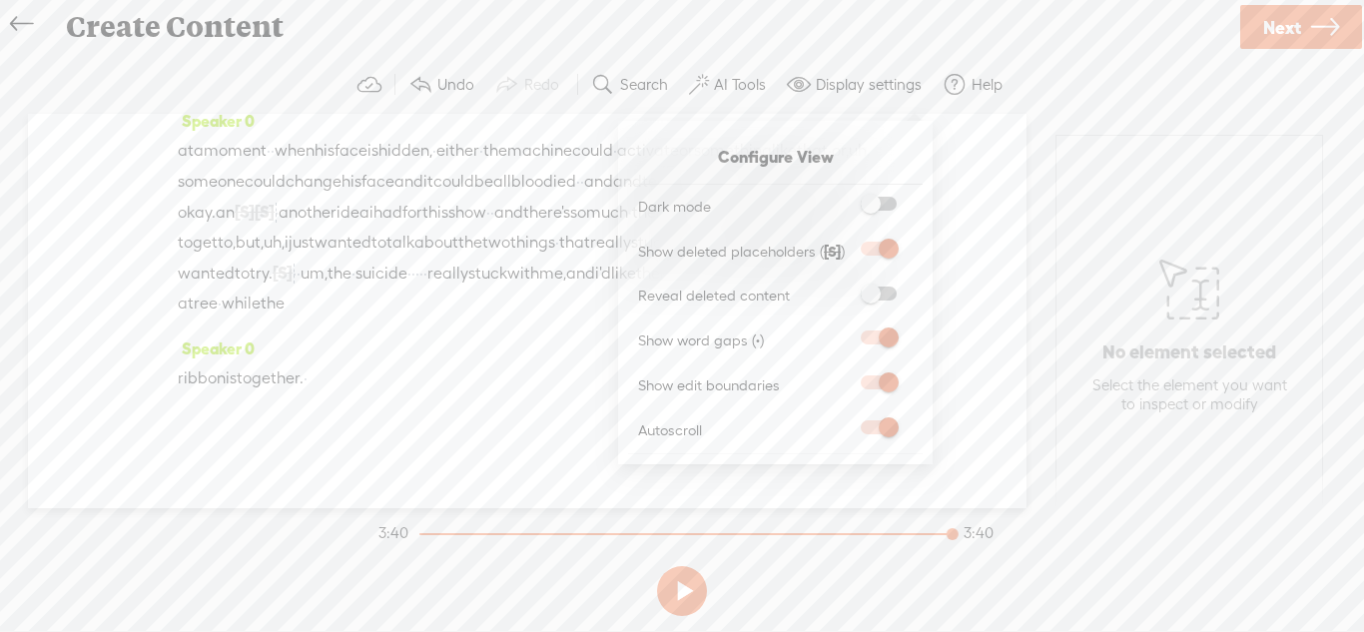
click at [893, 197] on span at bounding box center [879, 204] width 36 height 14
click at [845, 197] on input "checkbox" at bounding box center [845, 197] width 0 height 0
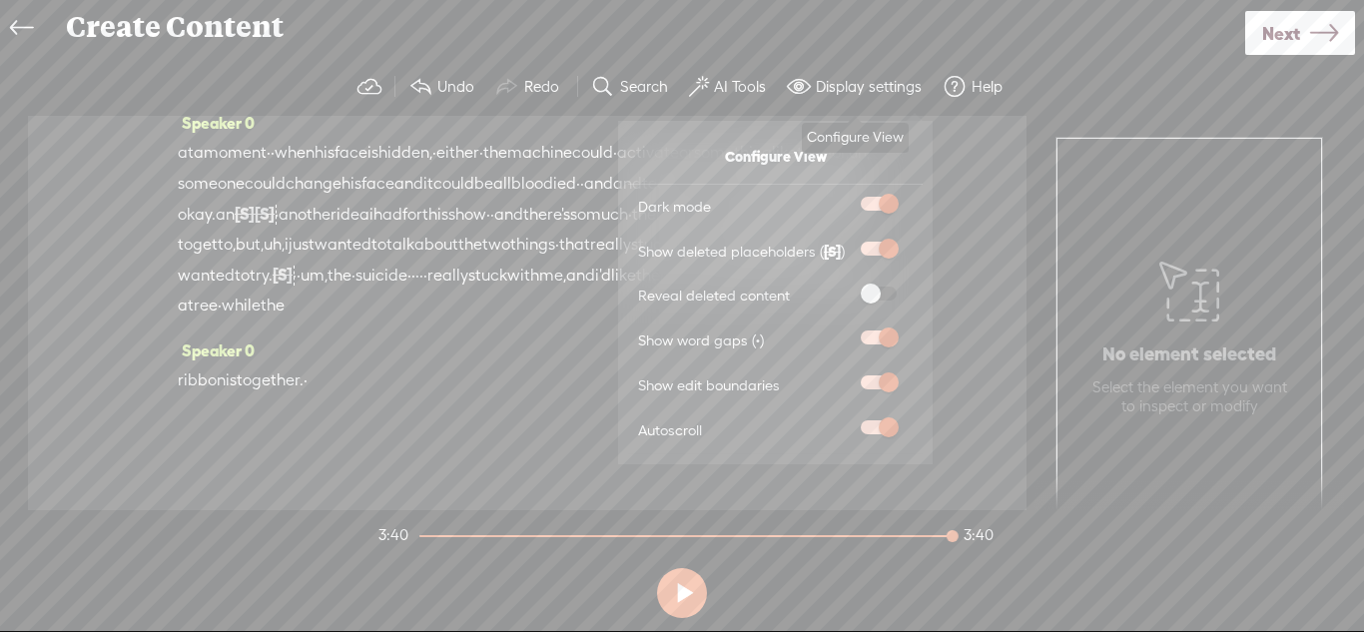
click at [867, 95] on label "Display settings" at bounding box center [869, 87] width 106 height 20
click at [1275, 51] on span "Next" at bounding box center [1281, 33] width 38 height 51
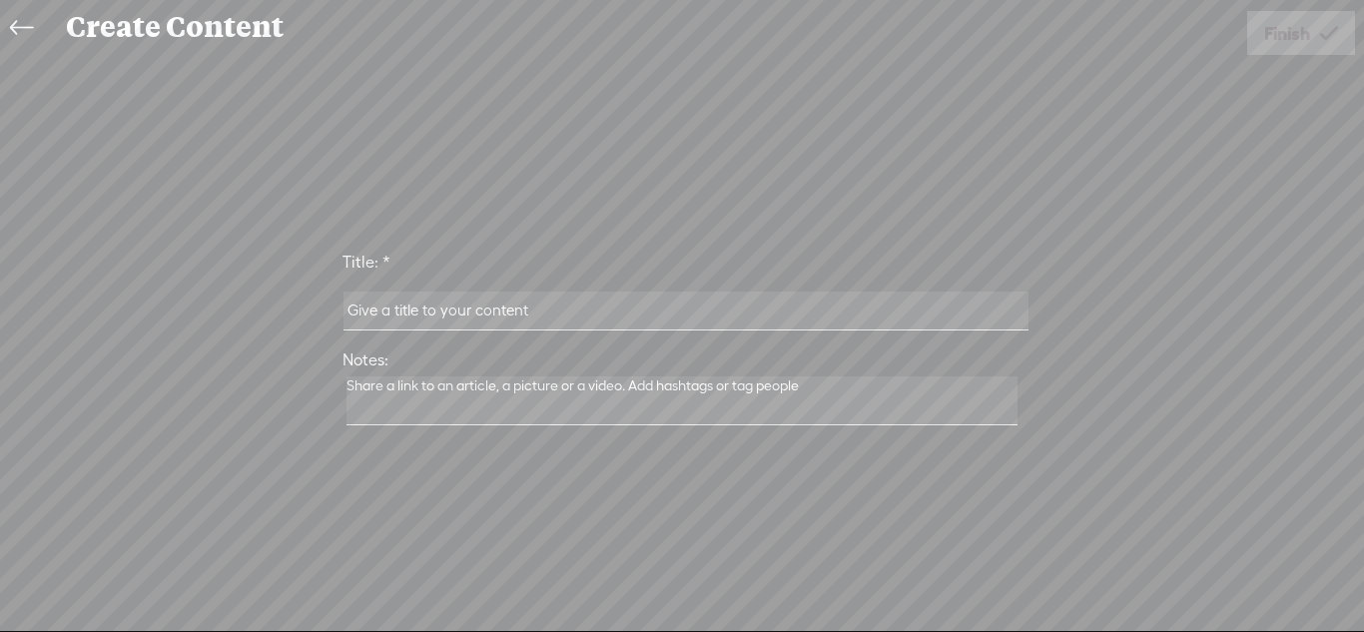
click at [838, 321] on input "text" at bounding box center [685, 311] width 684 height 39
type input "World Theatre Discussion (2)"
click at [1274, 38] on span "Finish" at bounding box center [1287, 33] width 46 height 51
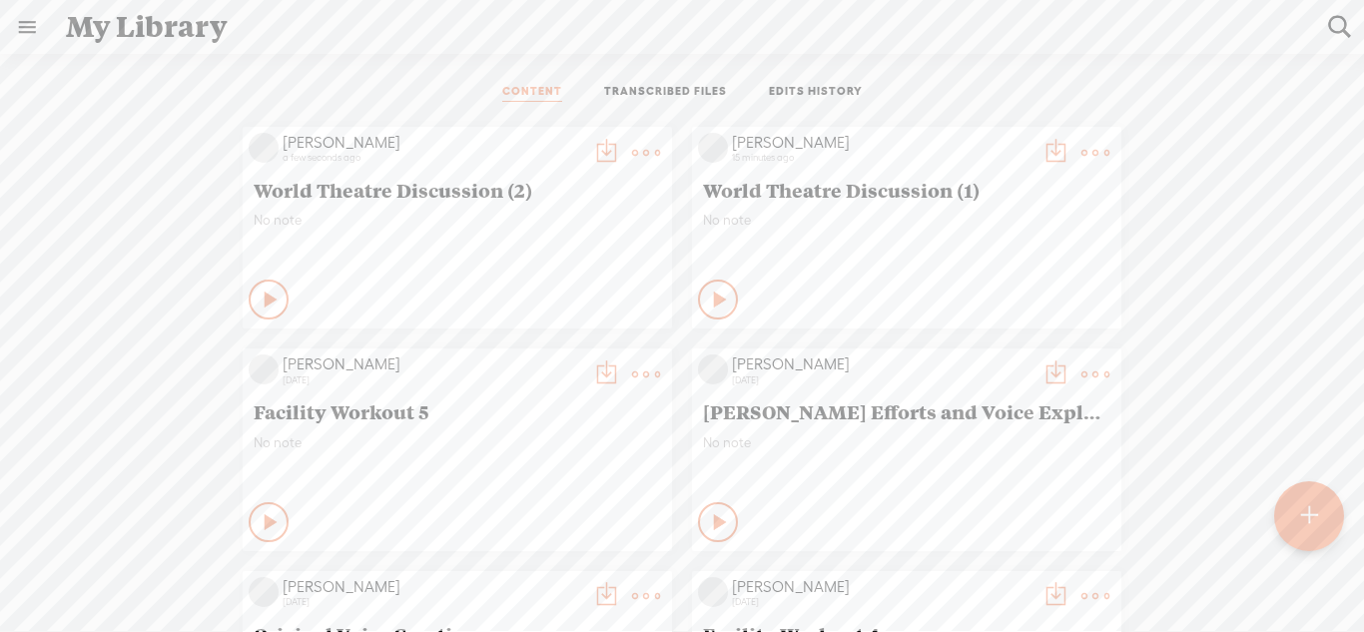
click at [600, 157] on t at bounding box center [606, 153] width 28 height 28
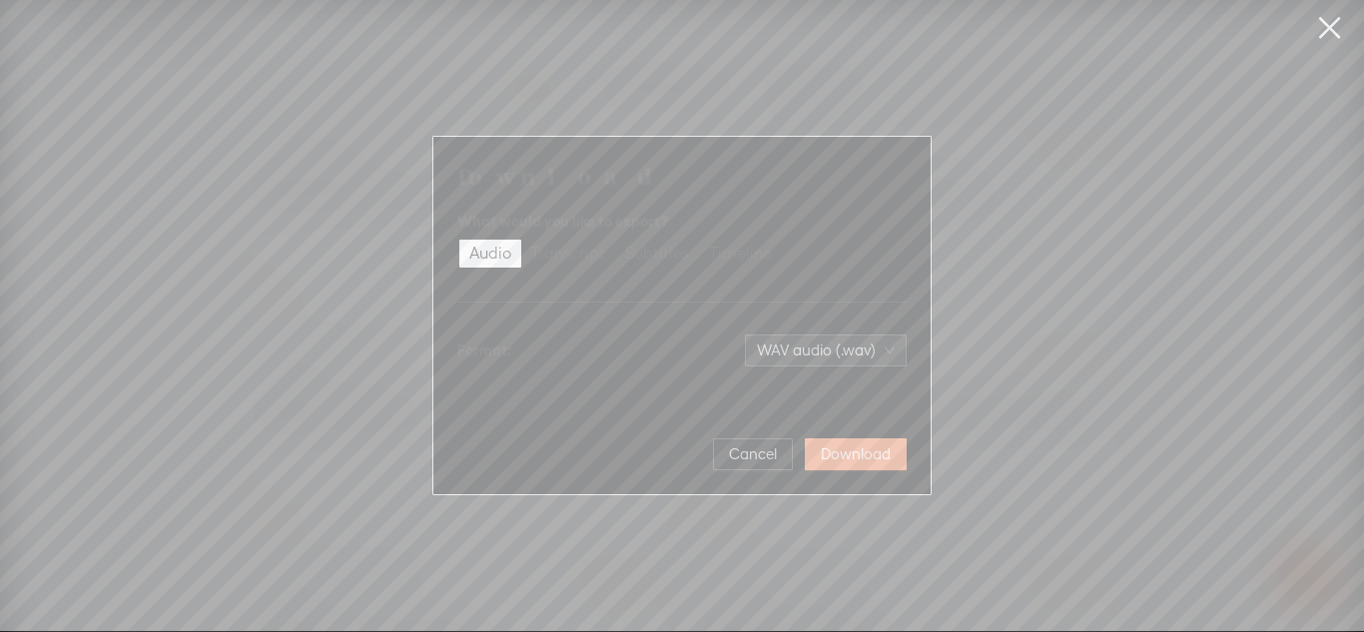
click at [818, 349] on span "WAV audio (.wav)" at bounding box center [826, 350] width 138 height 30
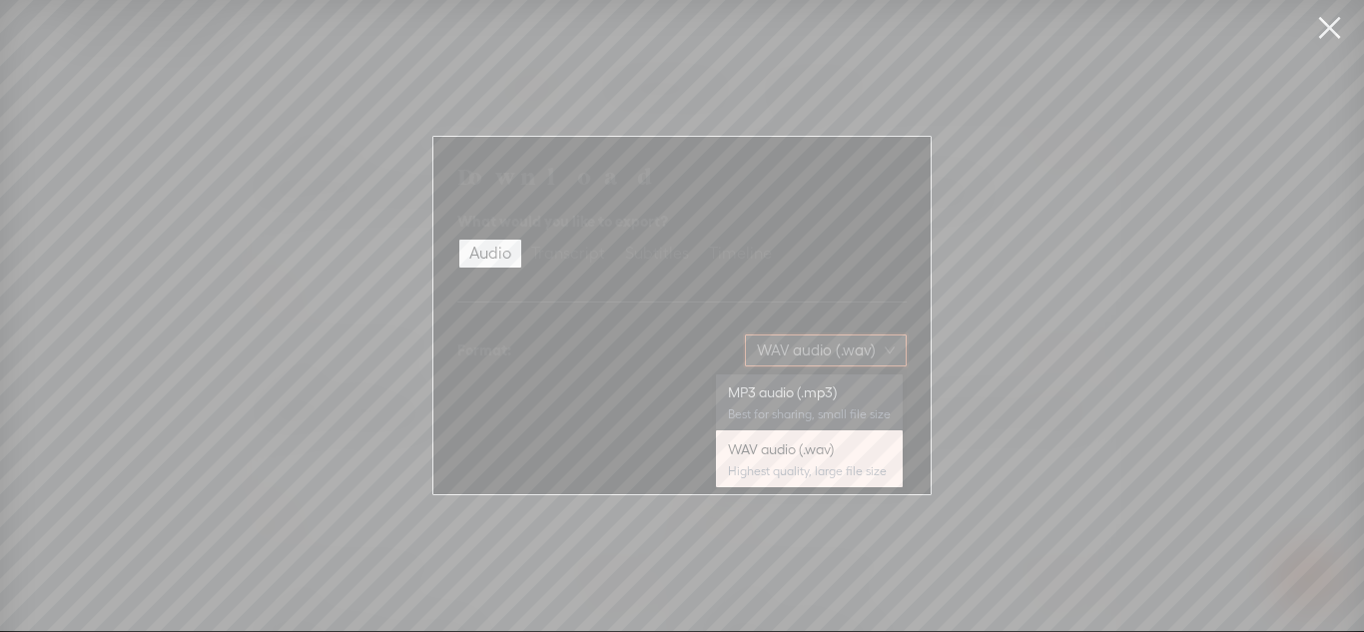
click at [822, 412] on div "Best for sharing, small file size" at bounding box center [809, 414] width 163 height 16
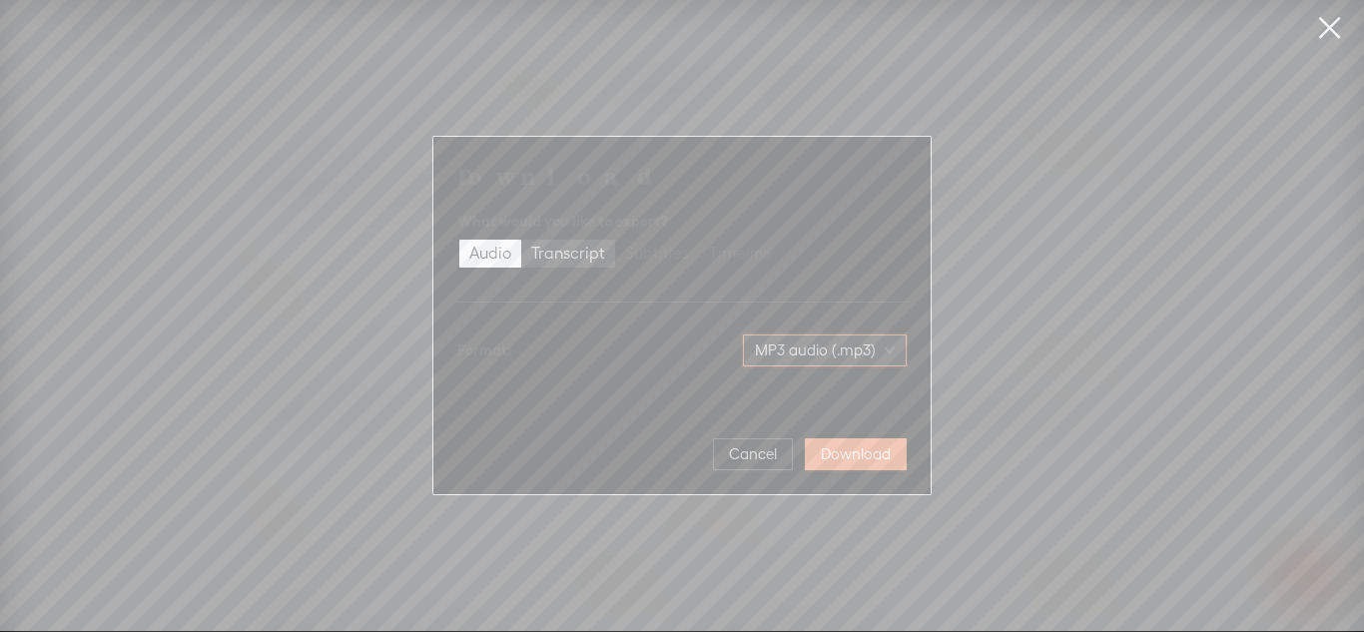
click at [555, 257] on div "Transcript" at bounding box center [568, 254] width 74 height 28
click at [521, 240] on input "Transcript" at bounding box center [521, 240] width 0 height 0
click at [819, 357] on span "Plain text (.txt)" at bounding box center [838, 350] width 114 height 30
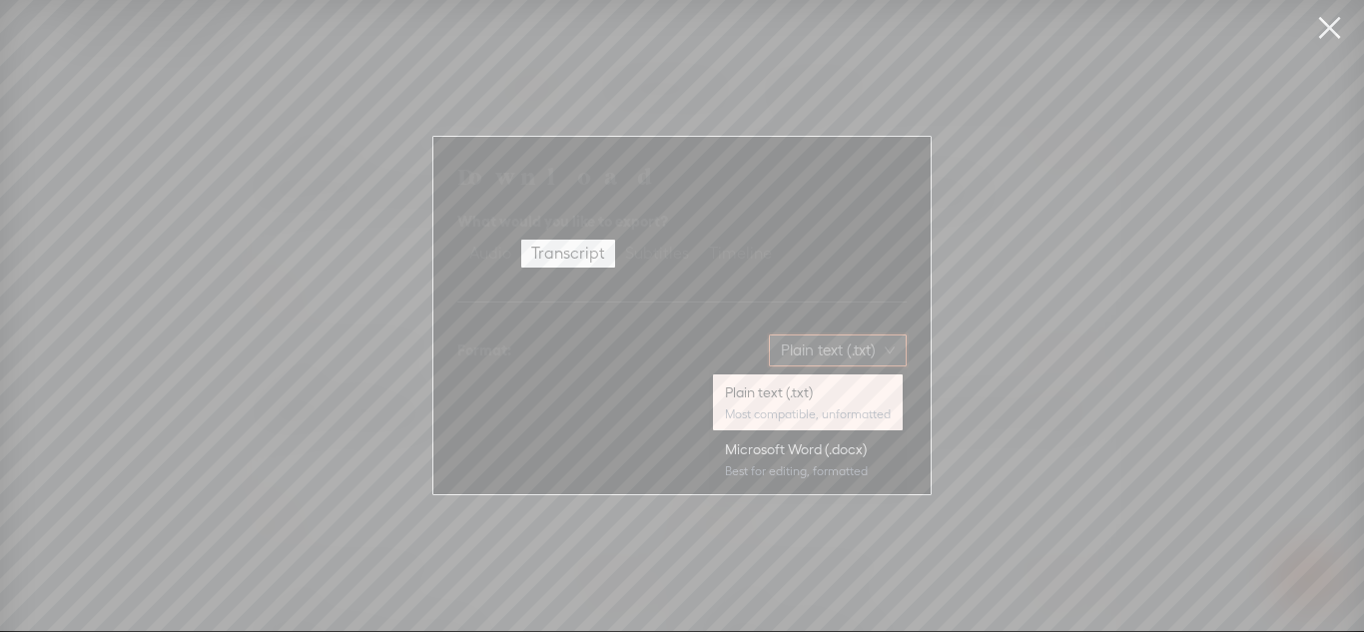
click at [819, 357] on span "Plain text (.txt)" at bounding box center [838, 350] width 114 height 30
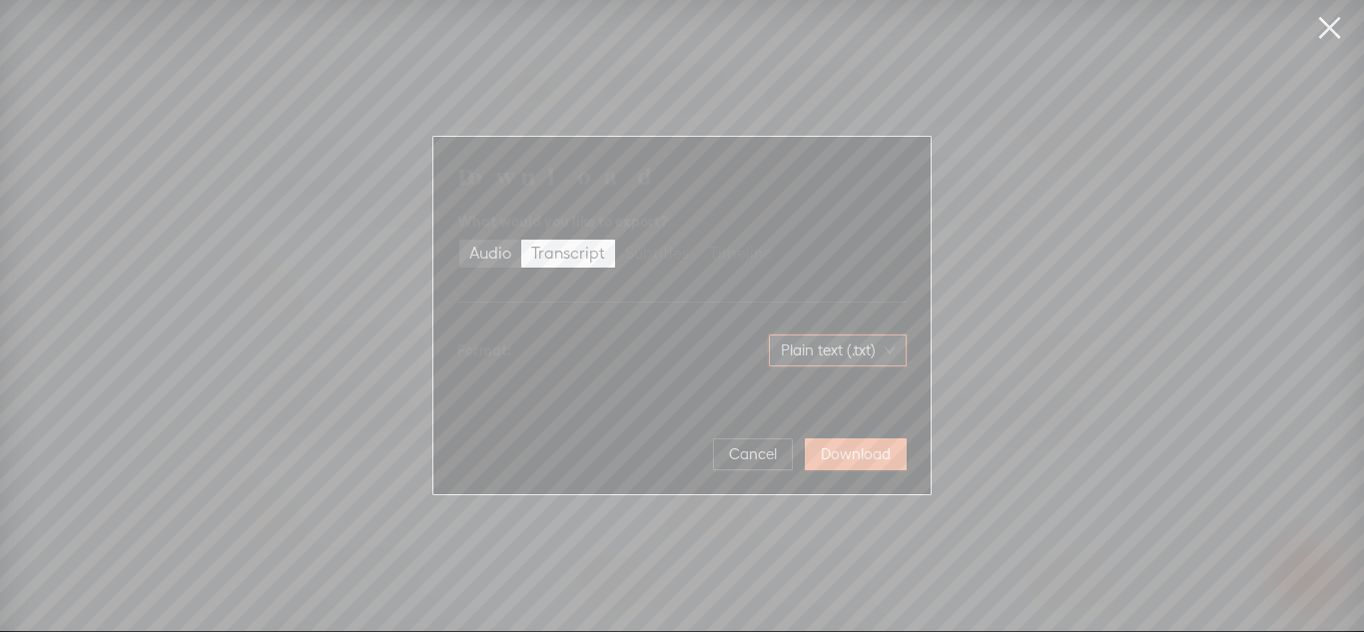
click at [509, 255] on div "Audio" at bounding box center [490, 254] width 42 height 28
click at [459, 240] on input "Audio" at bounding box center [459, 240] width 0 height 0
click at [796, 352] on span "WAV audio (.wav)" at bounding box center [826, 350] width 138 height 30
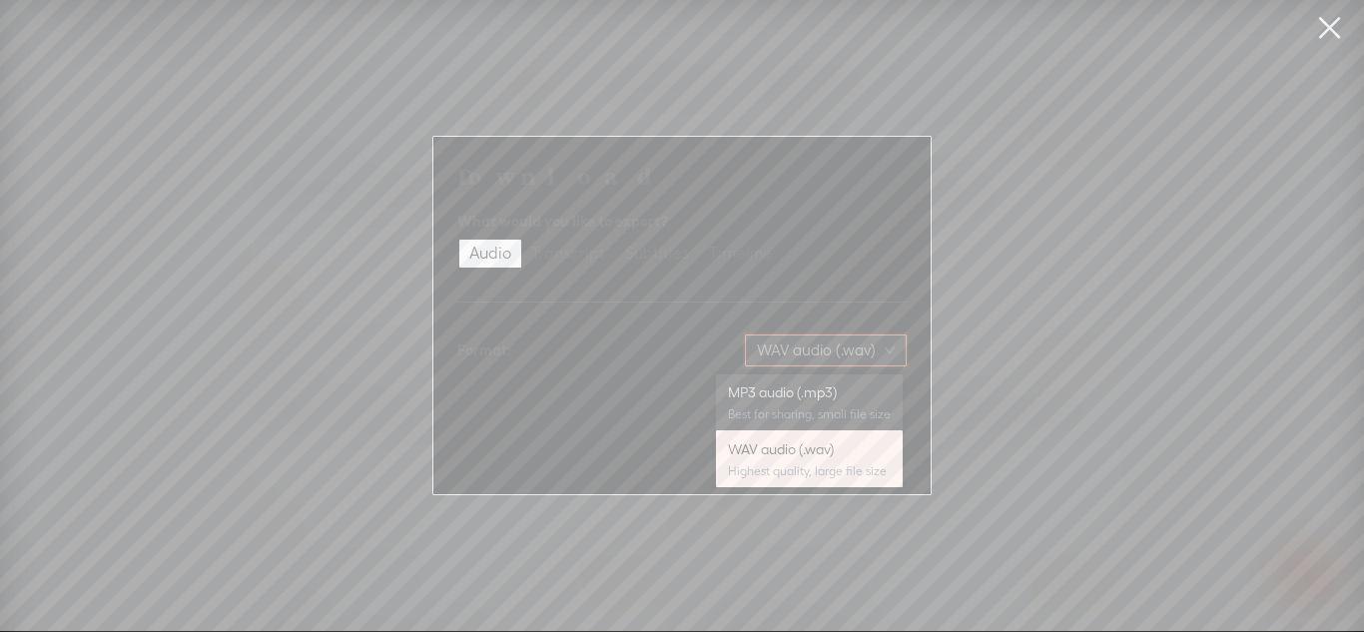
click at [815, 396] on div "MP3 audio (.mp3)" at bounding box center [809, 392] width 163 height 20
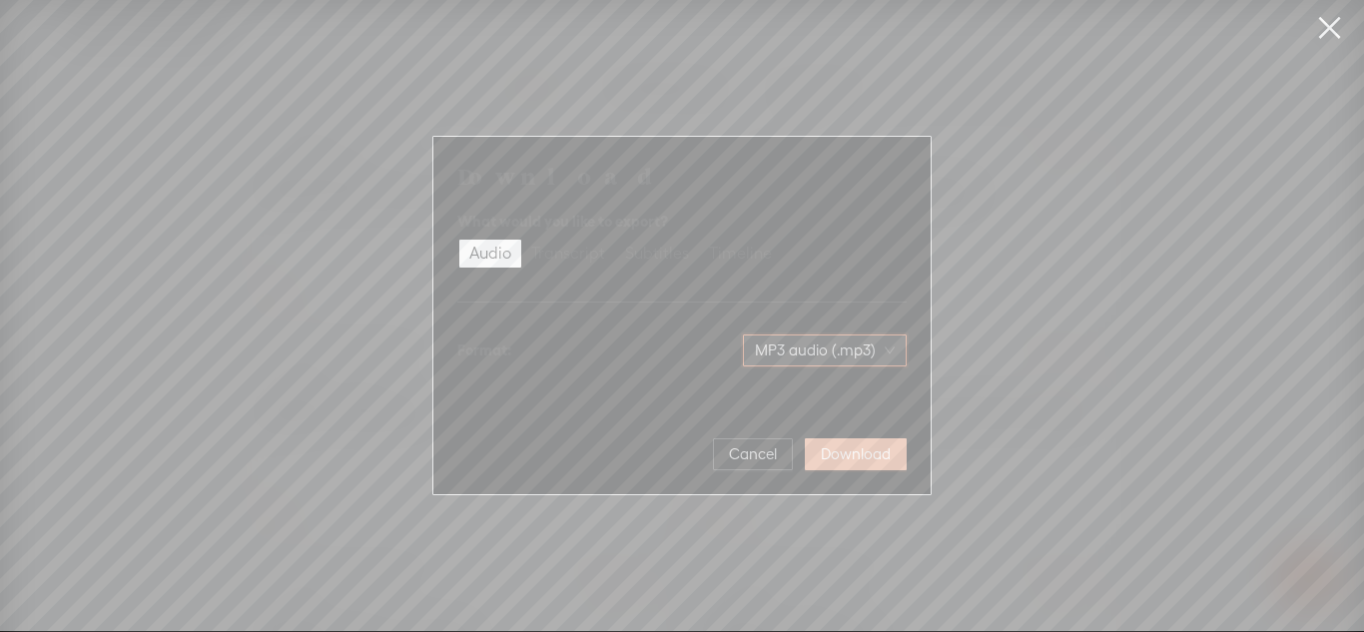
click at [864, 452] on span "Download" at bounding box center [856, 454] width 70 height 20
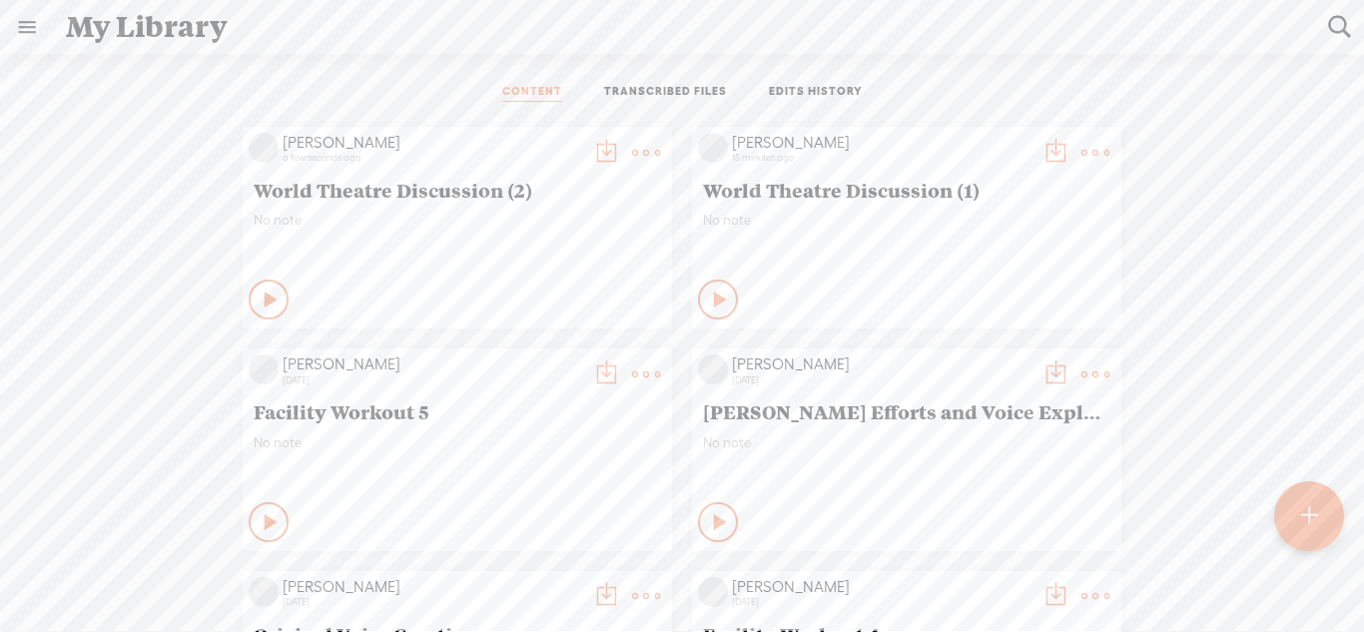
click at [598, 160] on t at bounding box center [606, 153] width 28 height 28
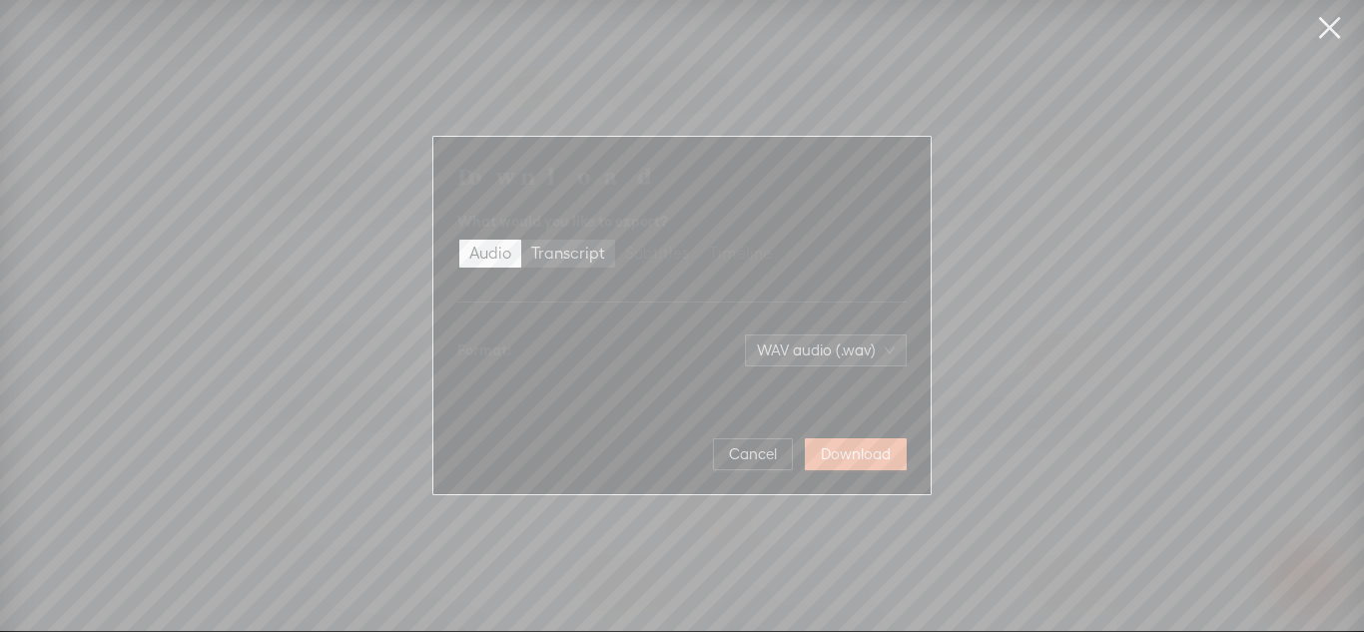
click at [566, 260] on div "Transcript" at bounding box center [568, 254] width 74 height 28
click at [521, 240] on input "Transcript" at bounding box center [521, 240] width 0 height 0
click at [864, 461] on span "Download" at bounding box center [856, 454] width 70 height 20
